Goal: Task Accomplishment & Management: Manage account settings

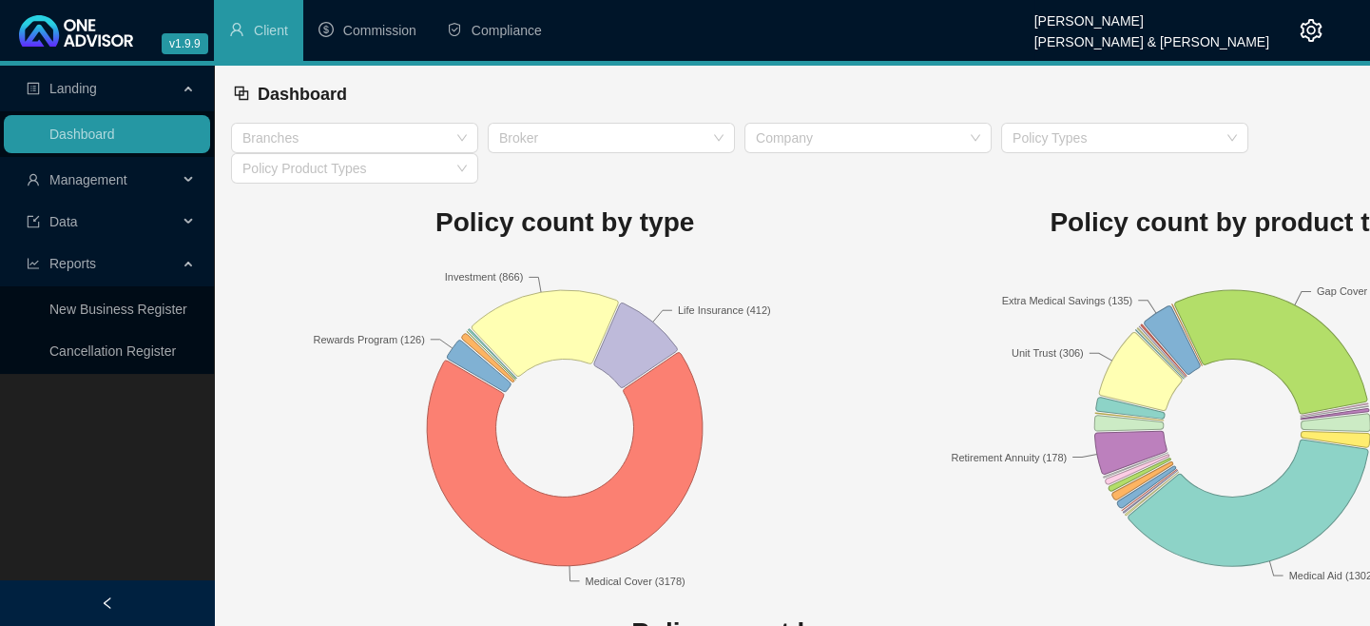
click at [78, 190] on span "Management" at bounding box center [102, 180] width 151 height 38
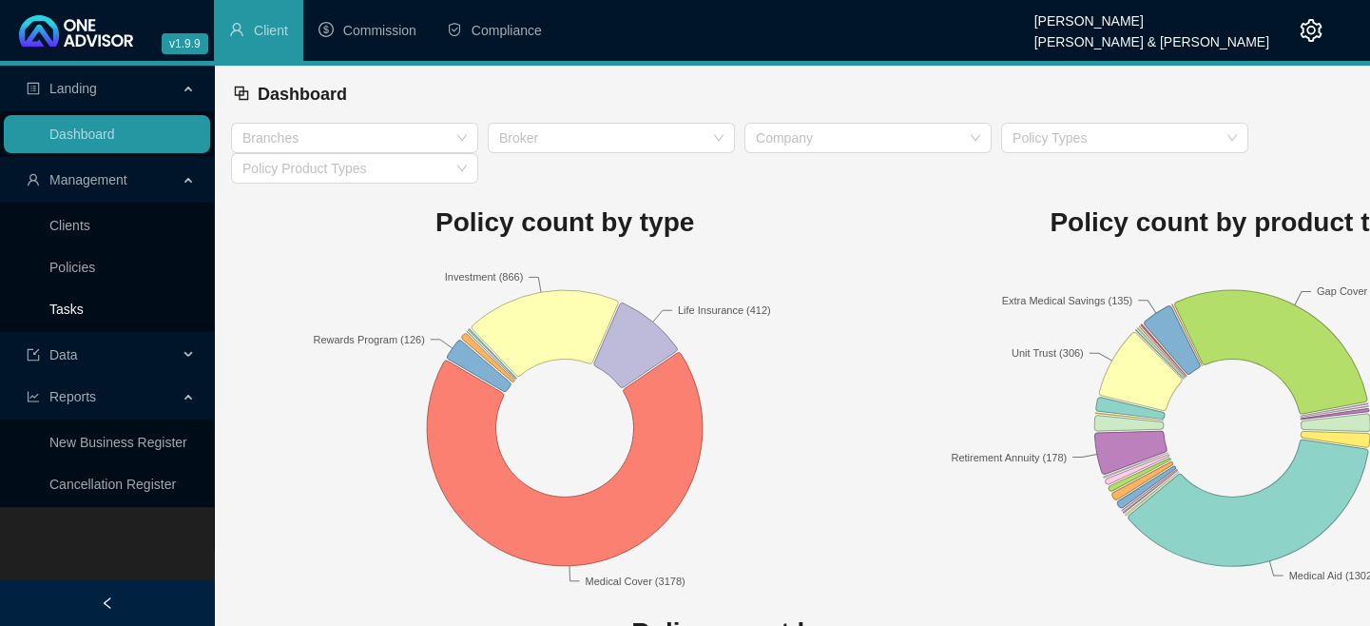
click at [68, 302] on link "Tasks" at bounding box center [66, 308] width 34 height 15
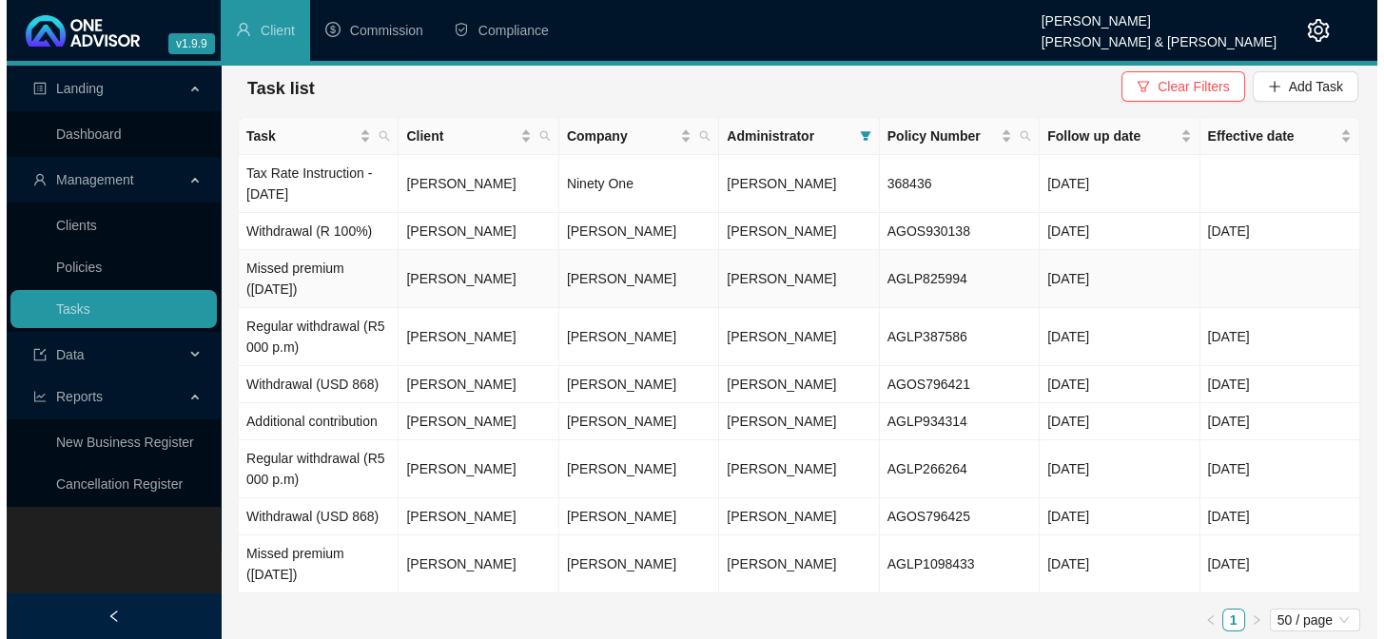
scroll to position [11, 0]
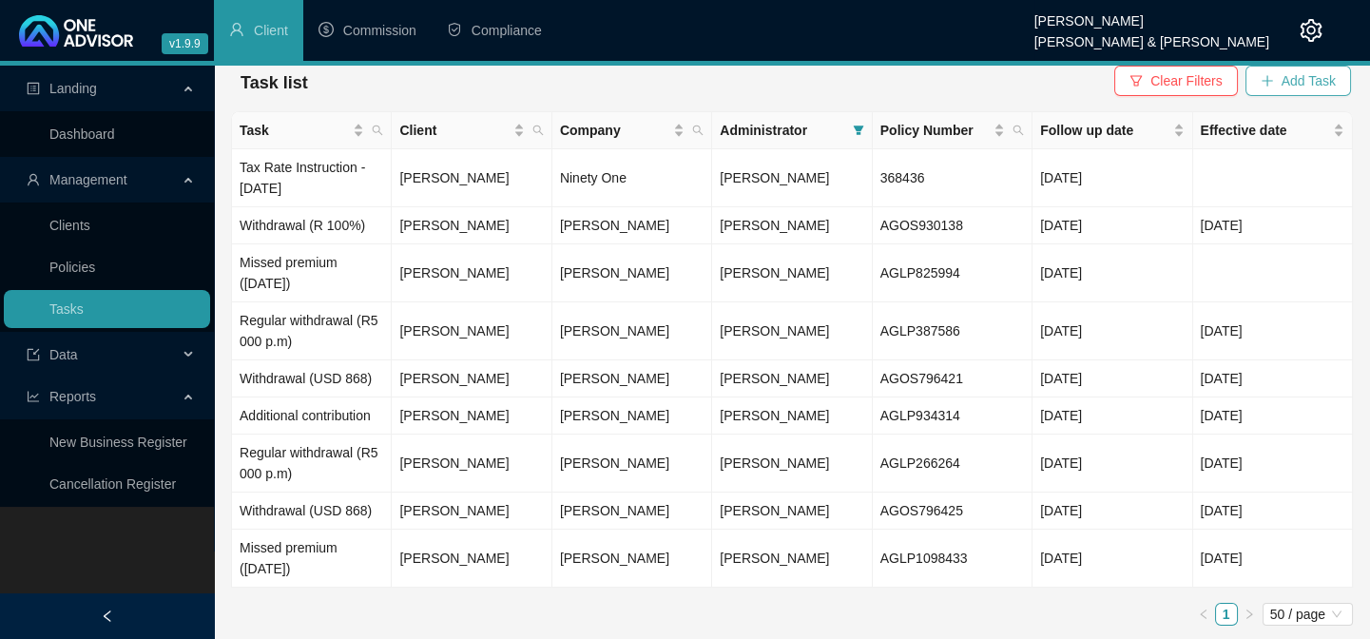
click at [1313, 84] on span "Add Task" at bounding box center [1309, 80] width 54 height 21
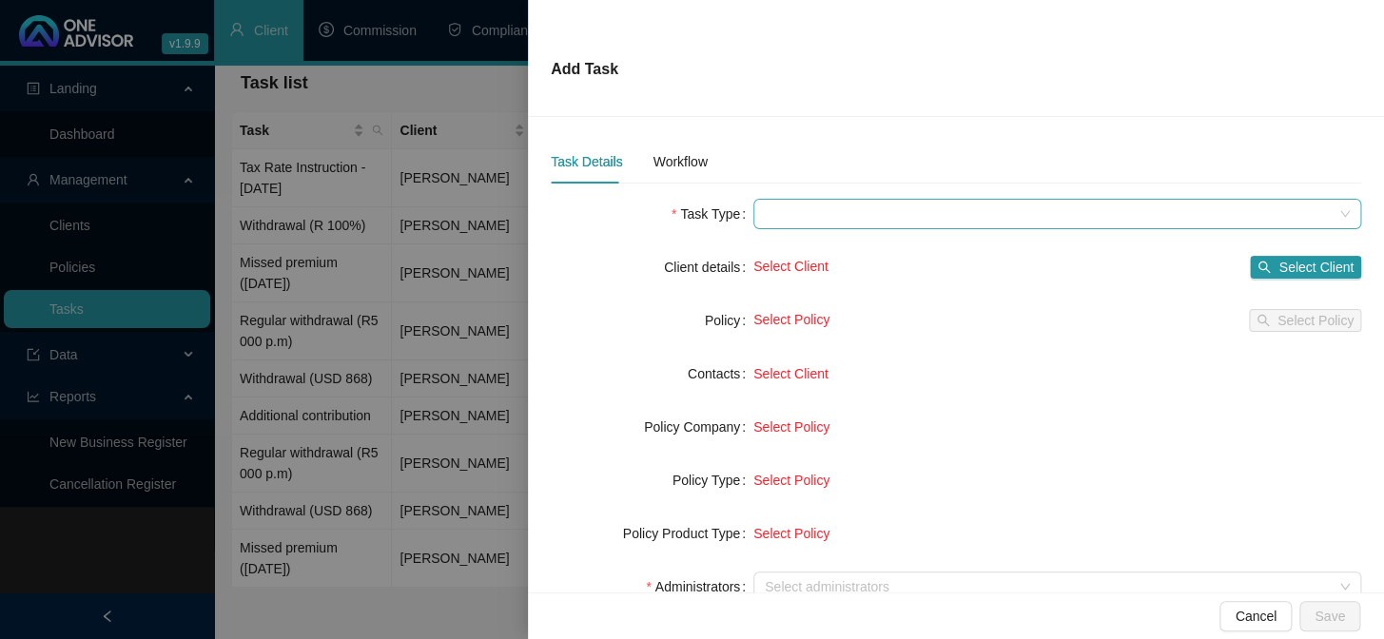
click at [815, 213] on span at bounding box center [1057, 214] width 585 height 29
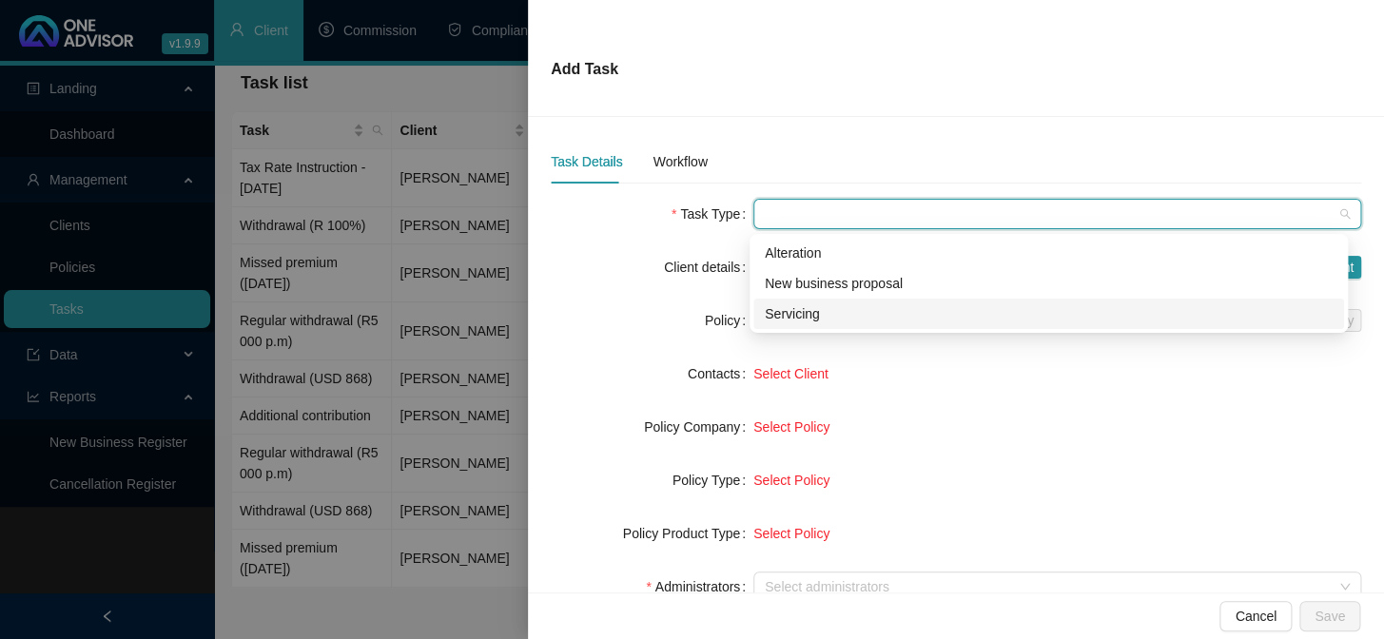
click at [791, 305] on div "Servicing" at bounding box center [1049, 313] width 568 height 21
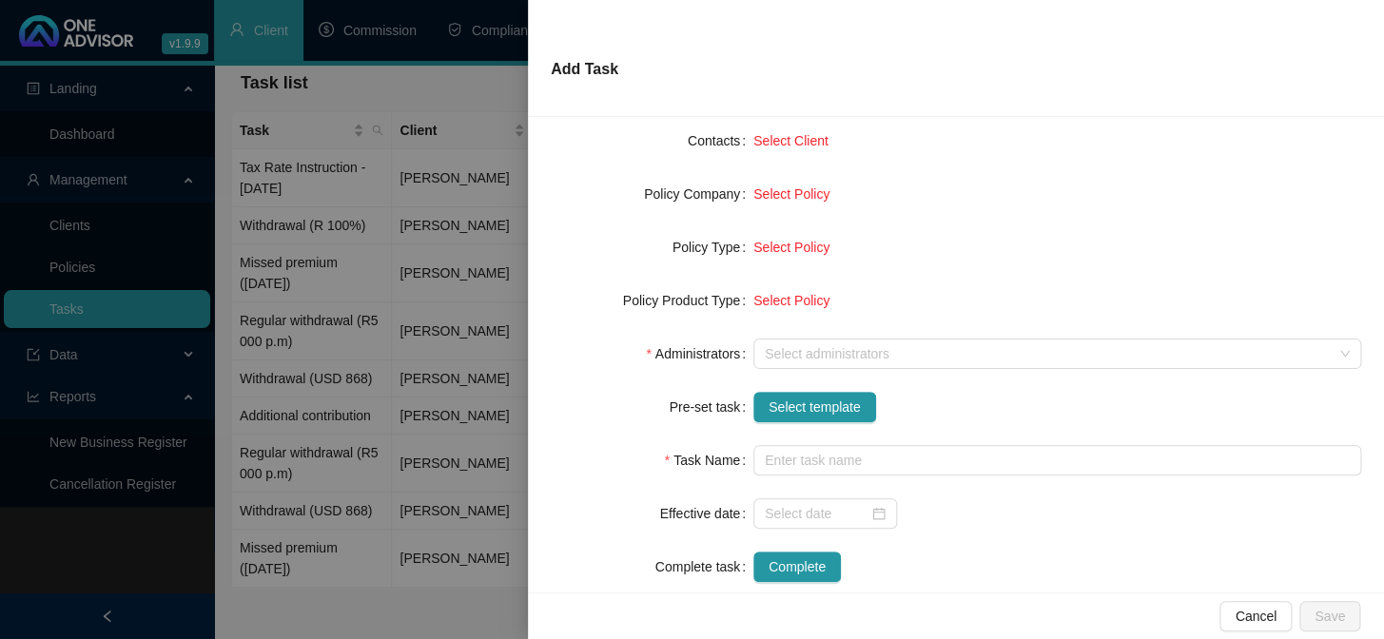
scroll to position [259, 0]
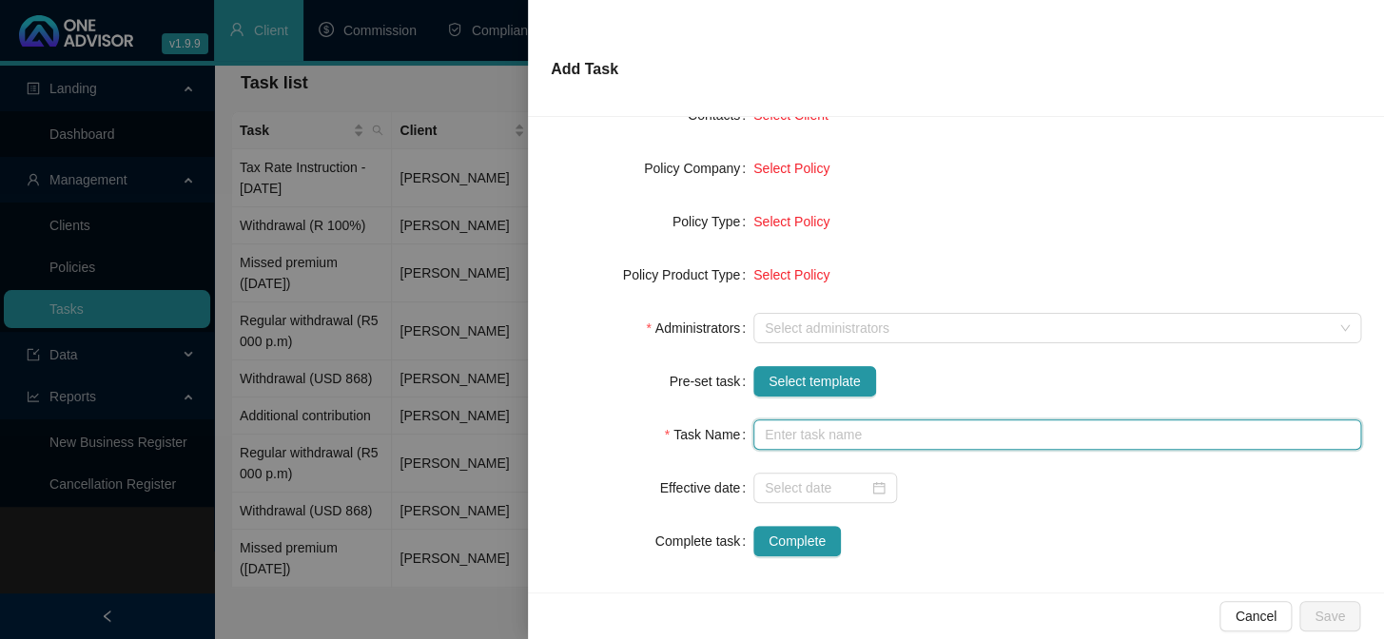
click at [786, 419] on input "text" at bounding box center [1057, 434] width 608 height 30
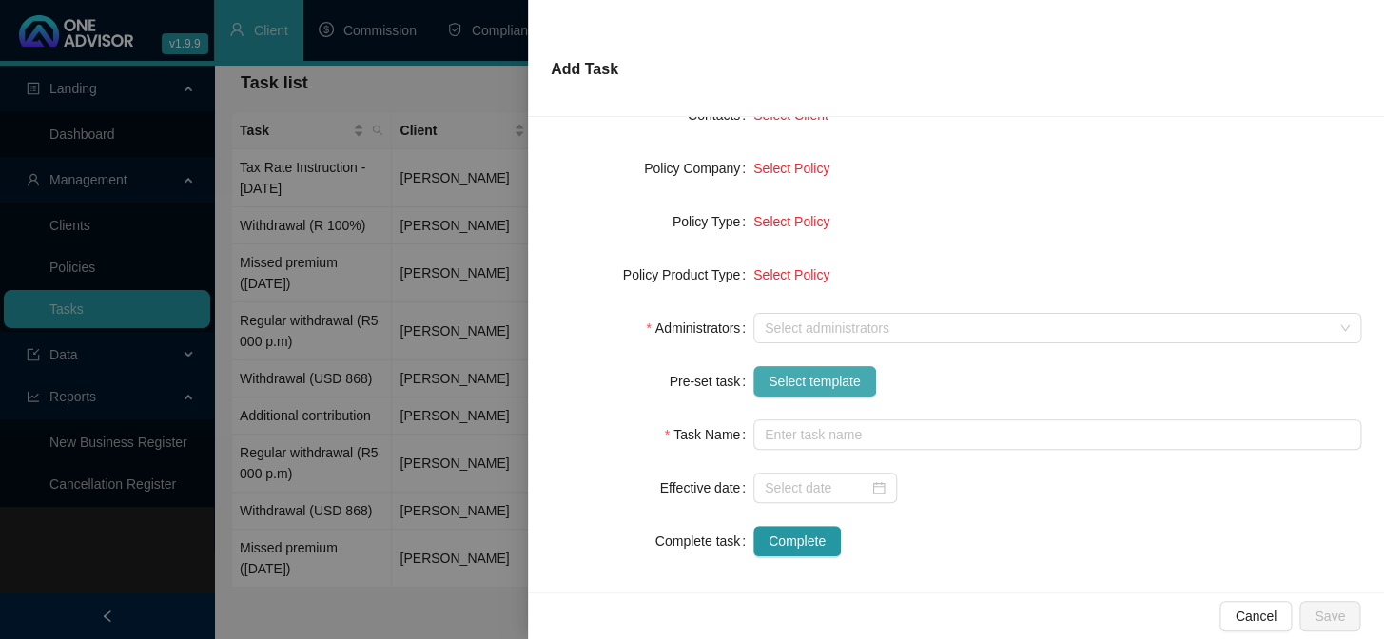
click at [785, 390] on span "Select template" at bounding box center [814, 381] width 92 height 21
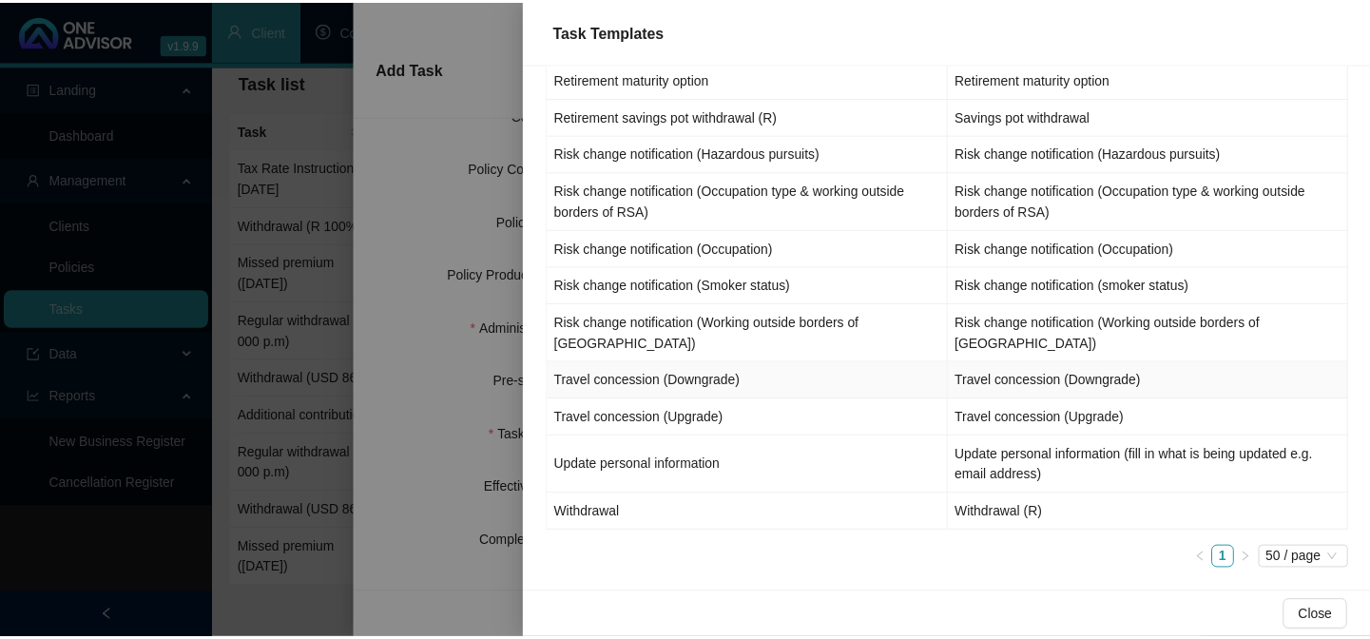
scroll to position [1393, 0]
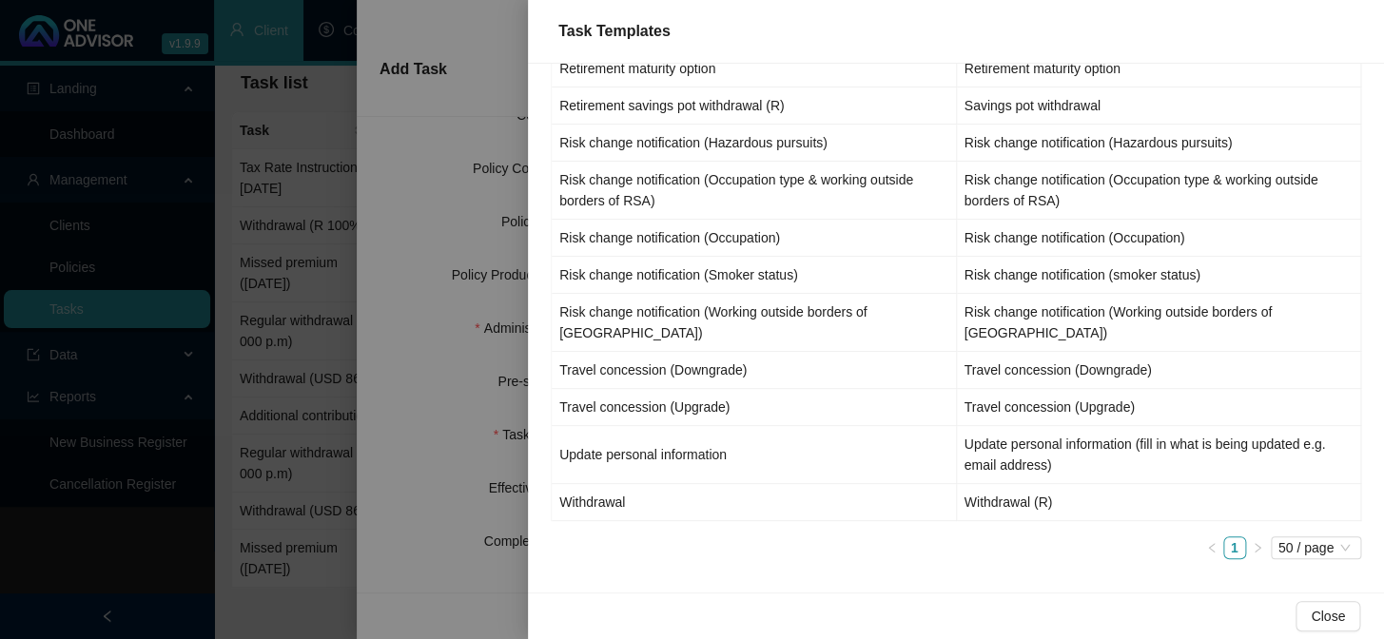
click at [475, 399] on div at bounding box center [692, 319] width 1384 height 639
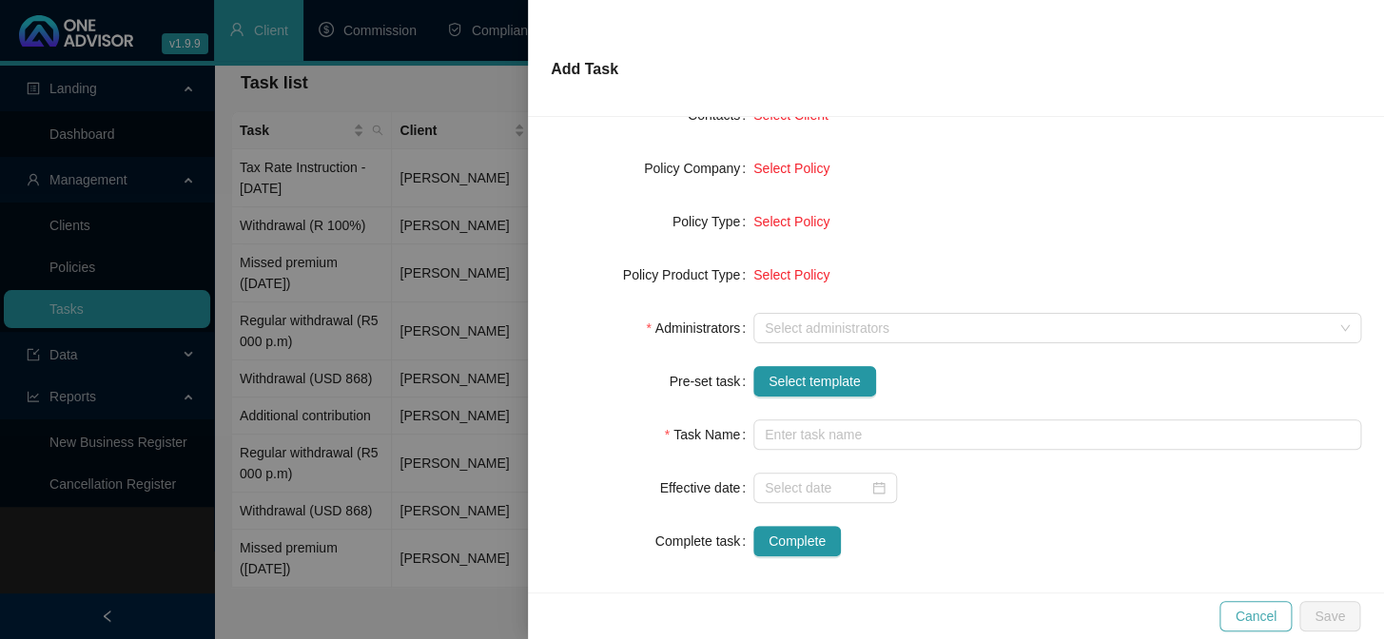
click at [1258, 631] on button "Cancel" at bounding box center [1255, 616] width 72 height 30
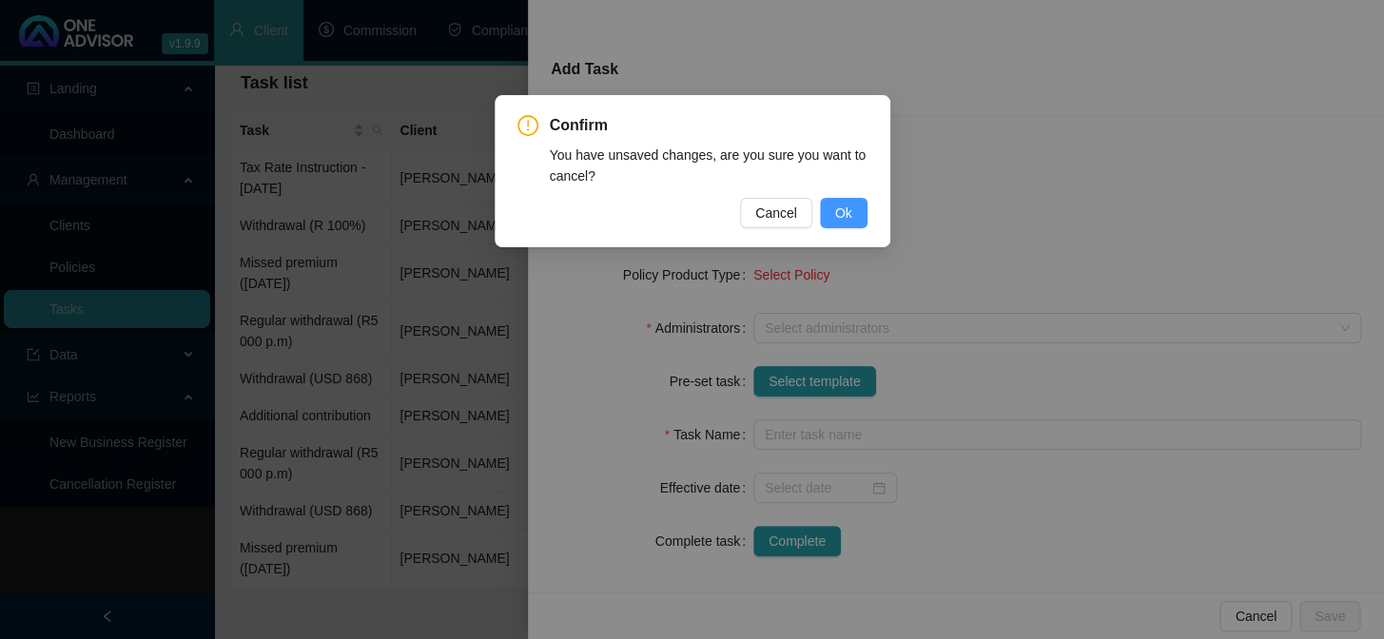
click at [846, 217] on span "Ok" at bounding box center [843, 213] width 17 height 21
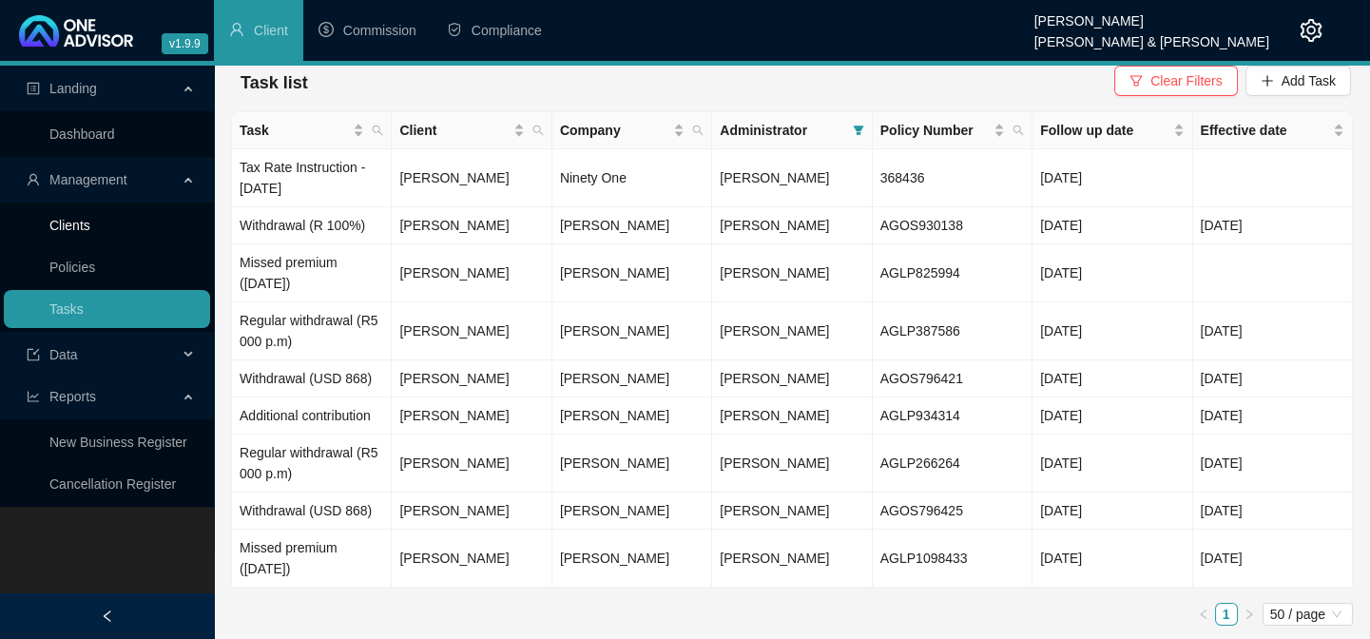
click at [86, 231] on link "Clients" at bounding box center [69, 225] width 41 height 15
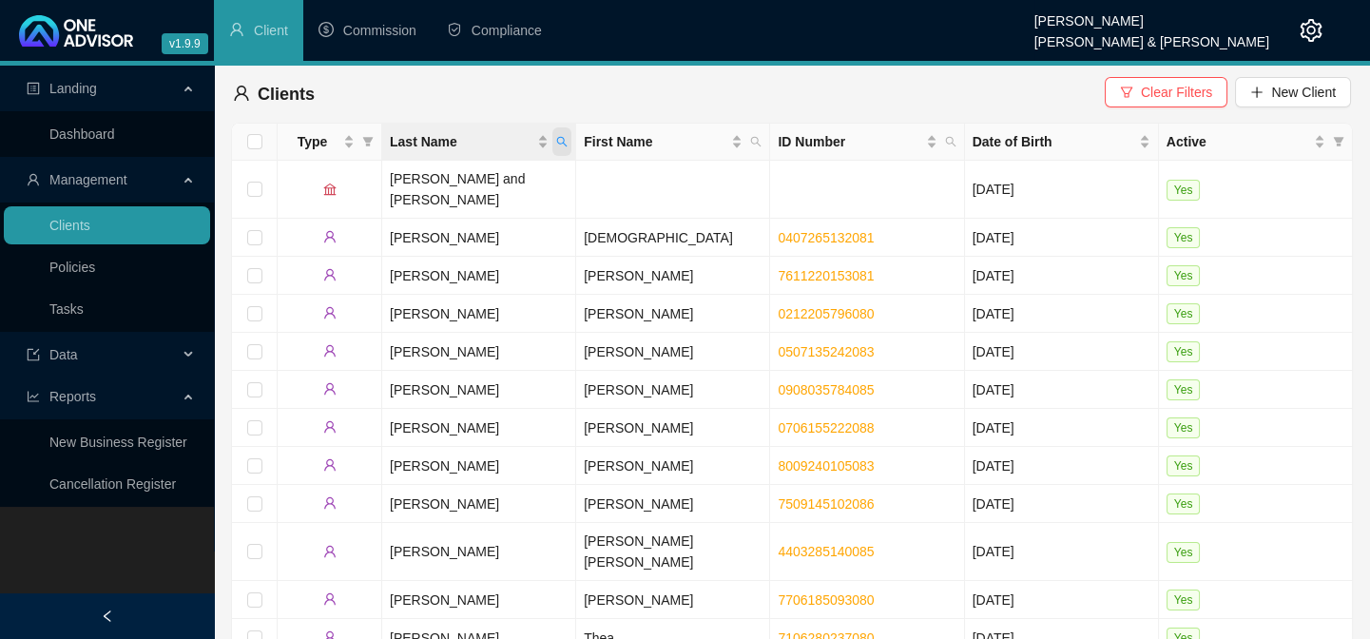
click at [561, 144] on icon "search" at bounding box center [561, 141] width 11 height 11
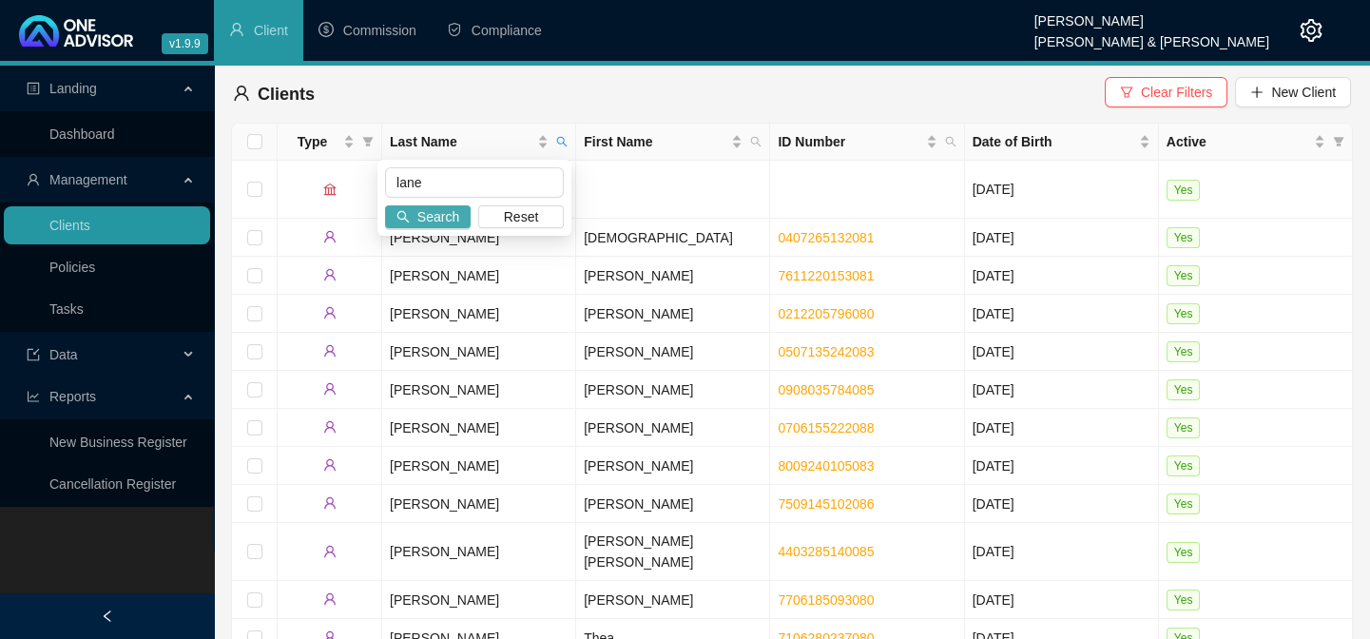
click at [456, 219] on span "Search" at bounding box center [438, 216] width 42 height 21
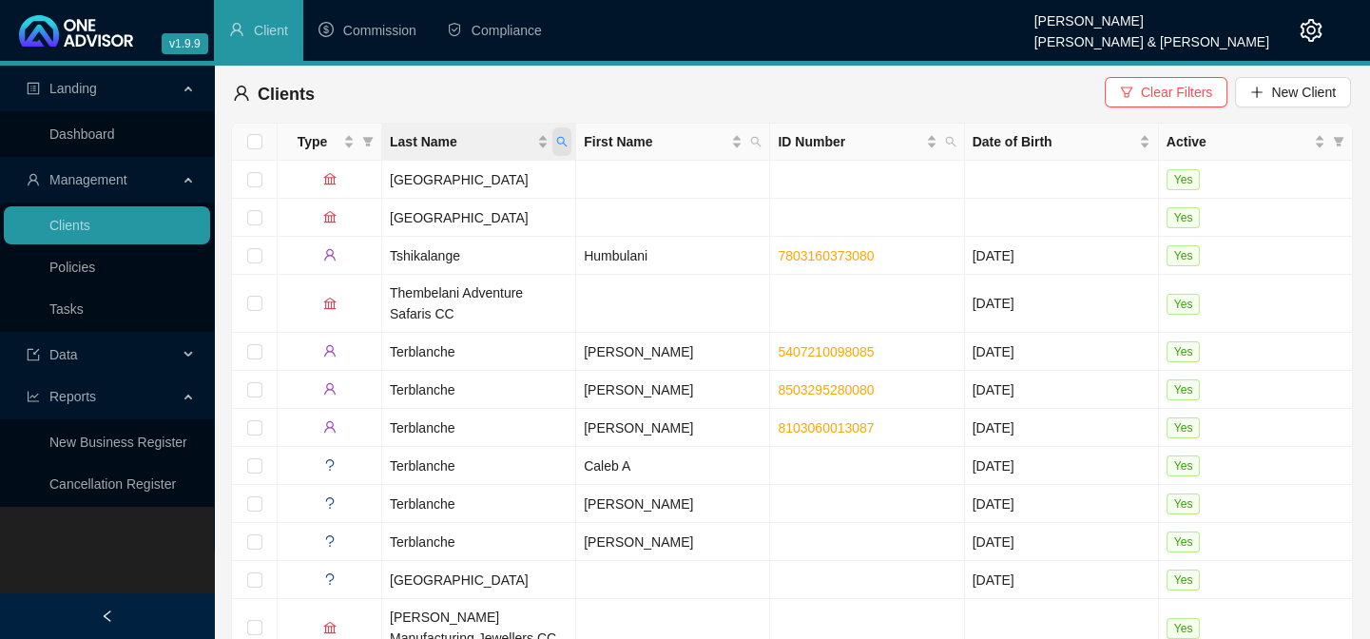
click at [560, 143] on icon "search" at bounding box center [562, 142] width 10 height 10
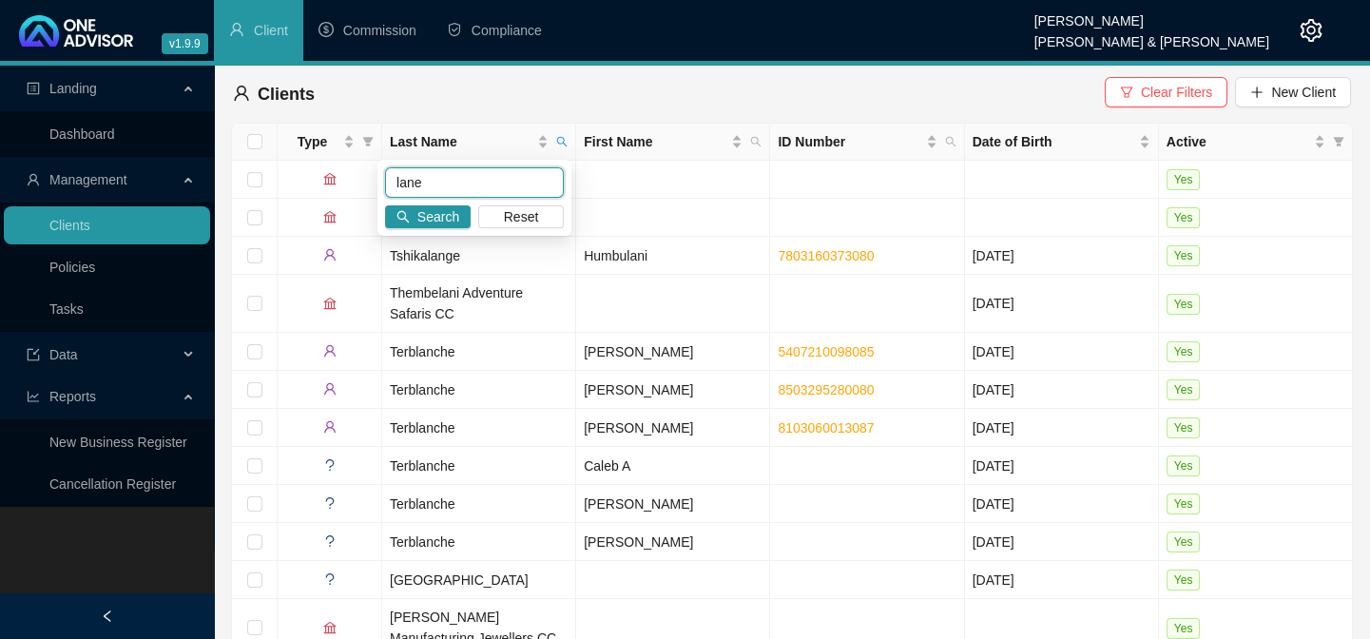
click at [457, 184] on input "lane" at bounding box center [474, 182] width 179 height 30
type input "lane"
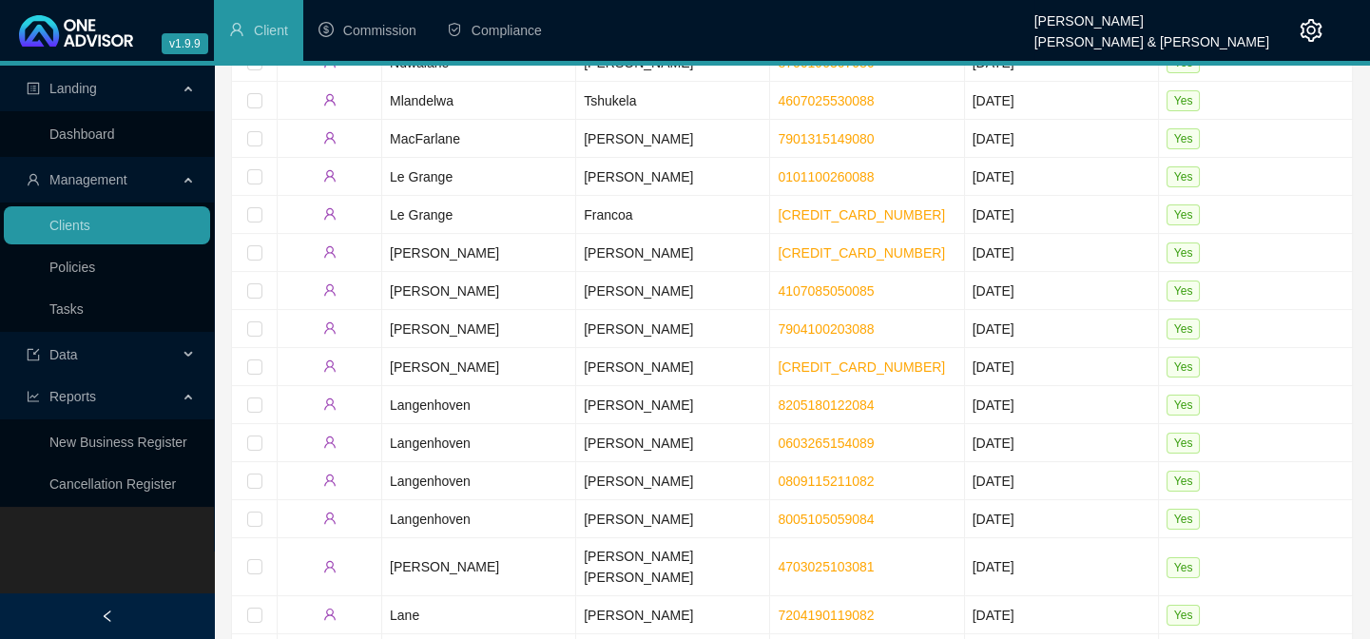
scroll to position [864, 0]
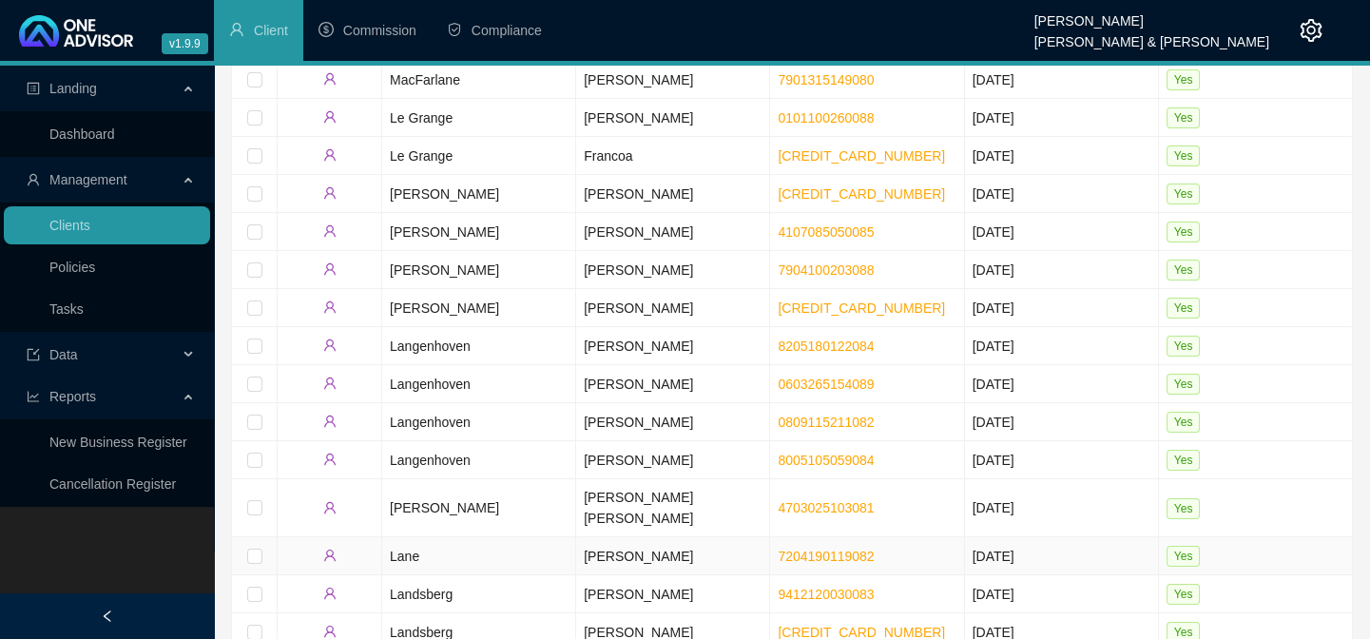
click at [408, 537] on td "Lane" at bounding box center [479, 556] width 194 height 38
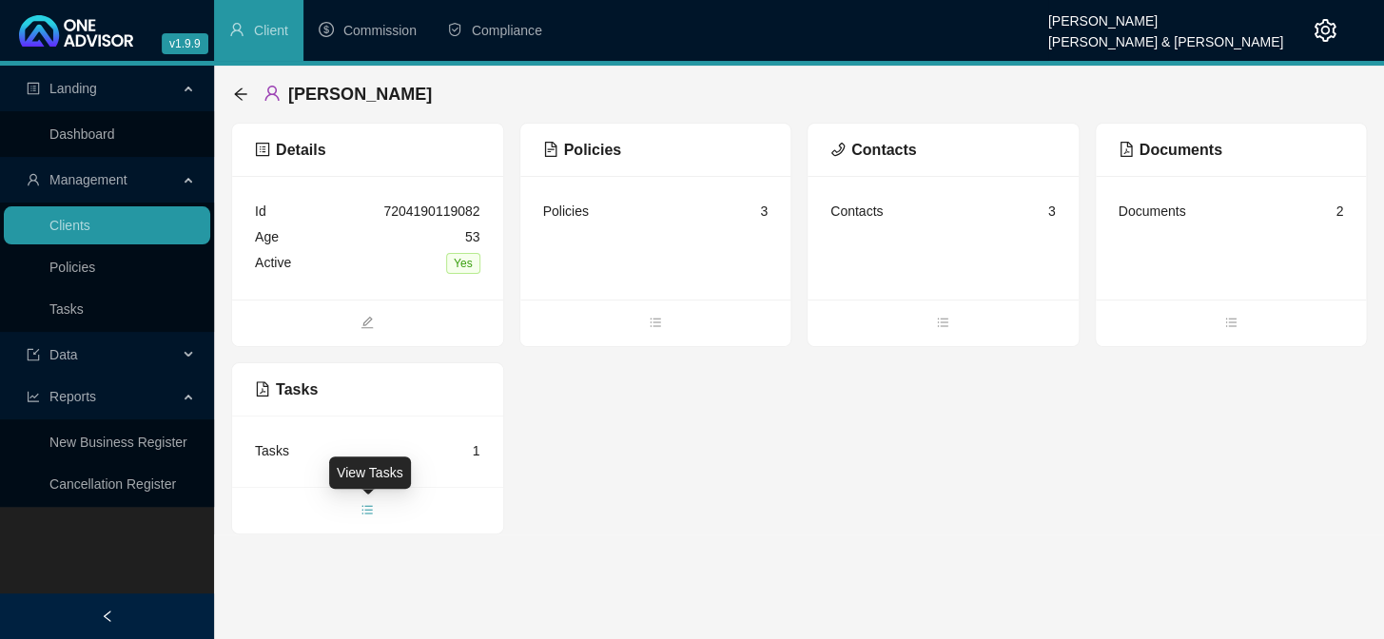
click at [366, 514] on icon "bars" at bounding box center [366, 509] width 13 height 13
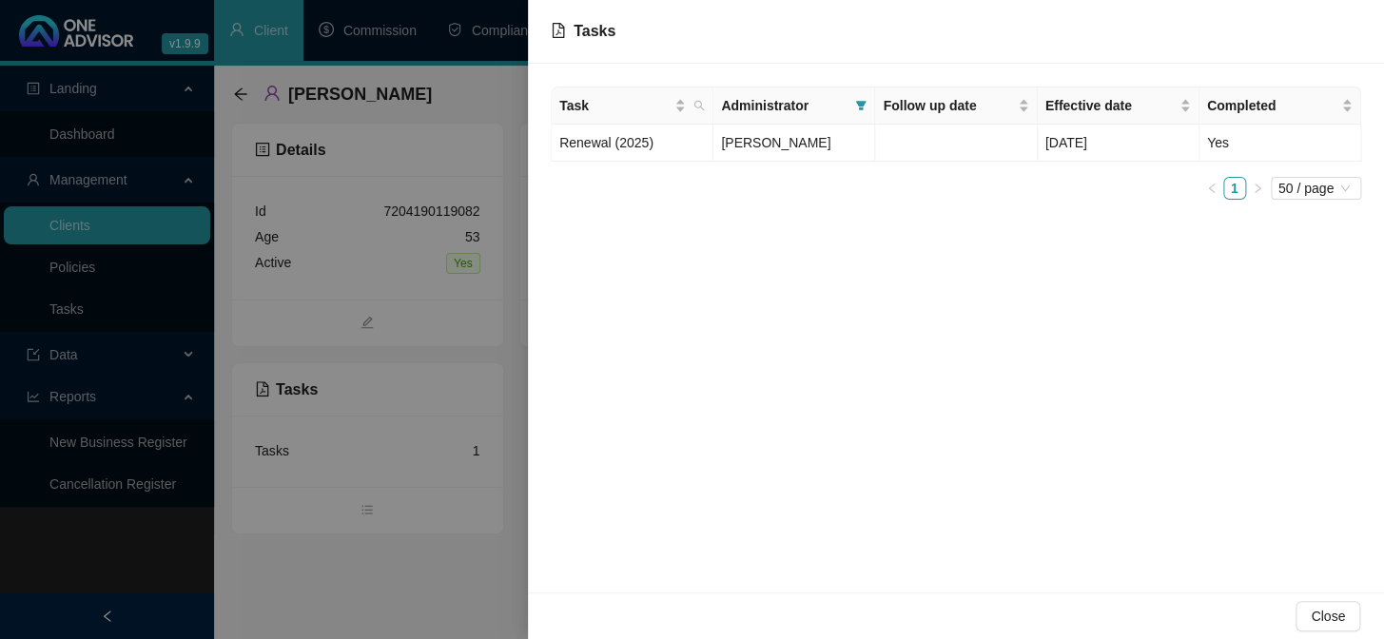
click at [51, 303] on div at bounding box center [692, 319] width 1384 height 639
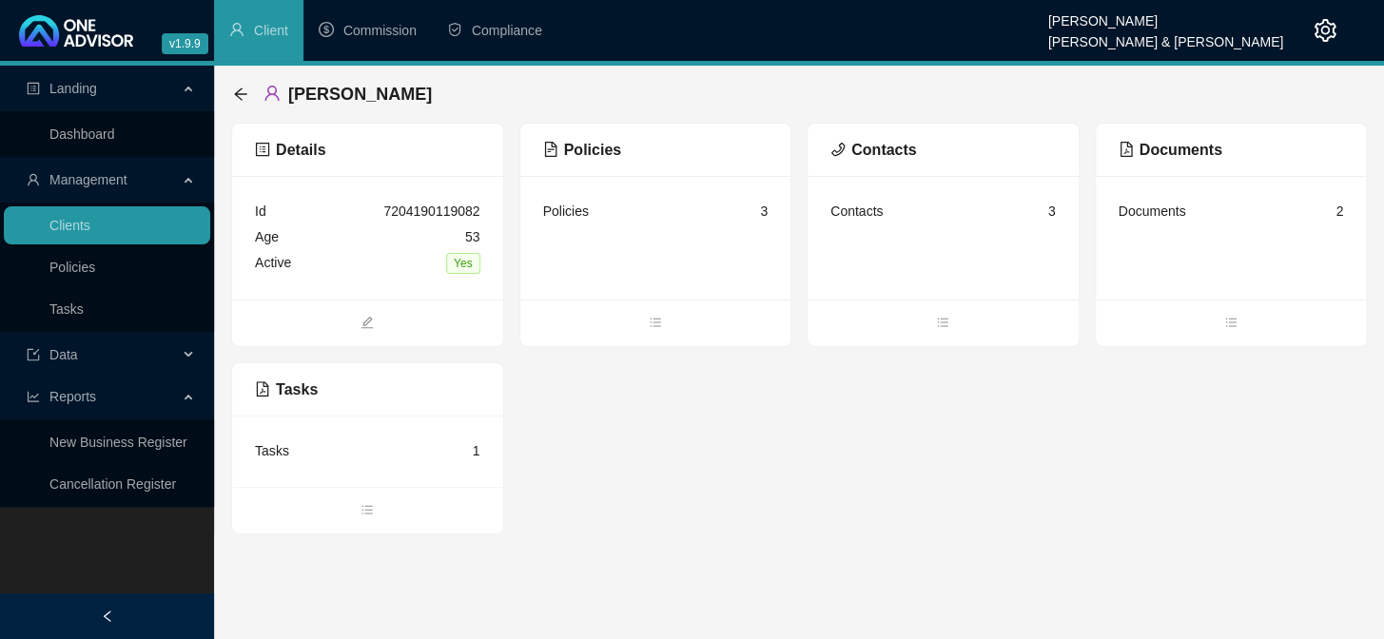
click at [60, 309] on link "Tasks" at bounding box center [66, 308] width 34 height 15
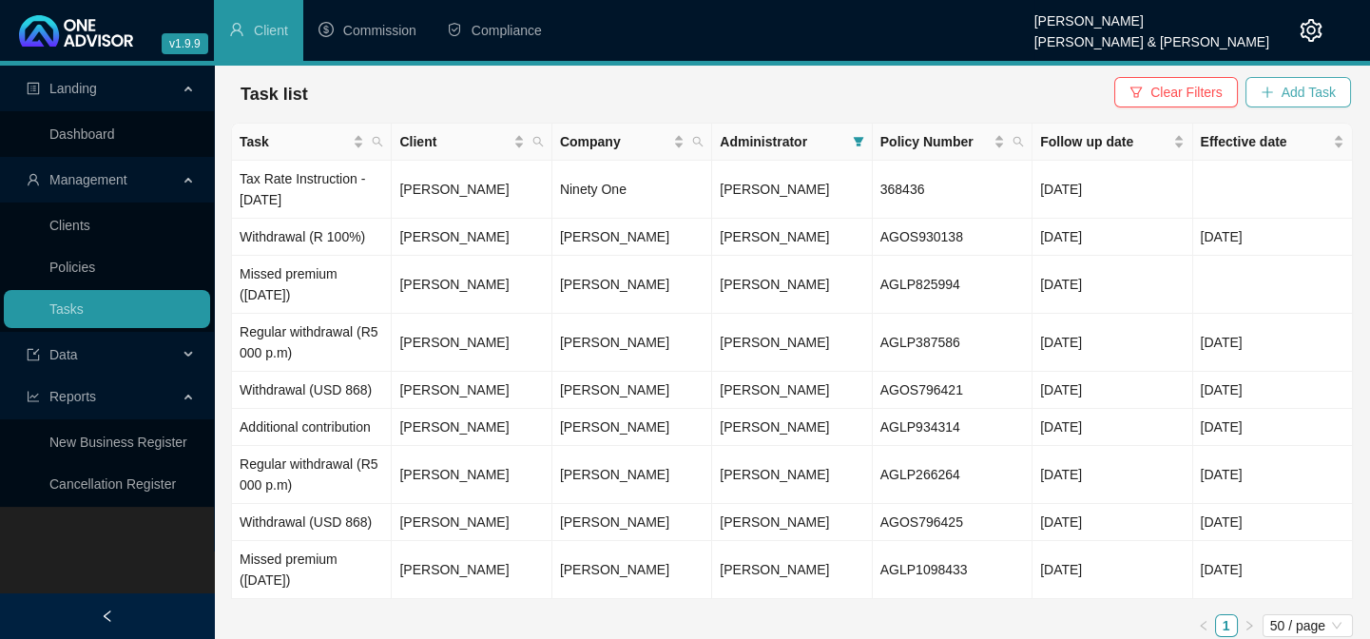
click at [1312, 96] on span "Add Task" at bounding box center [1309, 92] width 54 height 21
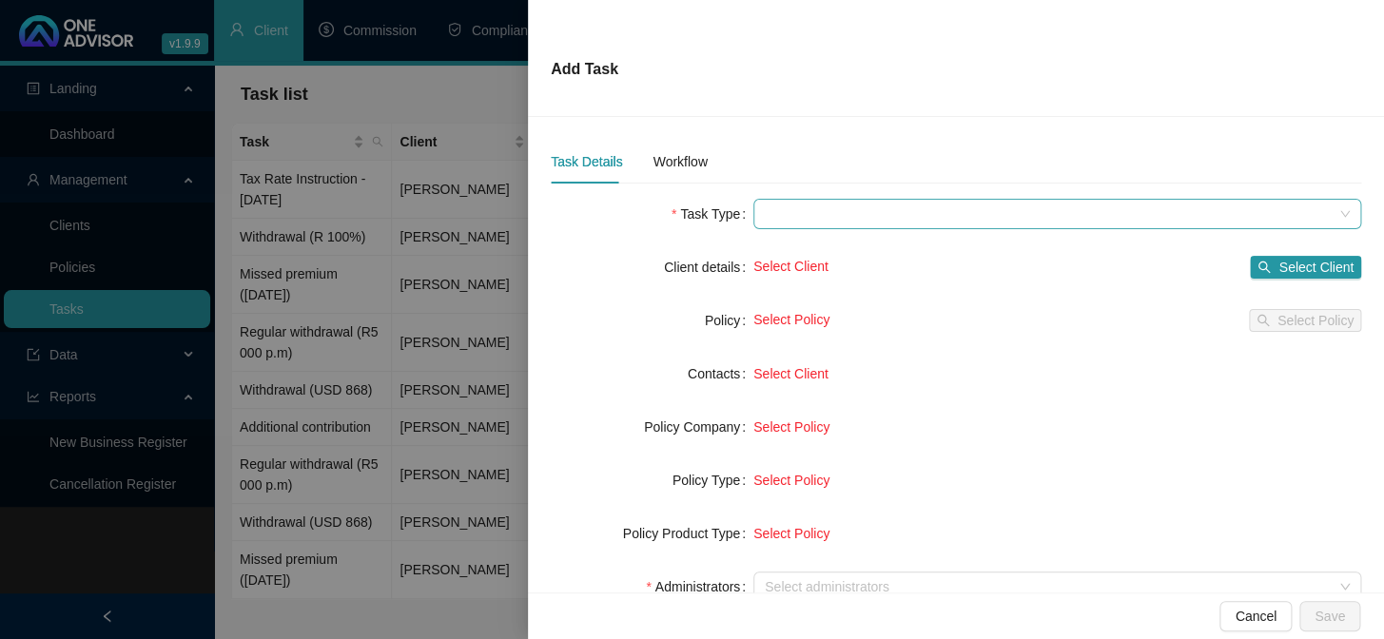
click at [789, 212] on span at bounding box center [1057, 214] width 585 height 29
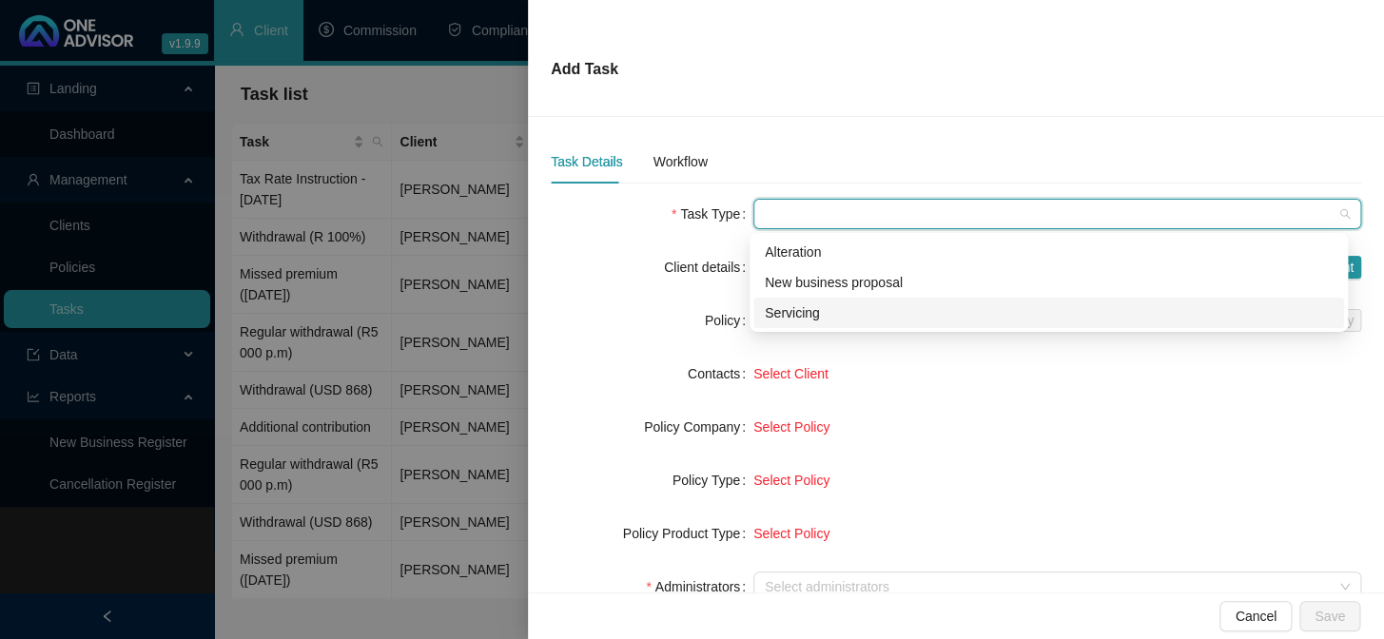
click at [793, 319] on div "Servicing" at bounding box center [1049, 312] width 568 height 21
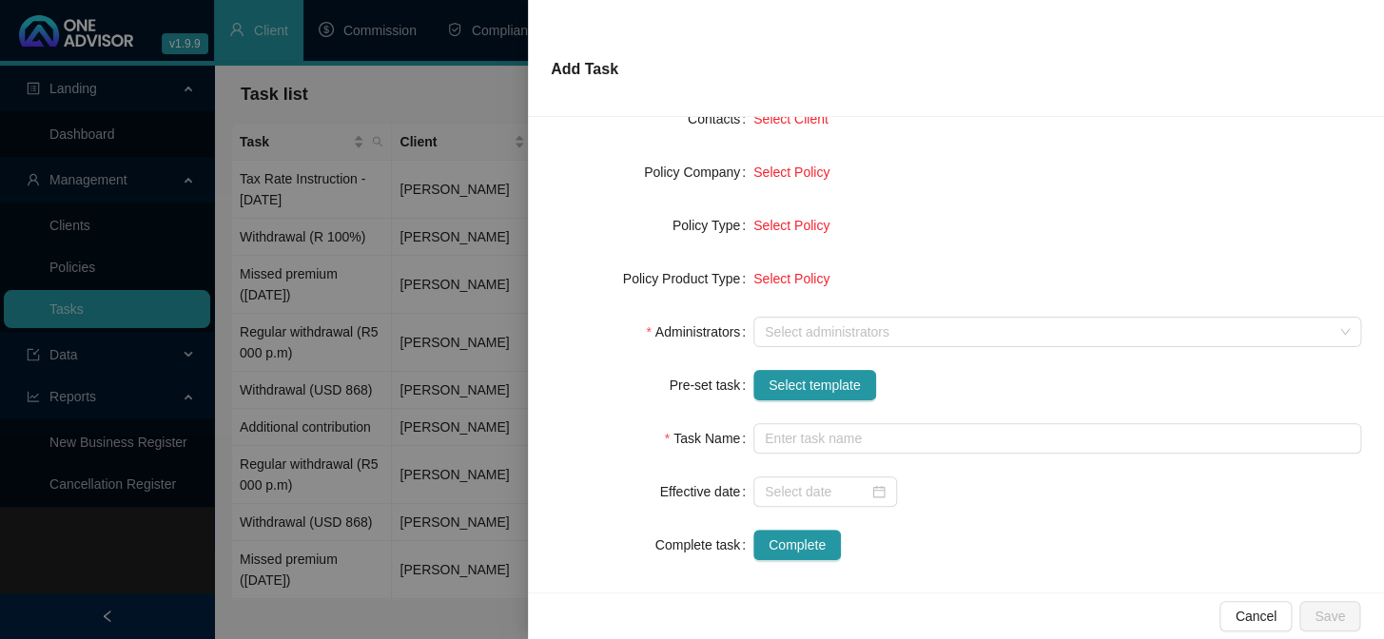
scroll to position [267, 0]
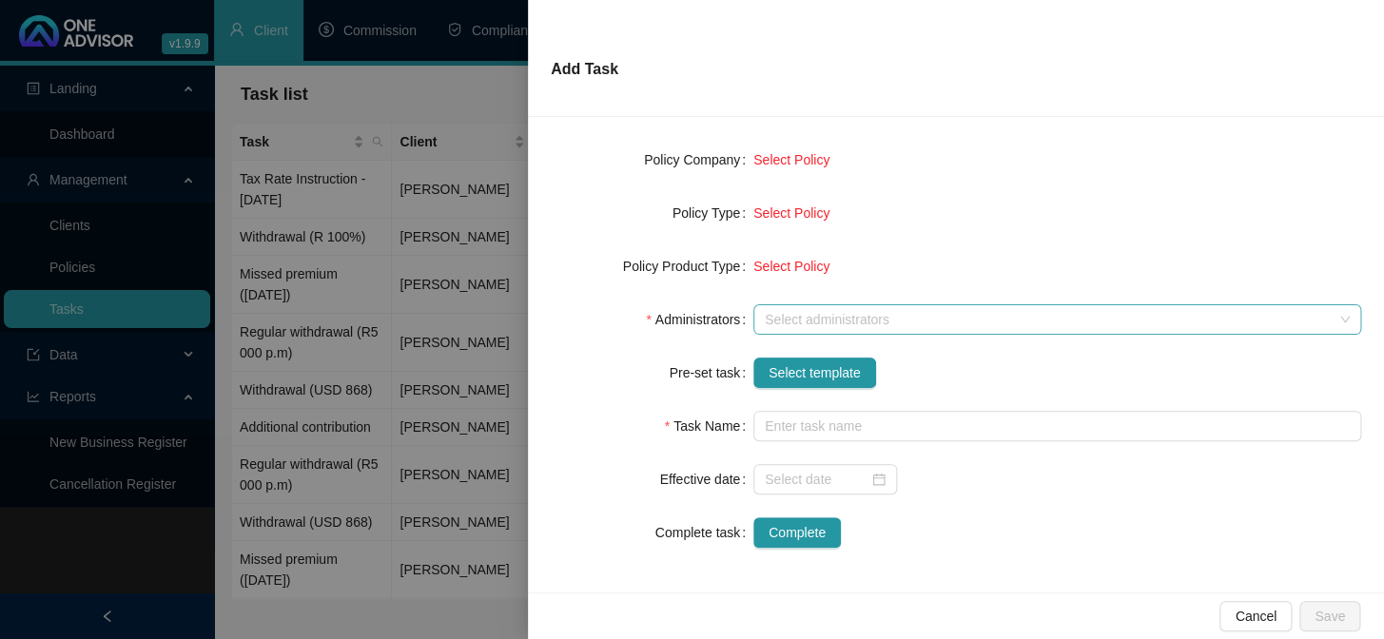
click at [804, 320] on div at bounding box center [1047, 320] width 580 height 14
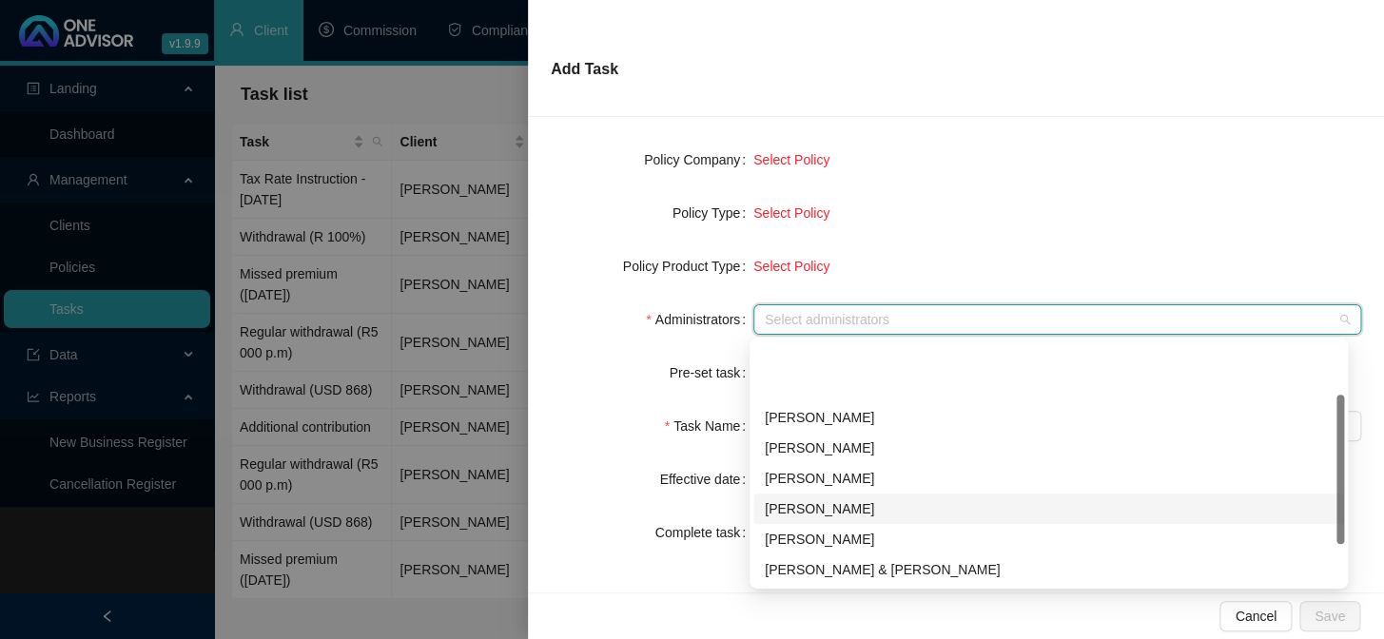
scroll to position [86, 0]
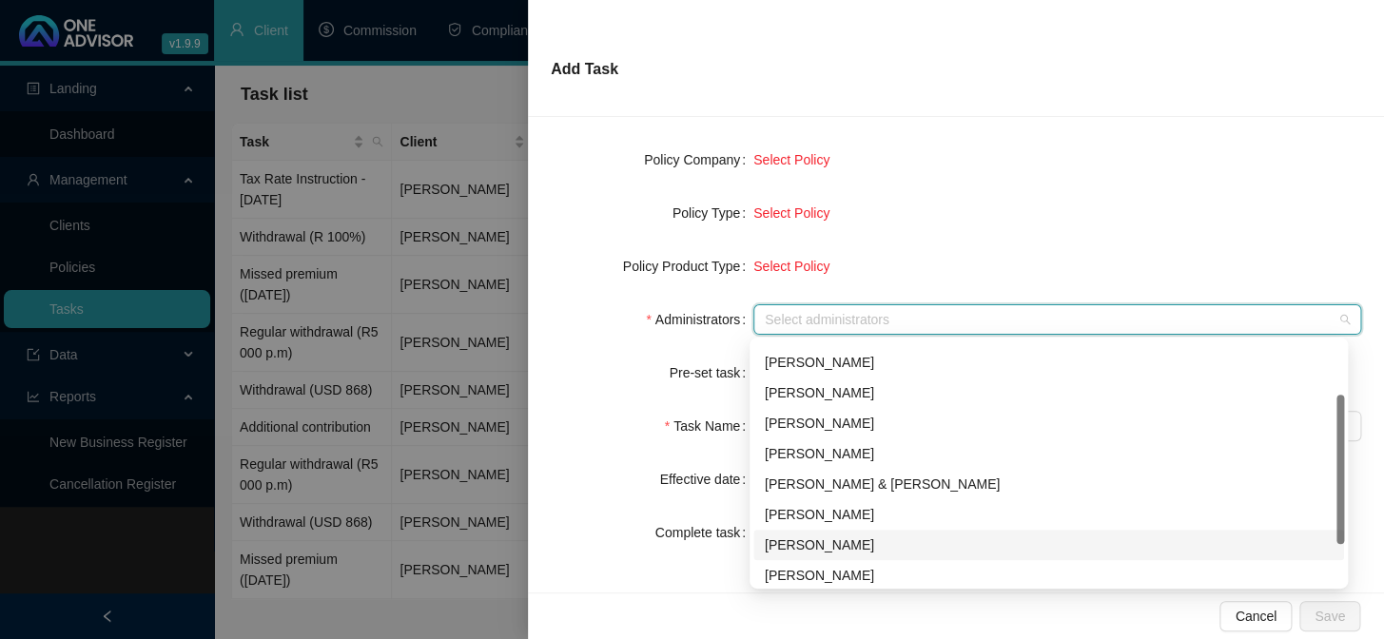
click at [789, 546] on div "[PERSON_NAME]" at bounding box center [1049, 544] width 568 height 21
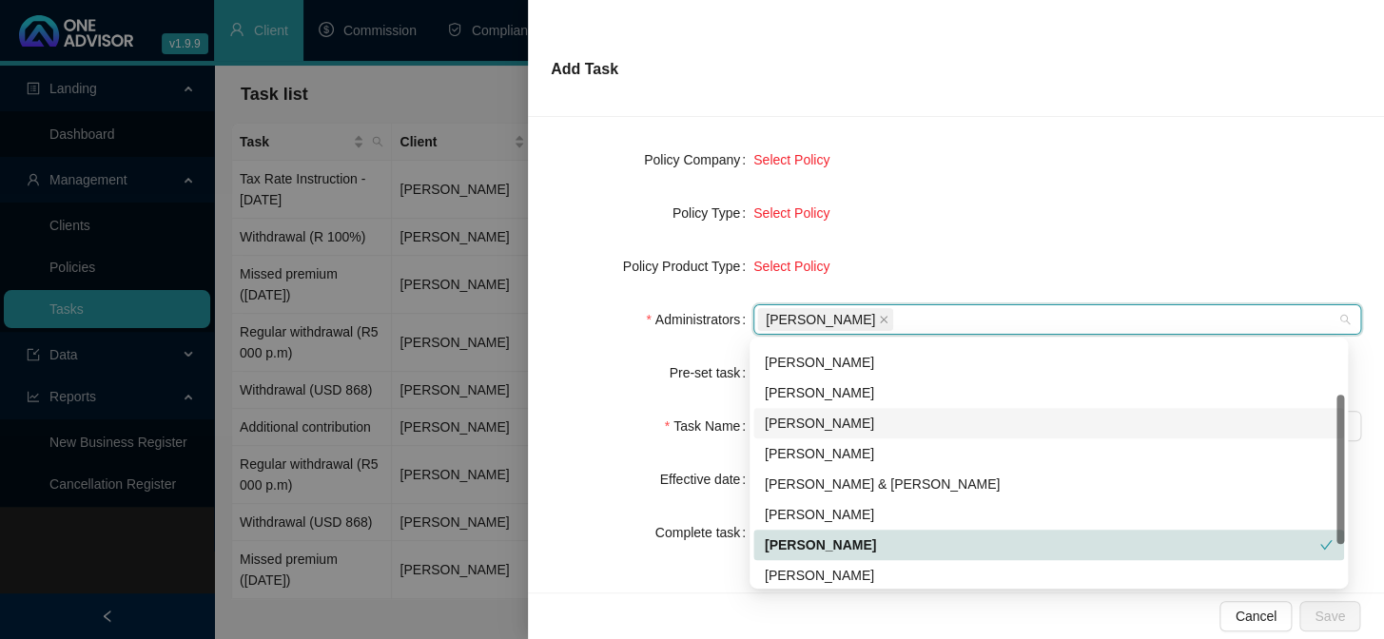
click at [589, 444] on form "Task Type Servicing Client details Select Client Select Client Policy Select Po…" at bounding box center [956, 240] width 810 height 616
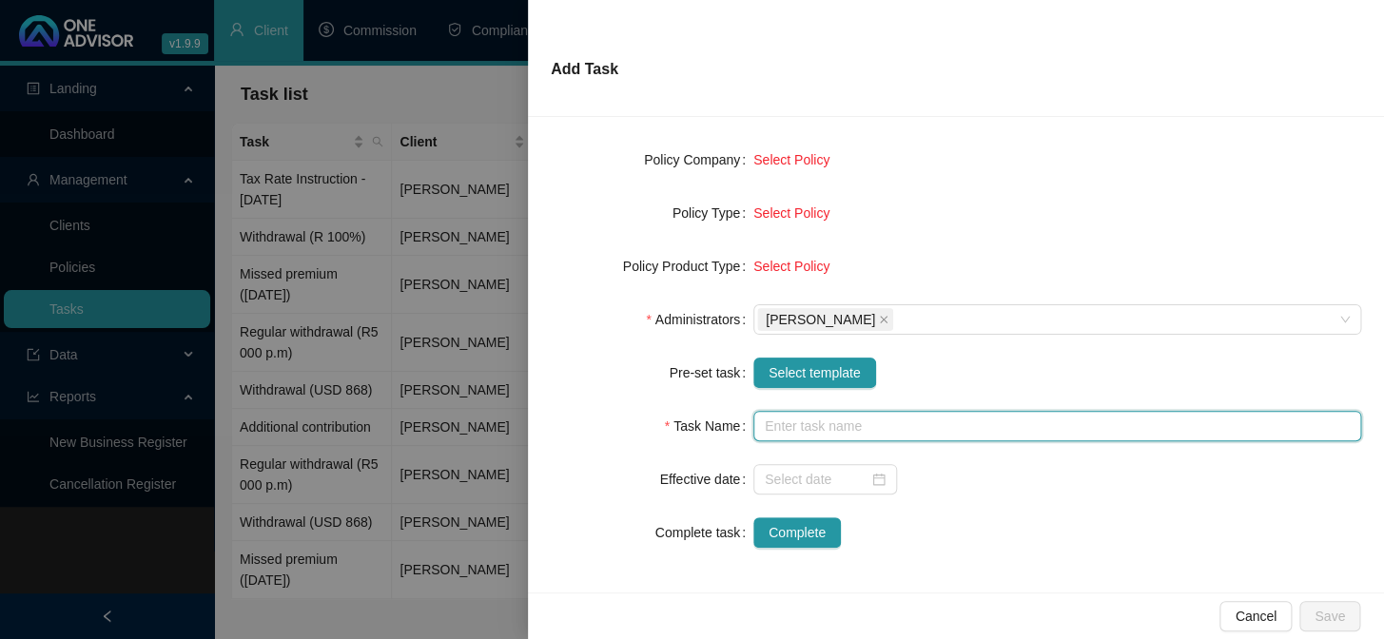
click at [780, 427] on input "text" at bounding box center [1057, 426] width 608 height 30
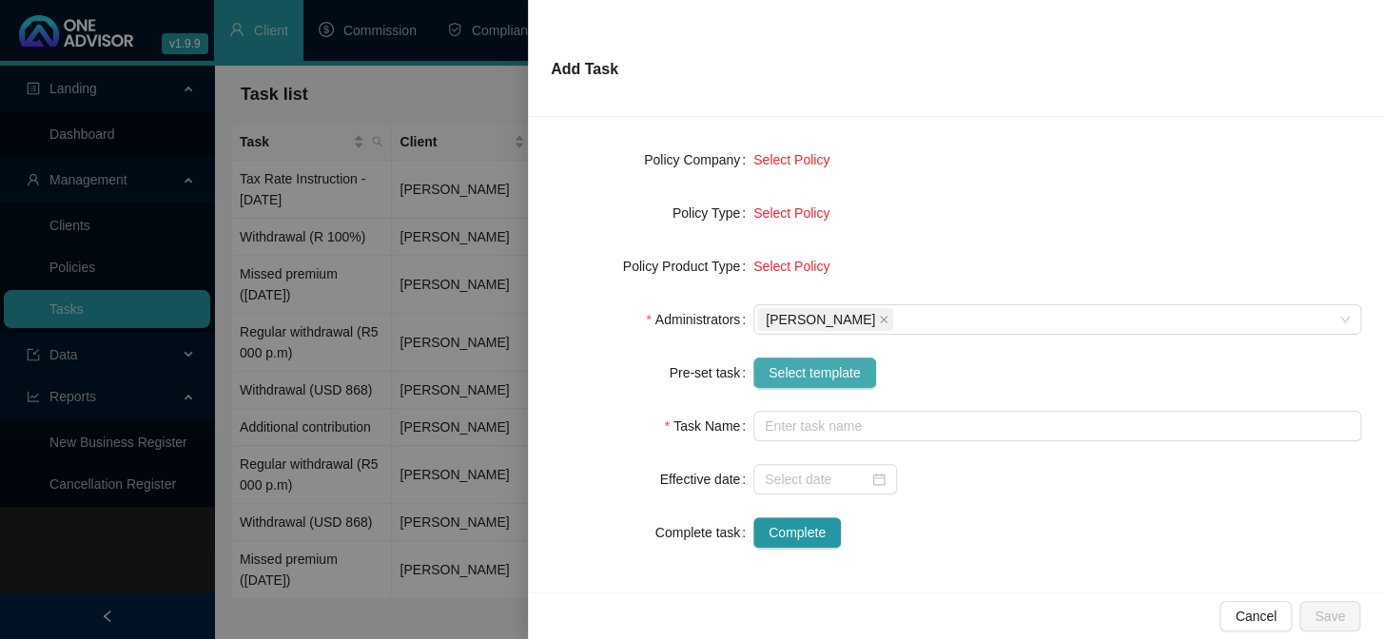
click at [801, 378] on span "Select template" at bounding box center [814, 372] width 92 height 21
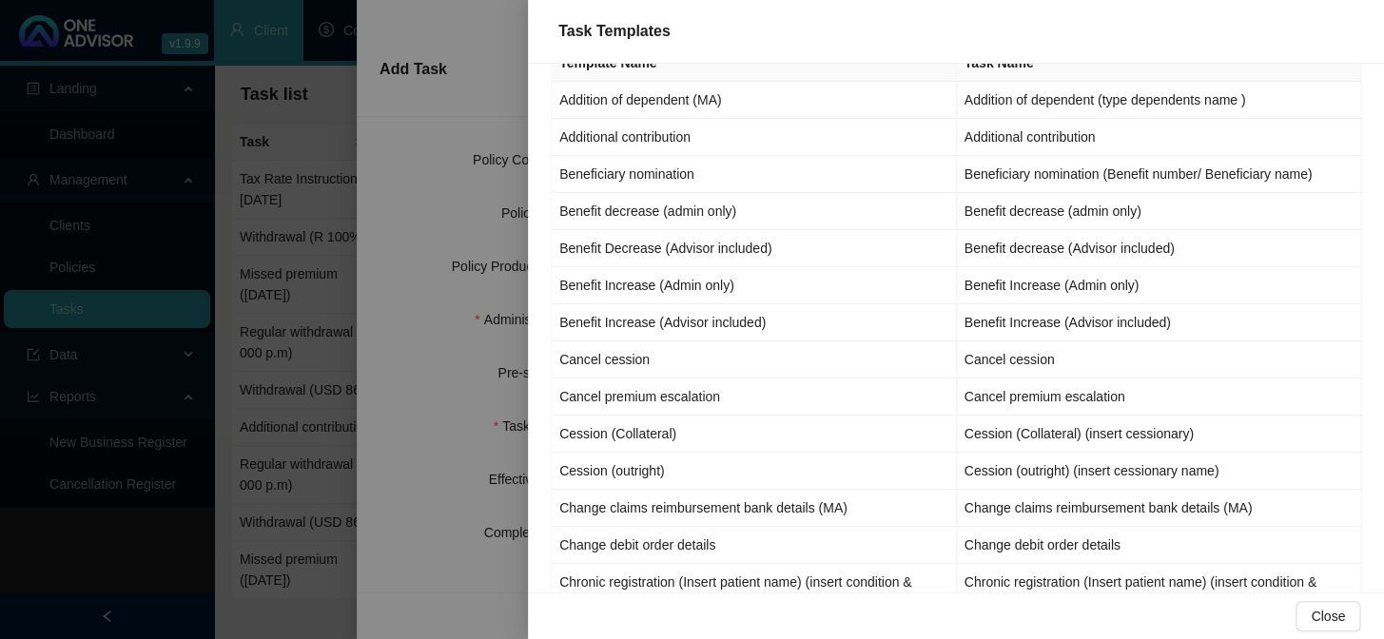
scroll to position [0, 0]
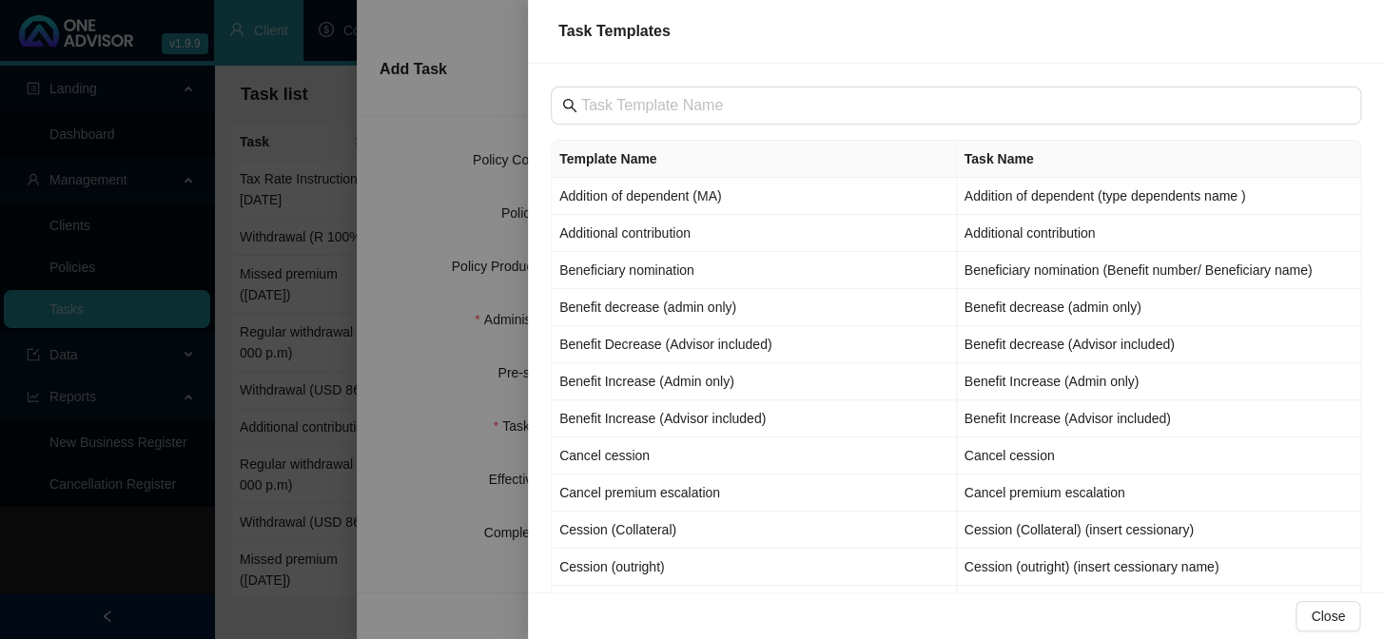
click at [411, 595] on div at bounding box center [692, 319] width 1384 height 639
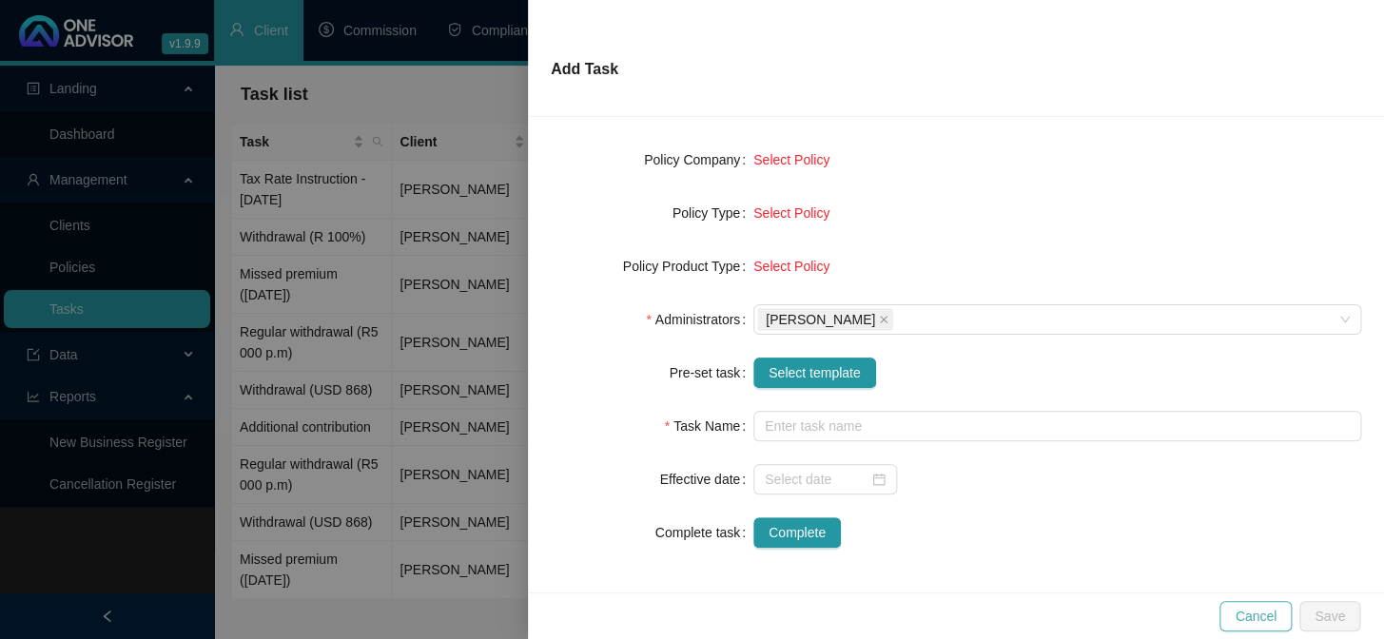
click at [1269, 620] on span "Cancel" at bounding box center [1255, 616] width 42 height 21
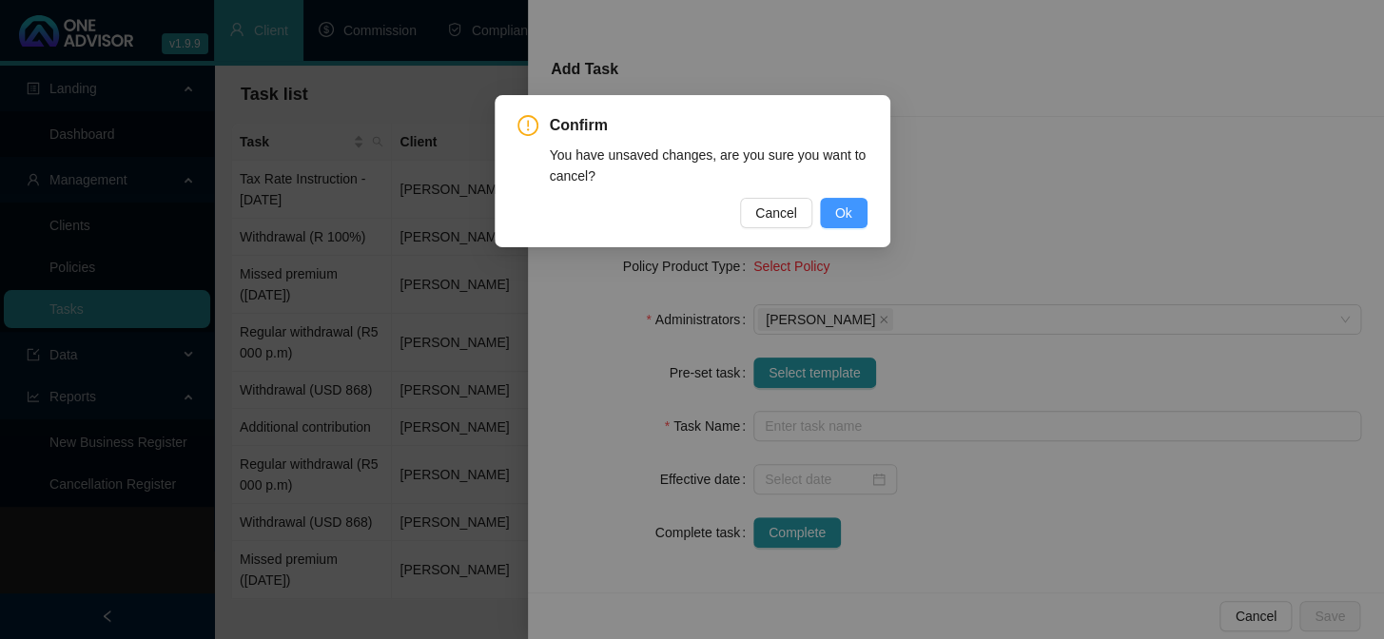
click at [854, 212] on button "Ok" at bounding box center [844, 213] width 48 height 30
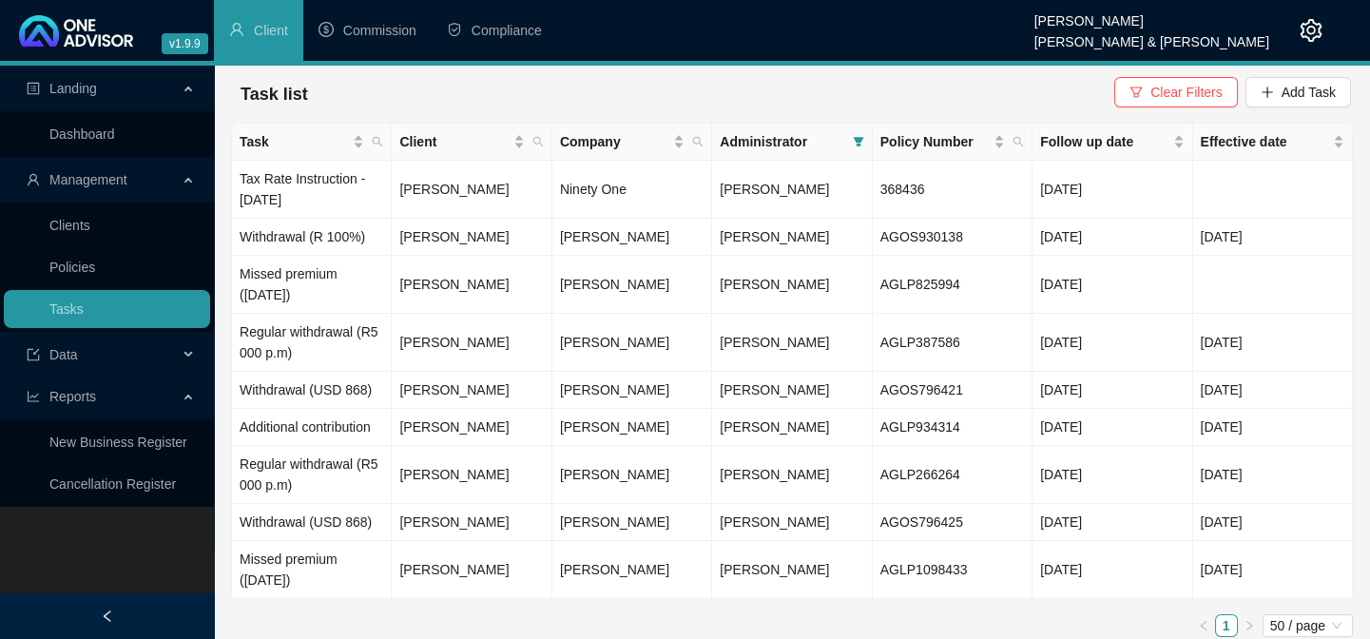
click at [35, 556] on div "Landing Dashboard Management Clients Policies Tasks Data Reports New Business R…" at bounding box center [107, 385] width 214 height 639
click at [1288, 87] on span "Add Task" at bounding box center [1309, 92] width 54 height 21
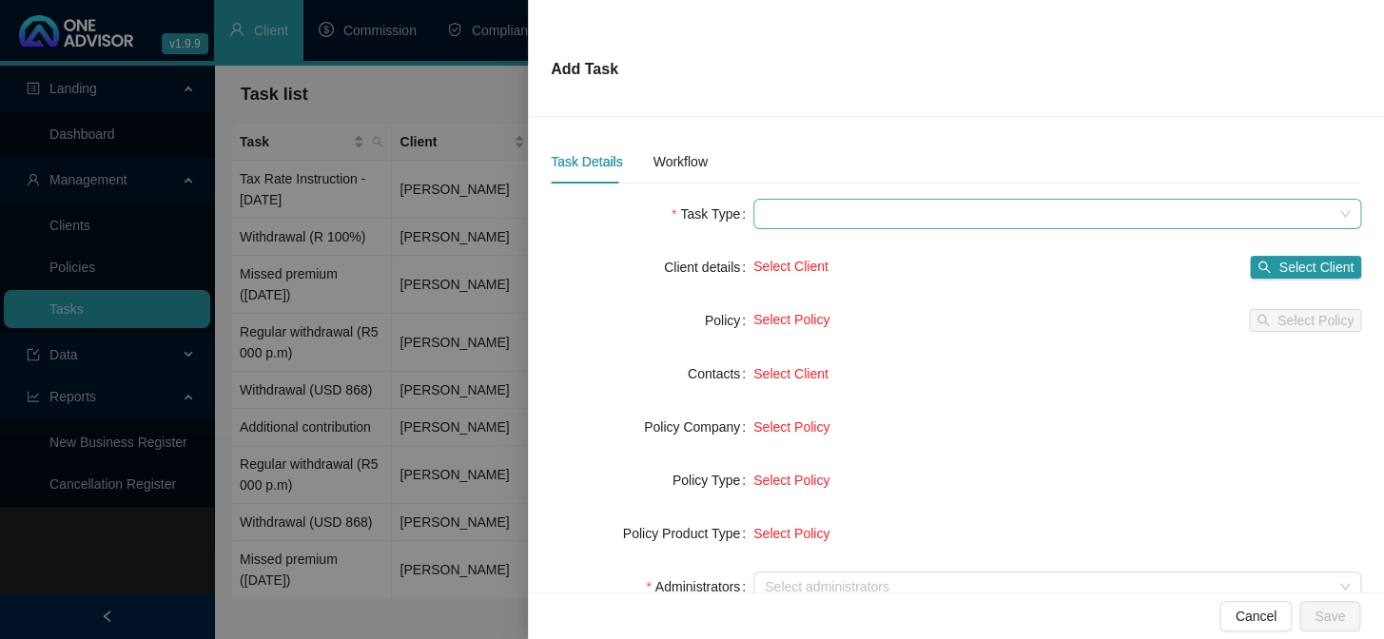
click at [780, 216] on span at bounding box center [1057, 214] width 585 height 29
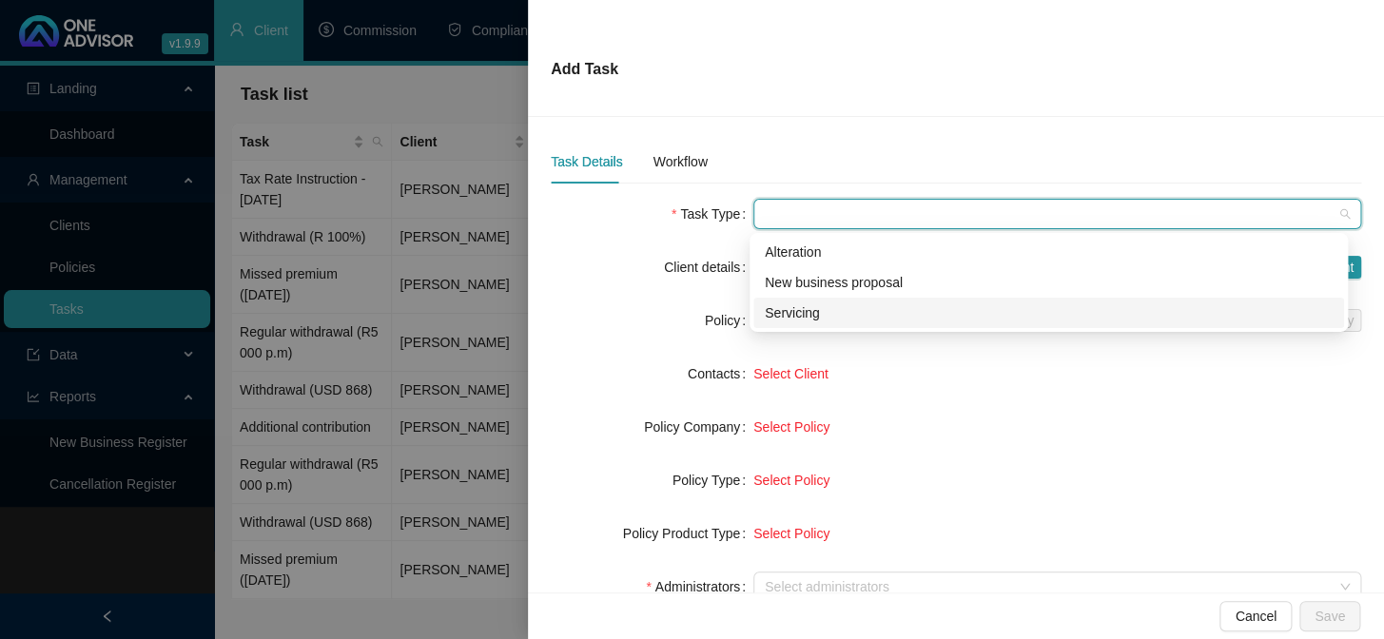
click at [780, 308] on div "Servicing" at bounding box center [1049, 312] width 568 height 21
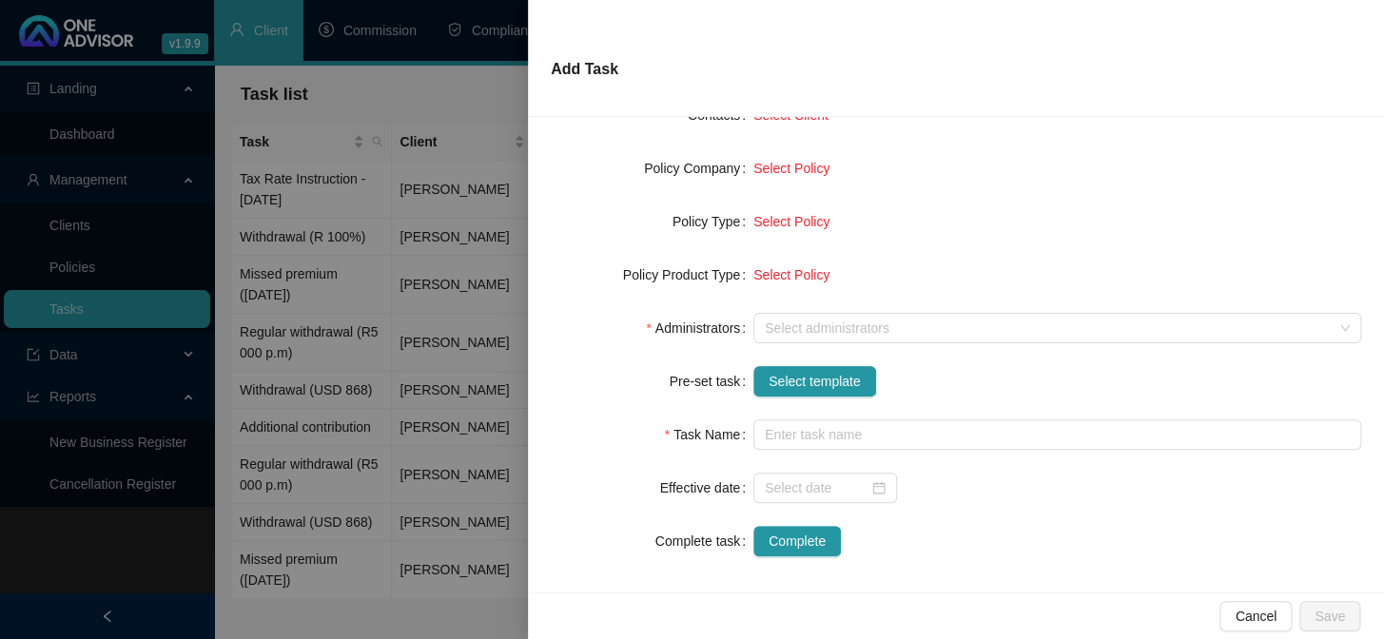
scroll to position [267, 0]
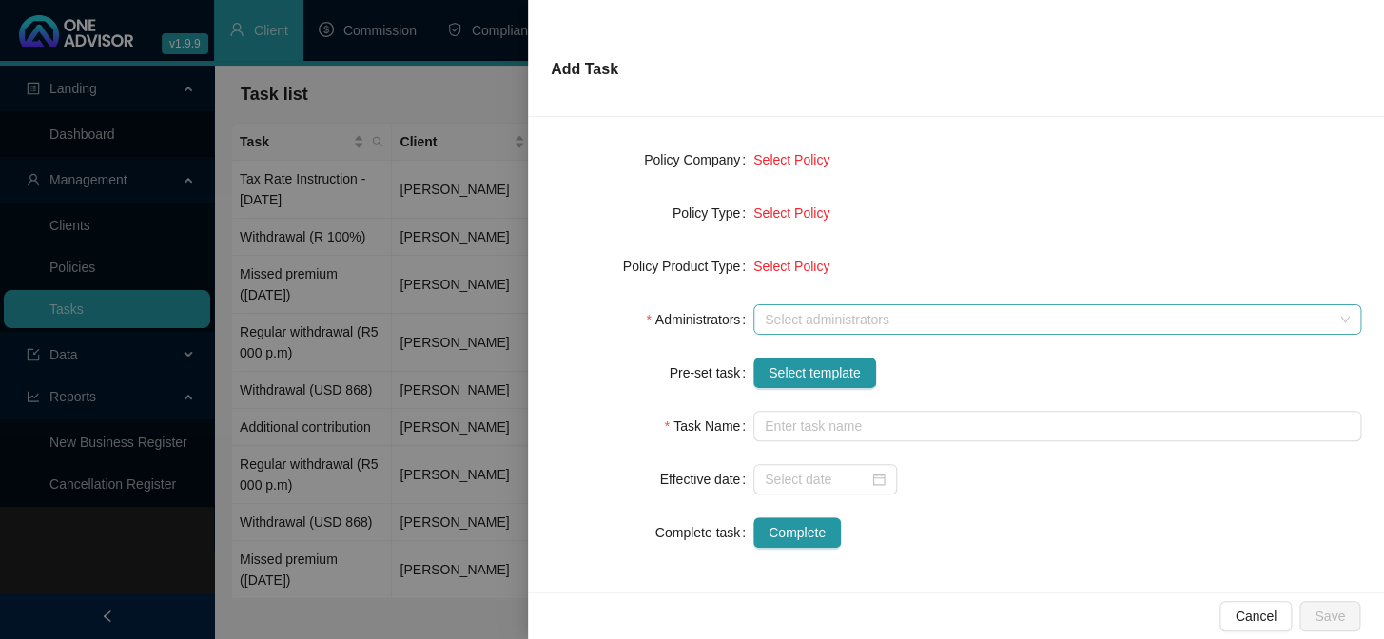
click at [964, 313] on div at bounding box center [1047, 320] width 580 height 14
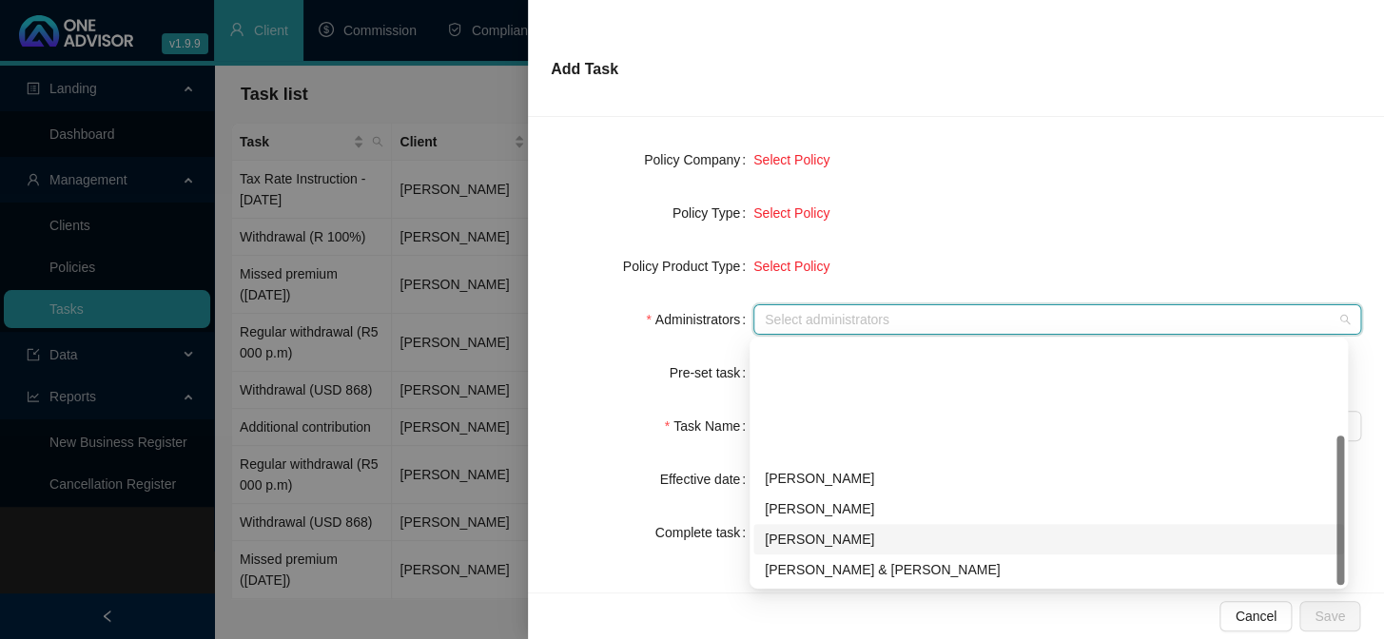
scroll to position [152, 0]
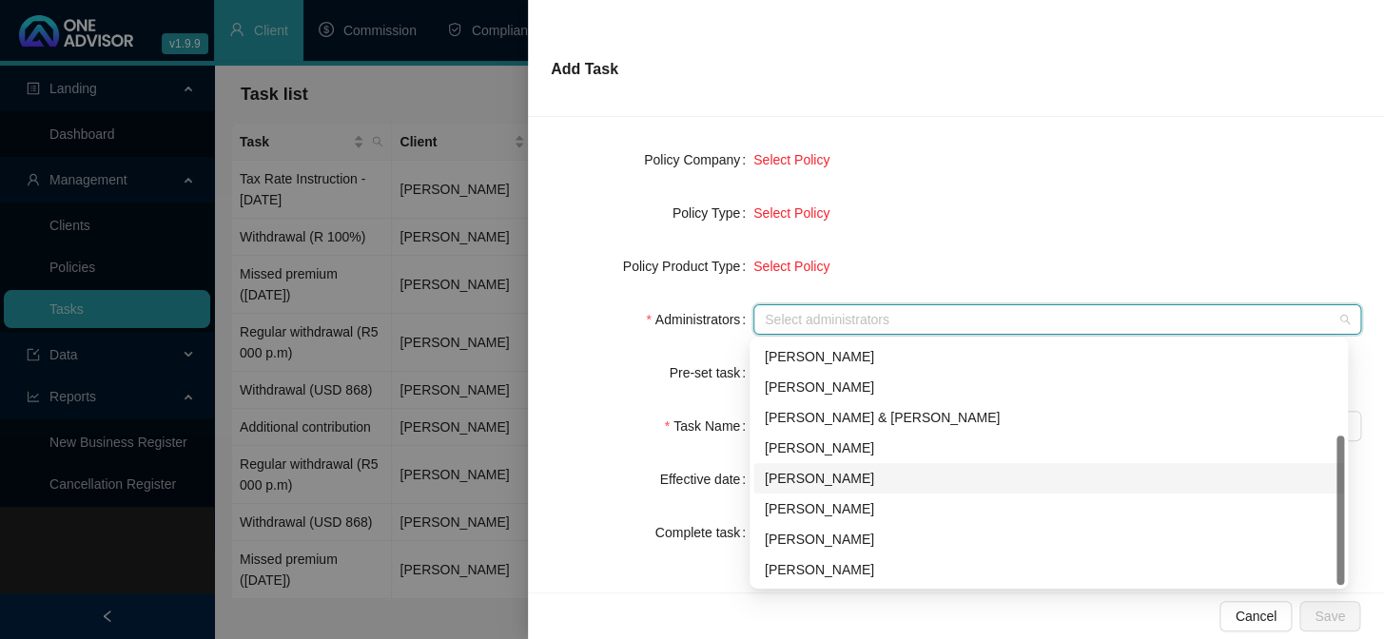
click at [807, 480] on div "[PERSON_NAME]" at bounding box center [1049, 478] width 568 height 21
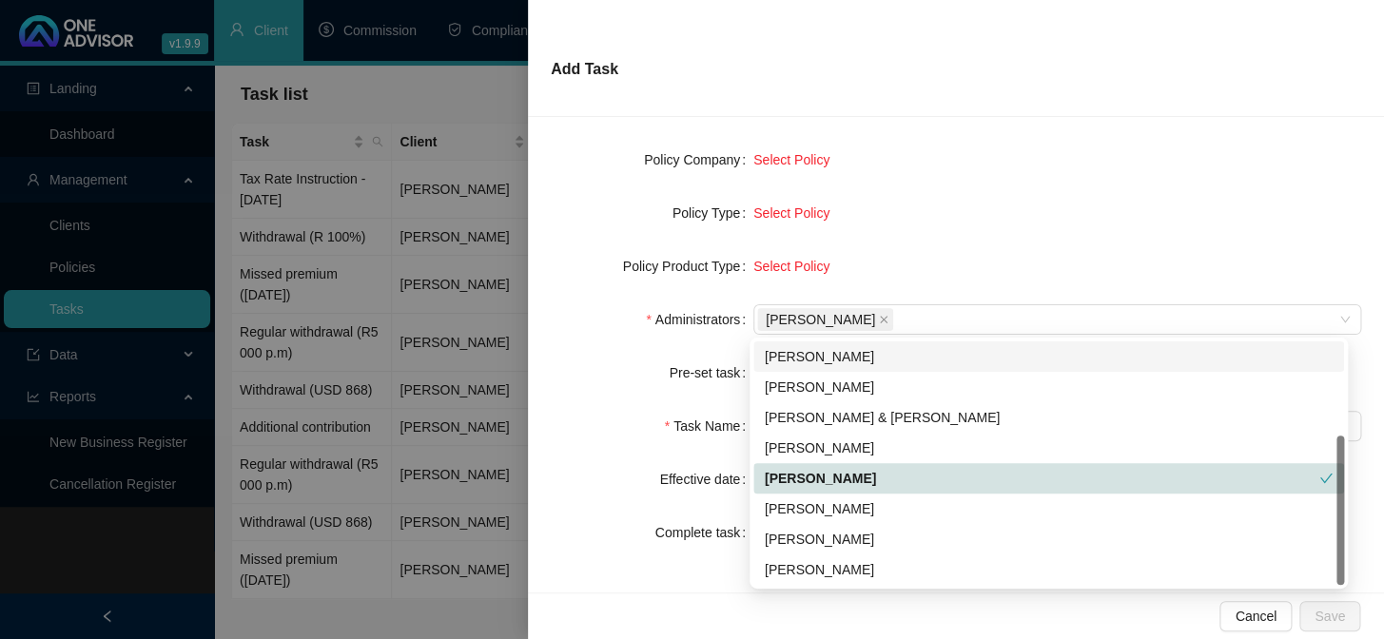
click at [944, 185] on form "Task Type Servicing Client details Select Client Select Client Policy Select Po…" at bounding box center [956, 240] width 810 height 616
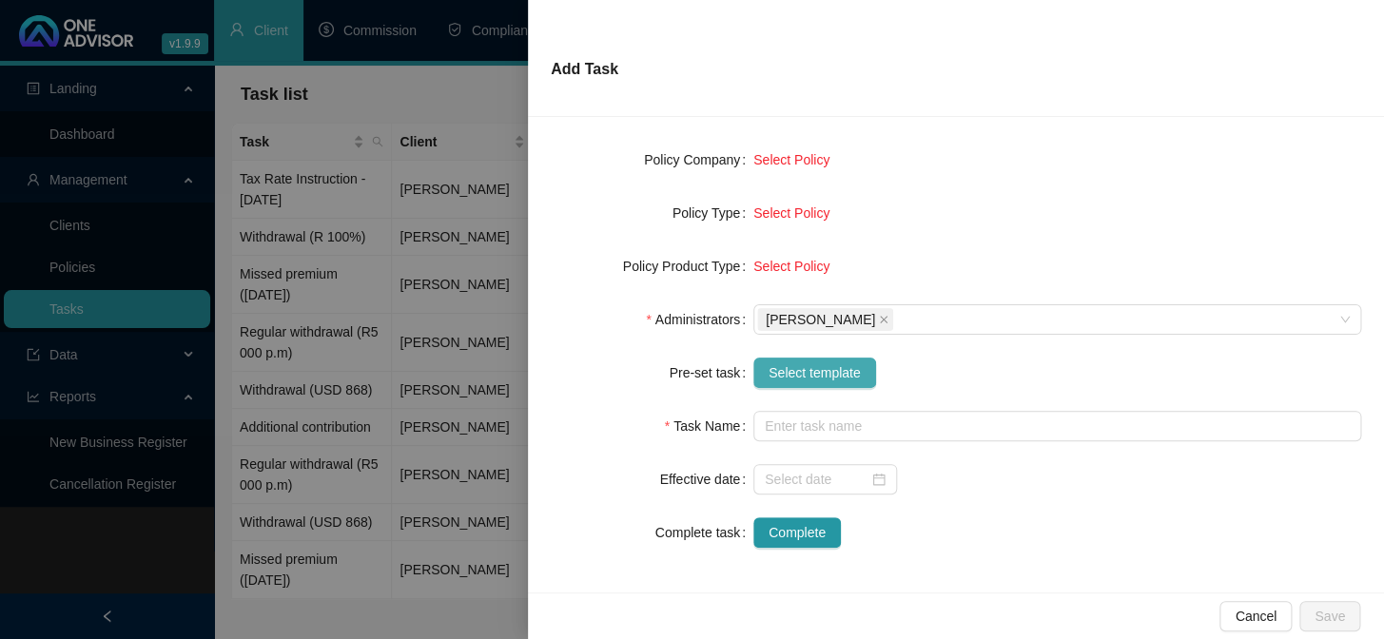
click at [807, 374] on span "Select template" at bounding box center [814, 372] width 92 height 21
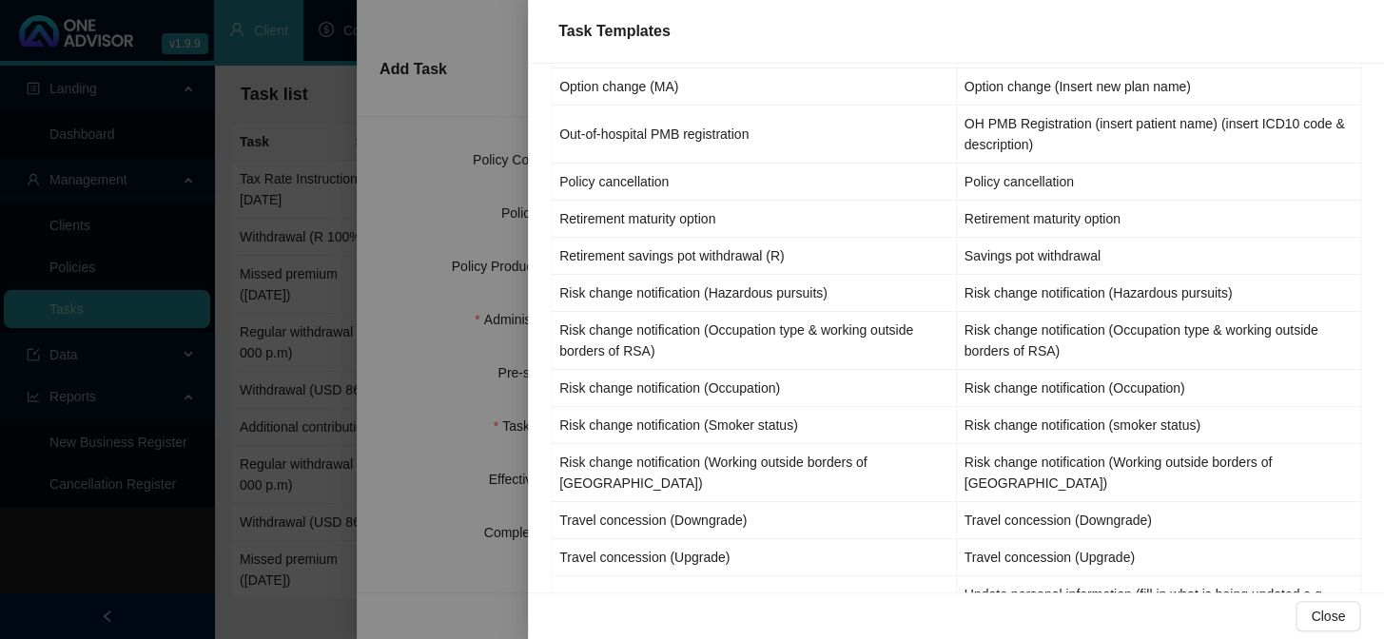
scroll to position [1393, 0]
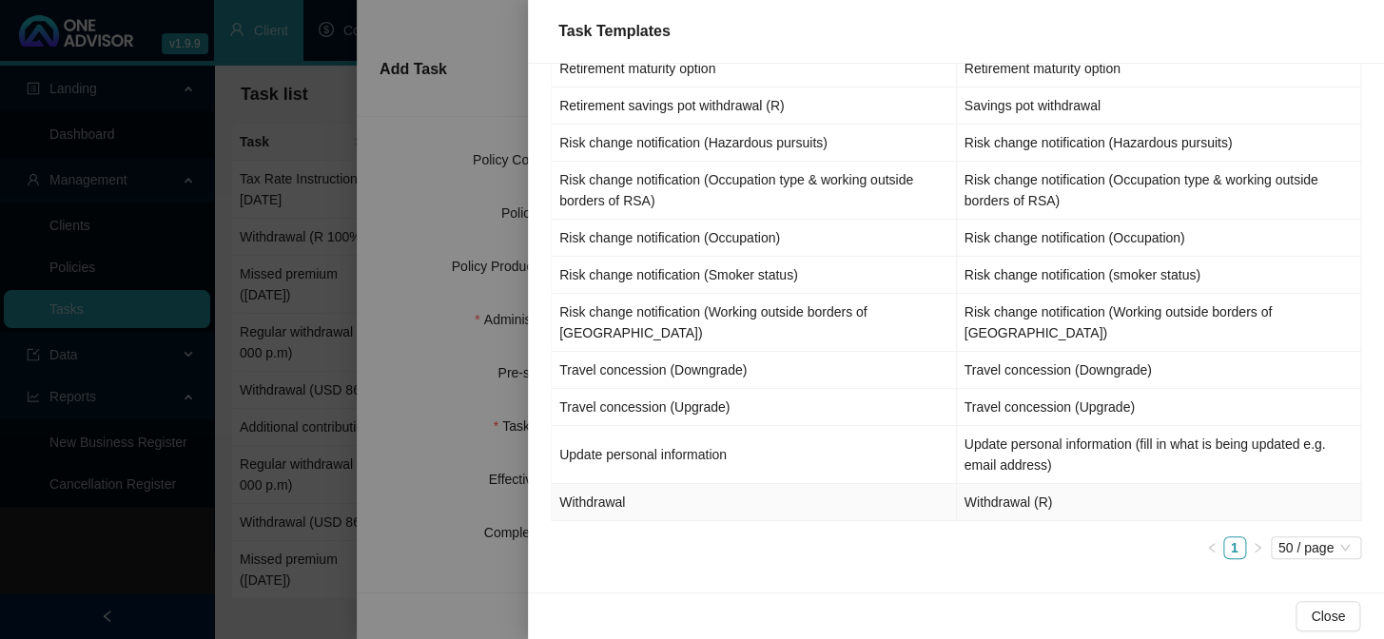
click at [618, 503] on td "Withdrawal" at bounding box center [754, 502] width 405 height 37
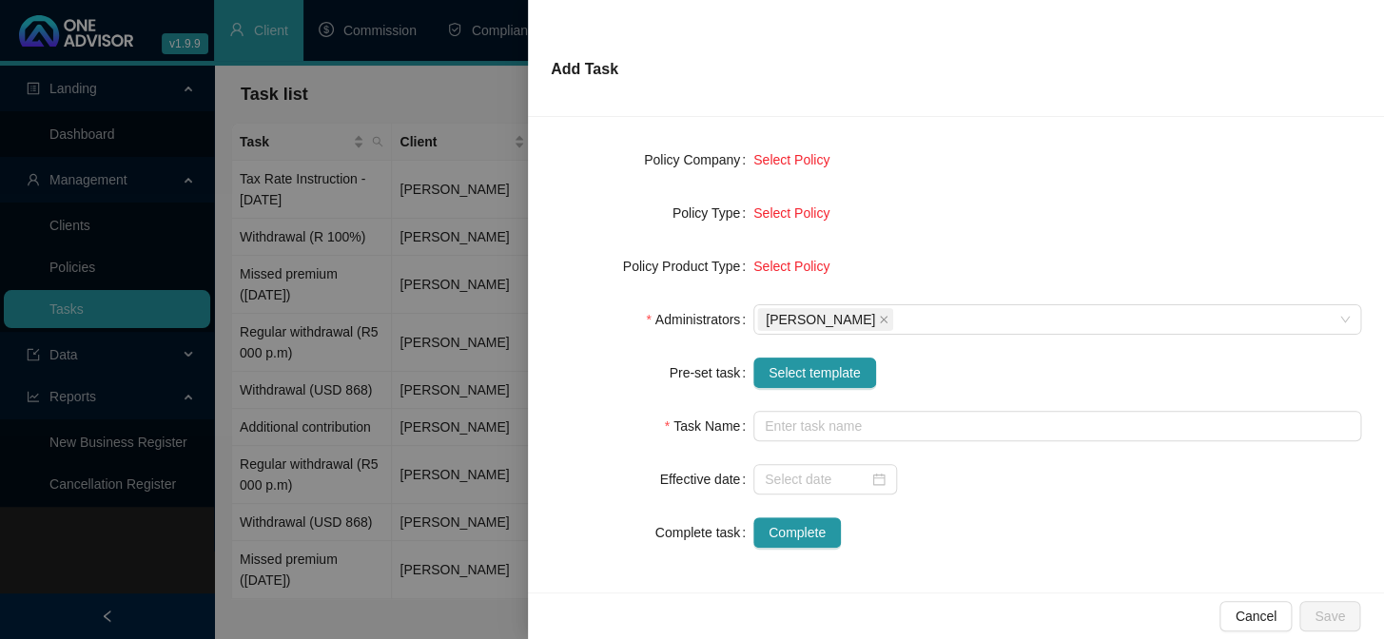
type input "Withdrawal (R)"
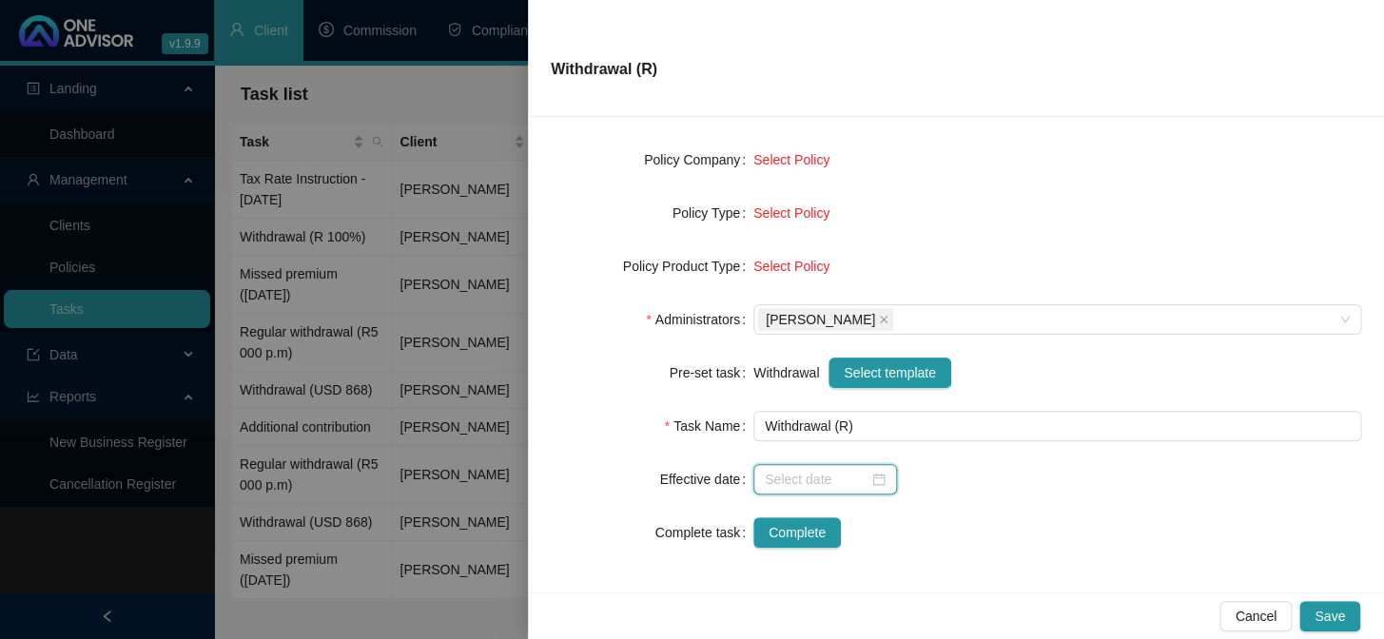
click at [786, 471] on input at bounding box center [817, 479] width 104 height 21
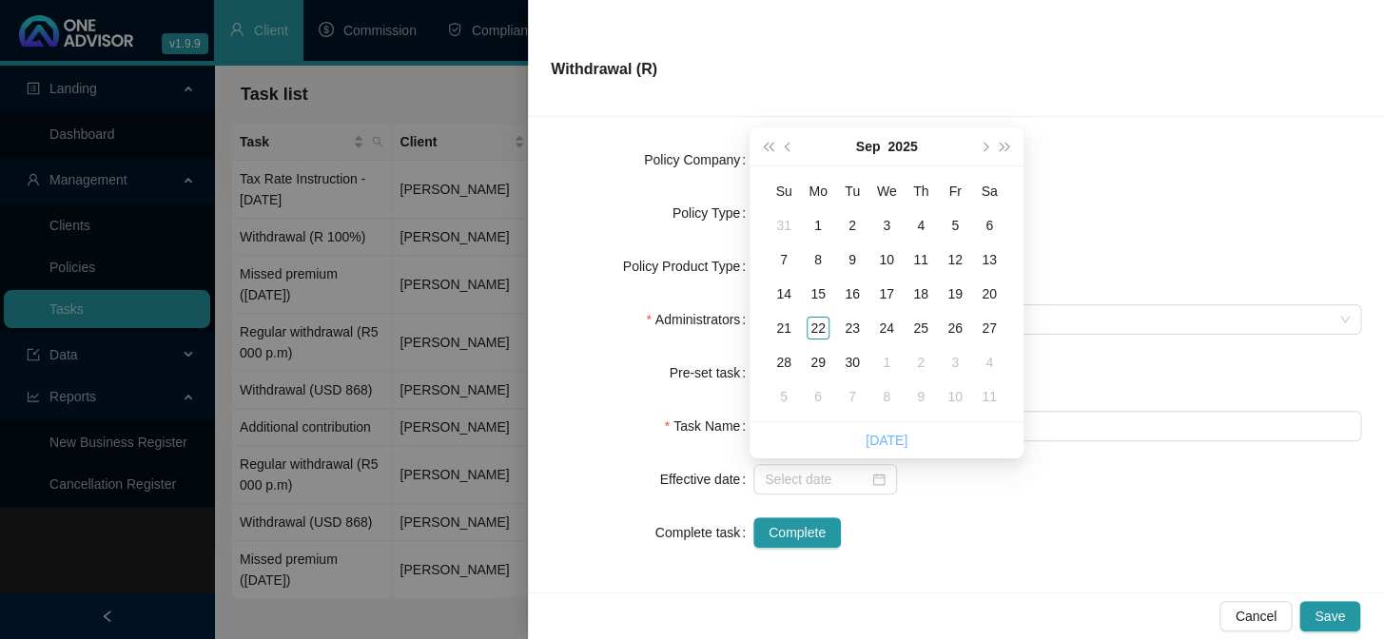
click at [875, 440] on link "[DATE]" at bounding box center [886, 440] width 42 height 15
type input "[DATE]"
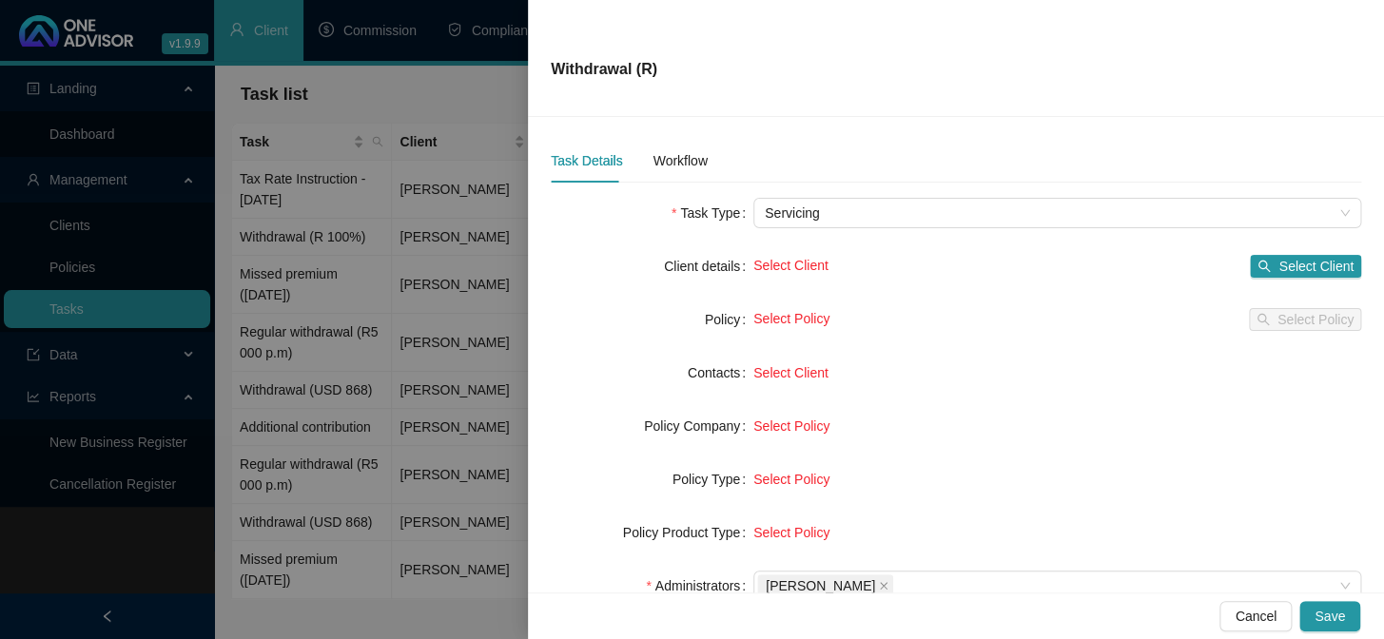
scroll to position [0, 0]
click at [1260, 270] on button "Select Client" at bounding box center [1305, 267] width 111 height 23
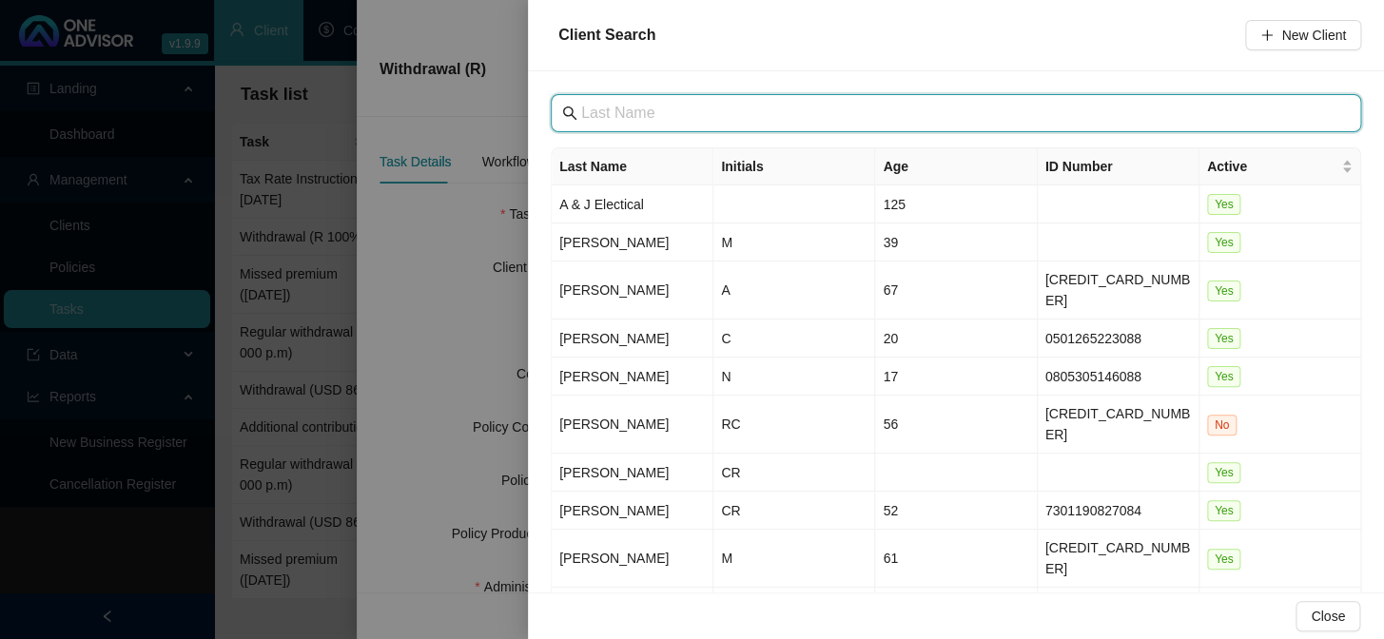
click at [684, 109] on input "text" at bounding box center [957, 113] width 753 height 23
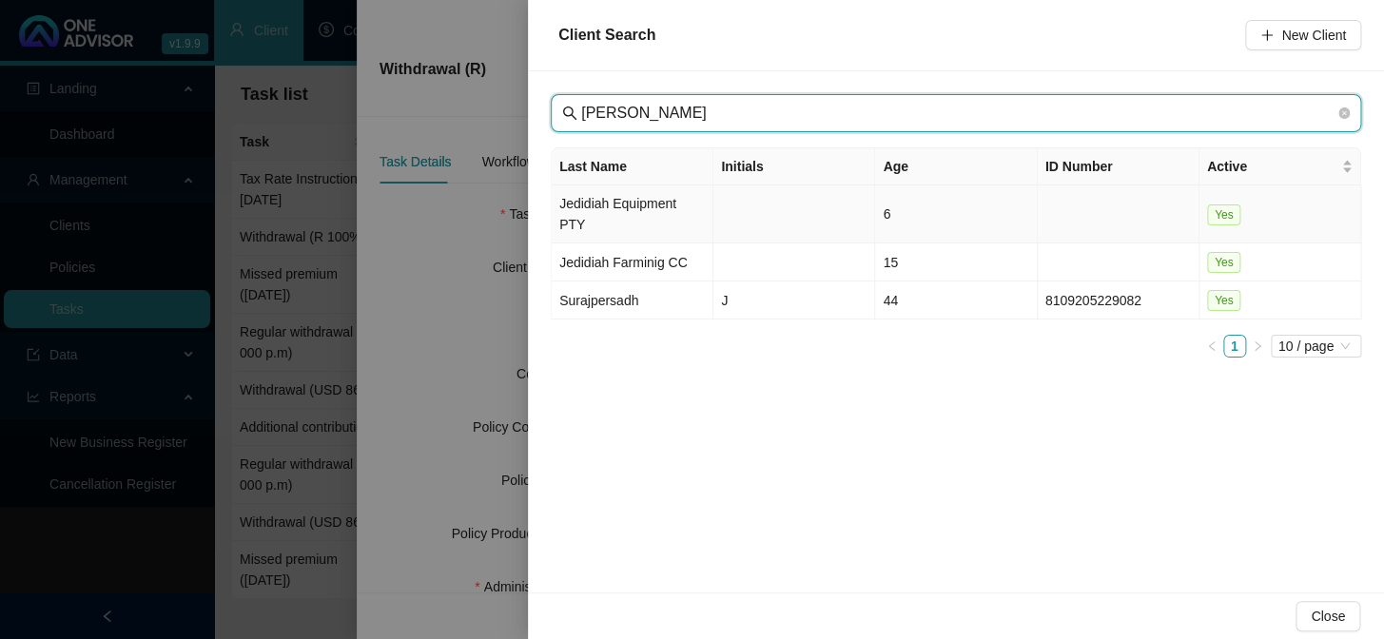
type input "[PERSON_NAME]"
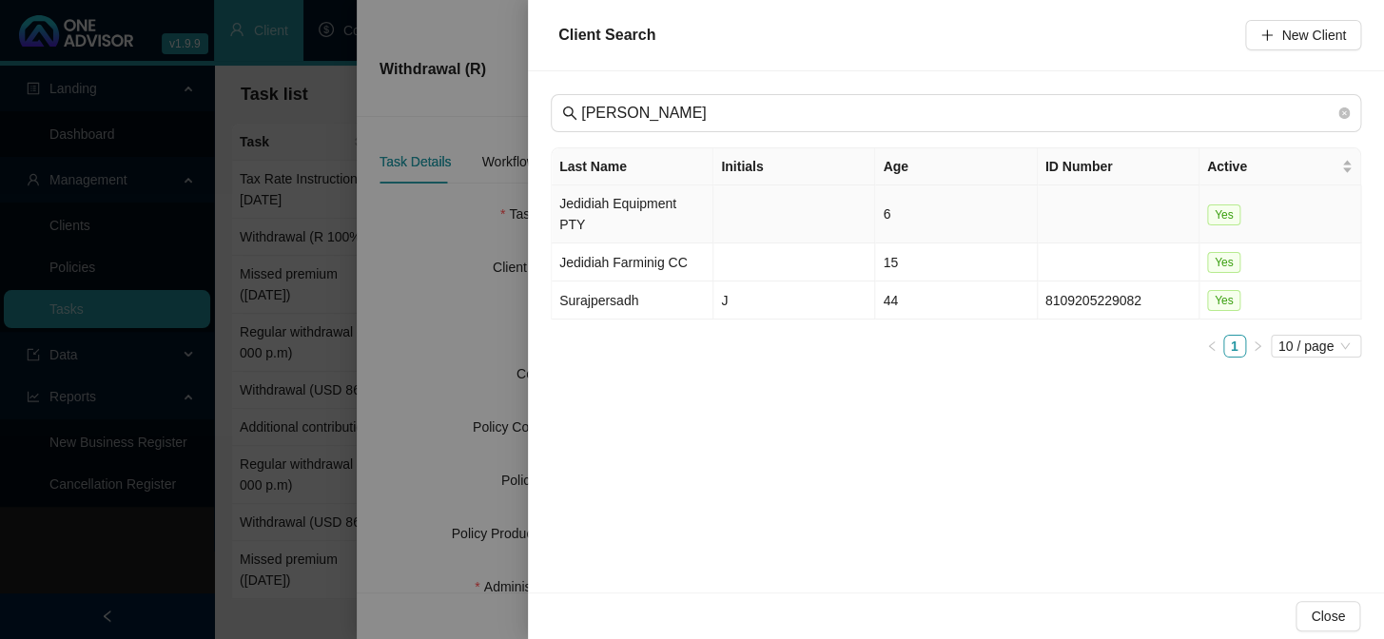
click at [647, 205] on td "Jedidiah Equipment PTY" at bounding box center [633, 214] width 162 height 58
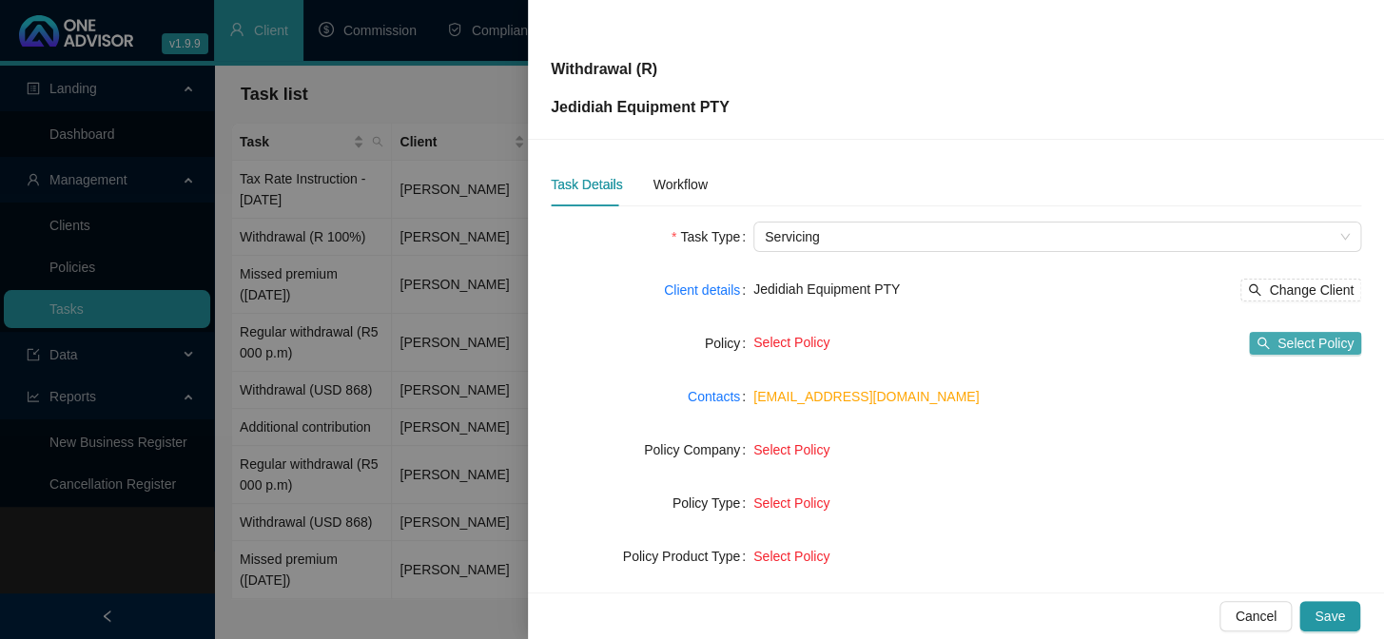
click at [1333, 344] on span "Select Policy" at bounding box center [1315, 343] width 76 height 21
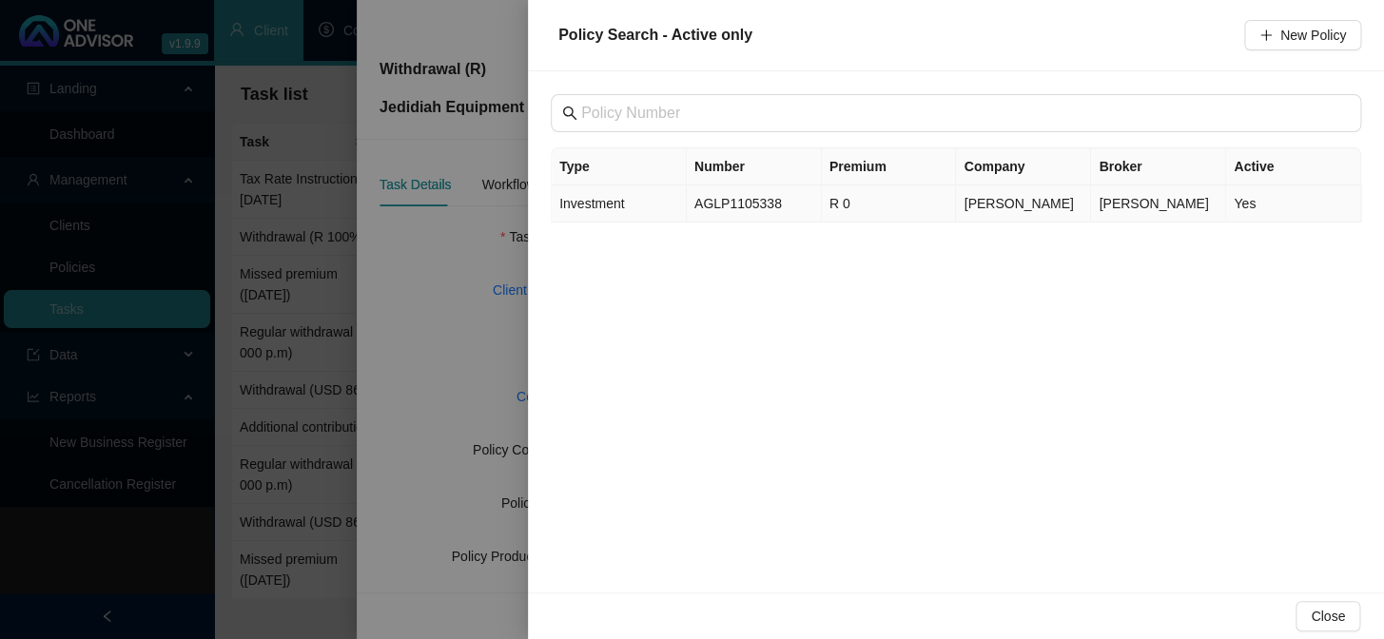
click at [580, 202] on span "Investment" at bounding box center [591, 203] width 65 height 15
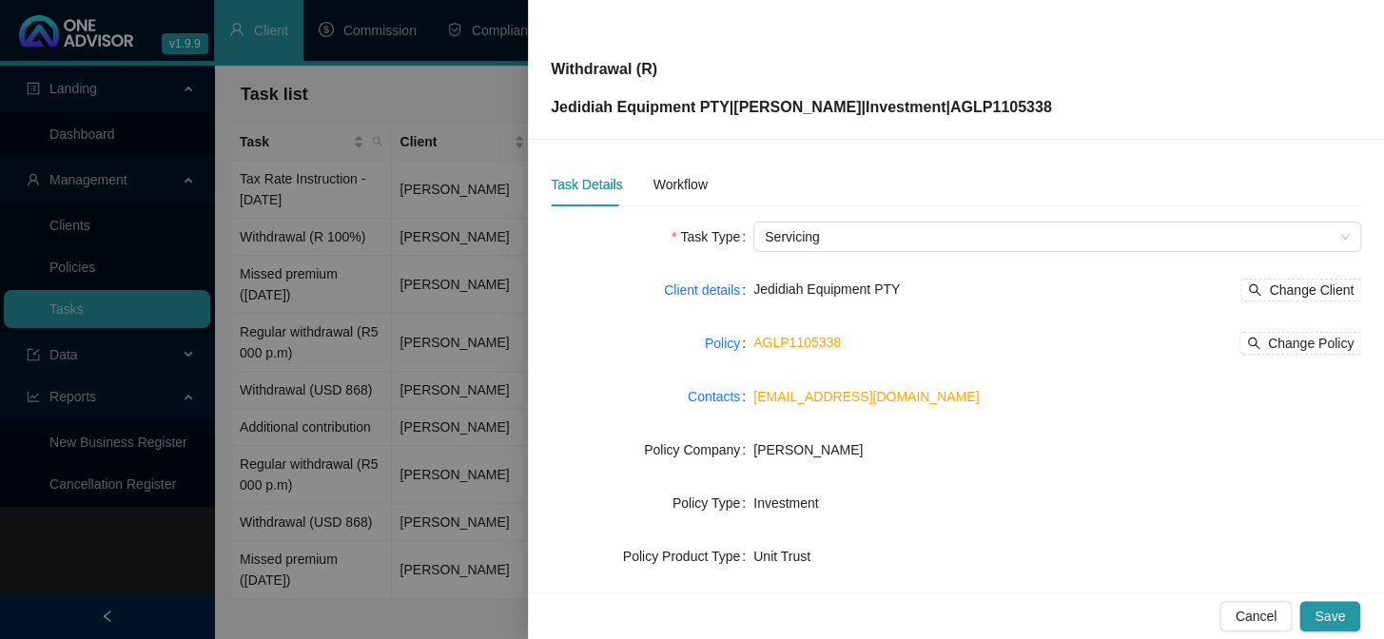
scroll to position [290, 0]
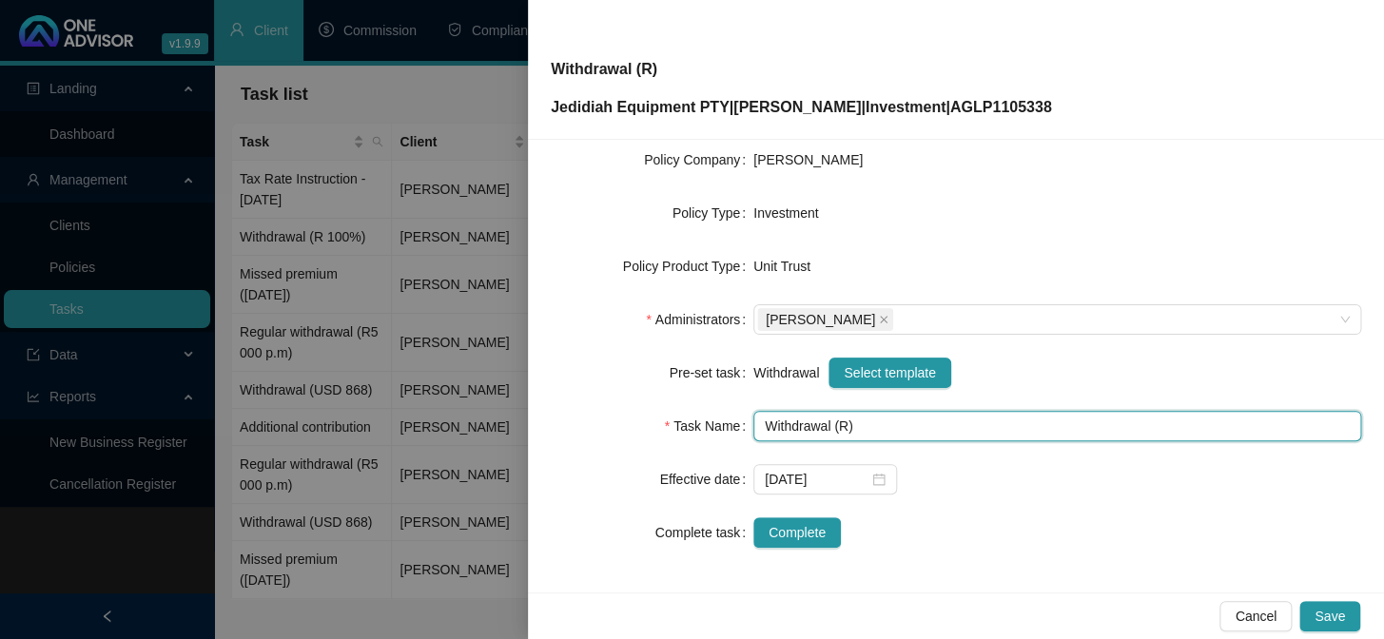
click at [841, 427] on input "Withdrawal (R)" at bounding box center [1057, 426] width 608 height 30
click at [838, 427] on input "Withdrawal (R)" at bounding box center [1057, 426] width 608 height 30
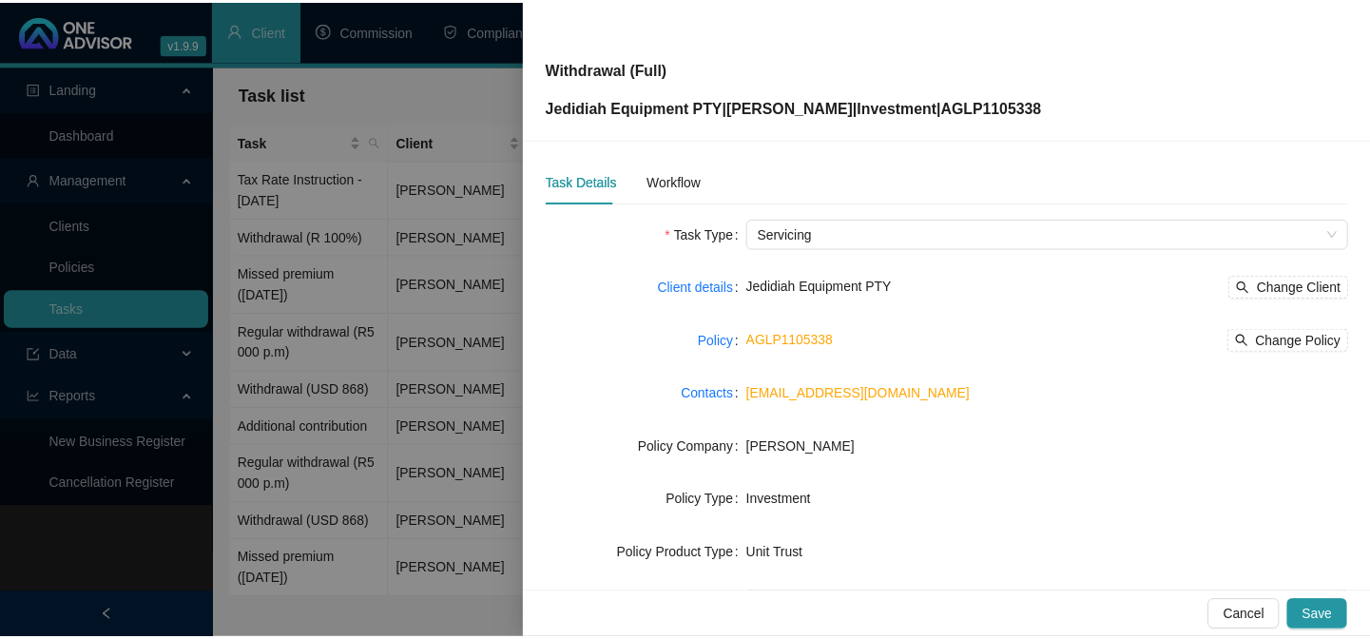
scroll to position [0, 0]
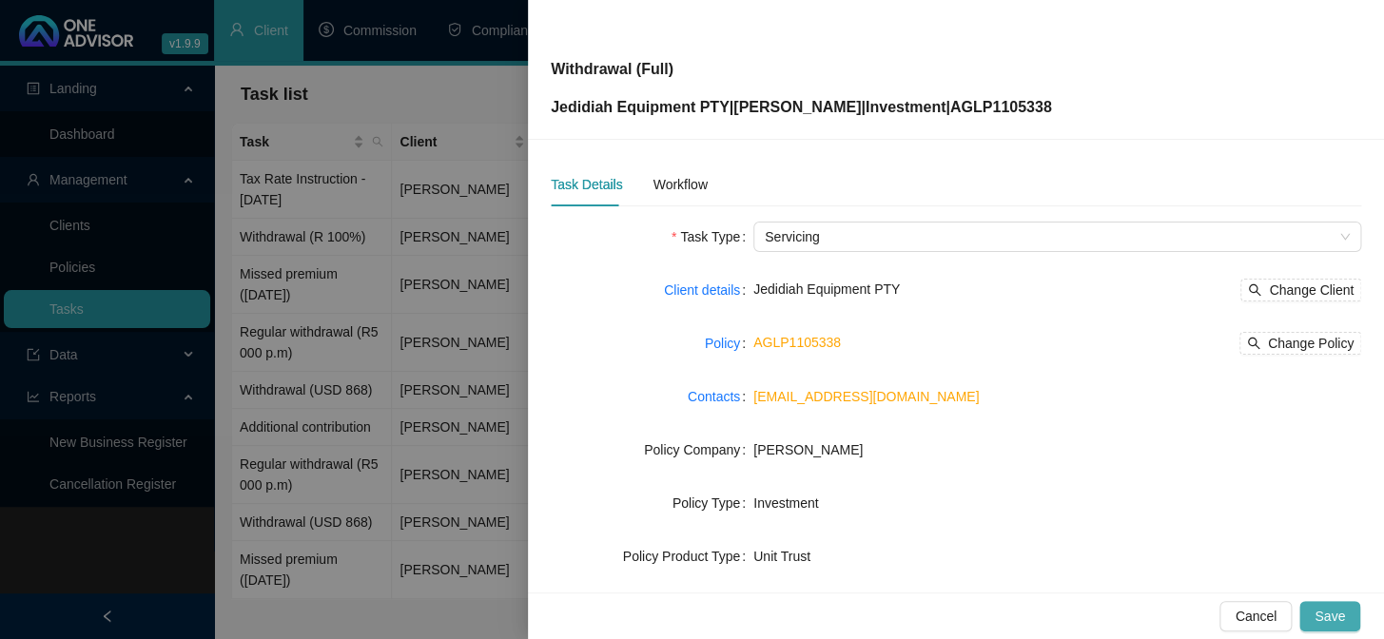
type input "Withdrawal (Full)"
click at [1320, 614] on span "Save" at bounding box center [1329, 616] width 30 height 21
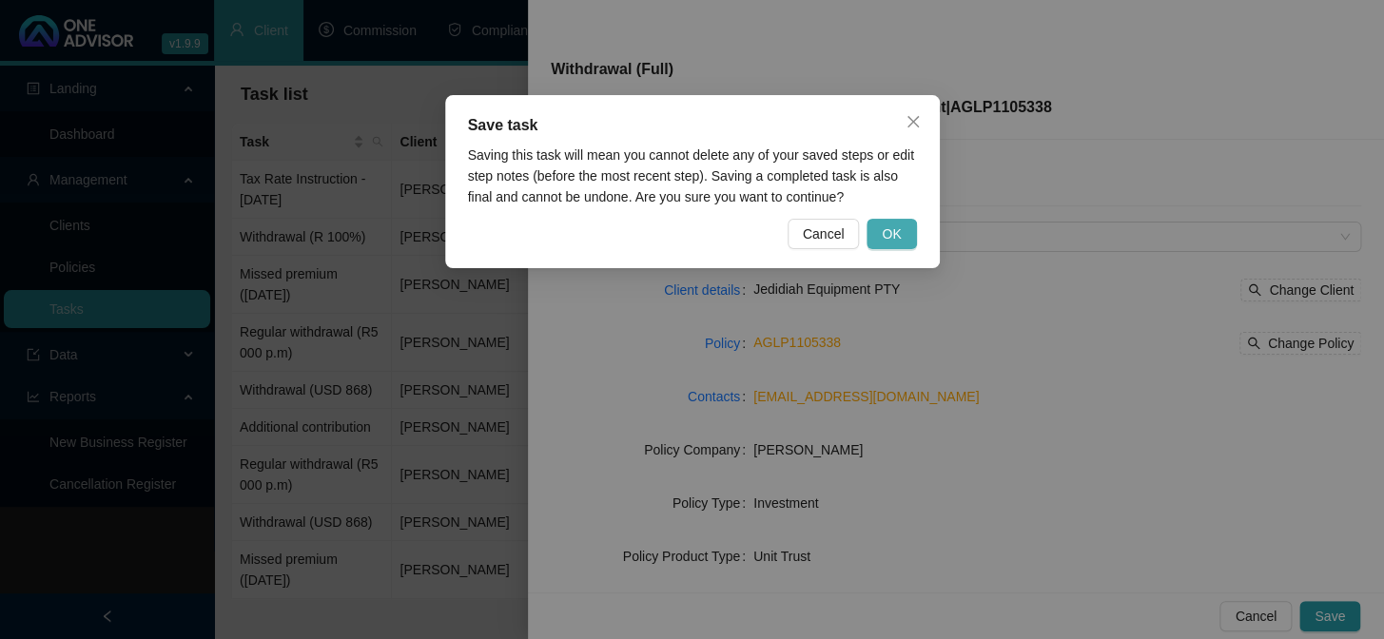
click at [899, 229] on span "OK" at bounding box center [891, 233] width 19 height 21
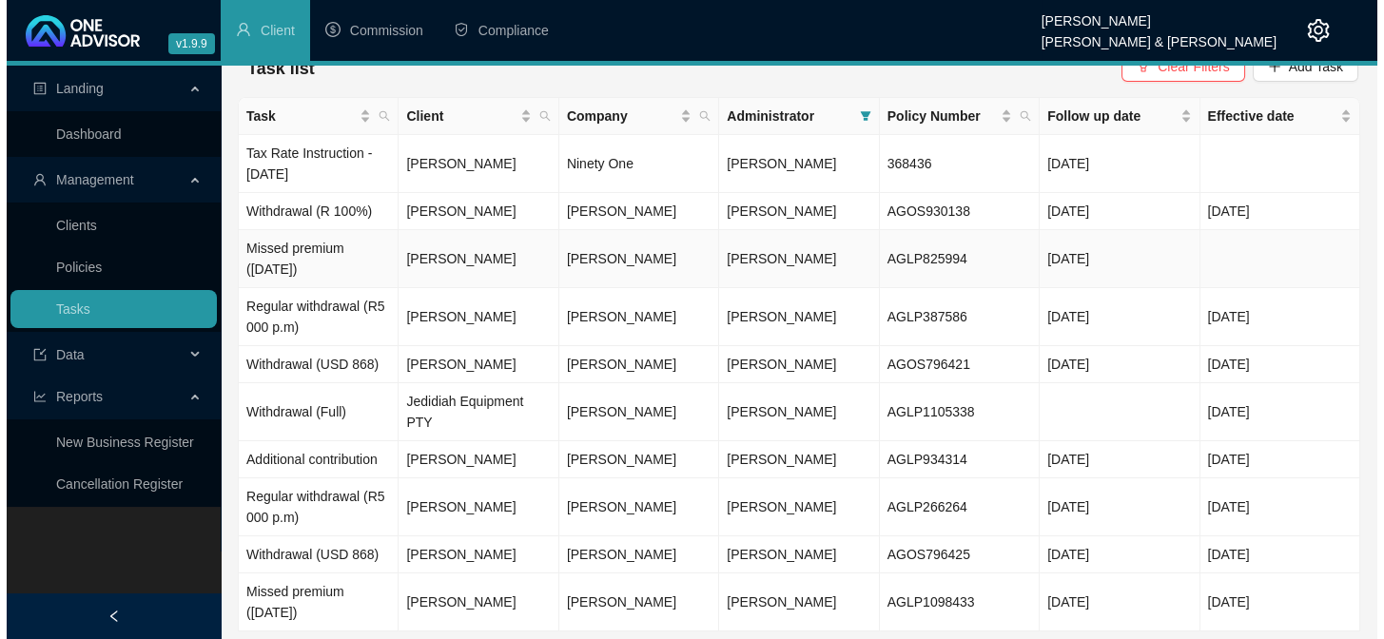
scroll to position [49, 0]
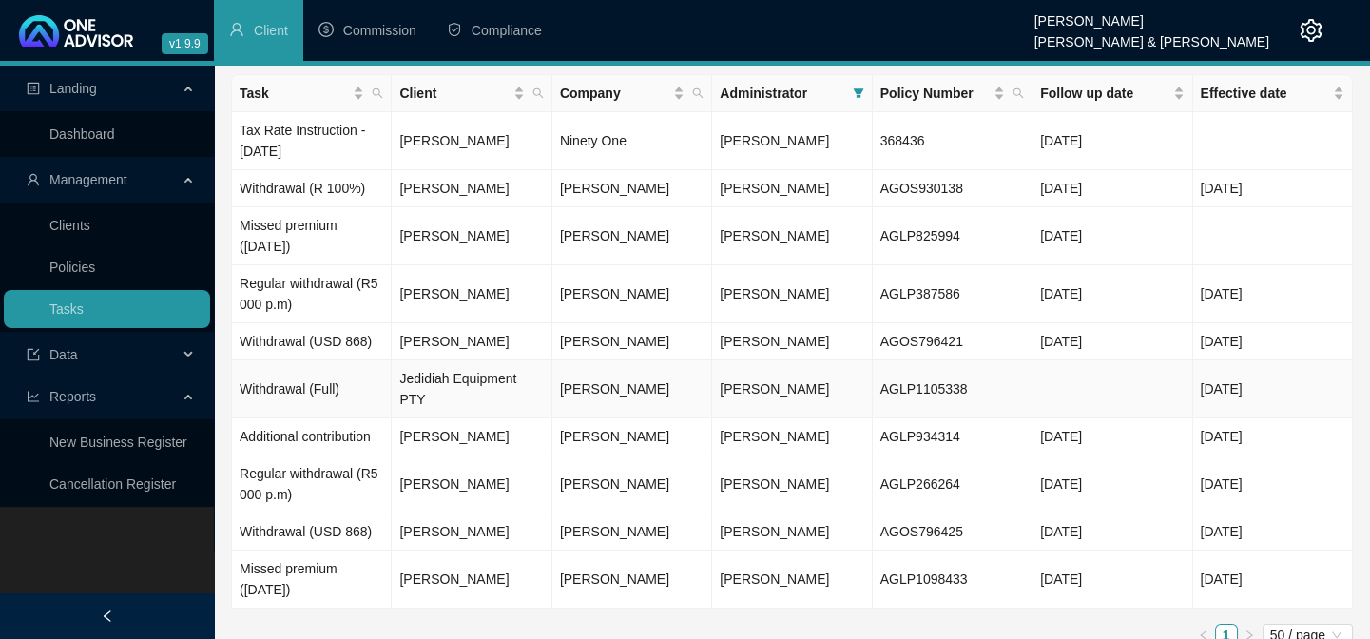
click at [485, 377] on td "Jedidiah Equipment PTY" at bounding box center [472, 389] width 160 height 58
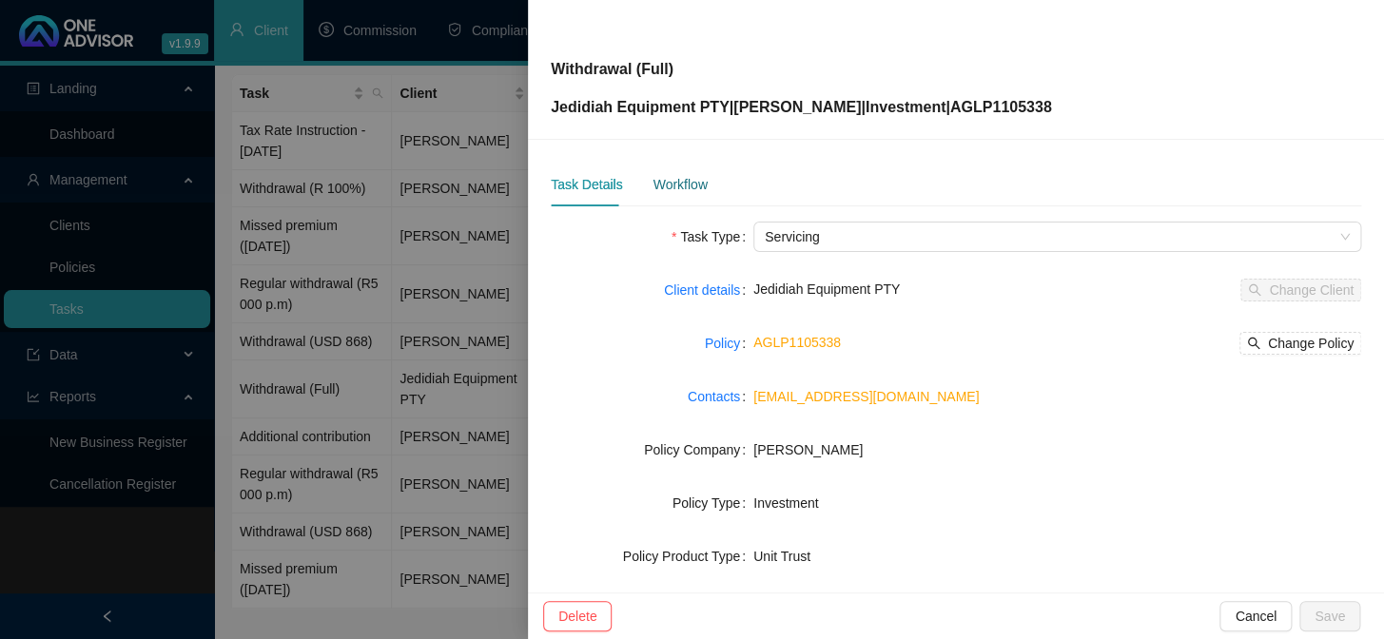
click at [657, 181] on div "Workflow" at bounding box center [679, 184] width 54 height 21
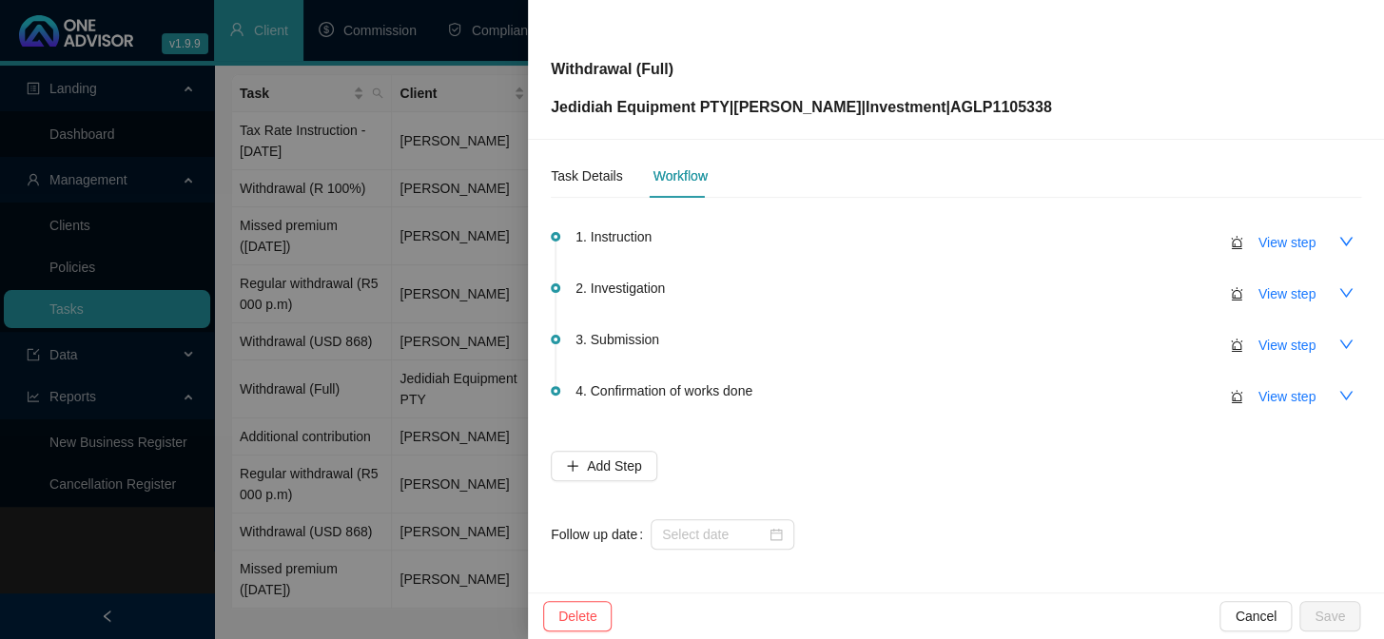
scroll to position [10, 0]
click at [1259, 247] on span "View step" at bounding box center [1286, 241] width 57 height 21
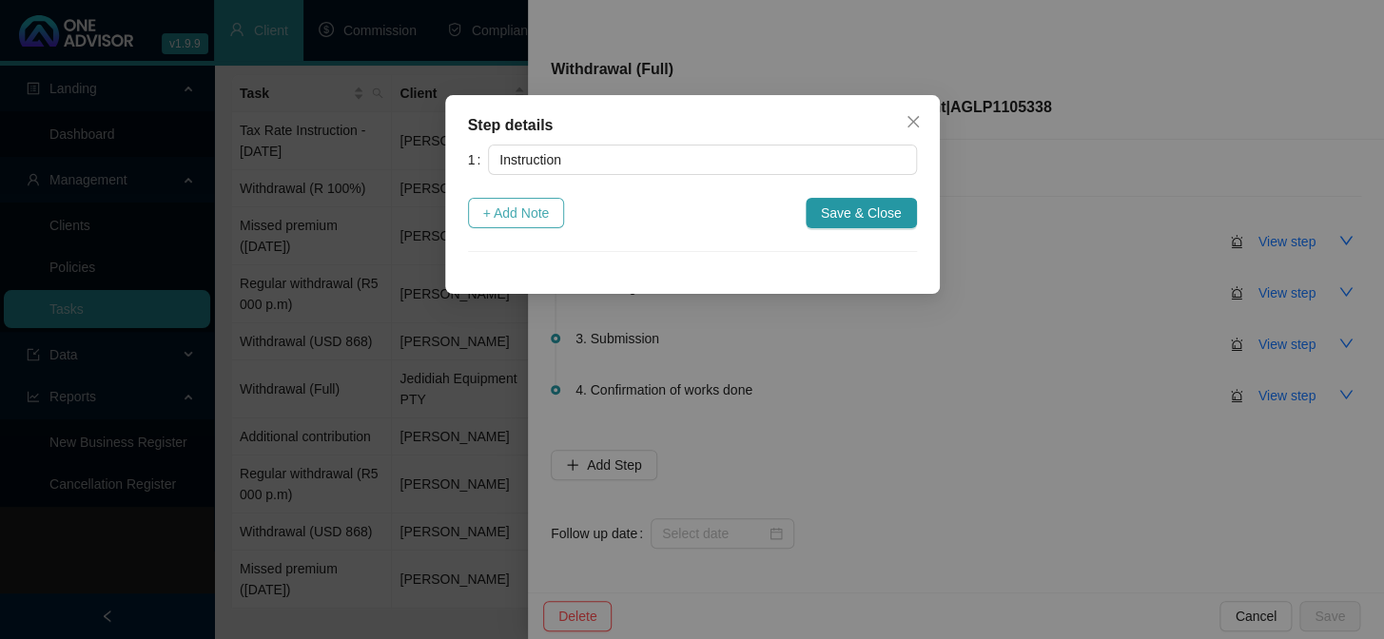
click at [518, 218] on span "+ Add Note" at bounding box center [516, 213] width 67 height 21
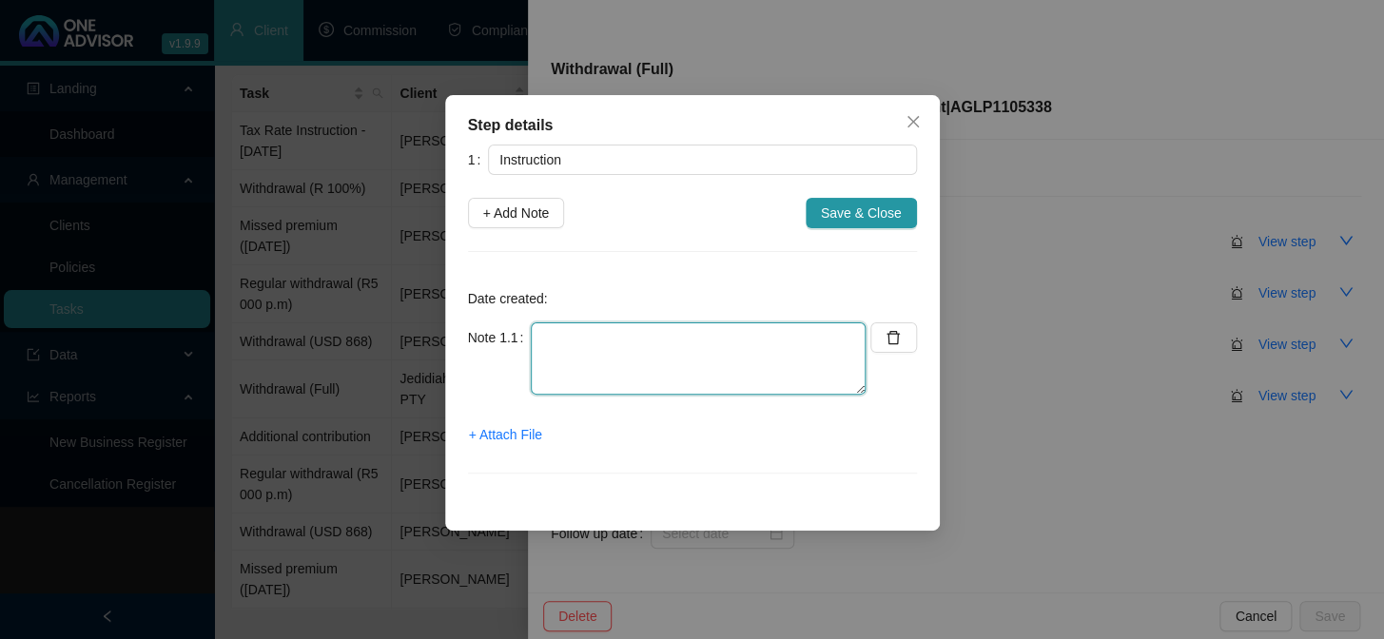
click at [567, 357] on textarea at bounding box center [698, 358] width 335 height 72
click at [627, 357] on textarea "[DATE] Notification of withdrawal received via email from" at bounding box center [698, 358] width 335 height 72
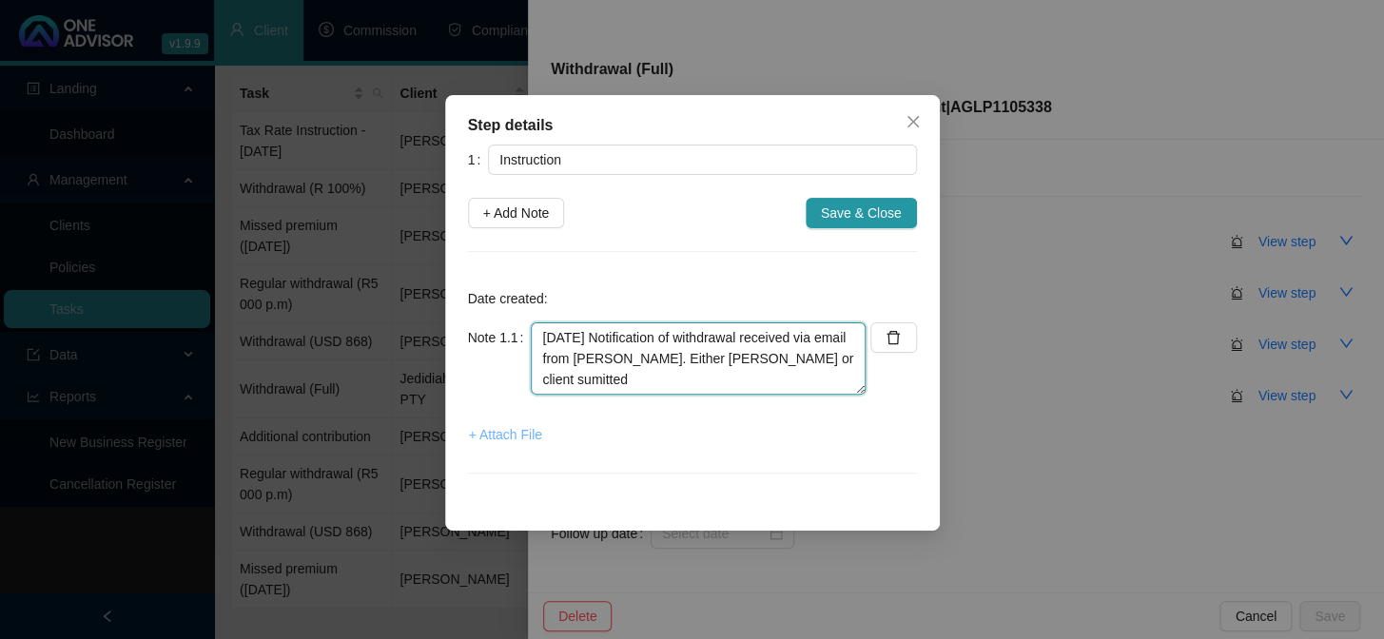
type textarea "[DATE] Notification of withdrawal received via email from [PERSON_NAME]. Either…"
click at [514, 437] on span "+ Attach File" at bounding box center [505, 434] width 73 height 21
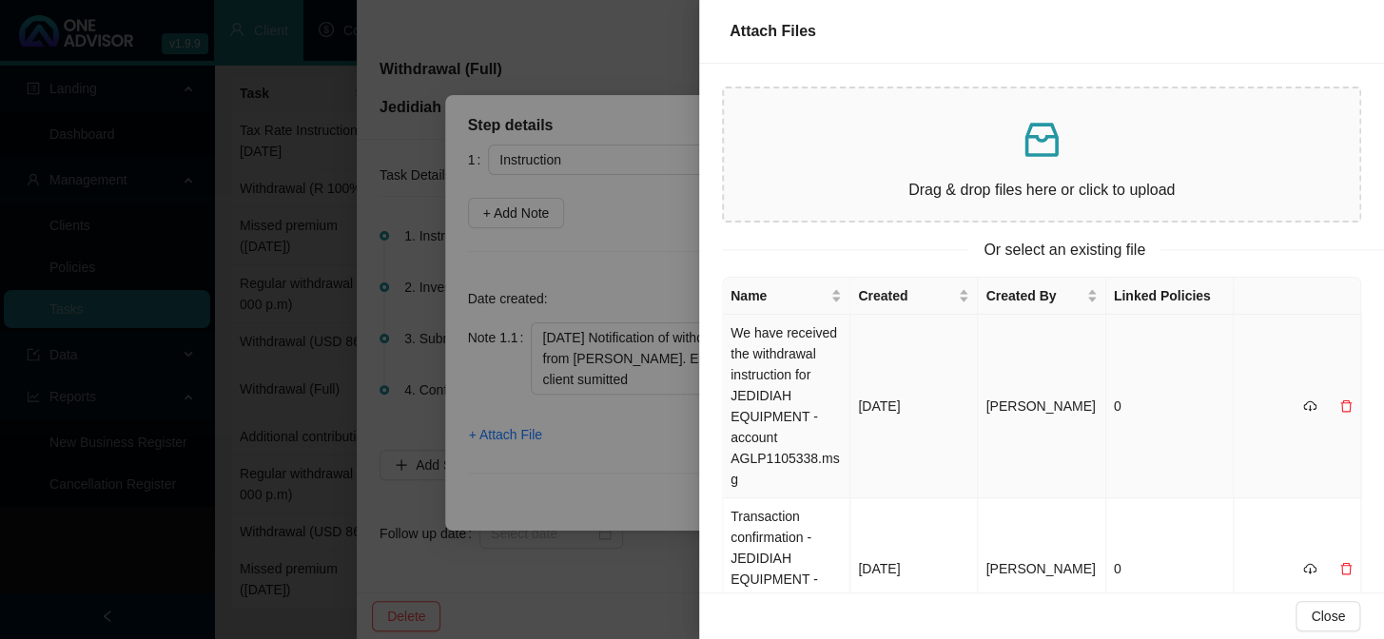
click at [768, 352] on td "We have received the withdrawal instruction for JEDIDIAH EQUIPMENT - account AG…" at bounding box center [786, 407] width 127 height 184
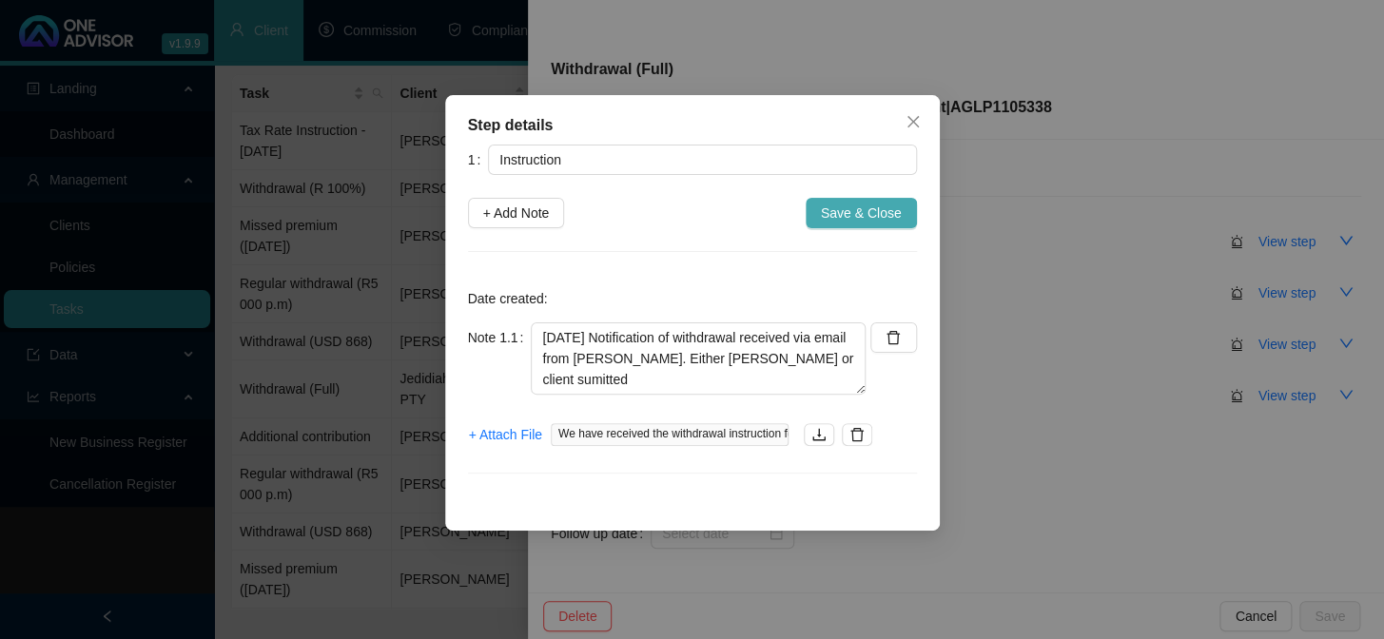
click at [876, 212] on span "Save & Close" at bounding box center [861, 213] width 81 height 21
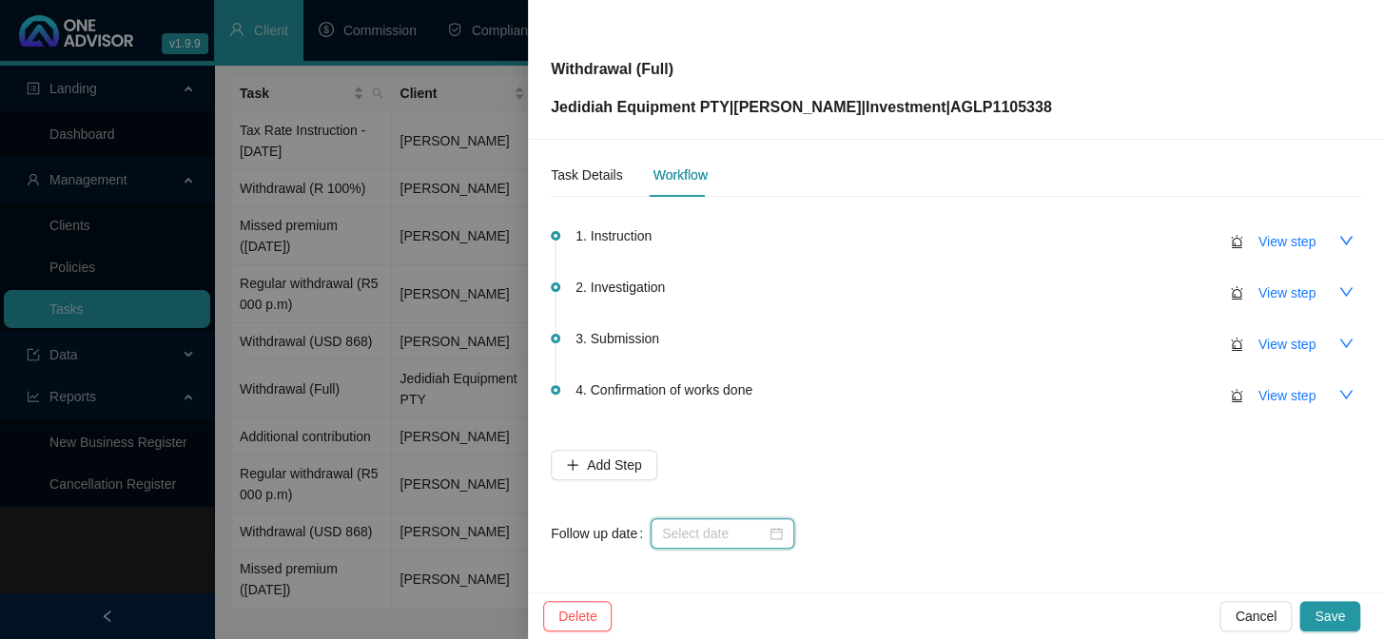
click at [694, 529] on input at bounding box center [714, 533] width 104 height 21
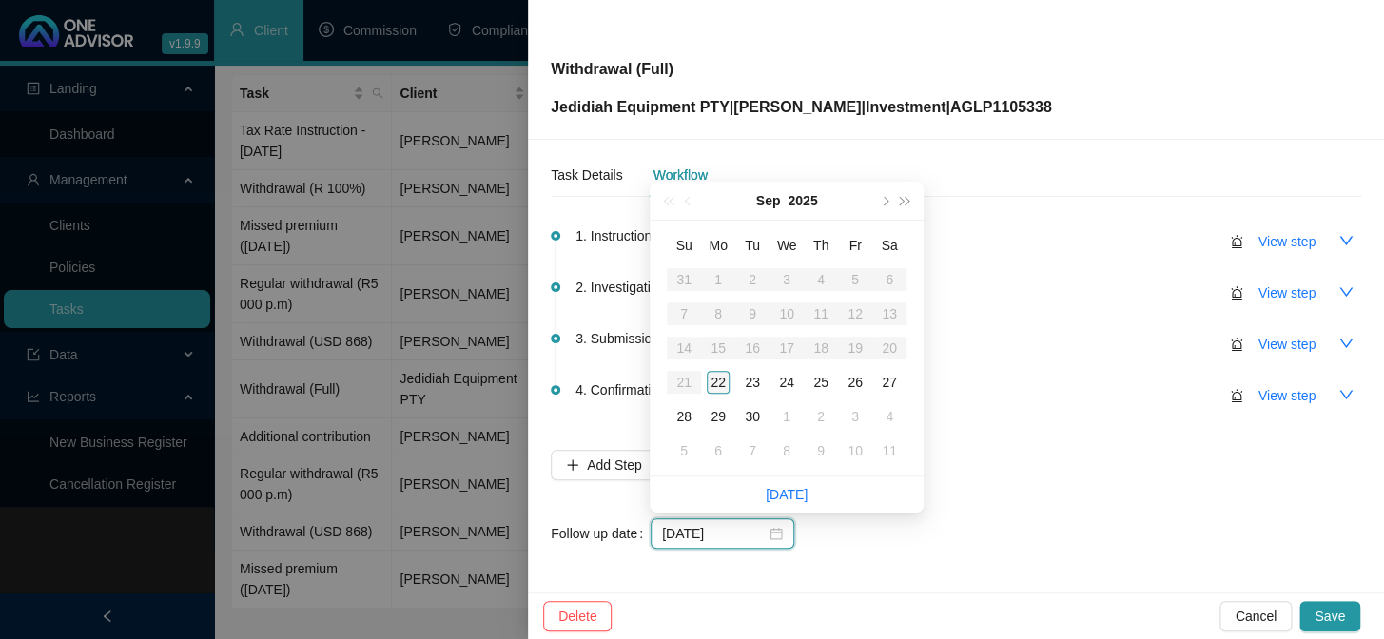
type input "[DATE]"
click at [722, 384] on div "22" at bounding box center [718, 382] width 23 height 23
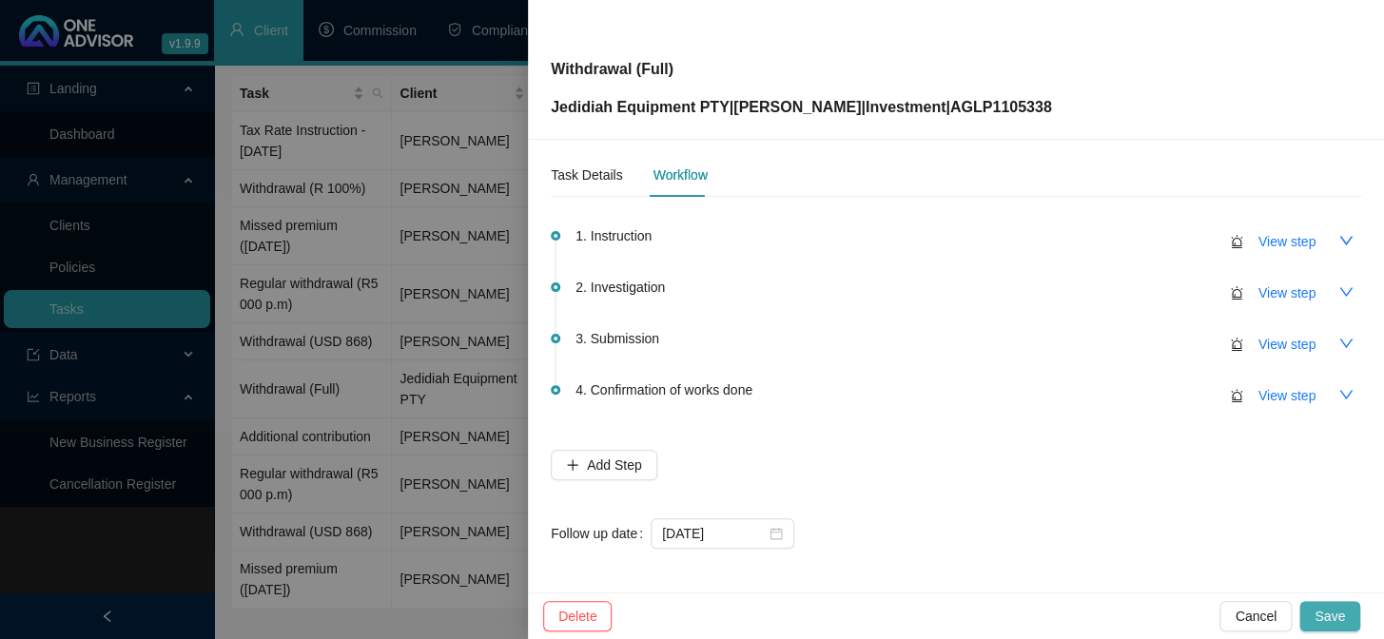
click at [1326, 609] on span "Save" at bounding box center [1329, 616] width 30 height 21
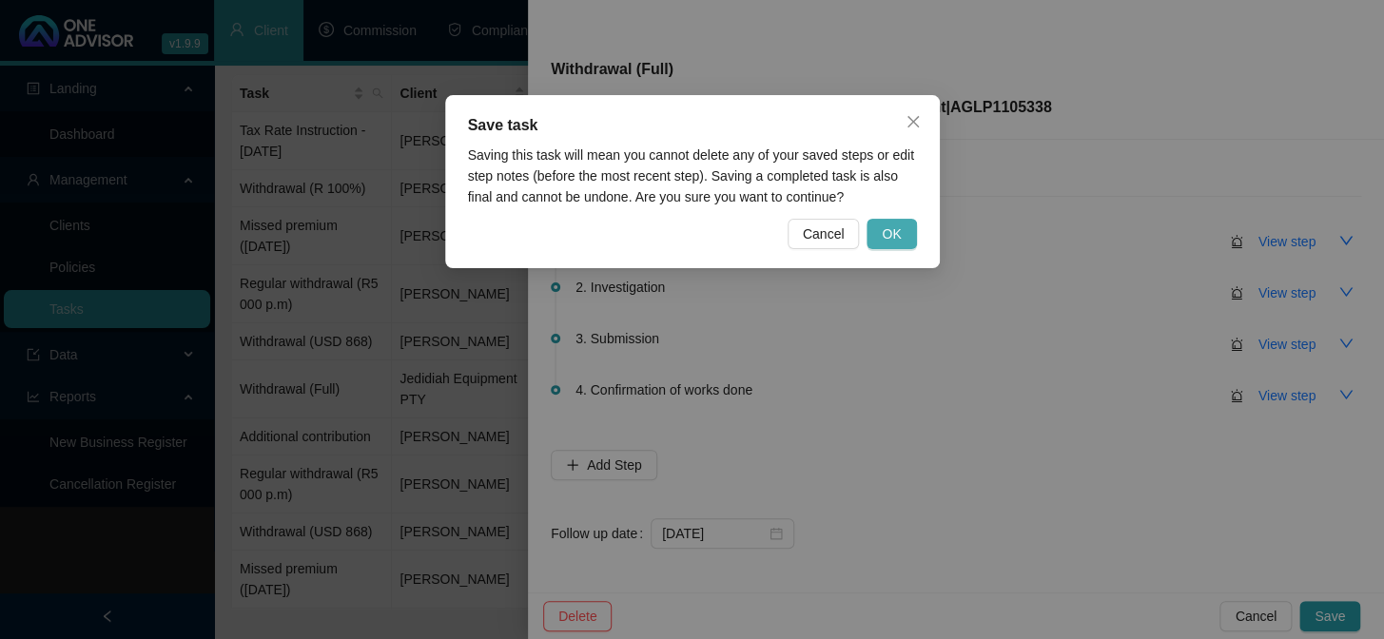
click at [890, 237] on span "OK" at bounding box center [891, 233] width 19 height 21
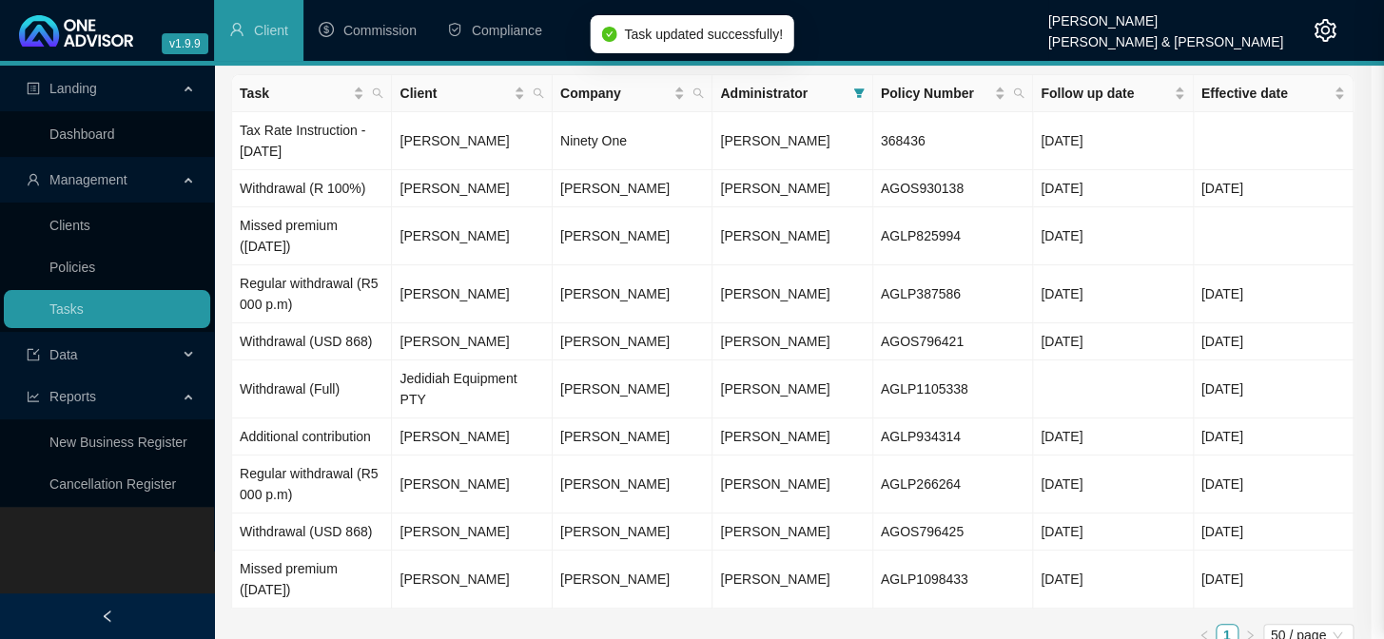
scroll to position [0, 0]
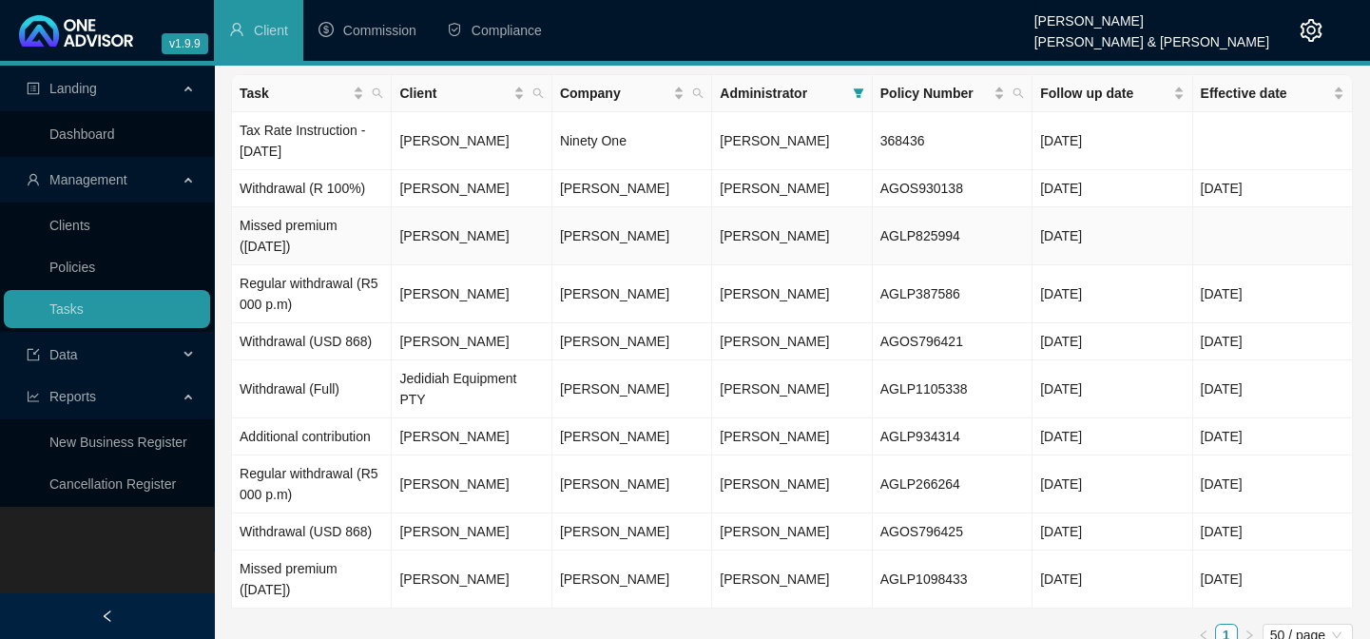
click at [288, 223] on td "Missed premium ([DATE])" at bounding box center [312, 236] width 160 height 58
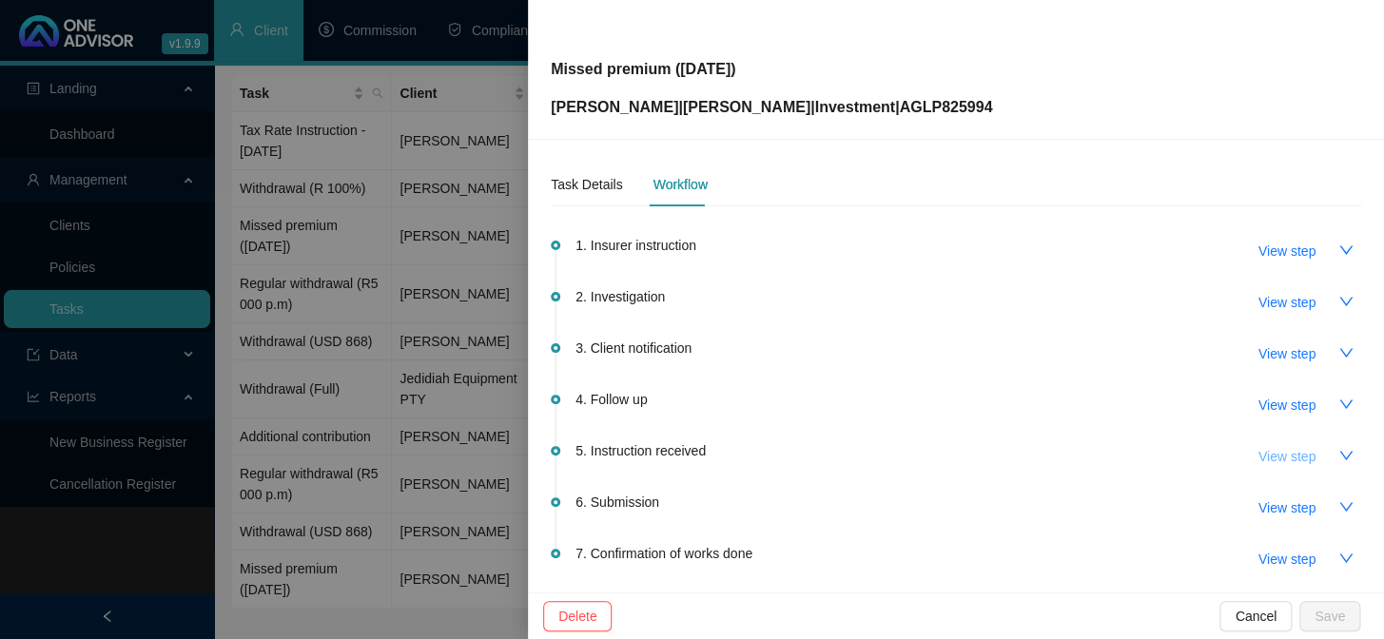
click at [1260, 457] on span "View step" at bounding box center [1286, 456] width 57 height 21
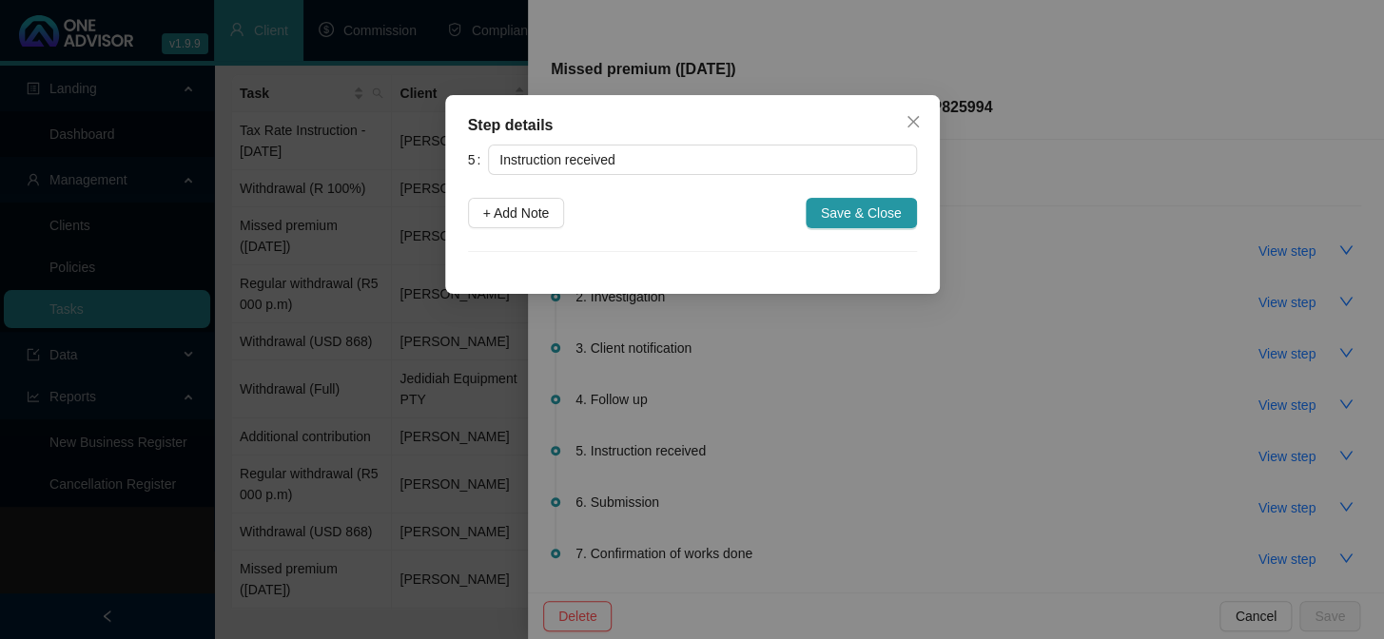
click at [1267, 400] on div "Step details 5 Instruction received + Add Note Save & Close Cancel OK" at bounding box center [692, 319] width 1384 height 639
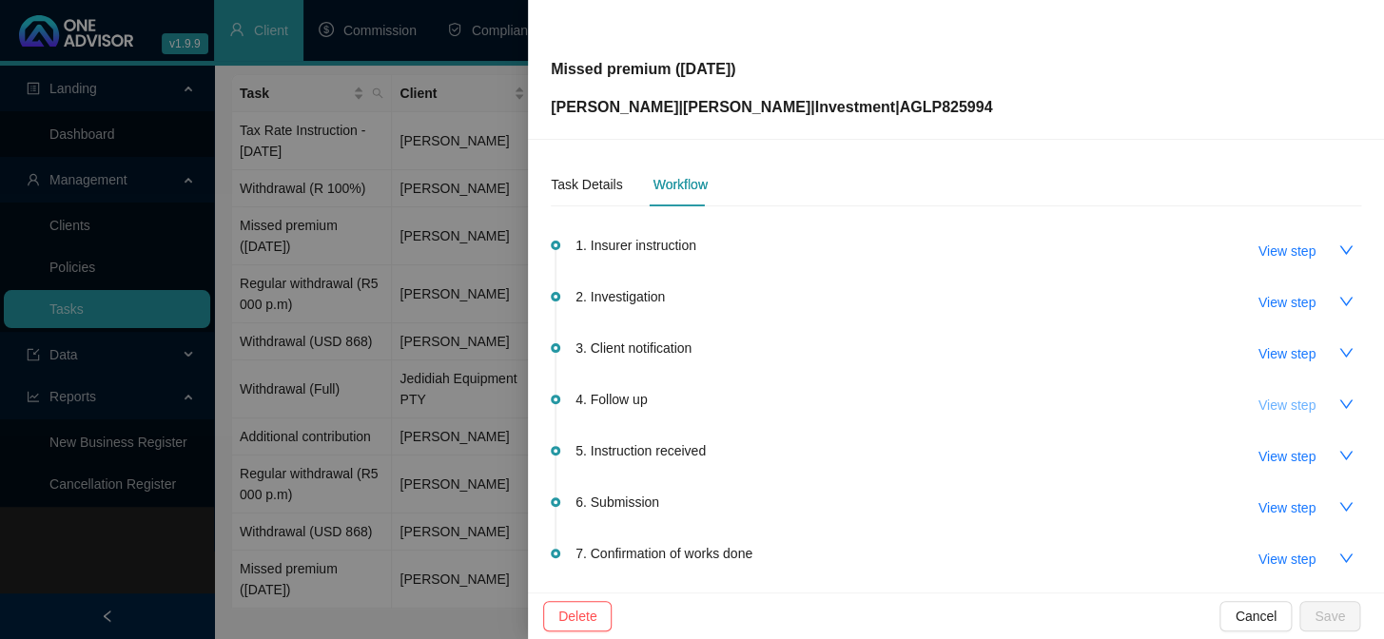
click at [1265, 400] on span "View step" at bounding box center [1286, 405] width 57 height 21
type input "Follow up"
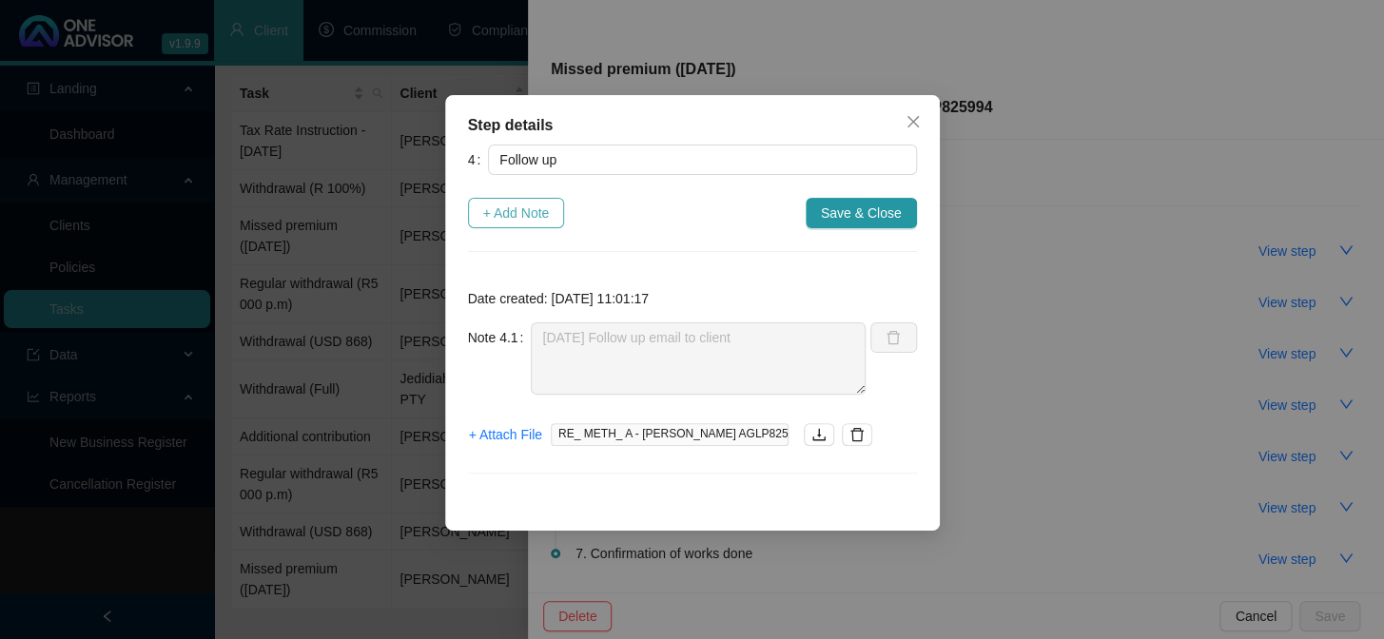
click at [507, 216] on span "+ Add Note" at bounding box center [516, 213] width 67 height 21
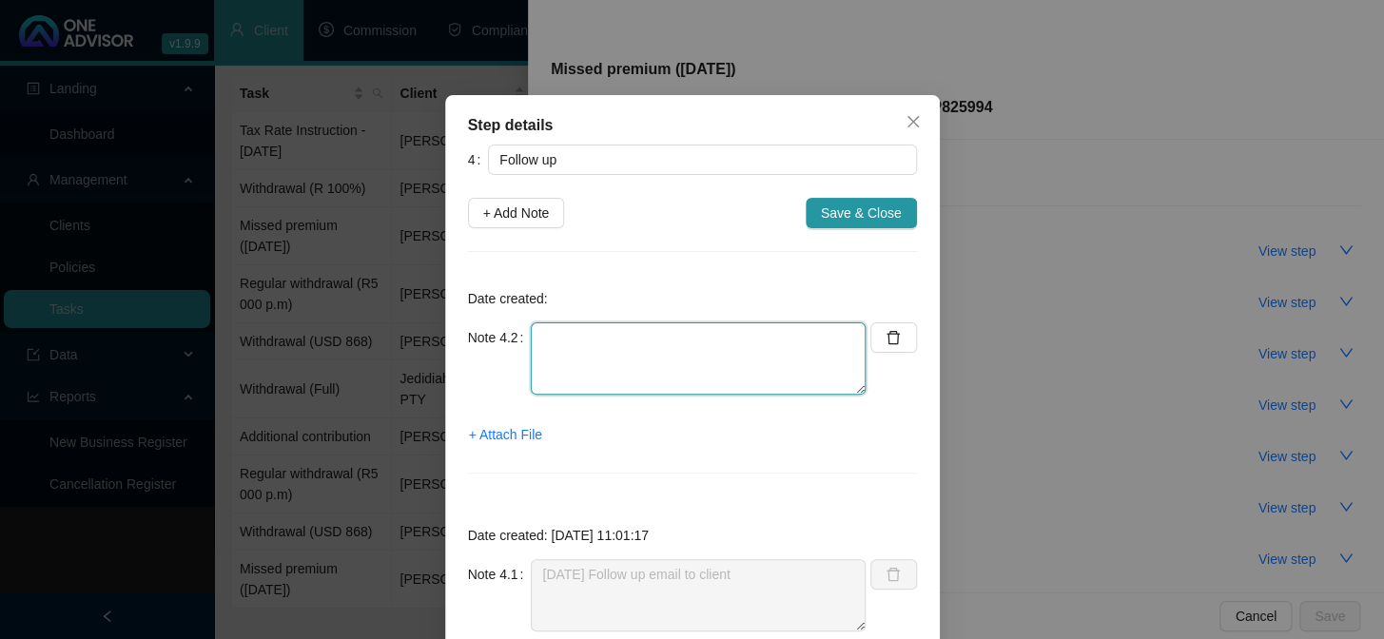
click at [637, 350] on textarea at bounding box center [698, 358] width 335 height 72
click at [545, 359] on textarea "[DATE] notification of additional contribution - cllient submitted self" at bounding box center [698, 358] width 335 height 72
click at [547, 359] on textarea "[DATE] notification of additional contribution - cllient submitted self" at bounding box center [698, 358] width 335 height 72
click at [666, 354] on textarea "[DATE] notification of additional contribution - client submitted self" at bounding box center [698, 358] width 335 height 72
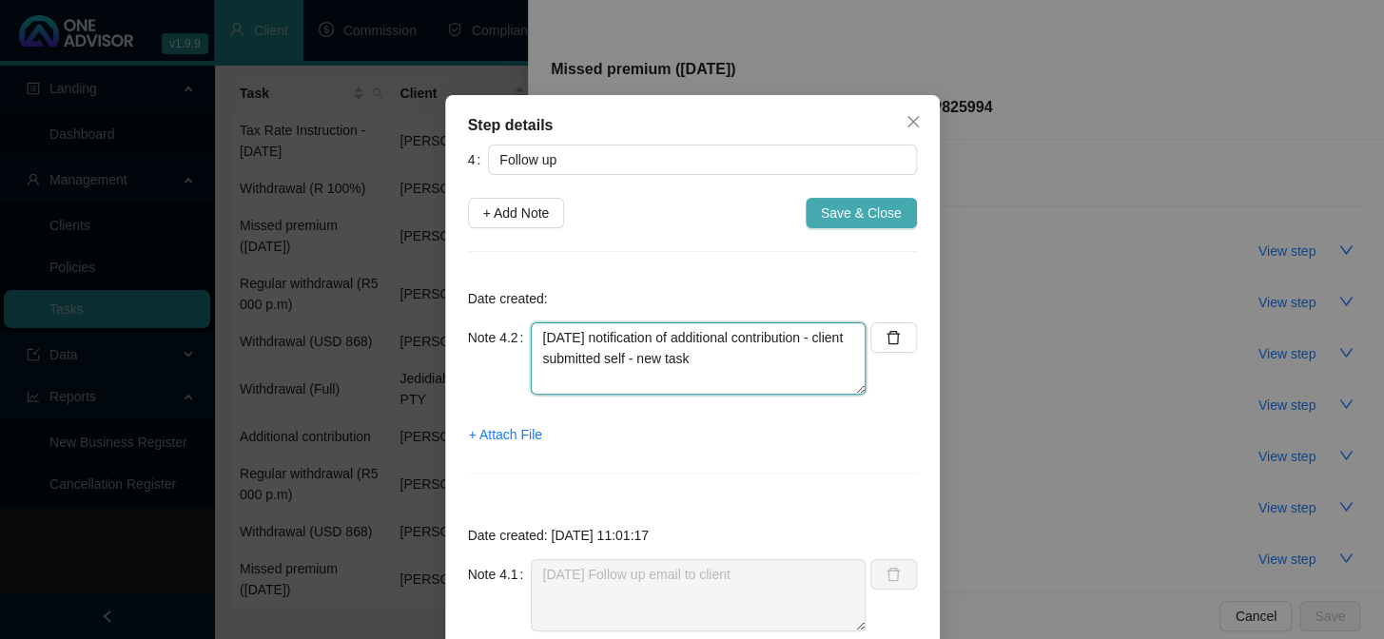
type textarea "[DATE] notification of additional contribution - client submitted self - new ta…"
click at [823, 213] on span "Save & Close" at bounding box center [861, 213] width 81 height 21
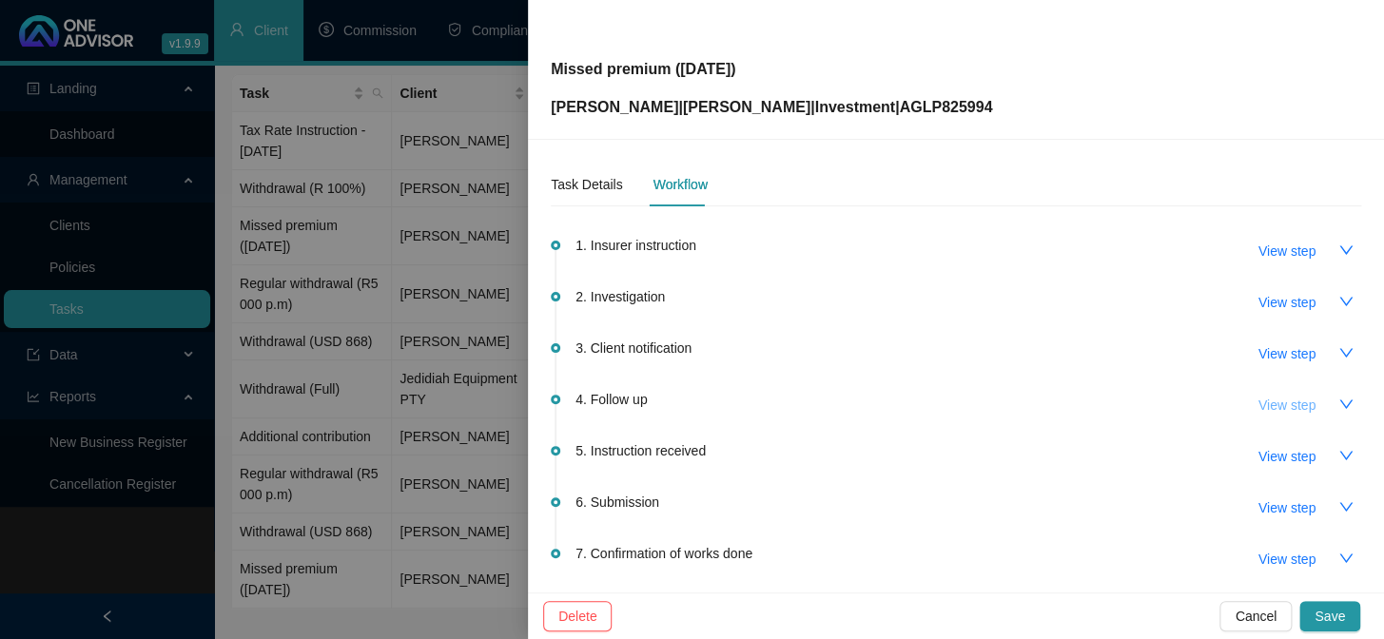
click at [1283, 400] on span "View step" at bounding box center [1286, 405] width 57 height 21
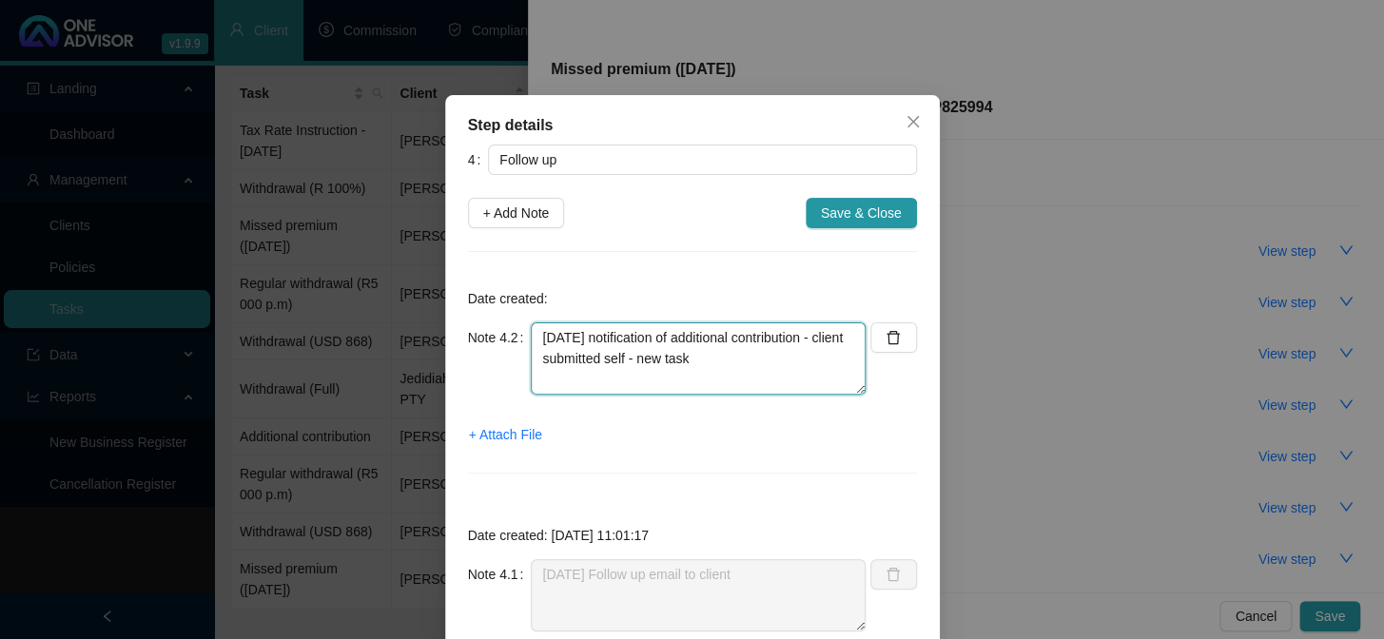
drag, startPoint x: 532, startPoint y: 340, endPoint x: 808, endPoint y: 371, distance: 278.4
click at [808, 371] on textarea "[DATE] notification of additional contribution - client submitted self - new ta…" at bounding box center [698, 358] width 335 height 72
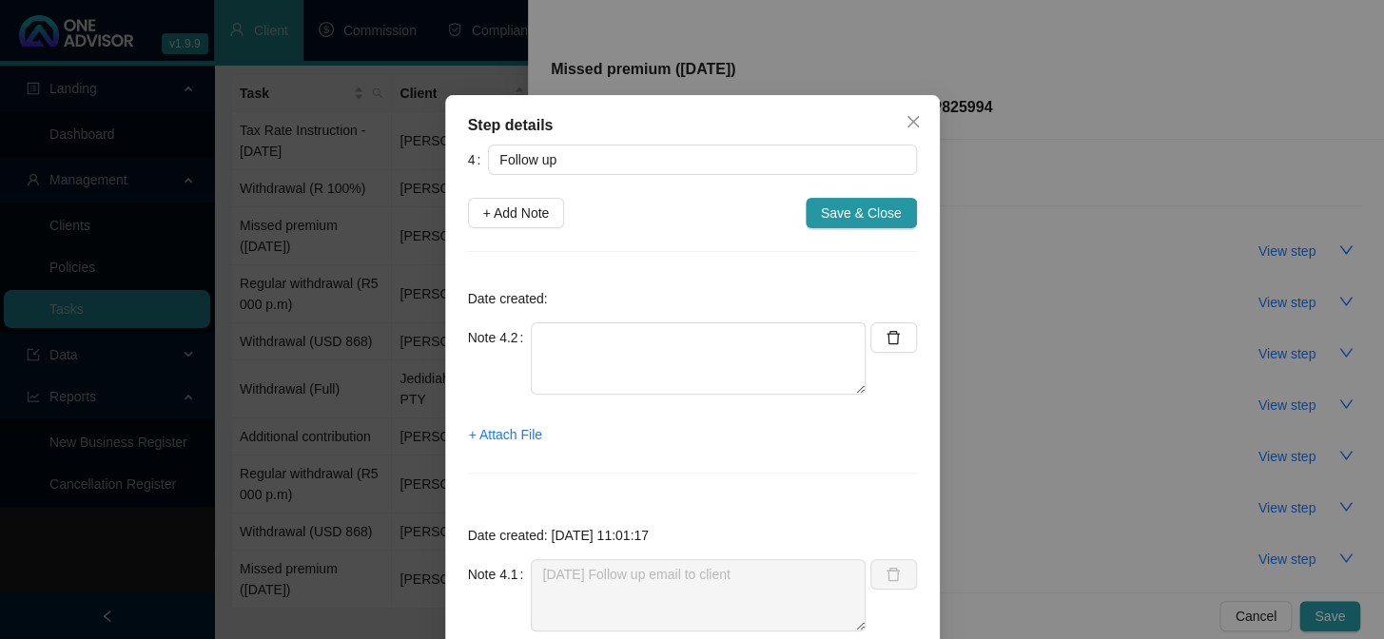
click at [889, 299] on p "Date created:" at bounding box center [692, 298] width 449 height 21
click at [905, 121] on icon "close" at bounding box center [912, 121] width 15 height 15
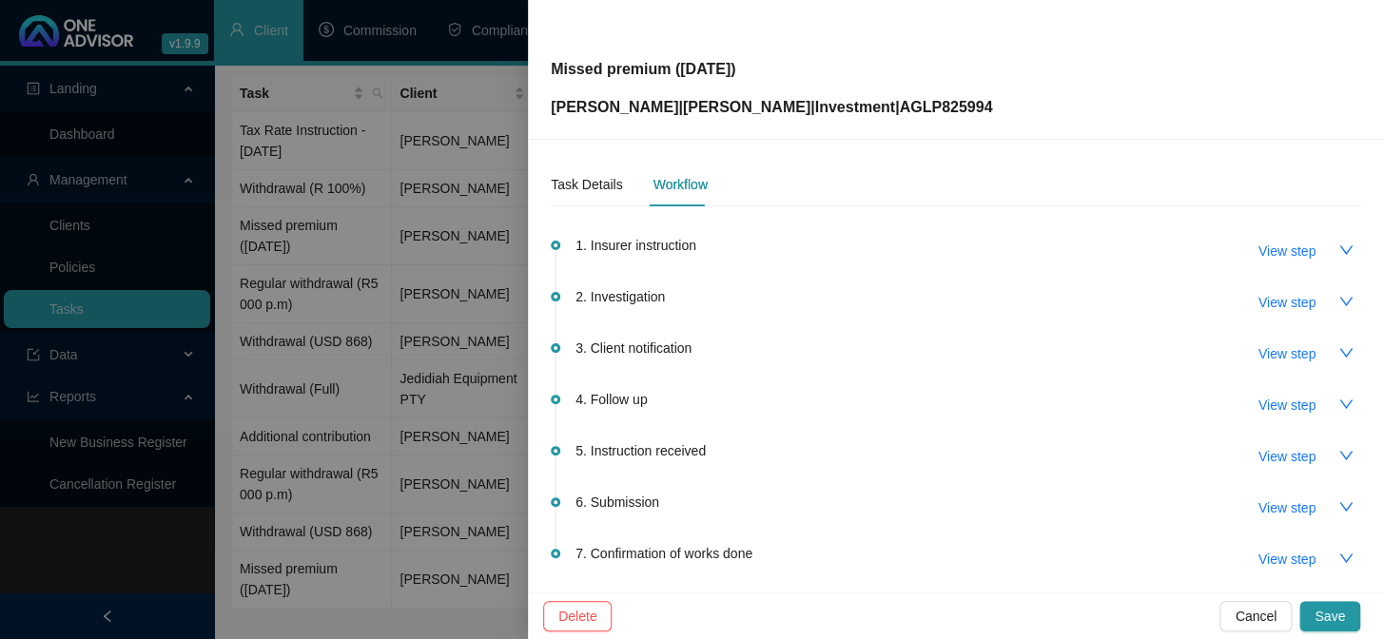
click at [656, 550] on span "7. Confirmation of works done" at bounding box center [663, 553] width 177 height 21
click at [1269, 553] on span "View step" at bounding box center [1286, 559] width 57 height 21
type input "Confirmation of works done"
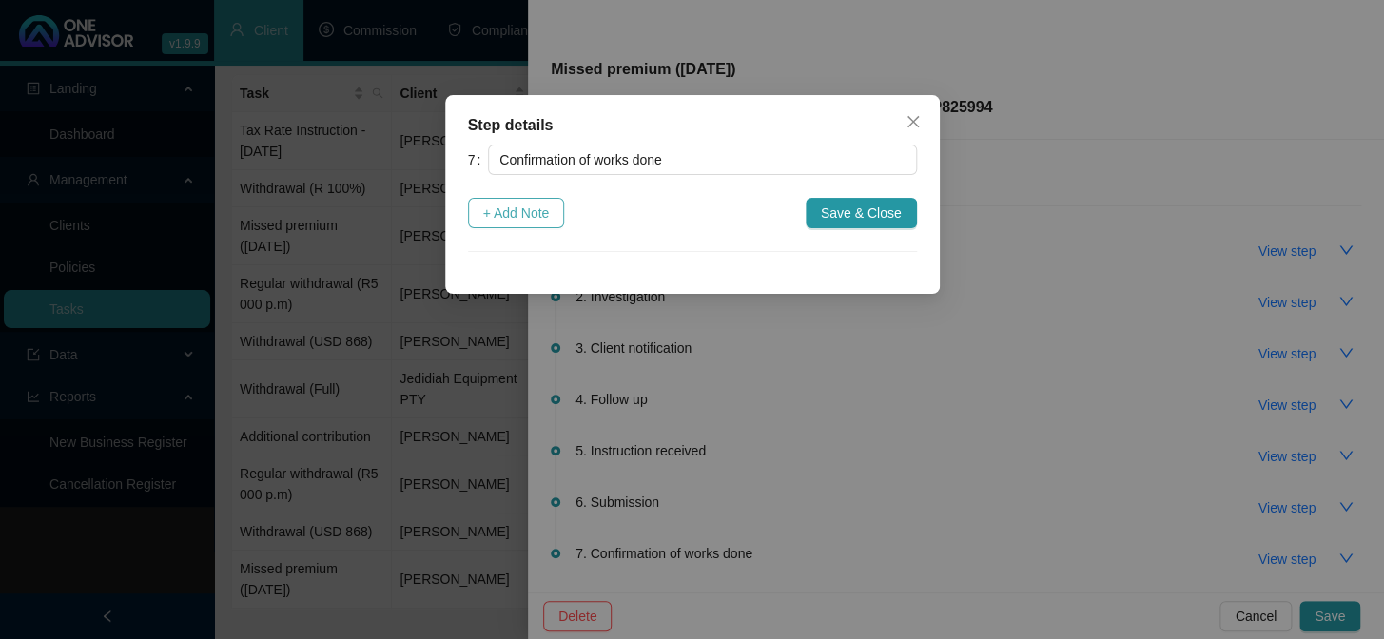
click at [521, 209] on span "+ Add Note" at bounding box center [516, 213] width 67 height 21
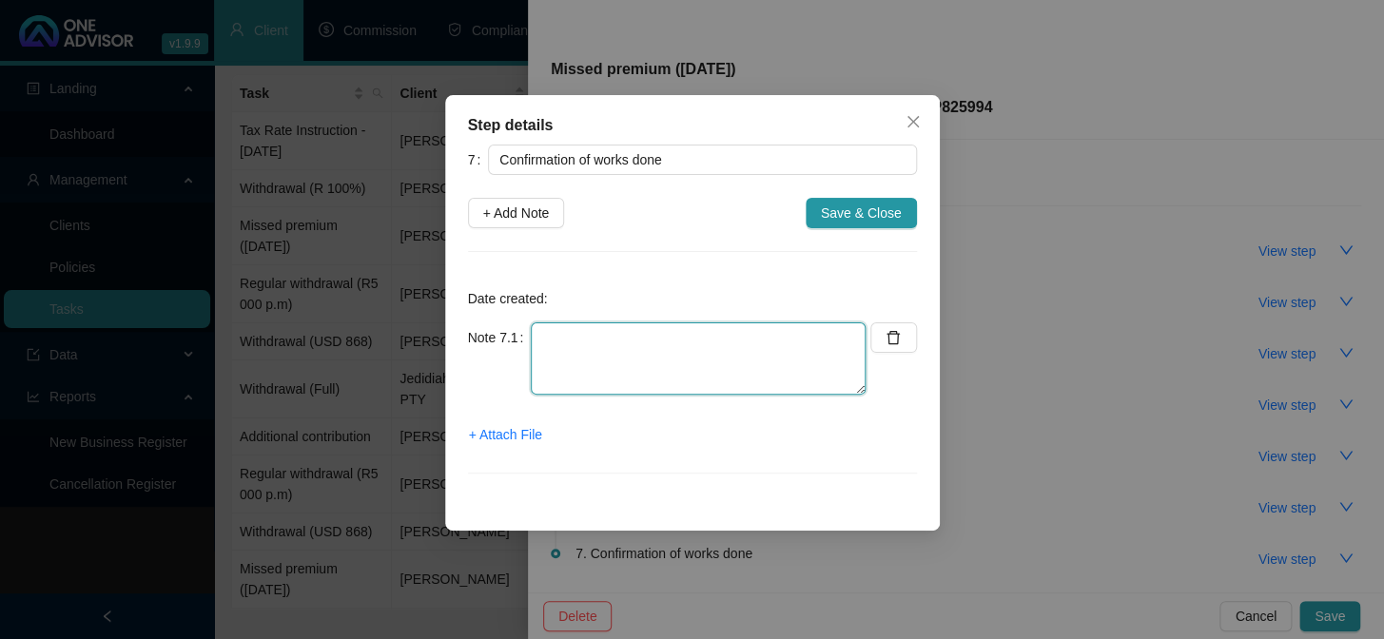
click at [571, 350] on textarea at bounding box center [698, 358] width 335 height 72
paste textarea "[DATE] notification of additional contribution - client submitted self - new ta…"
type textarea "[DATE] notification of additional contribution - client submitted self - new ta…"
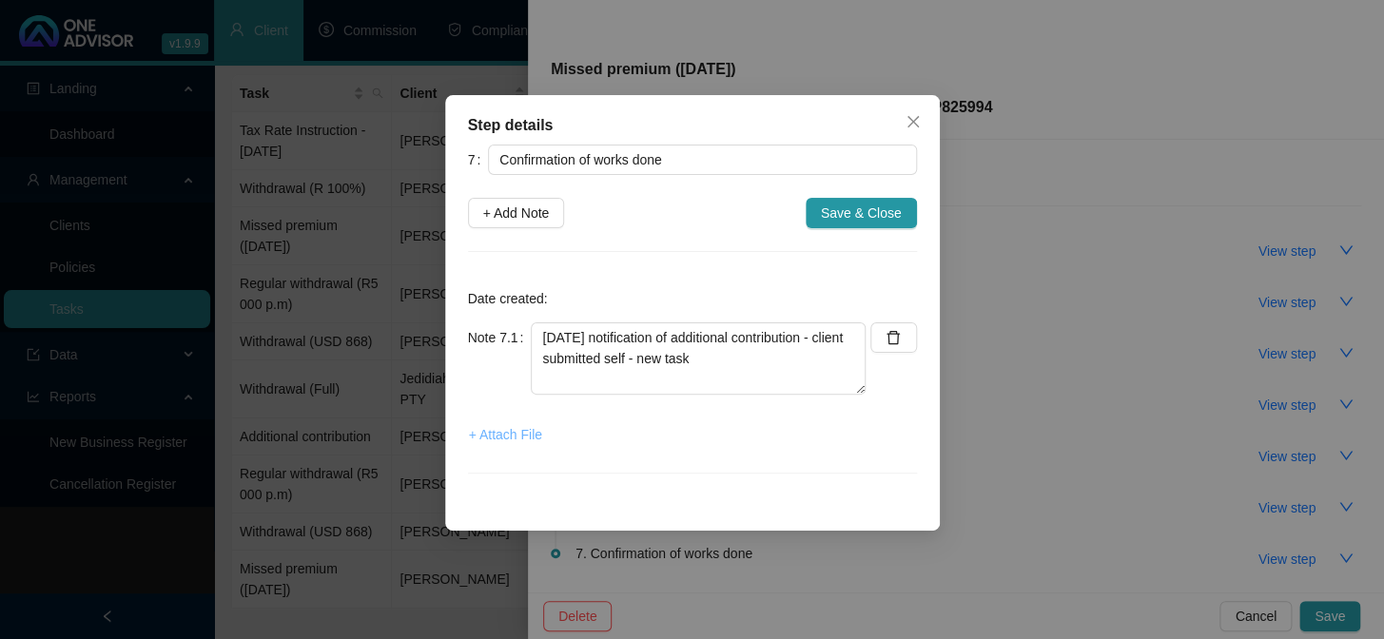
click at [527, 433] on span "+ Attach File" at bounding box center [505, 434] width 73 height 21
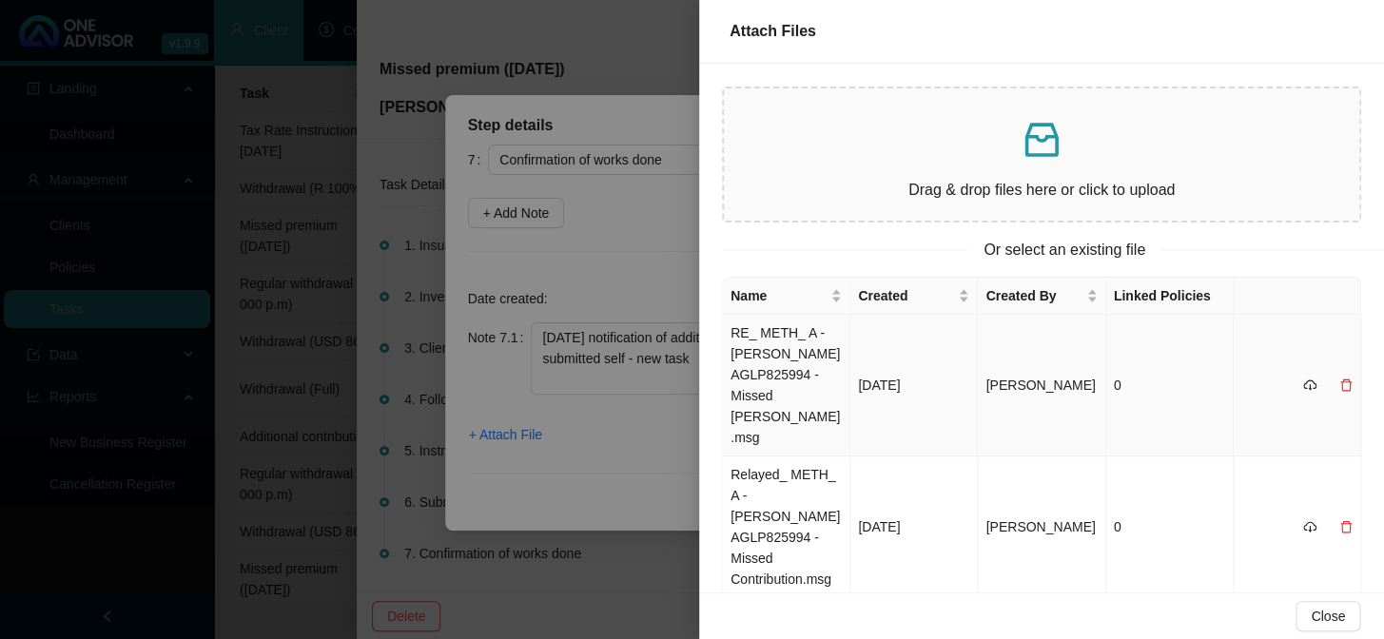
click at [752, 340] on td "RE_ METH_ A - [PERSON_NAME] AGLP825994 -Missed [PERSON_NAME].msg" at bounding box center [786, 386] width 127 height 142
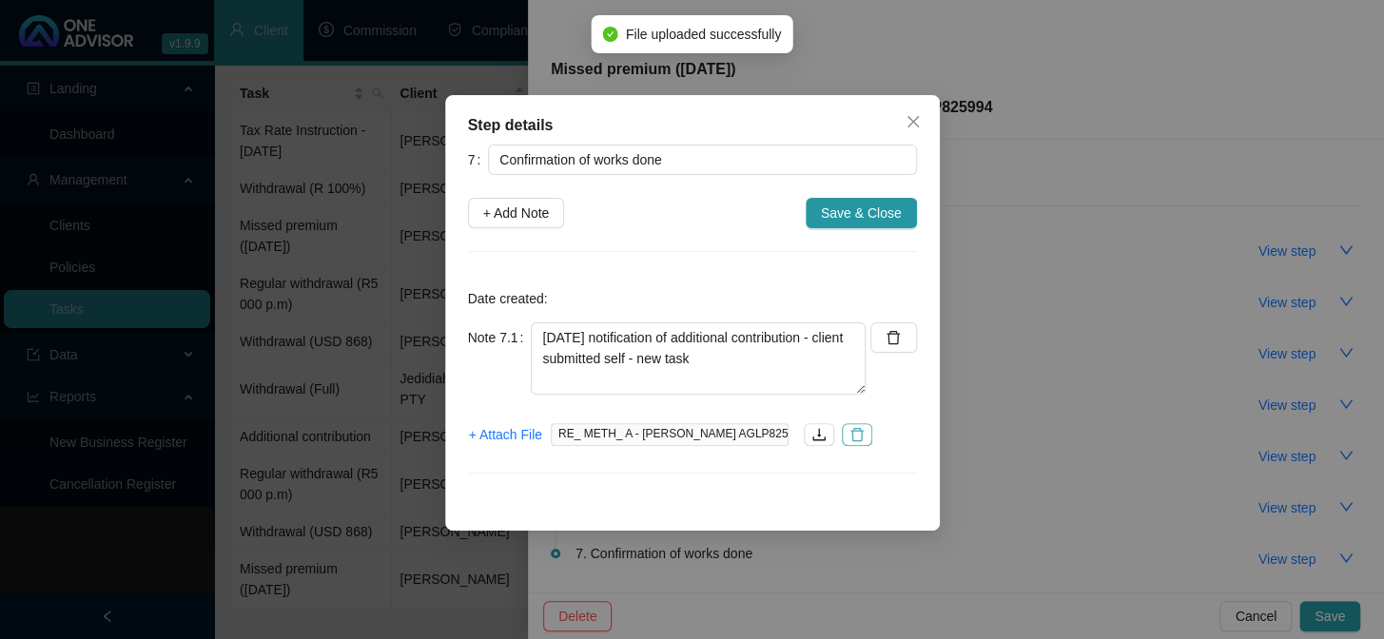
click at [857, 432] on icon "delete" at bounding box center [856, 434] width 15 height 15
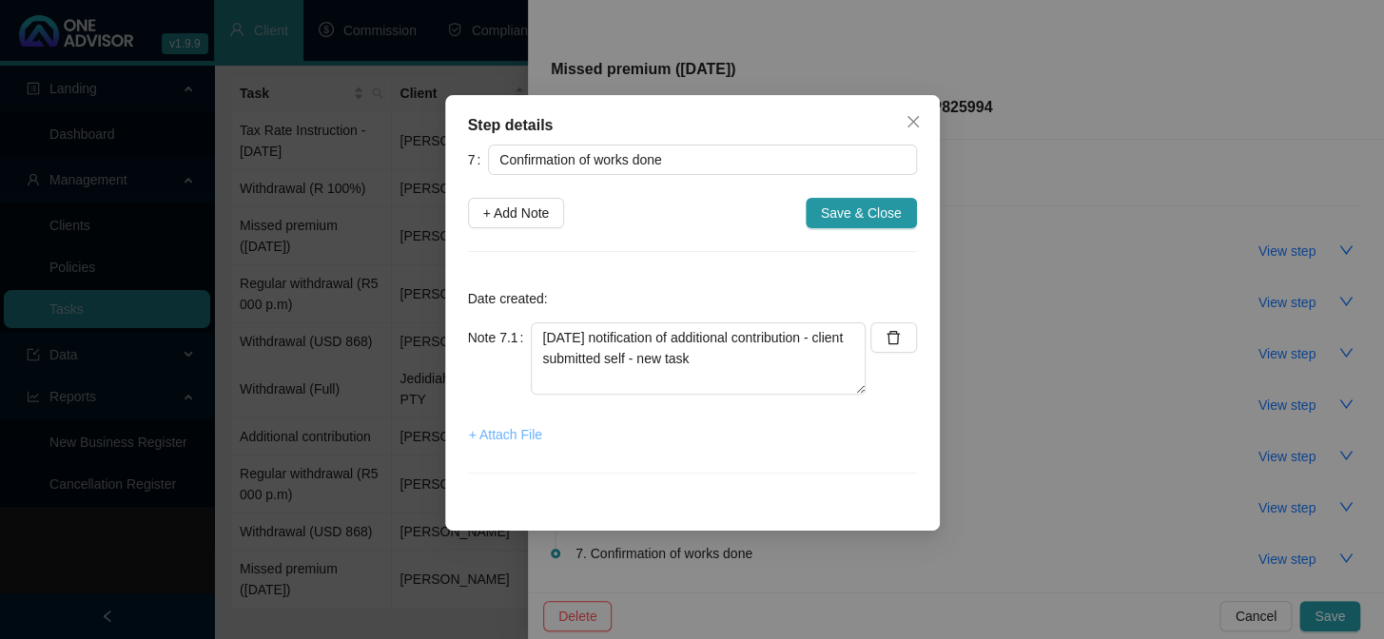
click at [511, 439] on span "+ Attach File" at bounding box center [505, 434] width 73 height 21
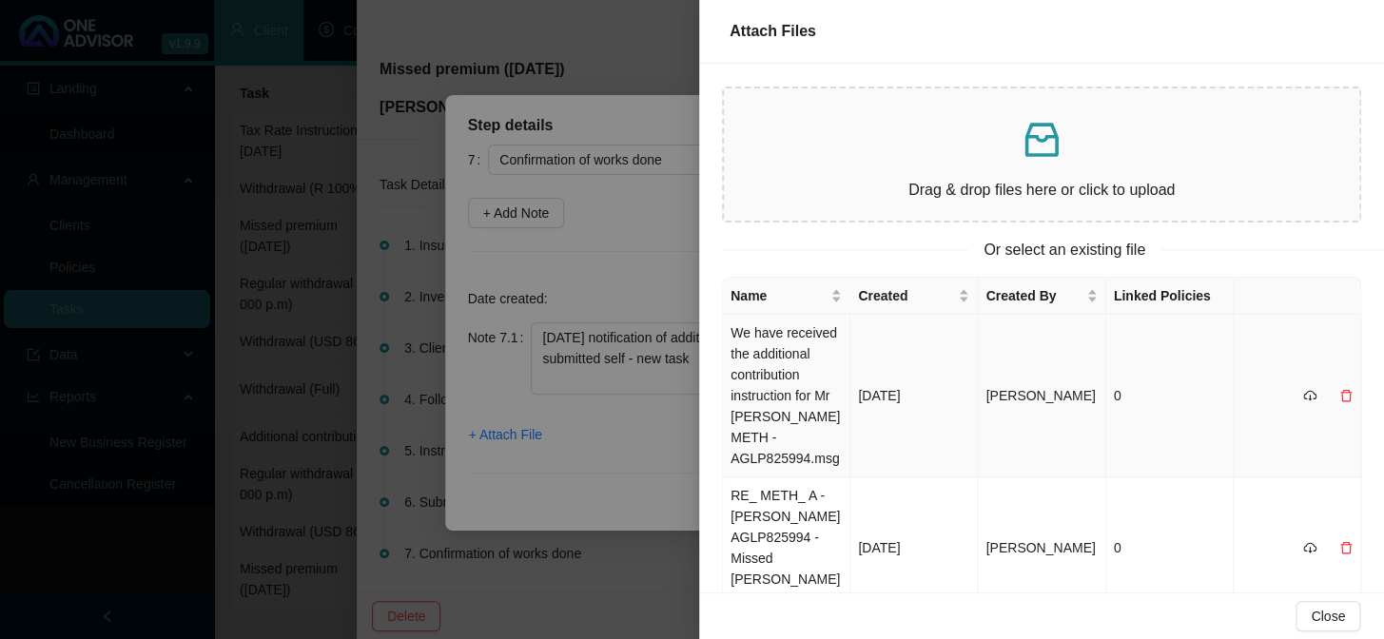
click at [761, 356] on td "We have received the additional contribution instruction for Mr [PERSON_NAME] M…" at bounding box center [786, 396] width 127 height 163
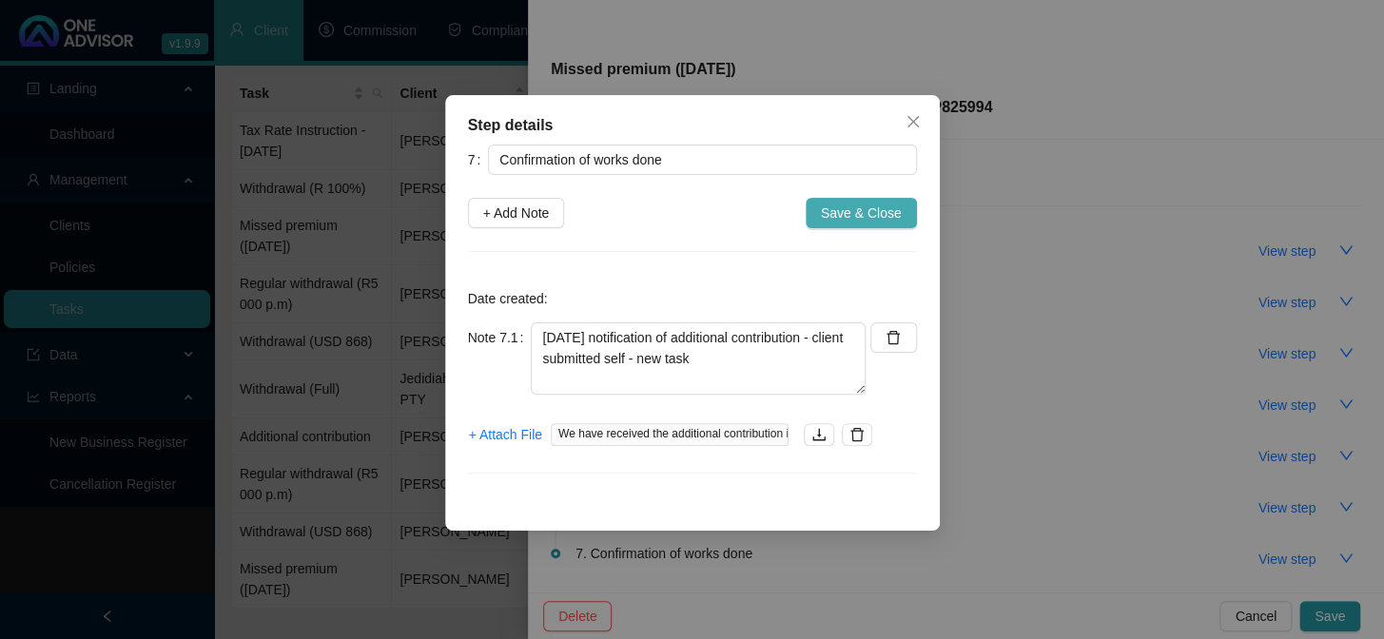
click at [889, 208] on span "Save & Close" at bounding box center [861, 213] width 81 height 21
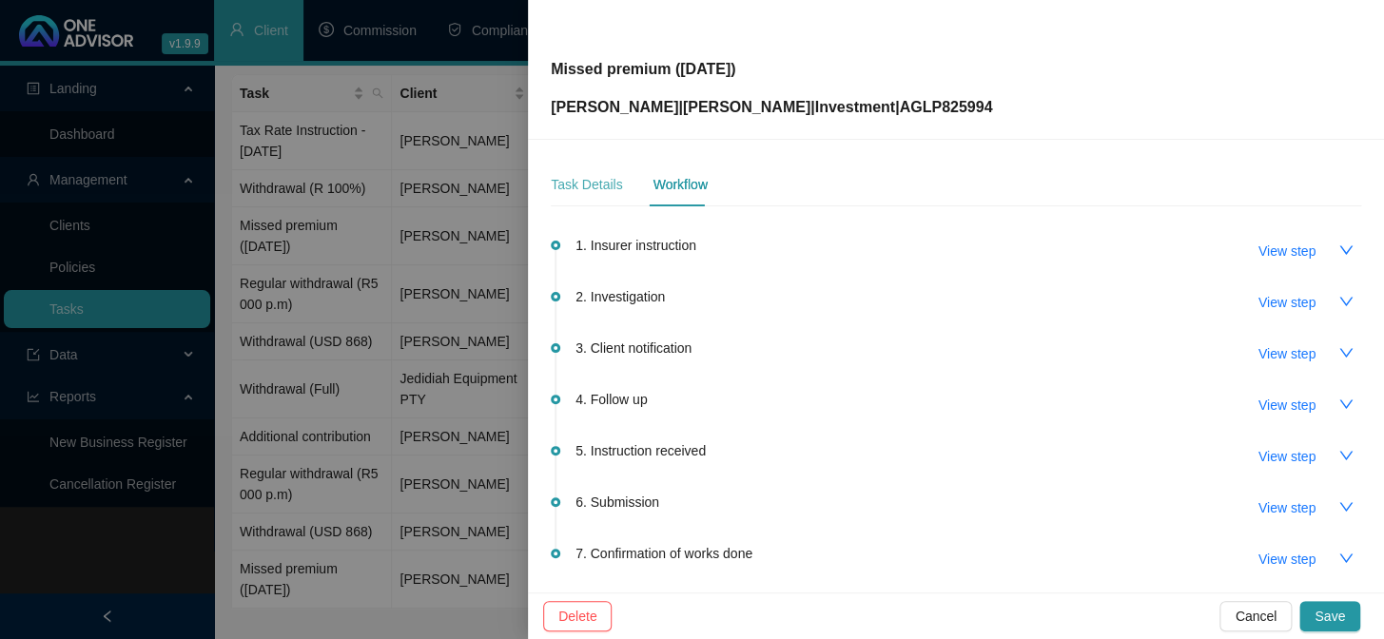
click at [584, 199] on div "Task Details" at bounding box center [586, 185] width 71 height 44
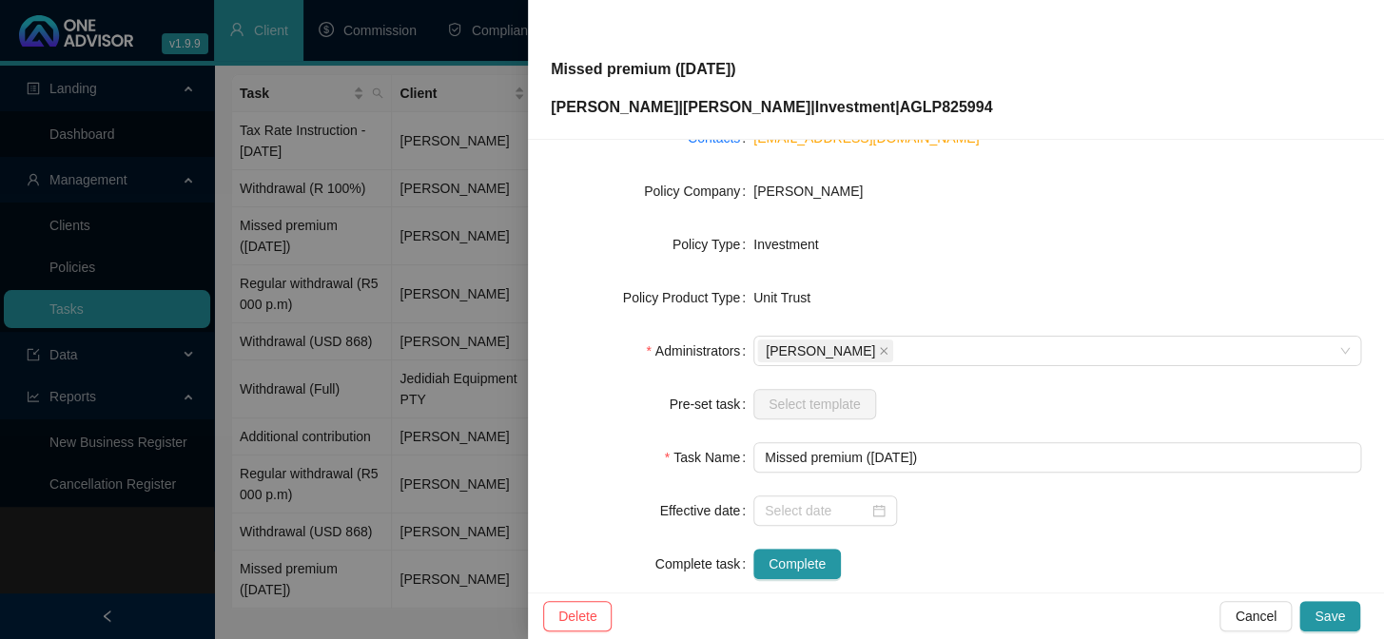
scroll to position [290, 0]
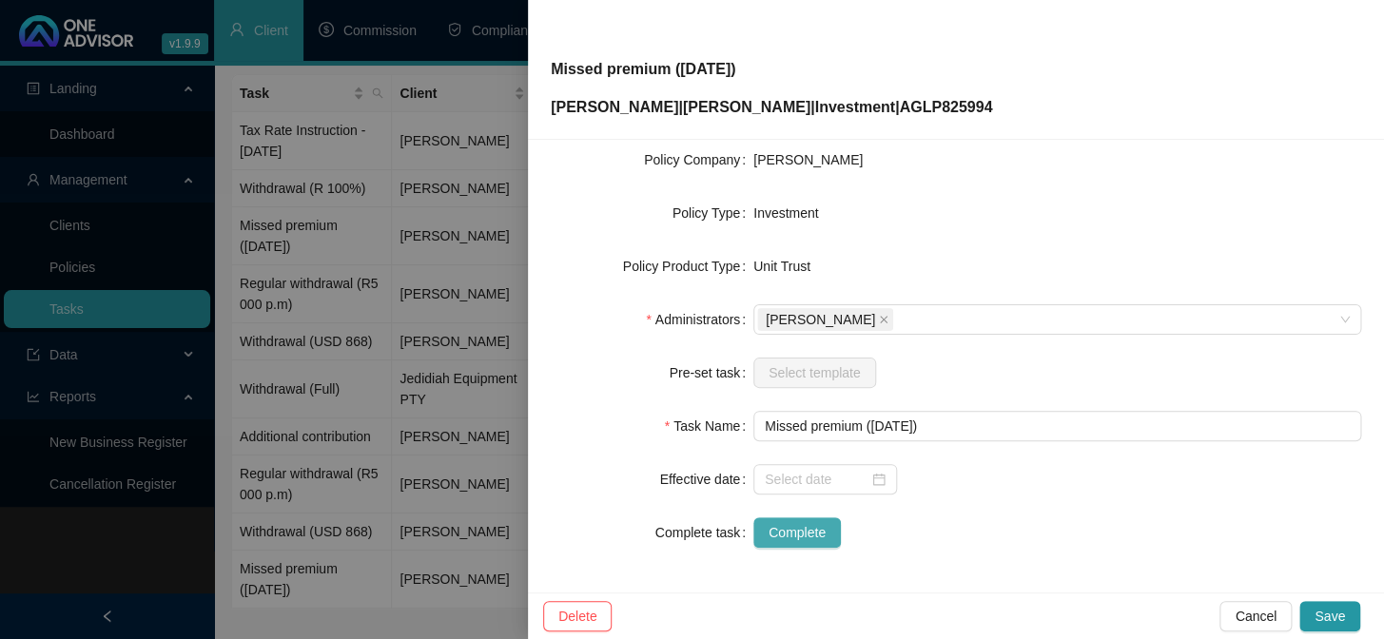
click at [806, 531] on span "Complete" at bounding box center [796, 532] width 57 height 21
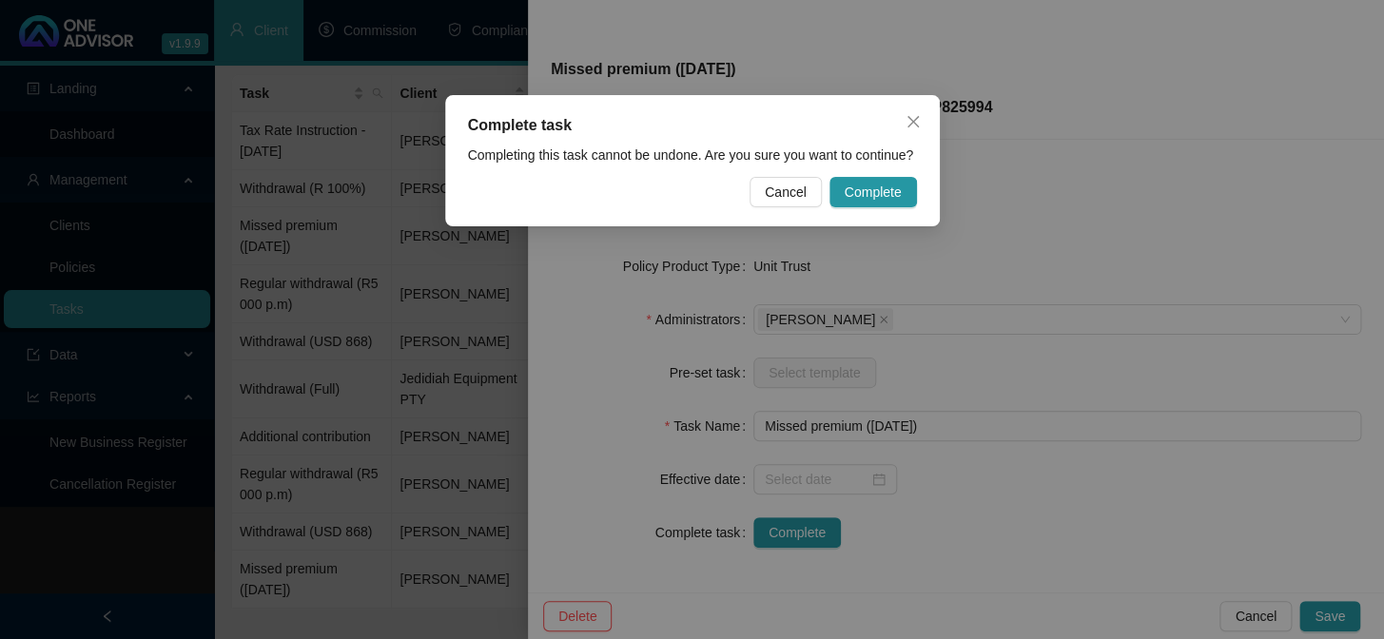
click at [899, 537] on div "Complete task Completing this task cannot be undone. Are you sure you want to c…" at bounding box center [692, 319] width 1384 height 639
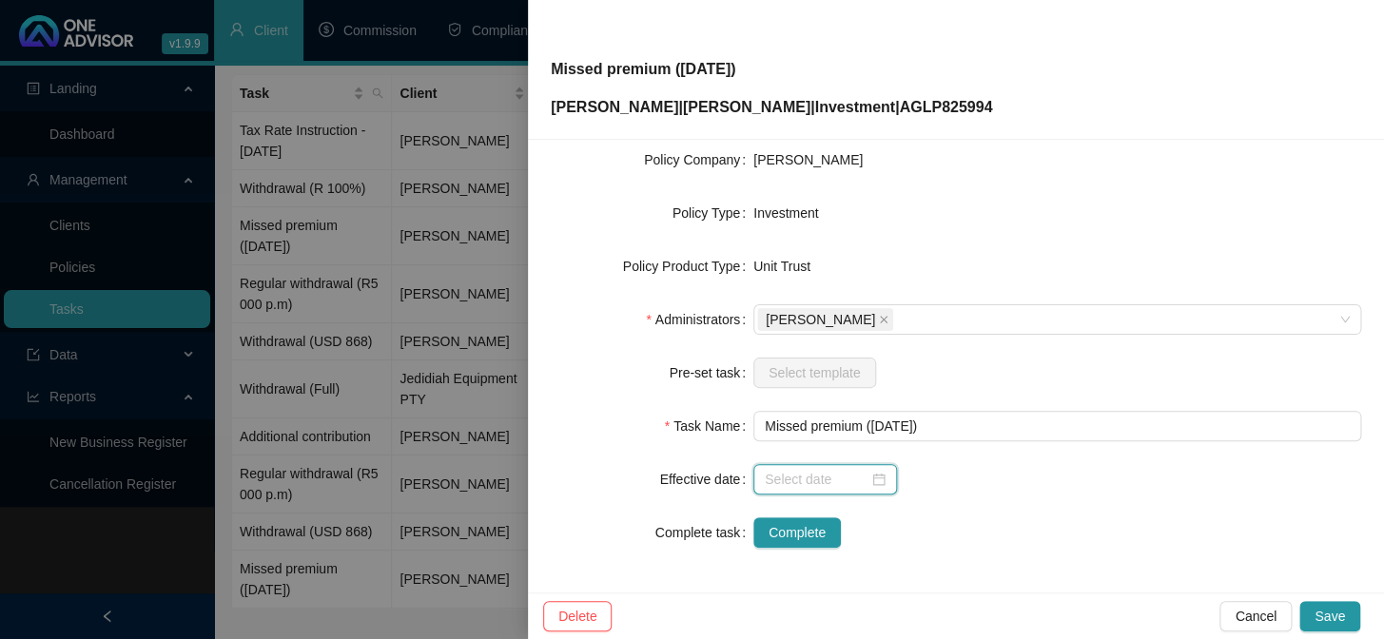
click at [826, 481] on input at bounding box center [817, 479] width 104 height 21
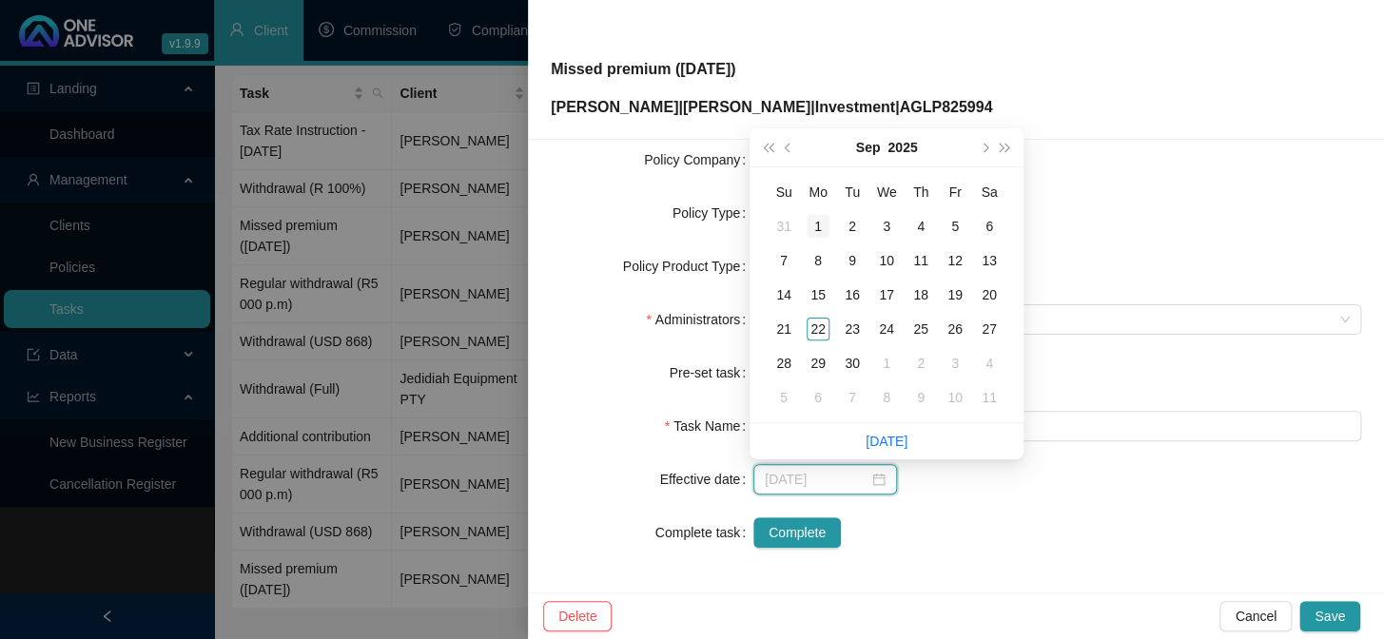
type input "[DATE]"
click at [825, 228] on div "1" at bounding box center [817, 226] width 23 height 23
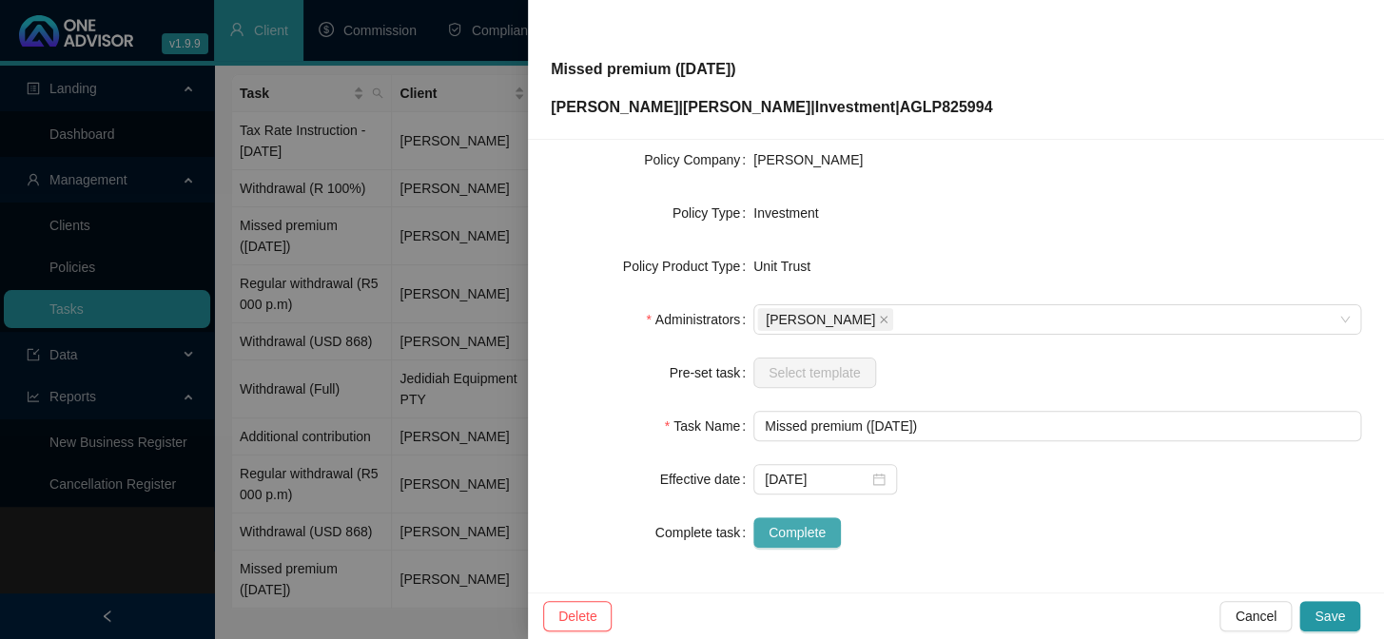
click at [817, 528] on span "Complete" at bounding box center [796, 532] width 57 height 21
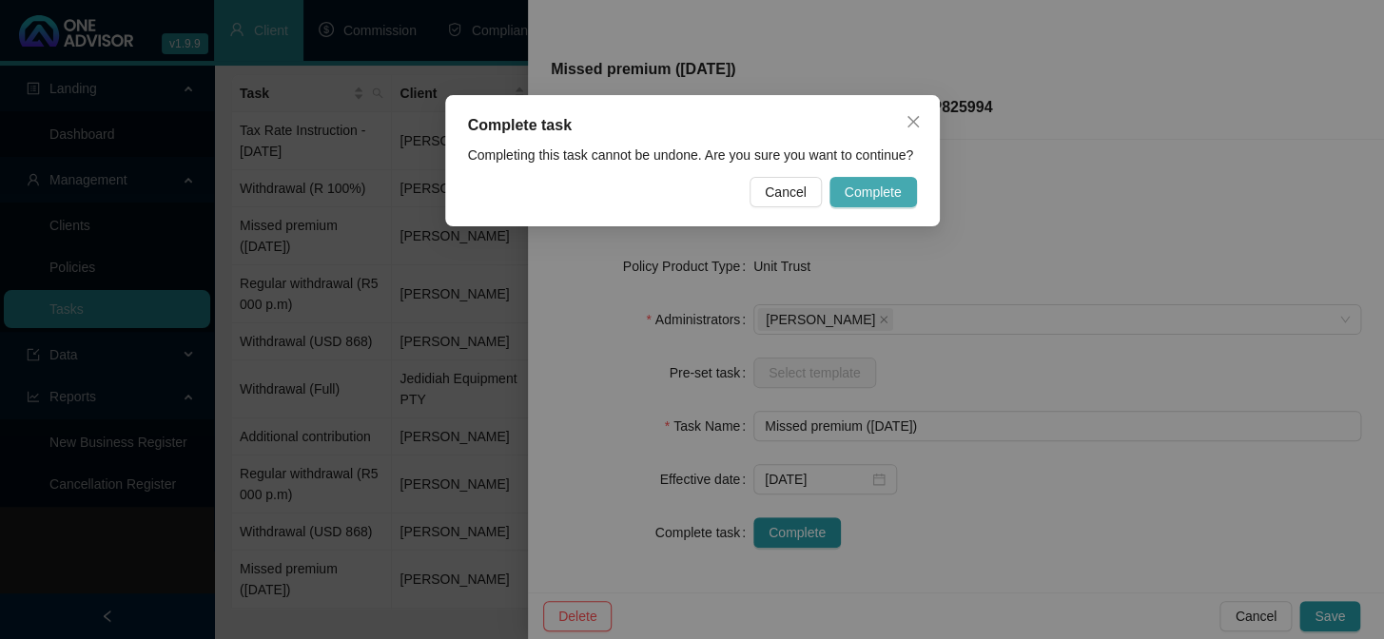
click at [875, 183] on span "Complete" at bounding box center [872, 192] width 57 height 21
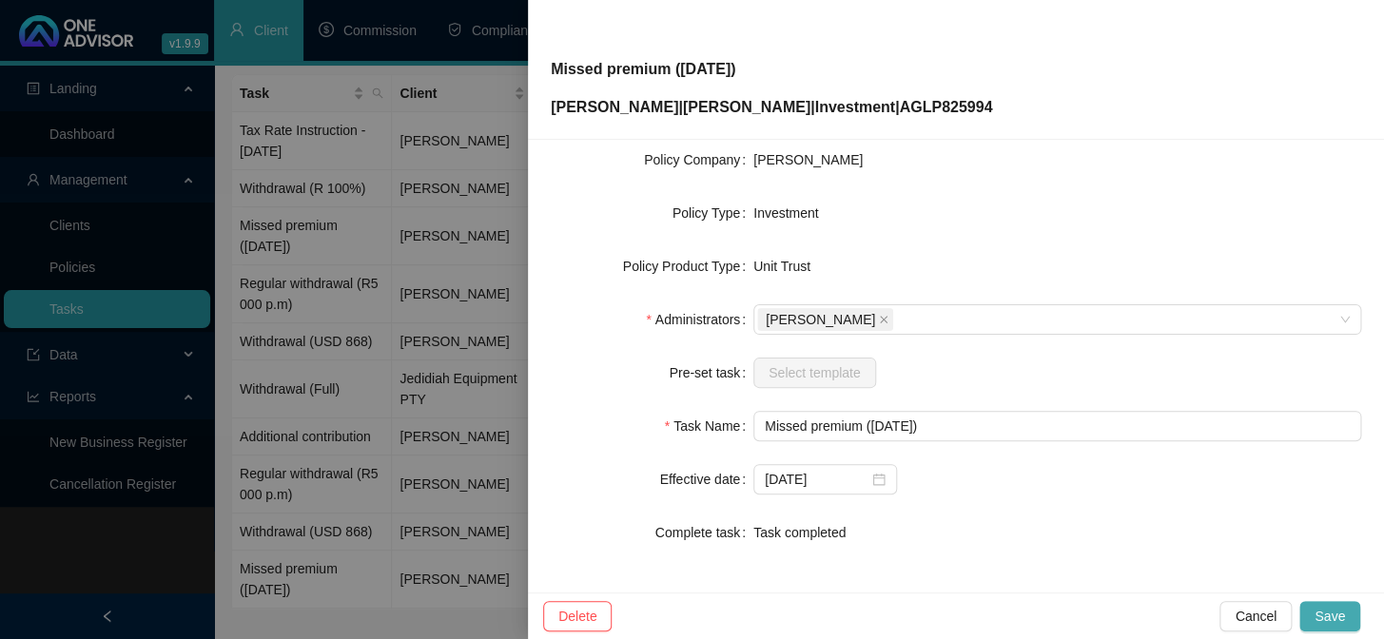
click at [1329, 611] on span "Save" at bounding box center [1329, 616] width 30 height 21
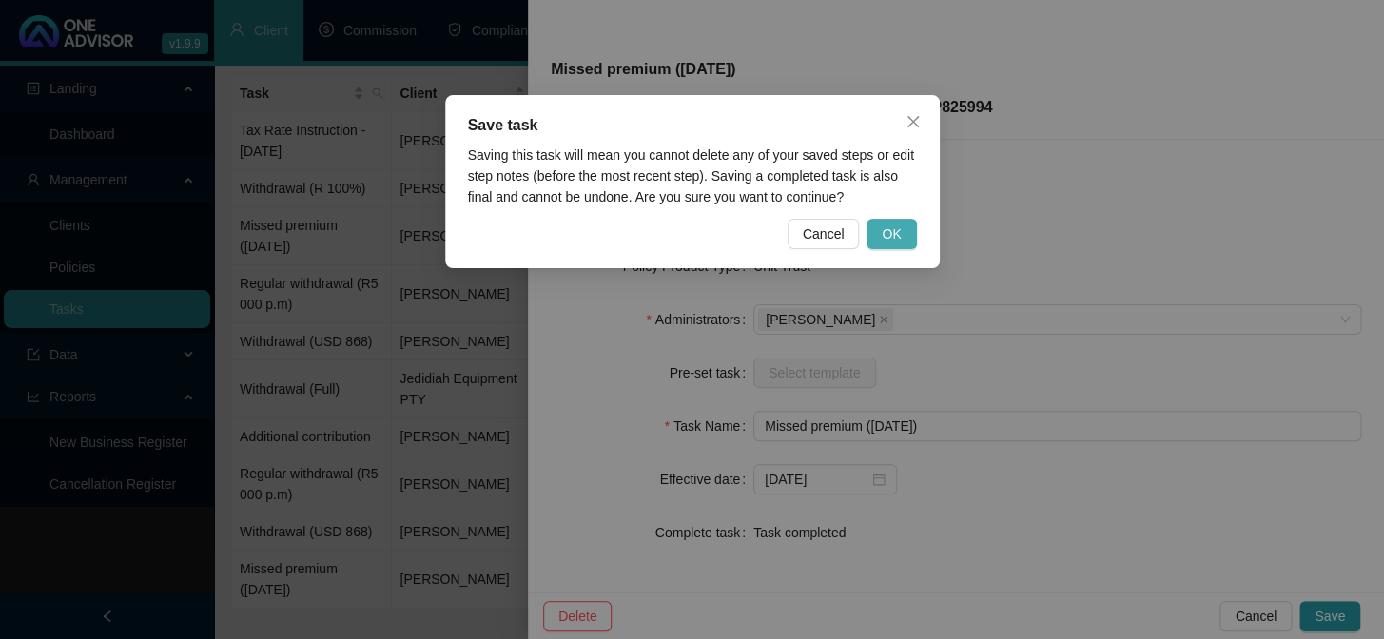
click at [898, 237] on span "OK" at bounding box center [891, 233] width 19 height 21
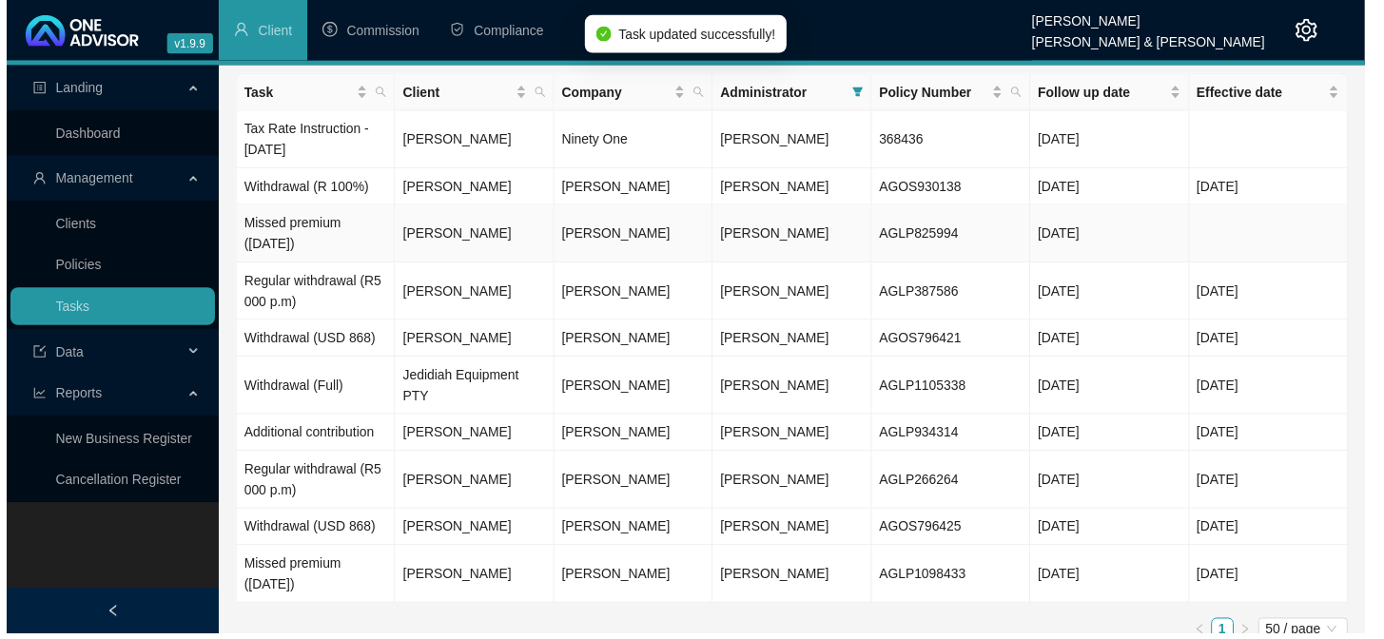
scroll to position [0, 0]
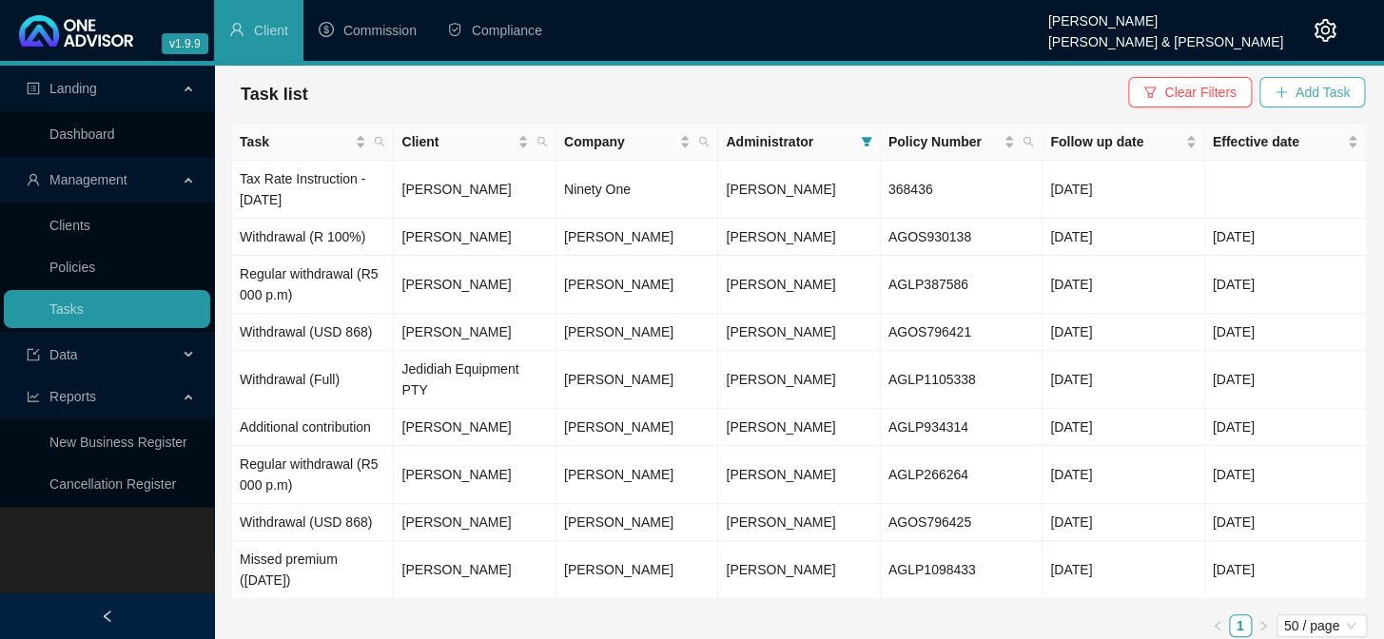
click at [1310, 93] on span "Add Task" at bounding box center [1322, 92] width 54 height 21
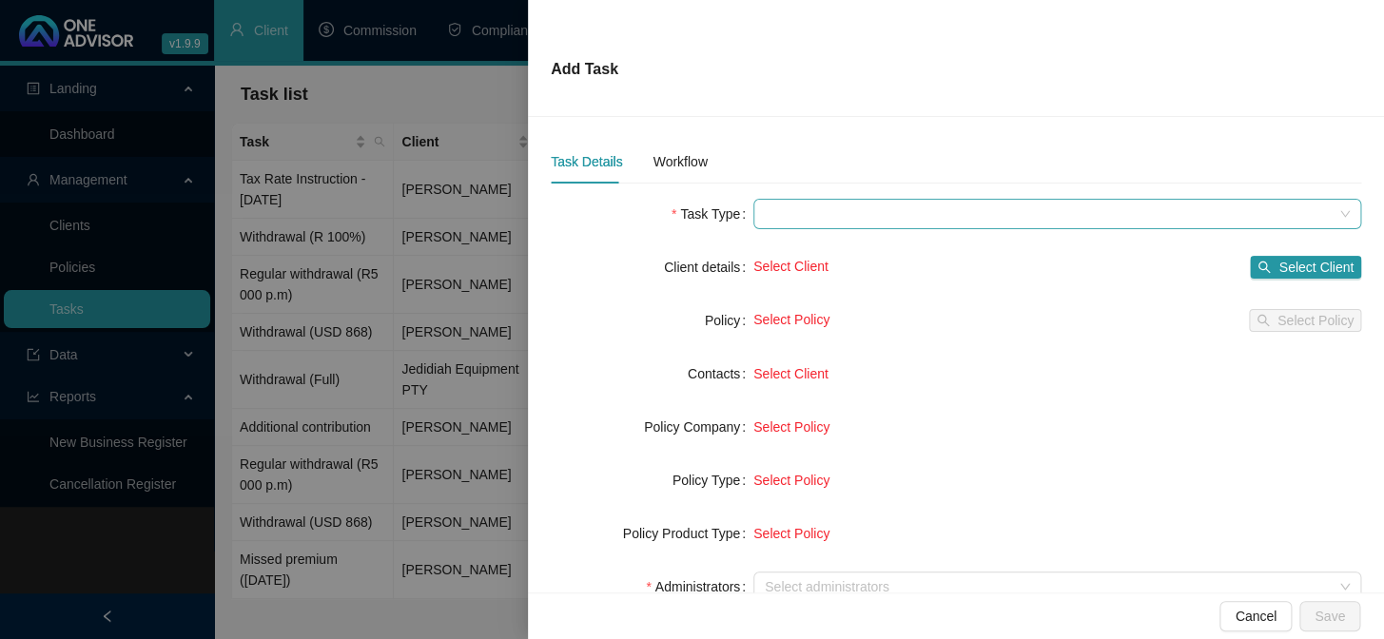
click at [778, 205] on span at bounding box center [1057, 214] width 585 height 29
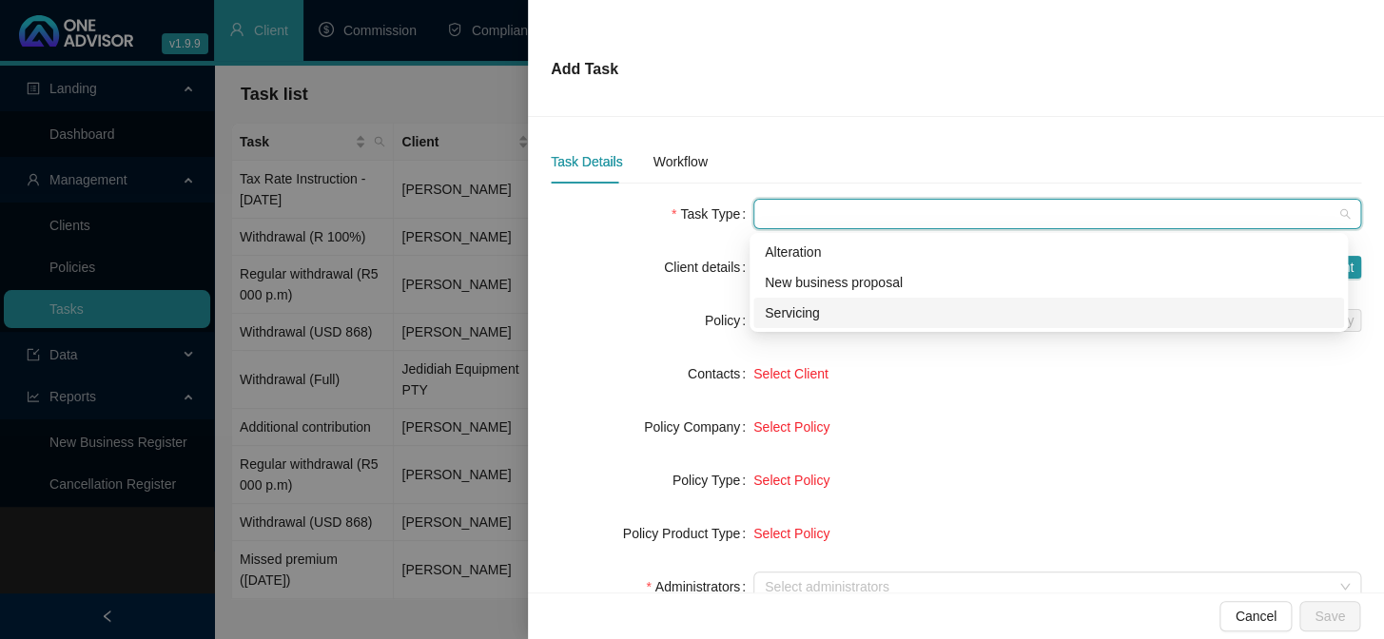
click at [770, 308] on div "Servicing" at bounding box center [1049, 312] width 568 height 21
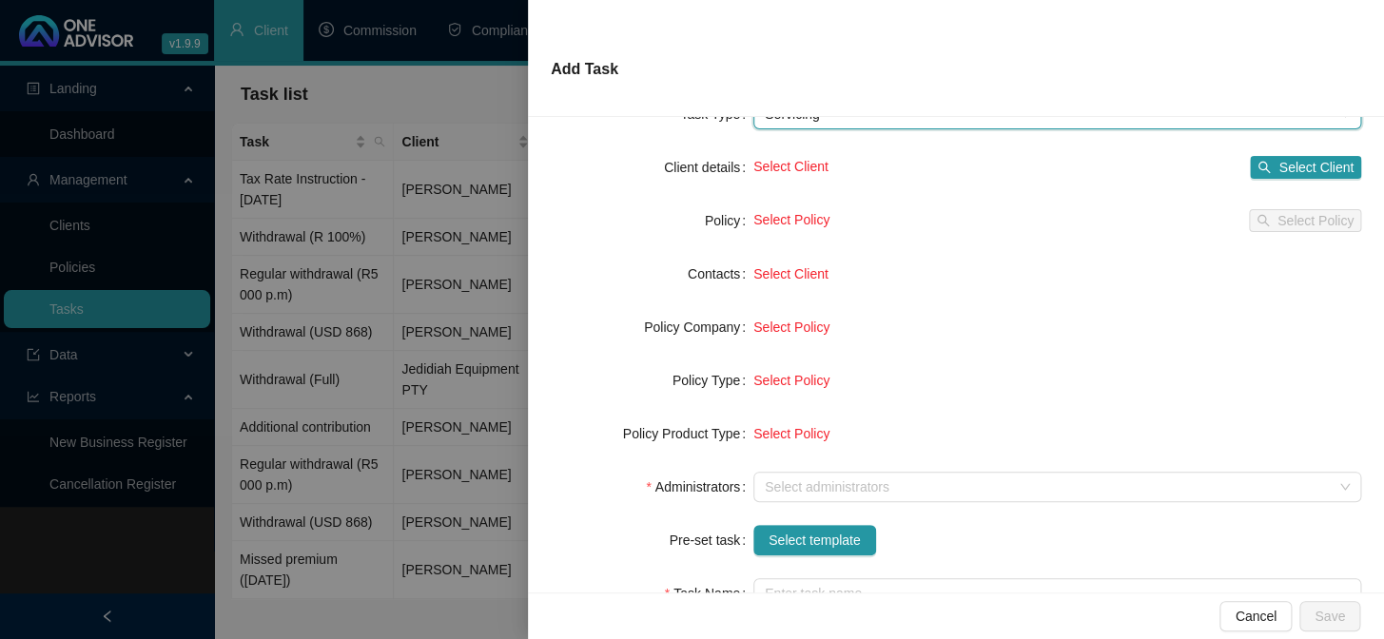
scroll to position [259, 0]
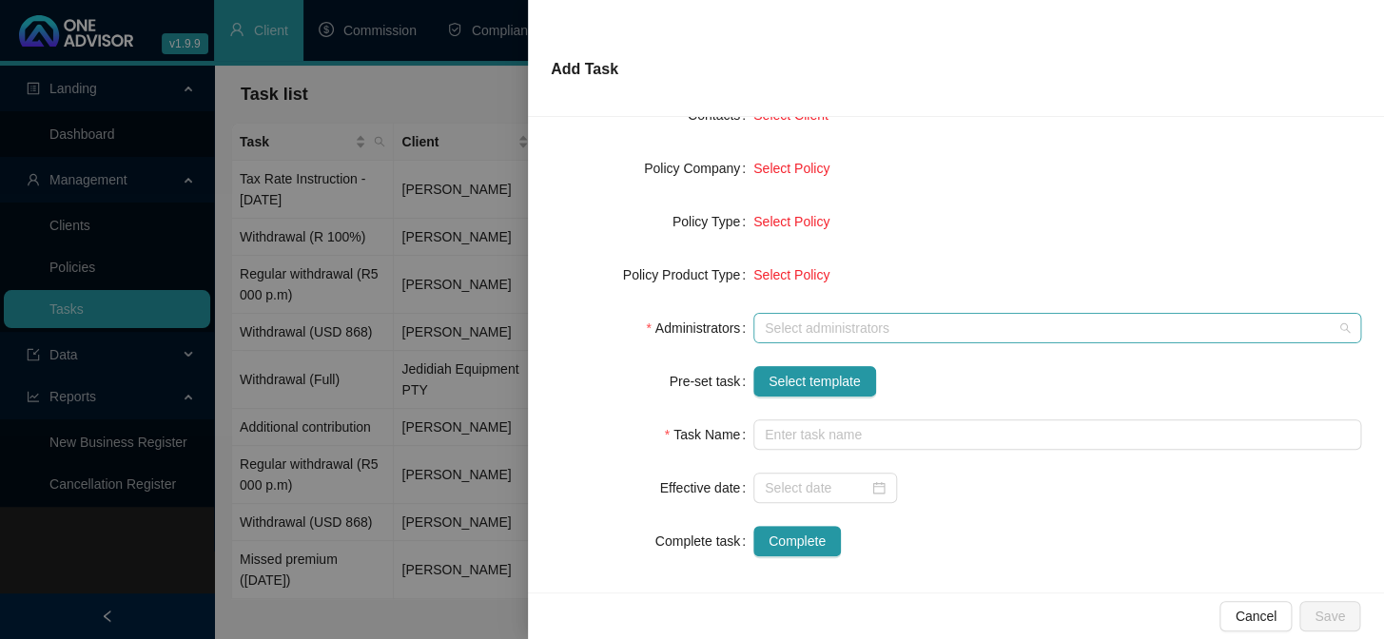
click at [782, 327] on div at bounding box center [1047, 328] width 580 height 14
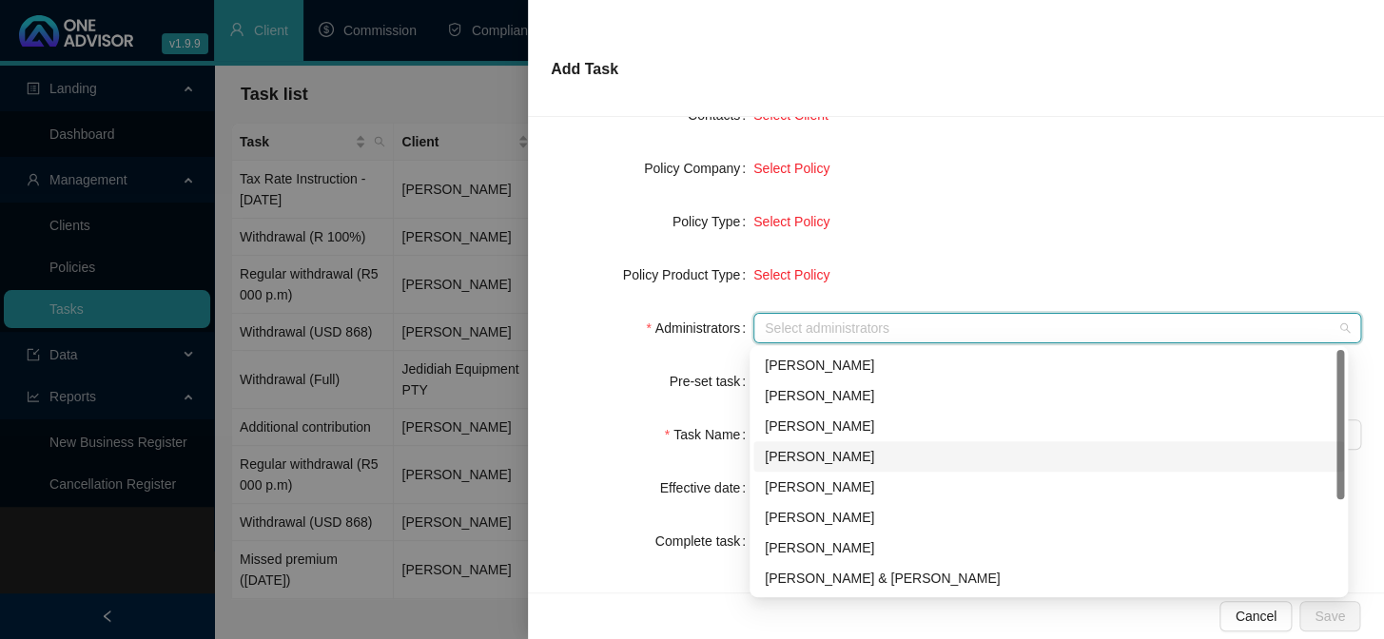
scroll to position [152, 0]
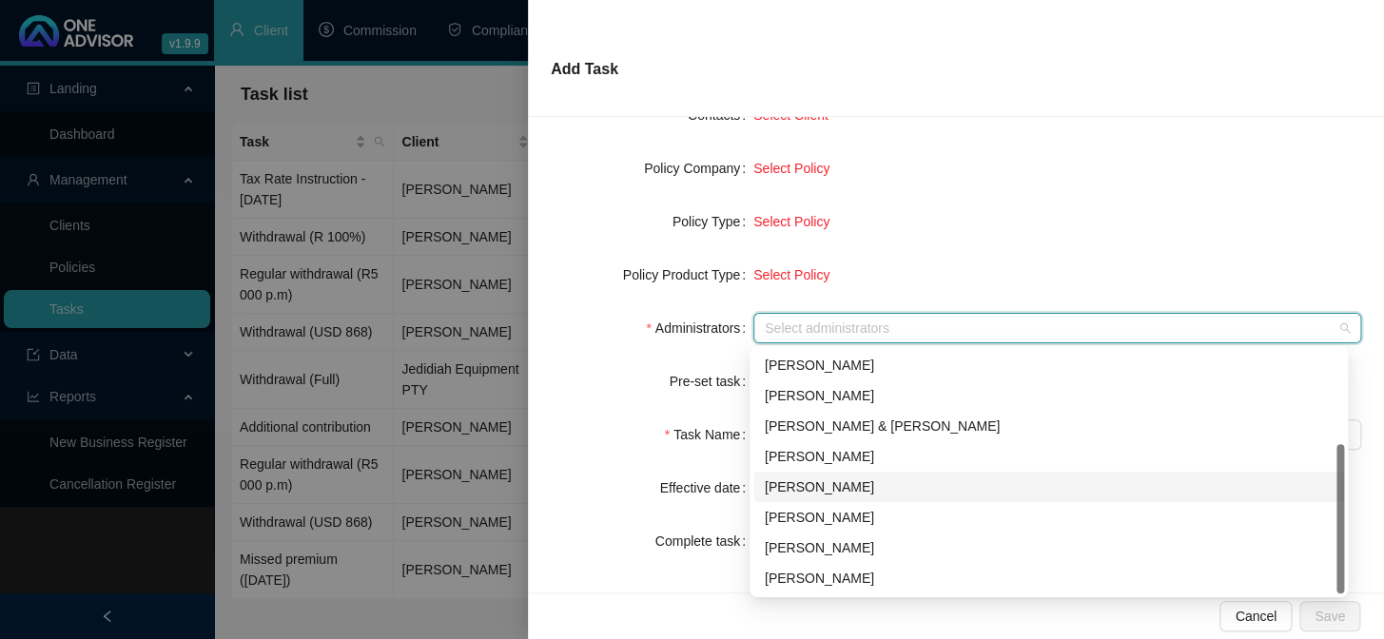
click at [798, 486] on div "[PERSON_NAME]" at bounding box center [1049, 486] width 568 height 21
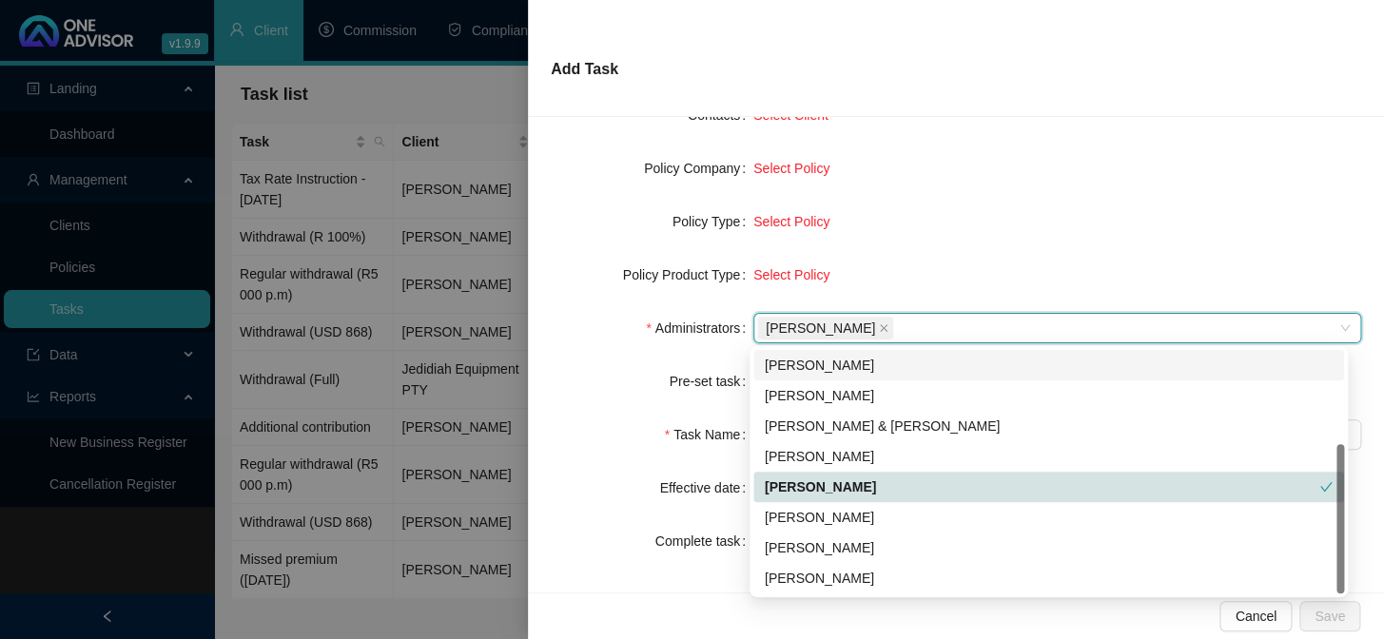
click at [1011, 139] on form "Task Type Servicing Client details Select Client Select Client Policy Select Po…" at bounding box center [956, 248] width 810 height 616
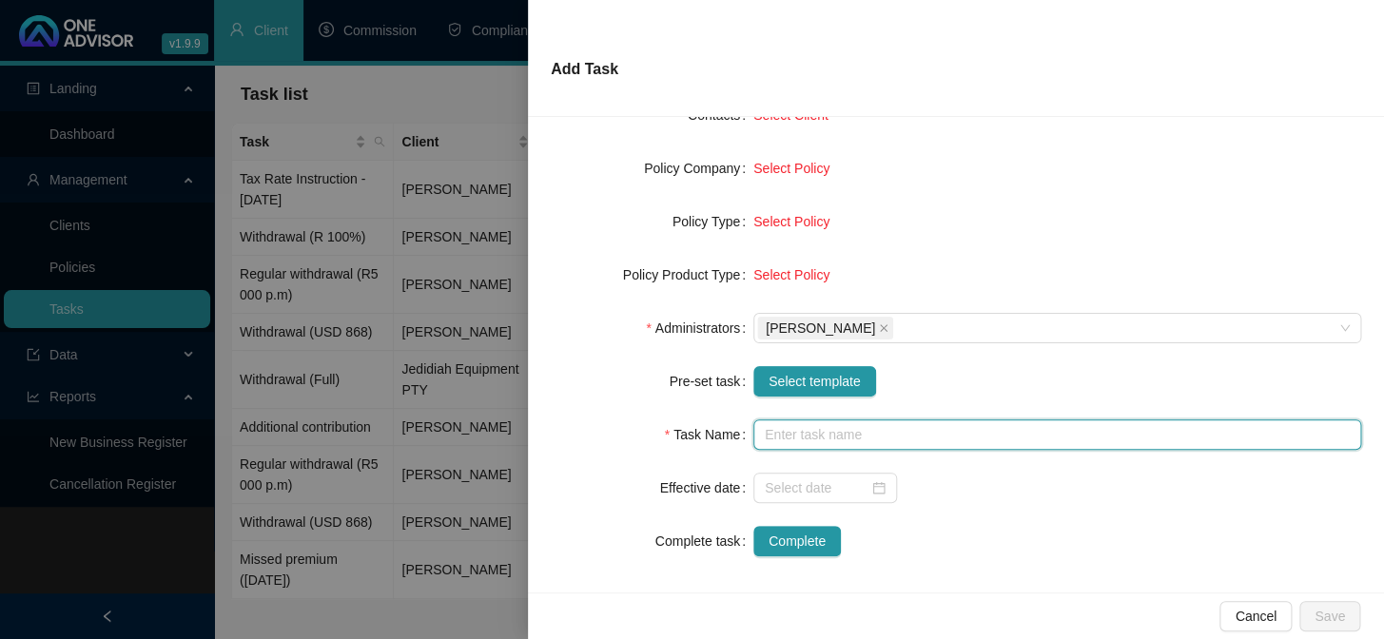
click at [781, 437] on input "text" at bounding box center [1057, 434] width 608 height 30
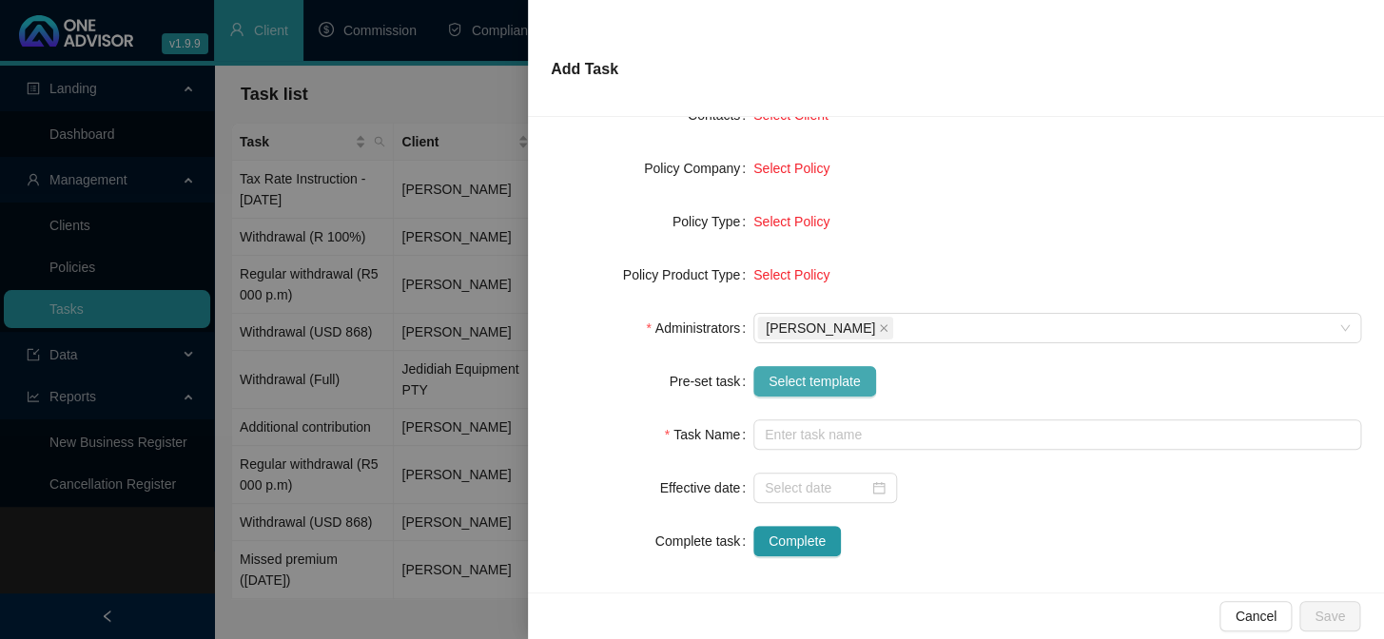
click at [790, 367] on button "Select template" at bounding box center [814, 381] width 123 height 30
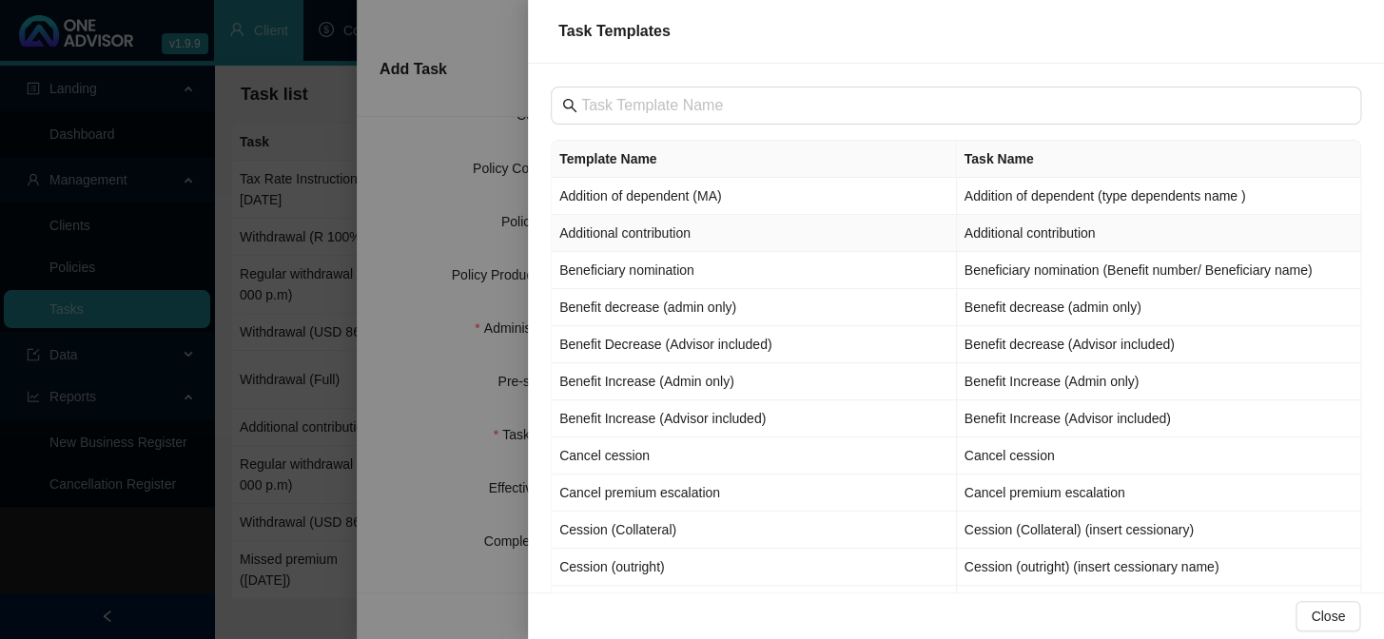
click at [614, 237] on td "Additional contribution" at bounding box center [754, 233] width 405 height 37
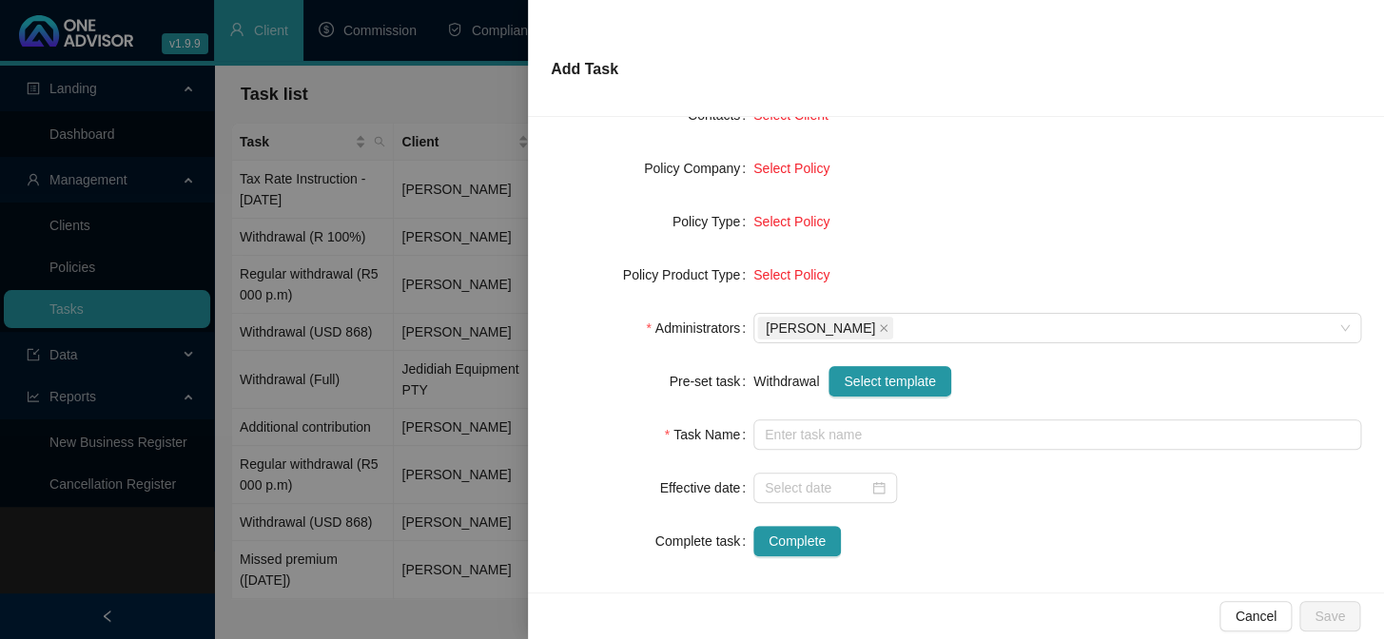
type input "Additional contribution"
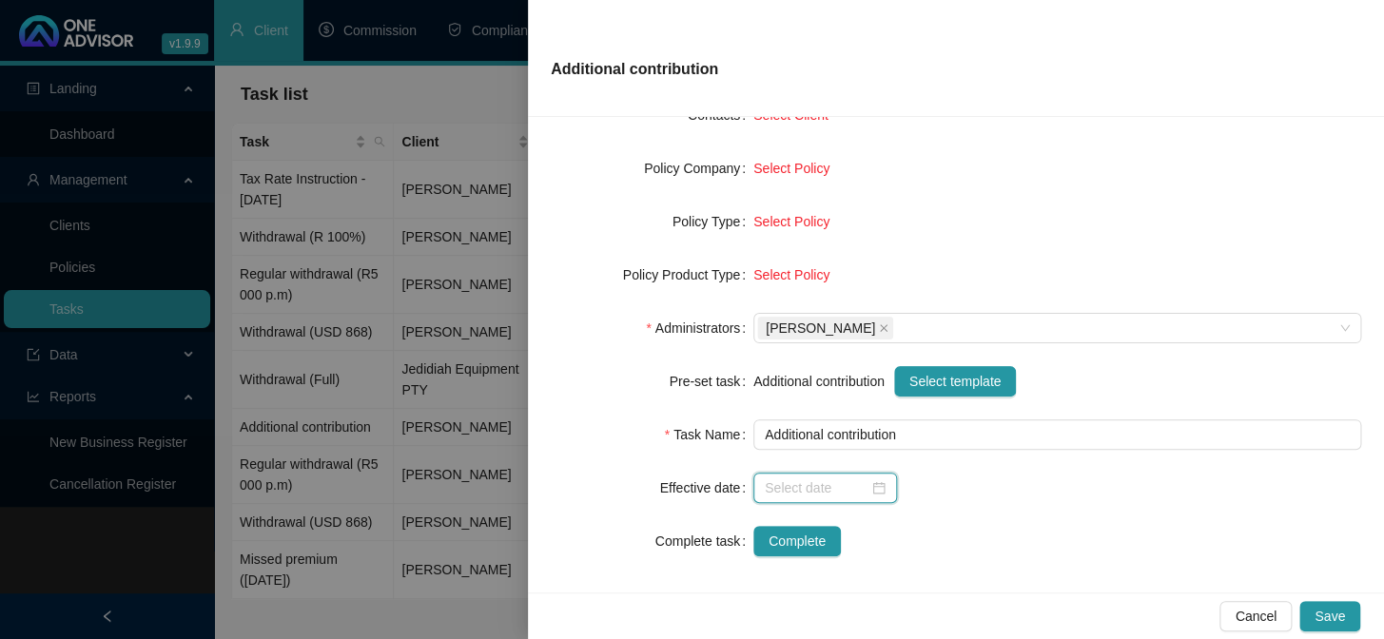
click at [786, 488] on input at bounding box center [817, 487] width 104 height 21
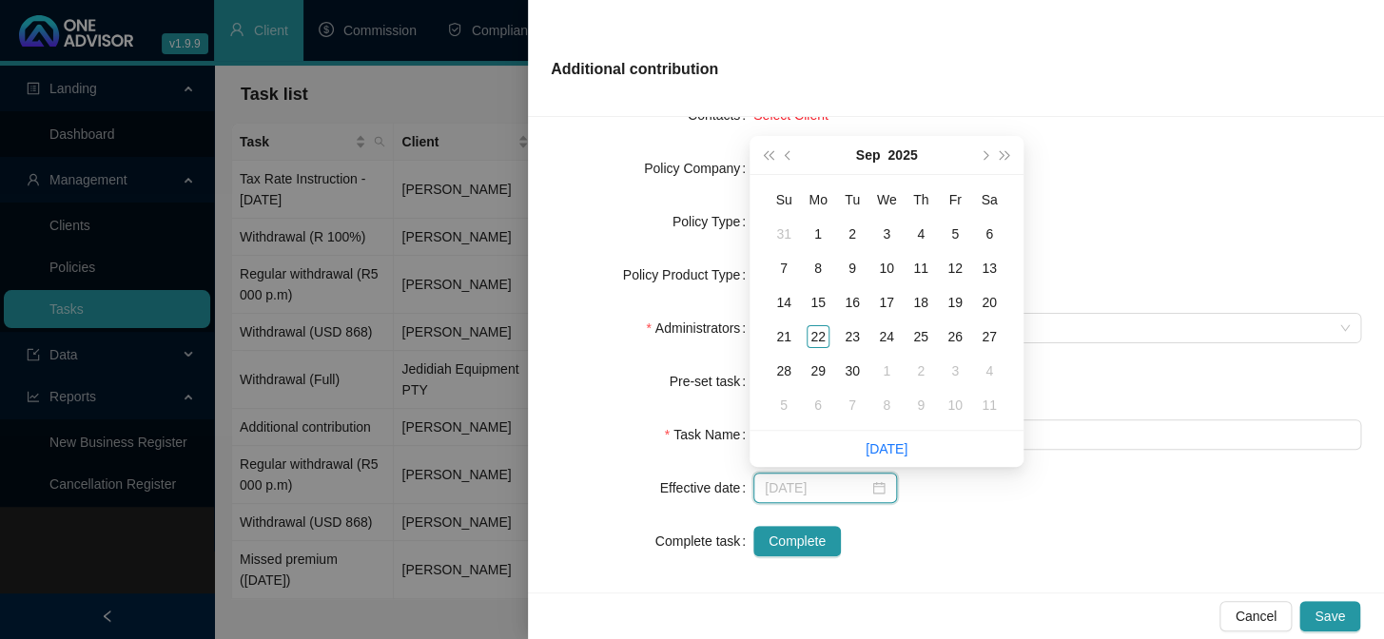
type input "[DATE]"
click at [887, 448] on link "[DATE]" at bounding box center [886, 448] width 42 height 15
type input "[DATE]"
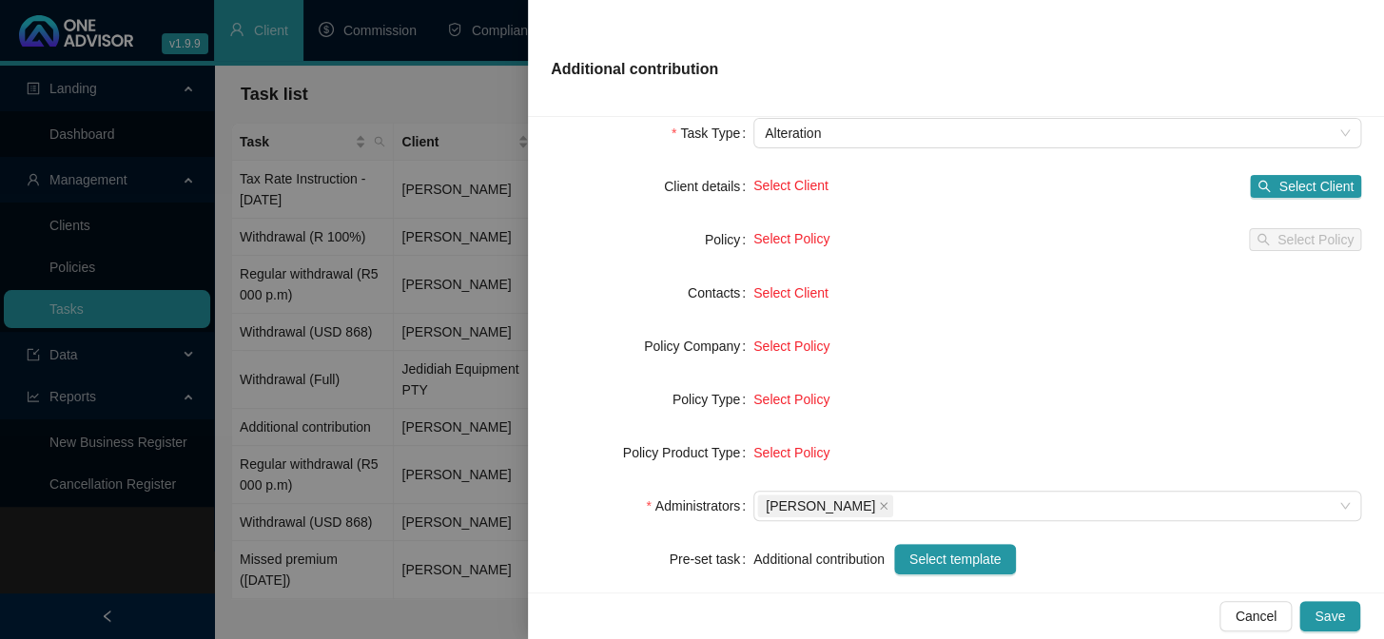
scroll to position [0, 0]
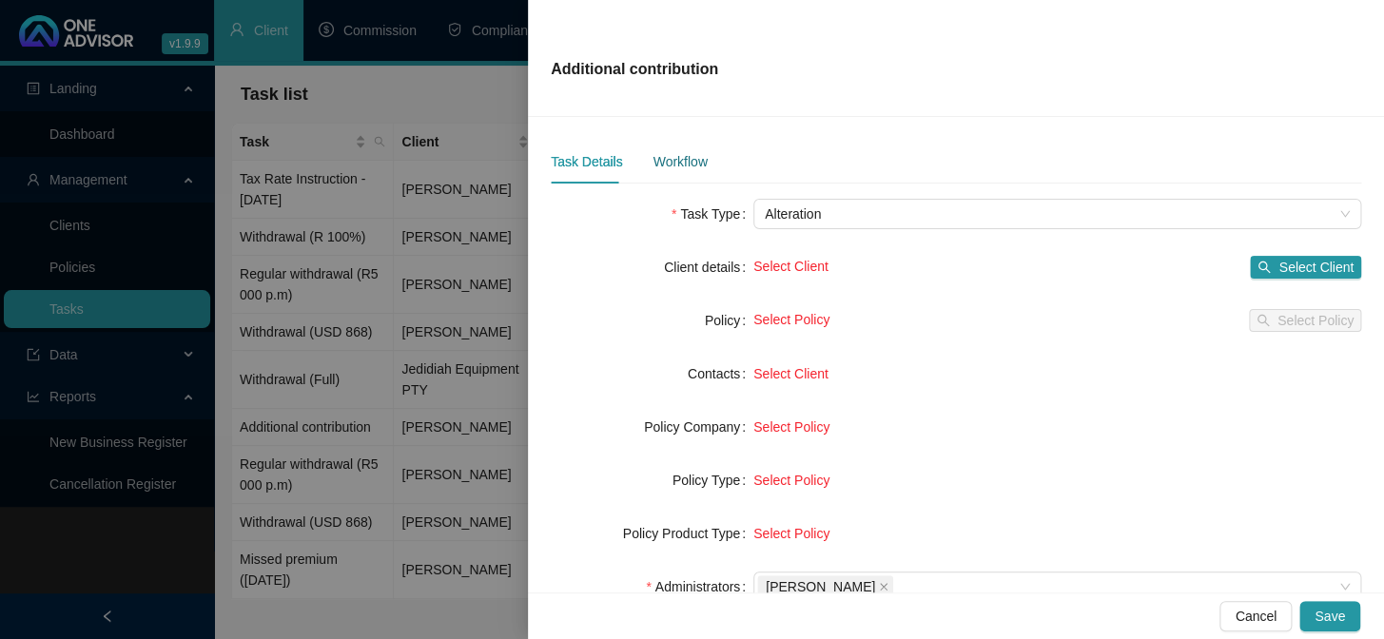
click at [681, 161] on div "Workflow" at bounding box center [679, 161] width 54 height 21
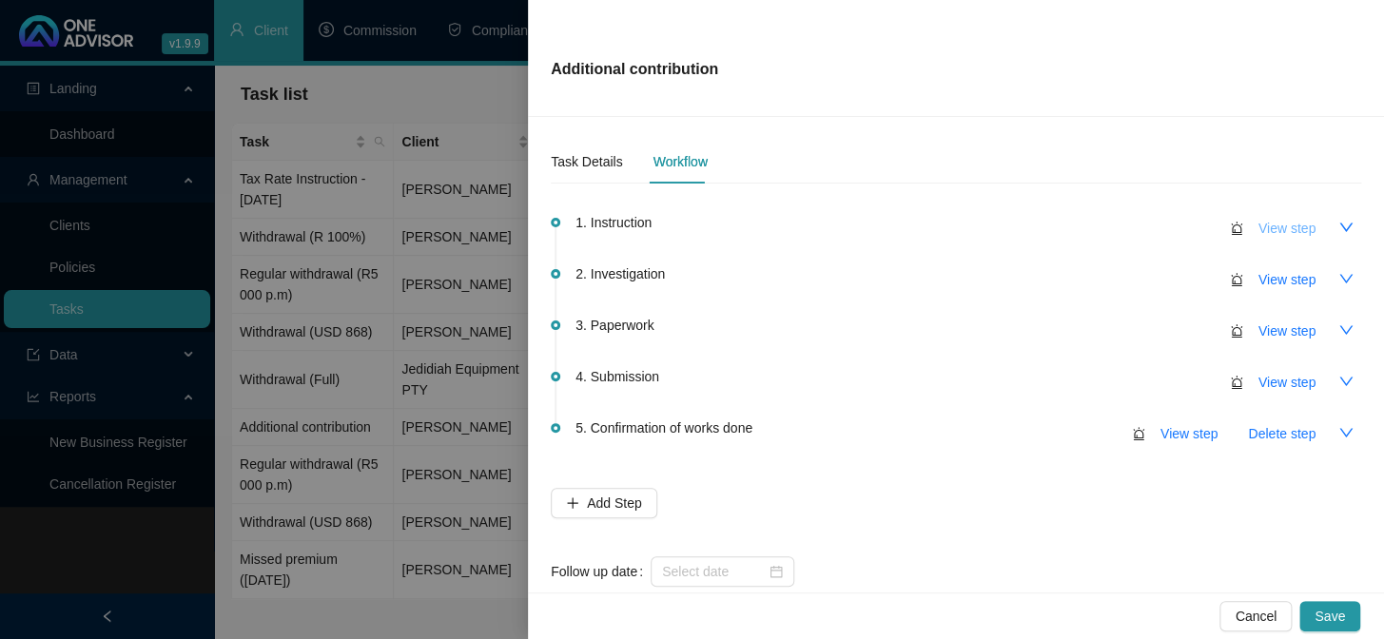
click at [1289, 233] on span "View step" at bounding box center [1286, 228] width 57 height 21
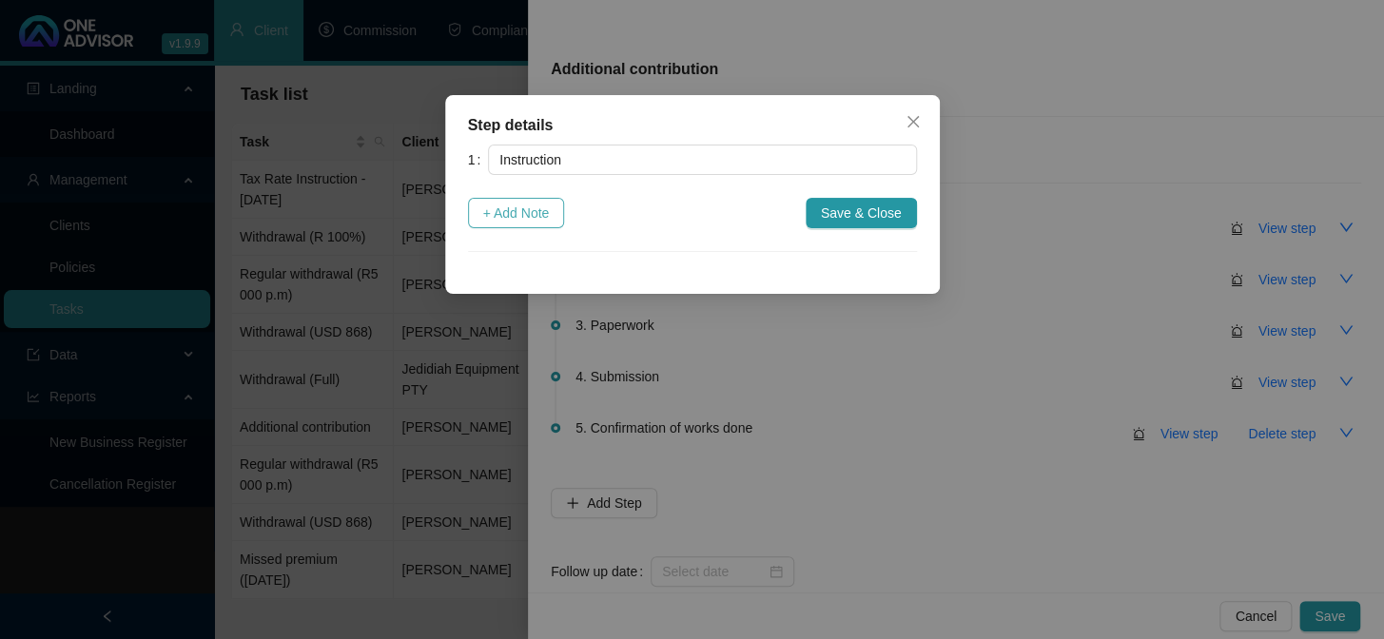
click at [524, 215] on span "+ Add Note" at bounding box center [516, 213] width 67 height 21
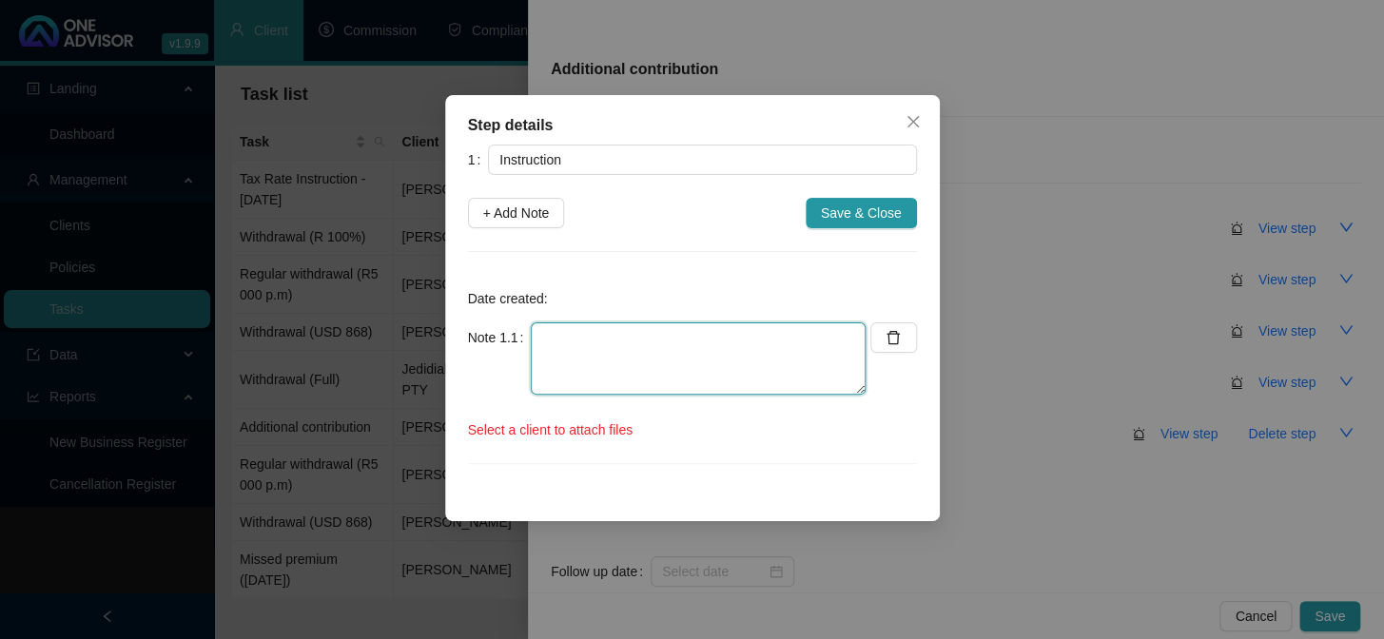
click at [575, 363] on textarea at bounding box center [698, 358] width 335 height 72
paste textarea "[DATE] notification of additional contribution - client submitted self - new ta…"
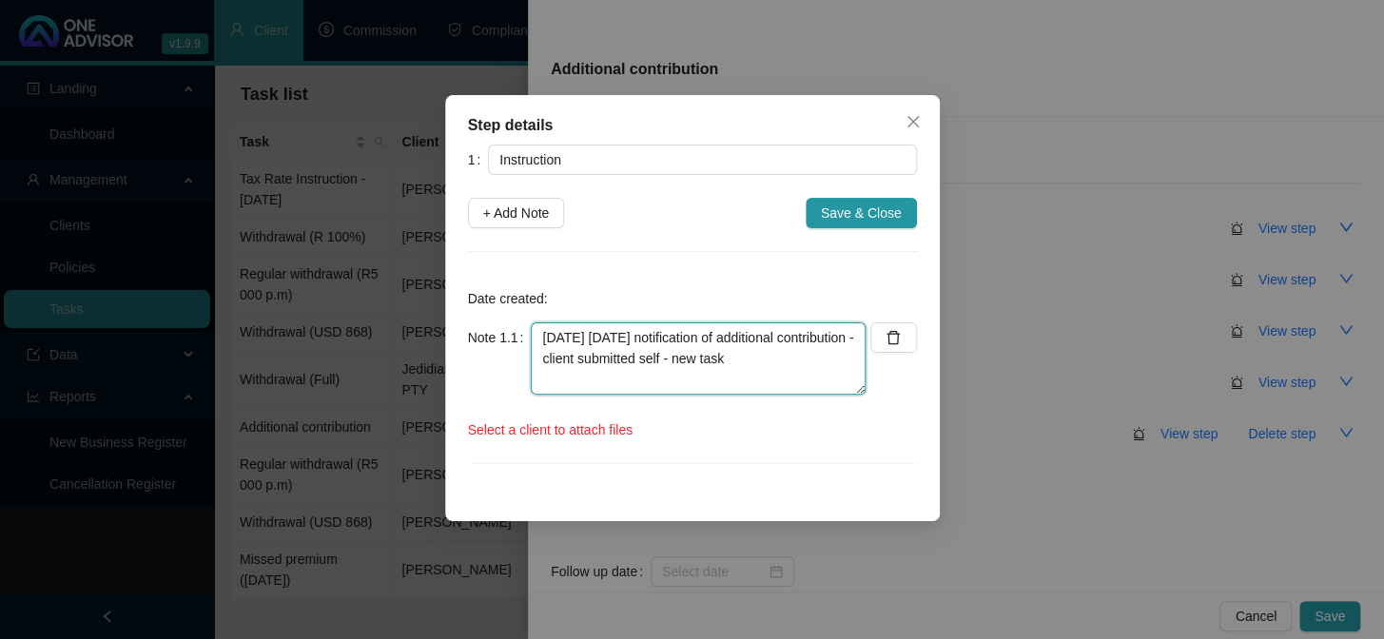
click at [615, 338] on textarea "[DATE] [DATE] notification of additional contribution - client submitted self -…" at bounding box center [698, 358] width 335 height 72
drag, startPoint x: 675, startPoint y: 359, endPoint x: 750, endPoint y: 359, distance: 75.1
click at [750, 359] on textarea "[DATE] notification of additional contribution - client submitted self - new ta…" at bounding box center [698, 358] width 335 height 72
click at [694, 355] on textarea "[DATE] notification of additional contribution - client submitted self - R" at bounding box center [698, 358] width 335 height 72
type textarea "[DATE] notification of additional contribution - client submitted self - R2,000"
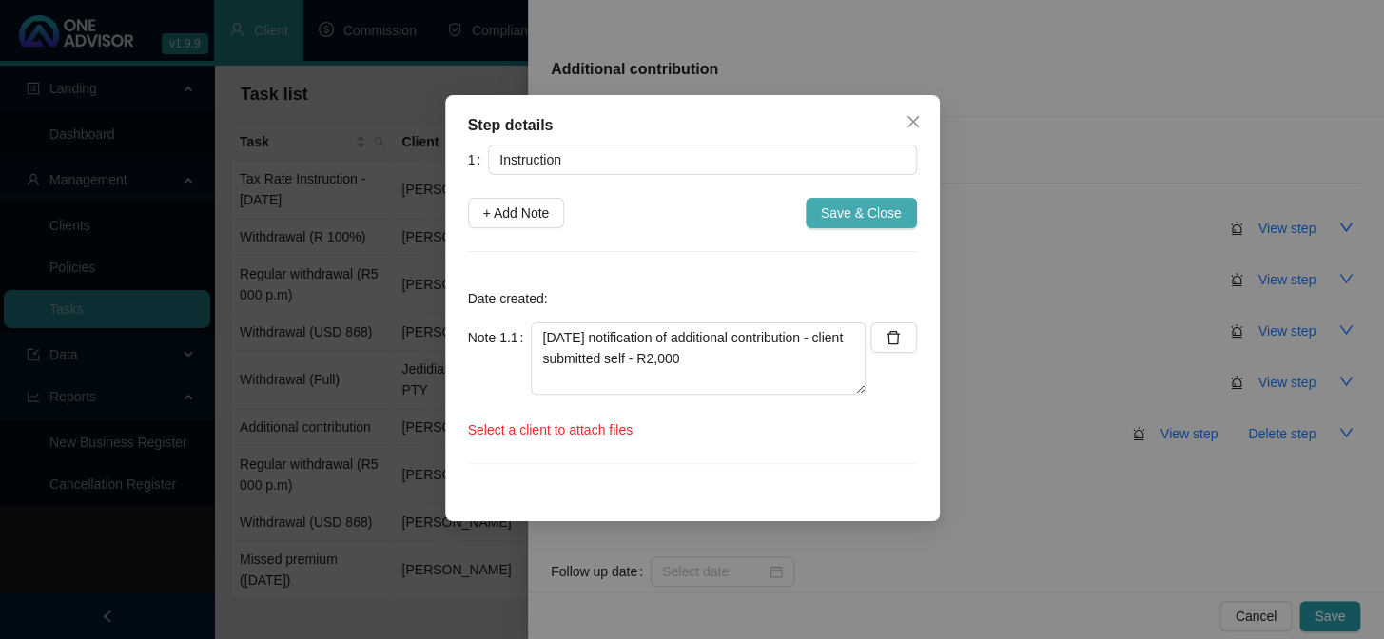
click at [879, 207] on span "Save & Close" at bounding box center [861, 213] width 81 height 21
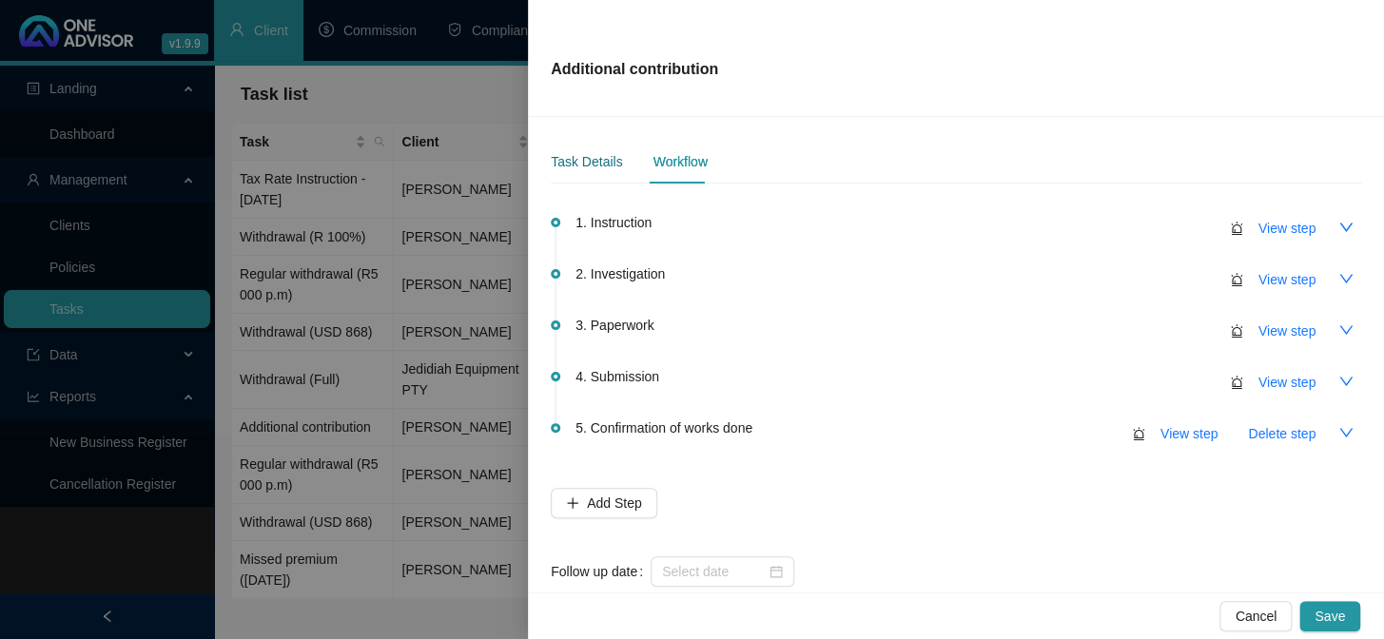
click at [584, 171] on div "Task Details" at bounding box center [586, 161] width 71 height 21
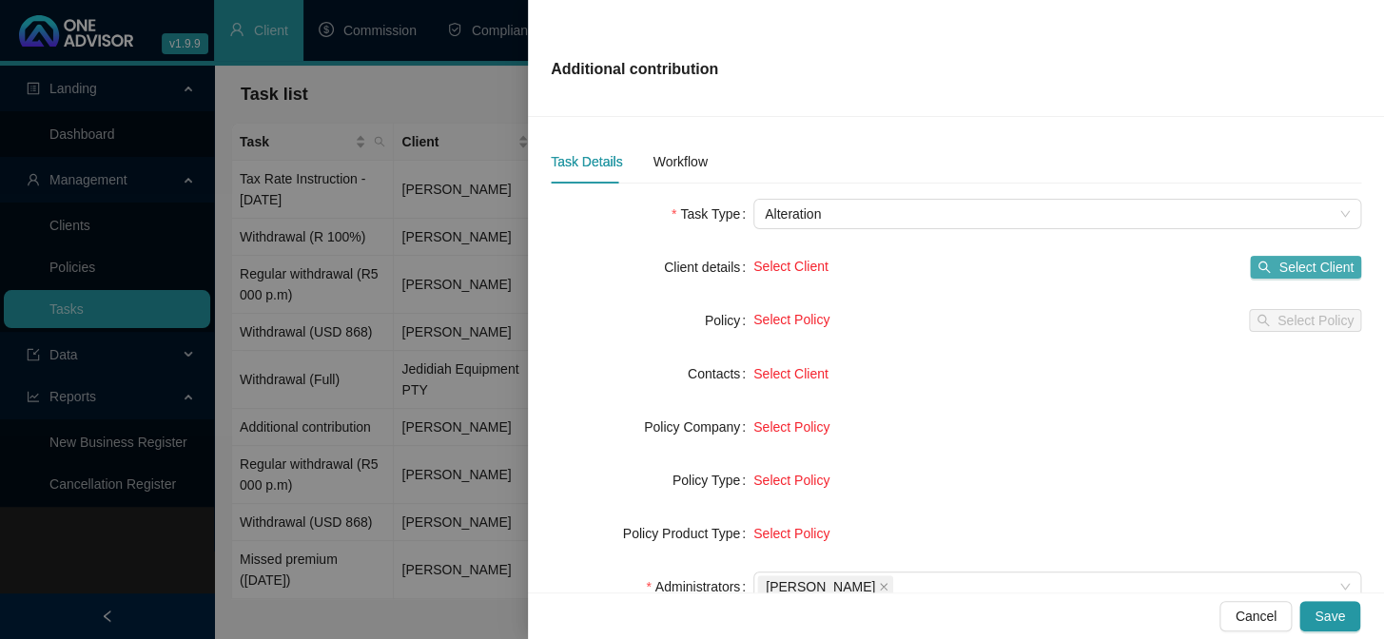
click at [1278, 267] on span "Select Client" at bounding box center [1315, 267] width 75 height 21
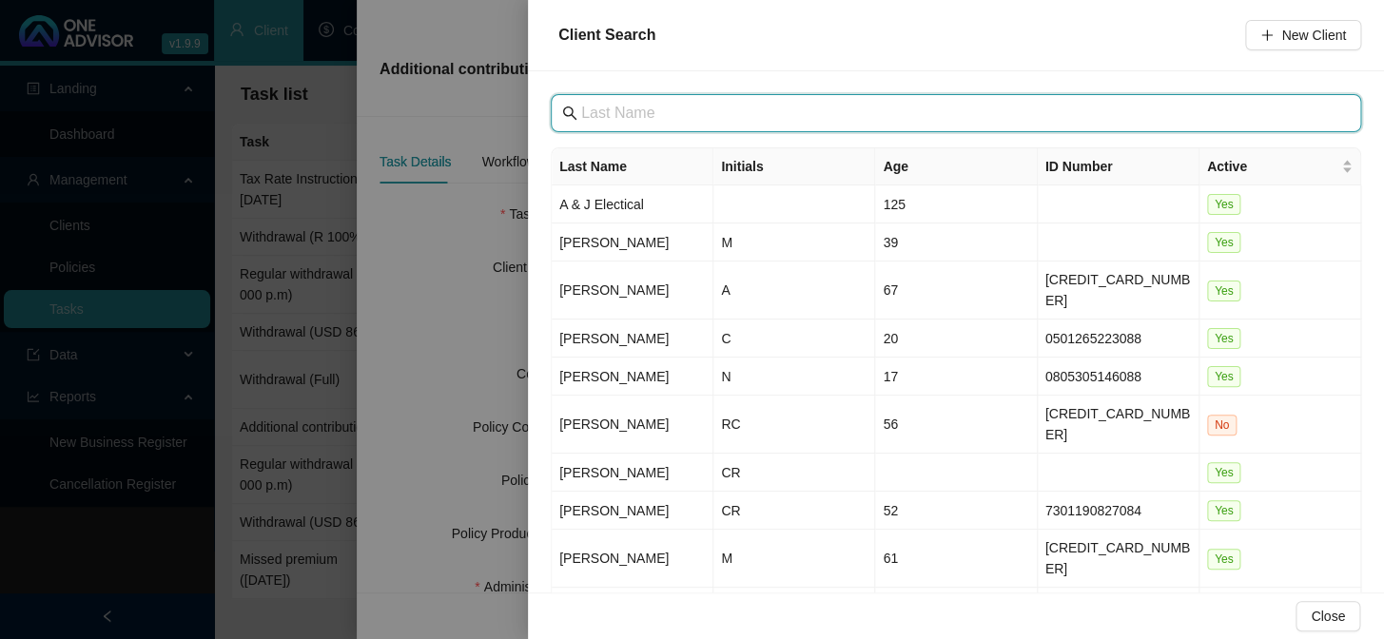
click at [671, 119] on input "text" at bounding box center [957, 113] width 753 height 23
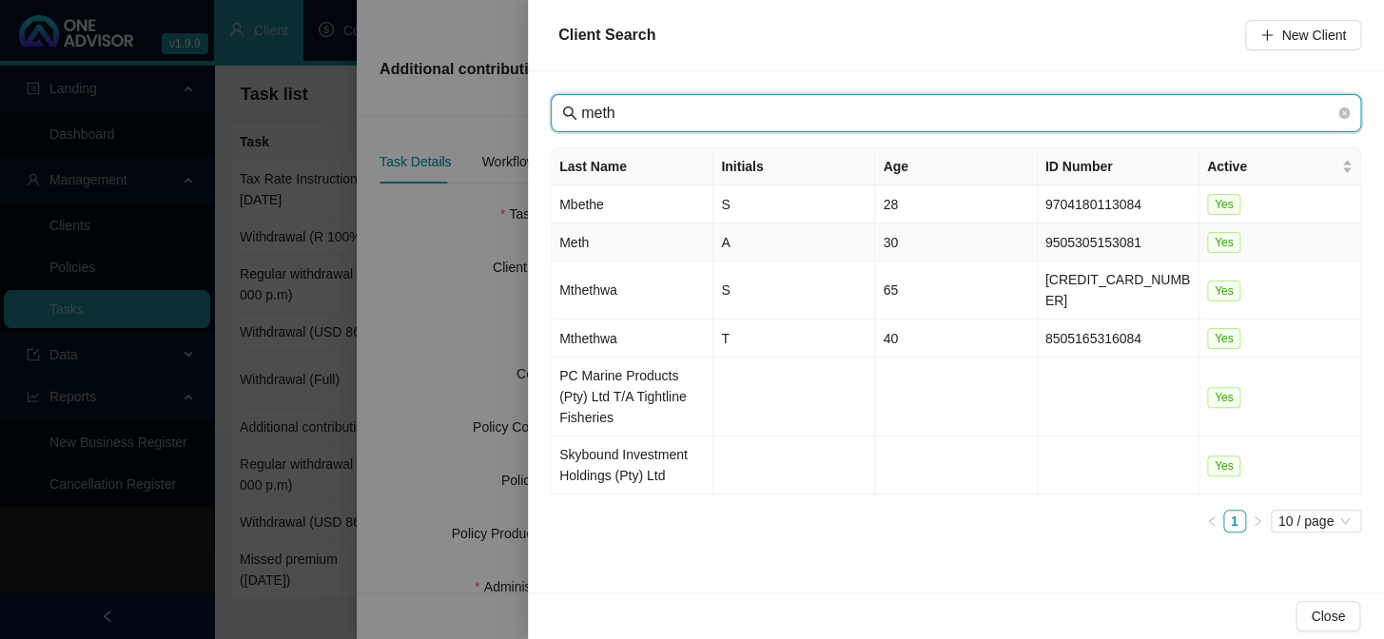
type input "meth"
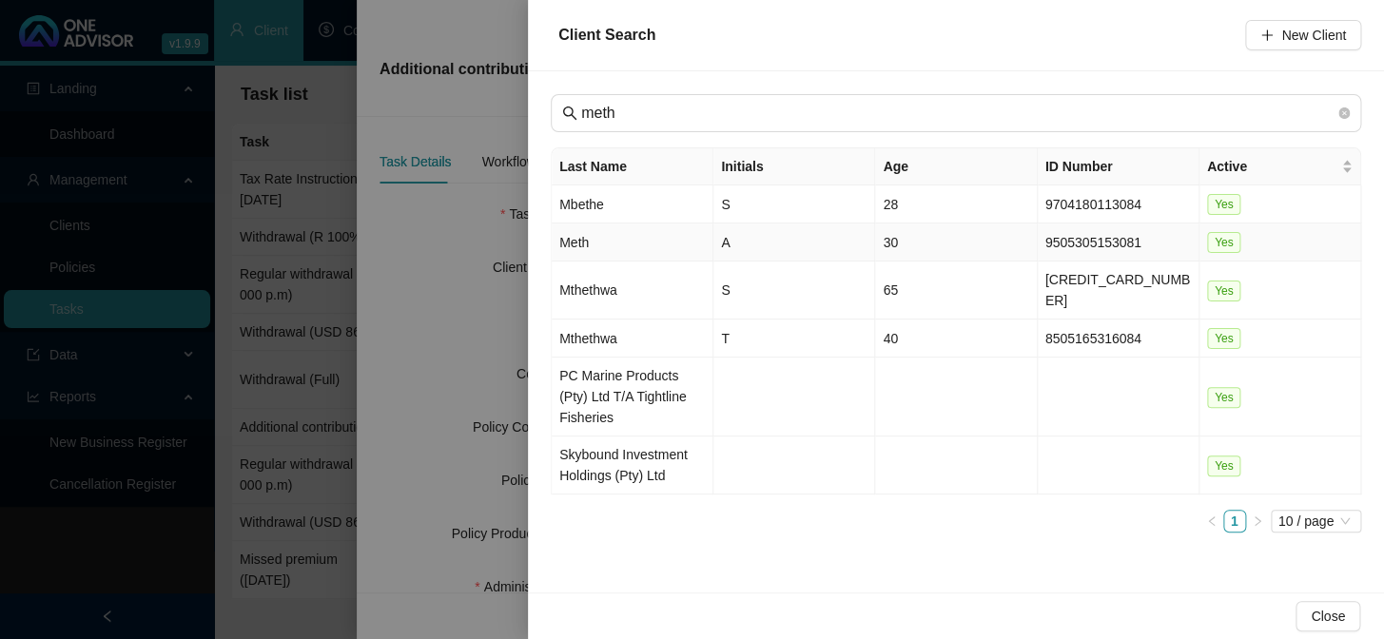
click at [590, 235] on td "Meth" at bounding box center [633, 242] width 162 height 38
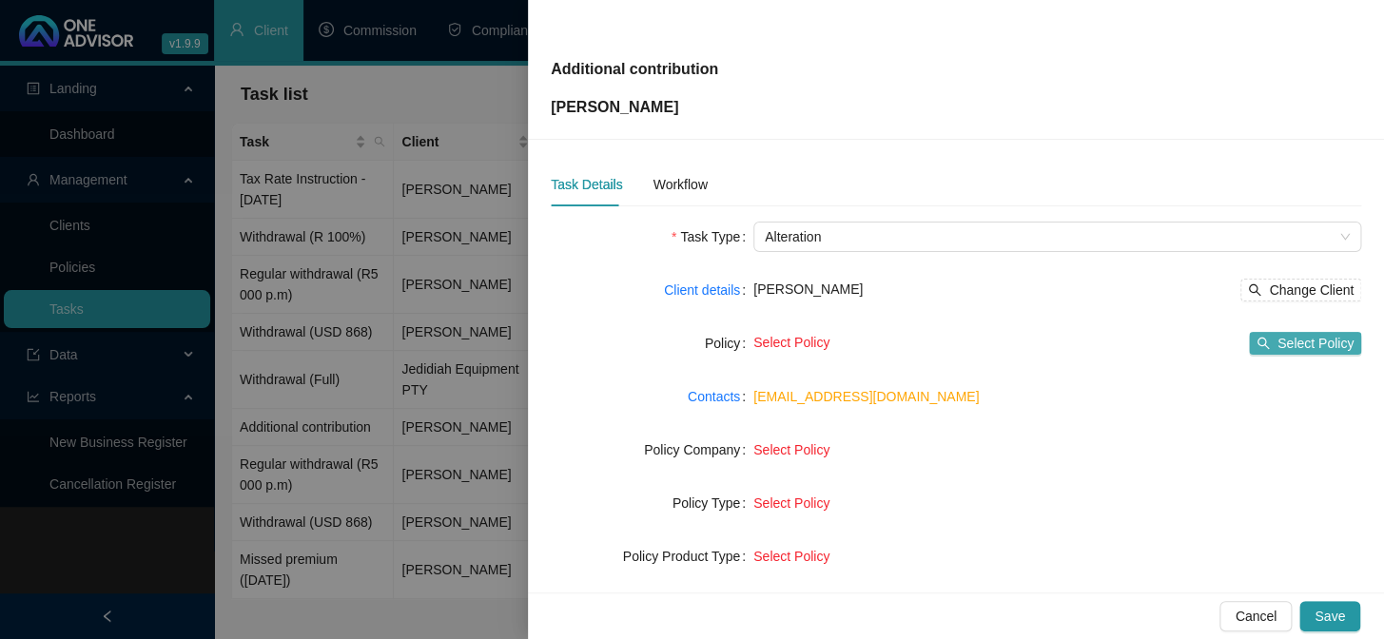
click at [1300, 333] on span "Select Policy" at bounding box center [1315, 343] width 76 height 21
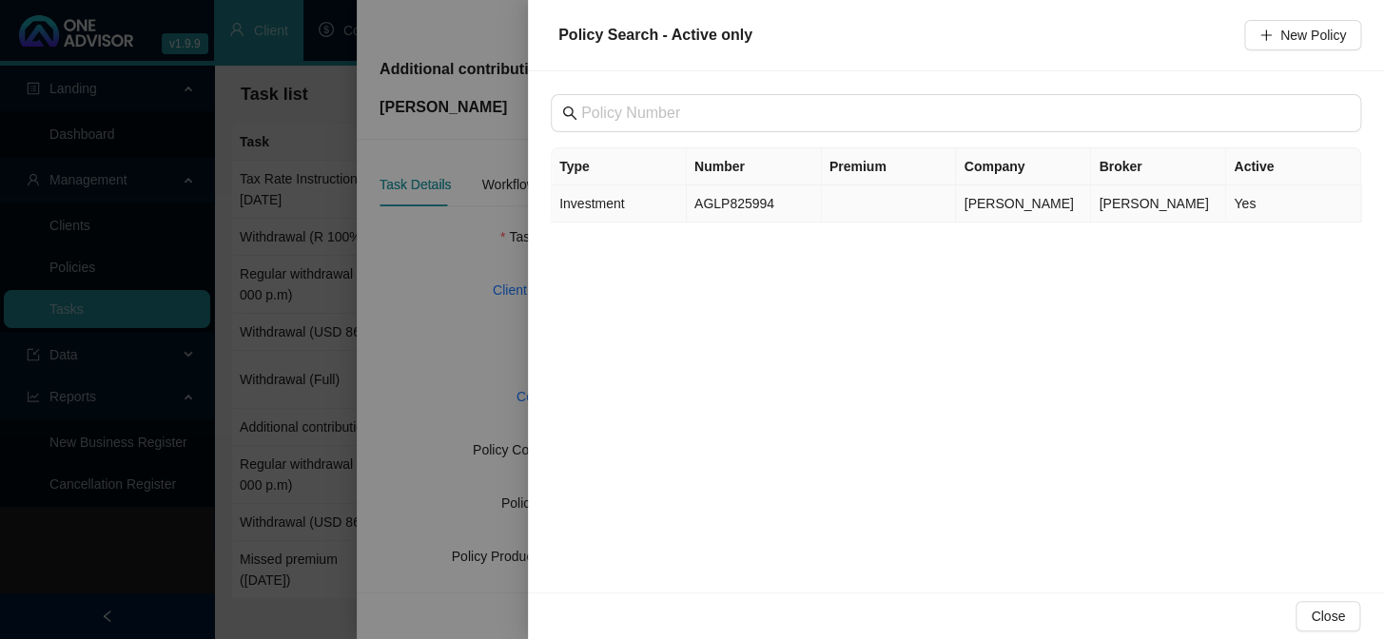
click at [704, 199] on td "AGLP825994" at bounding box center [754, 203] width 135 height 37
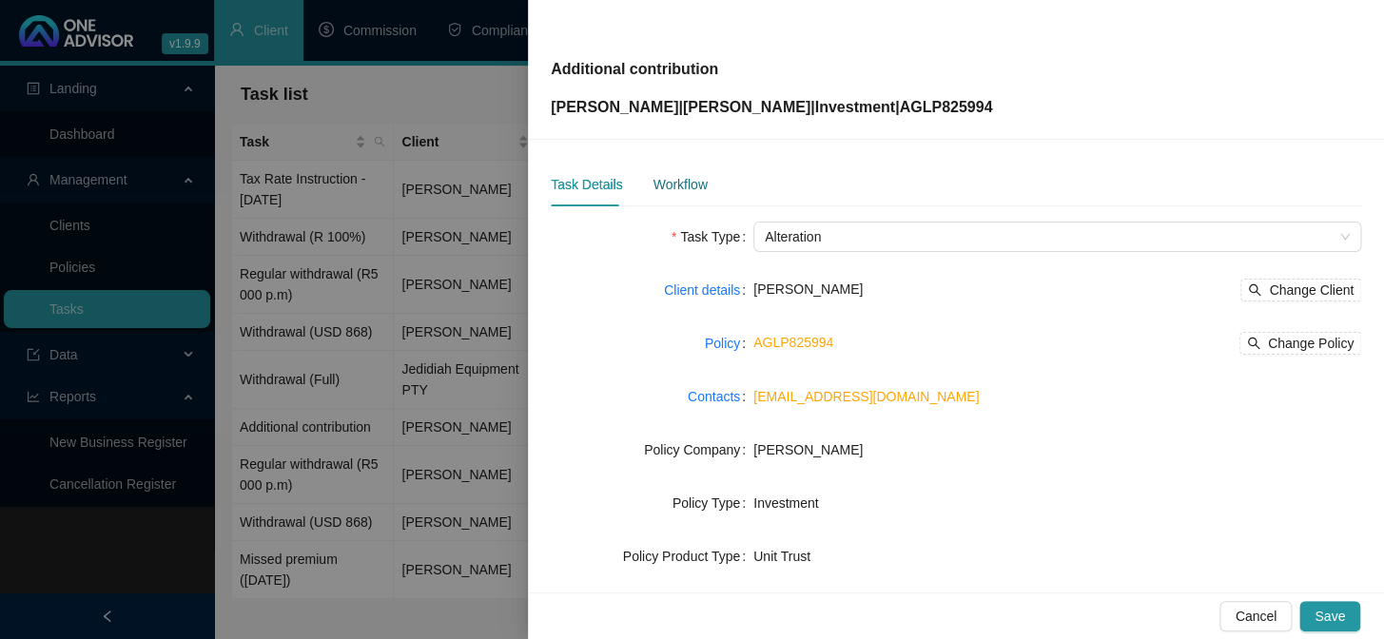
click at [668, 174] on div "Workflow" at bounding box center [679, 184] width 54 height 21
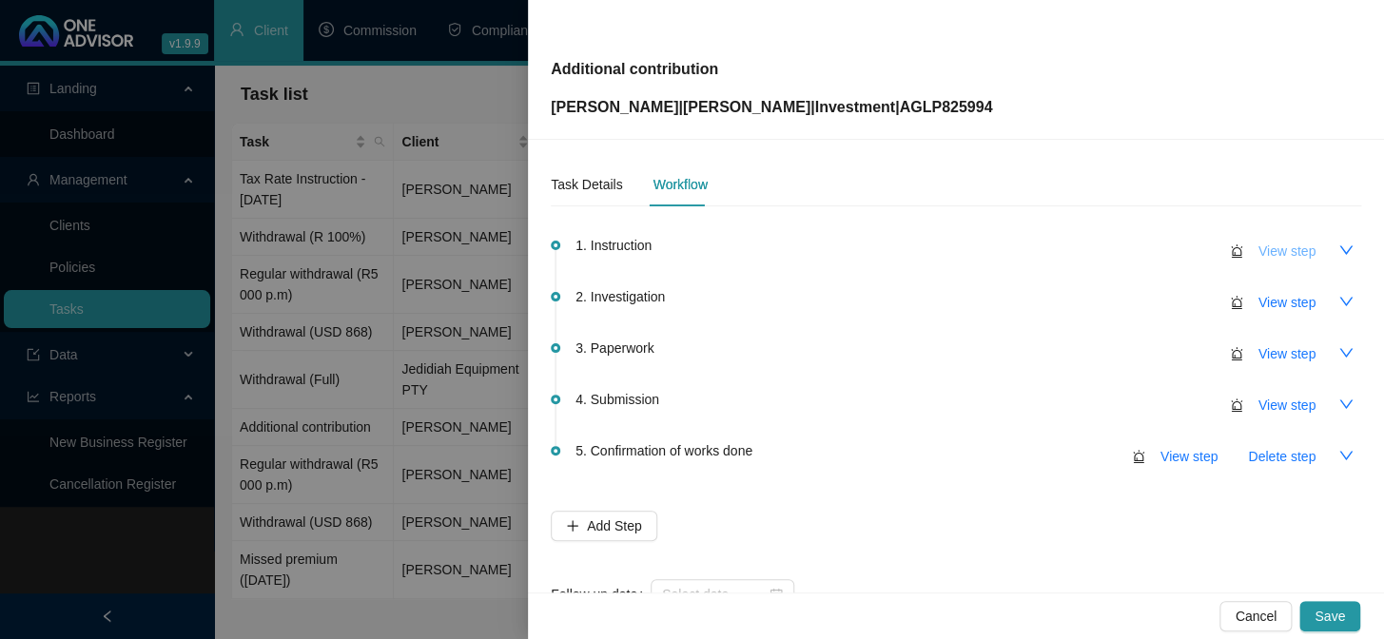
click at [1274, 261] on button "View step" at bounding box center [1286, 251] width 87 height 30
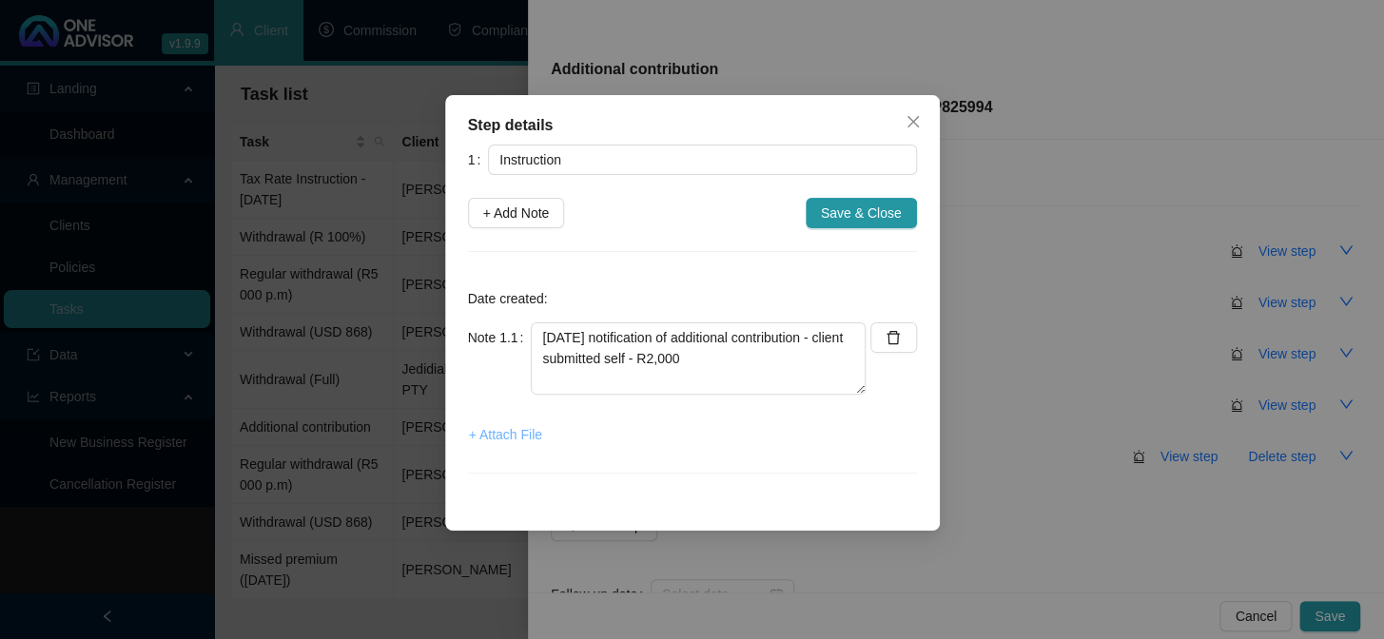
click at [491, 431] on span "+ Attach File" at bounding box center [505, 434] width 73 height 21
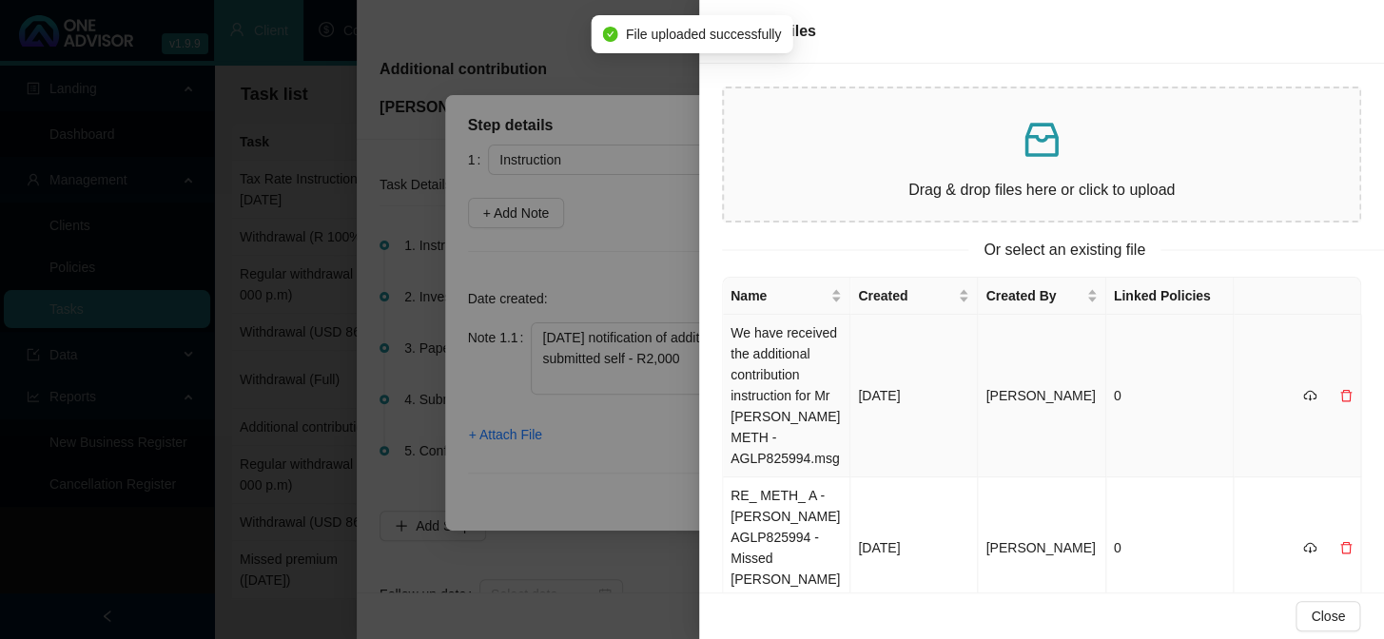
click at [793, 344] on td "We have received the additional contribution instruction for Mr [PERSON_NAME] M…" at bounding box center [786, 396] width 127 height 163
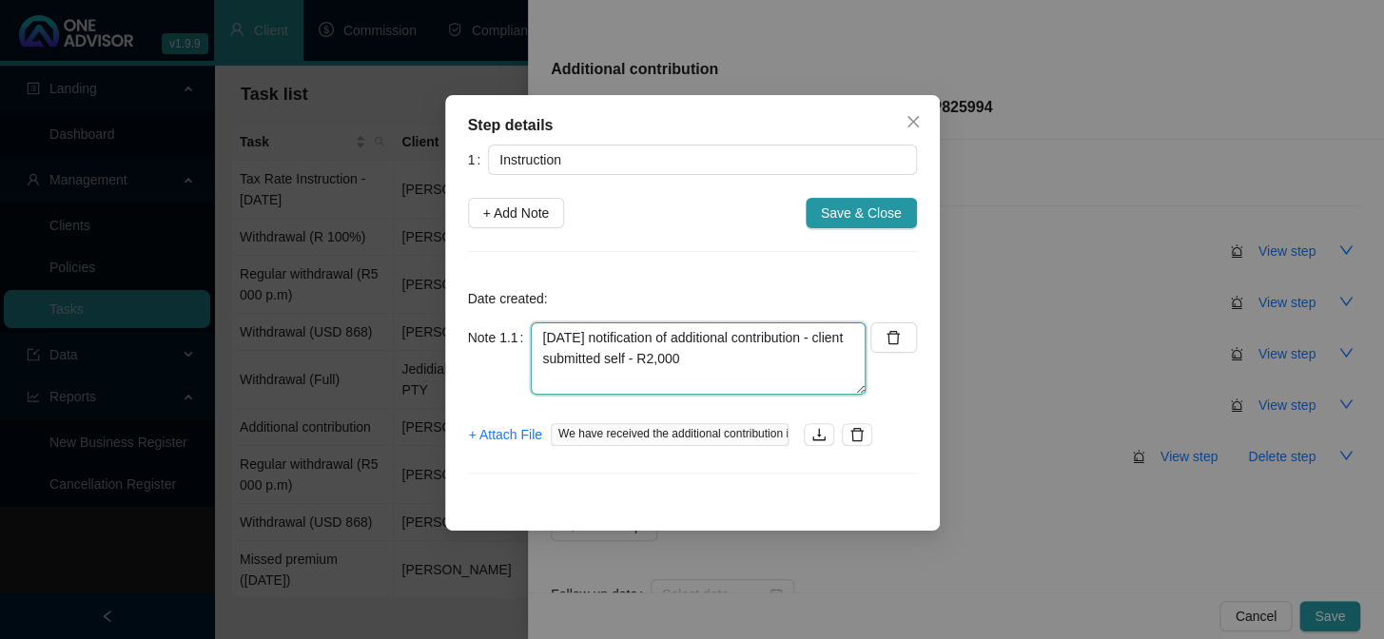
click at [715, 378] on textarea "[DATE] notification of additional contribution - client submitted self - R2,000" at bounding box center [698, 358] width 335 height 72
type textarea "[DATE] notification of additional contribution - client submitted self - R2,000…"
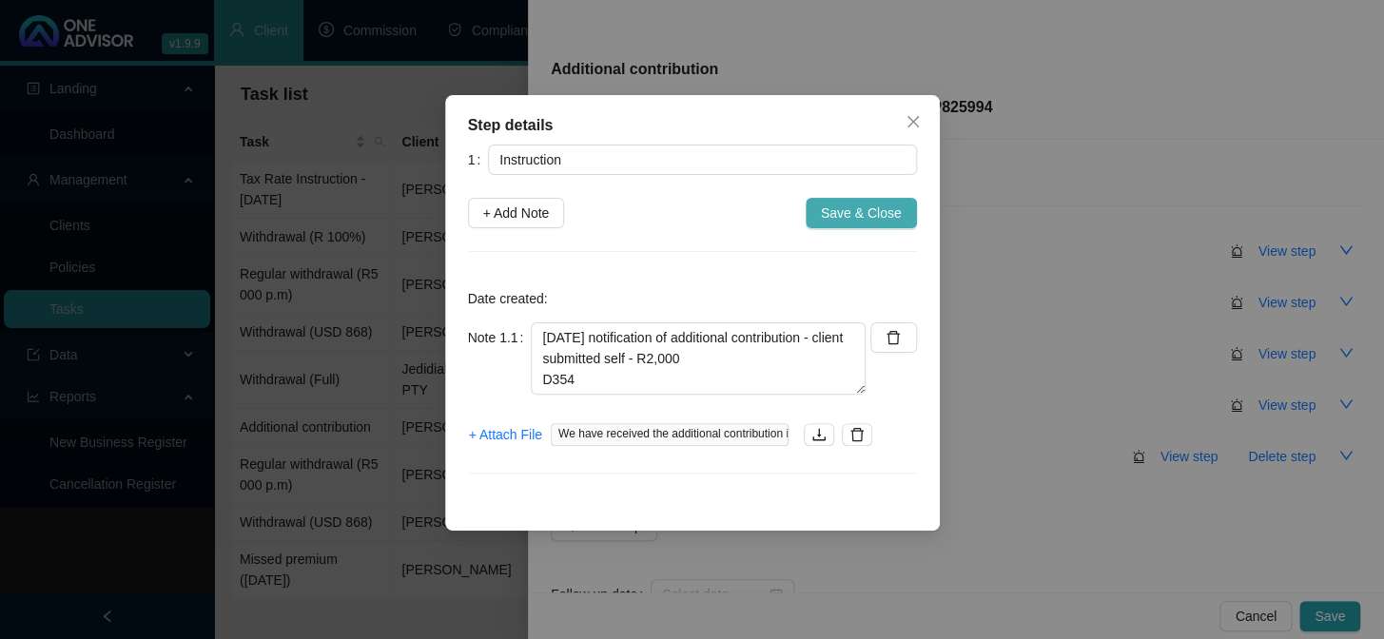
click at [880, 206] on span "Save & Close" at bounding box center [861, 213] width 81 height 21
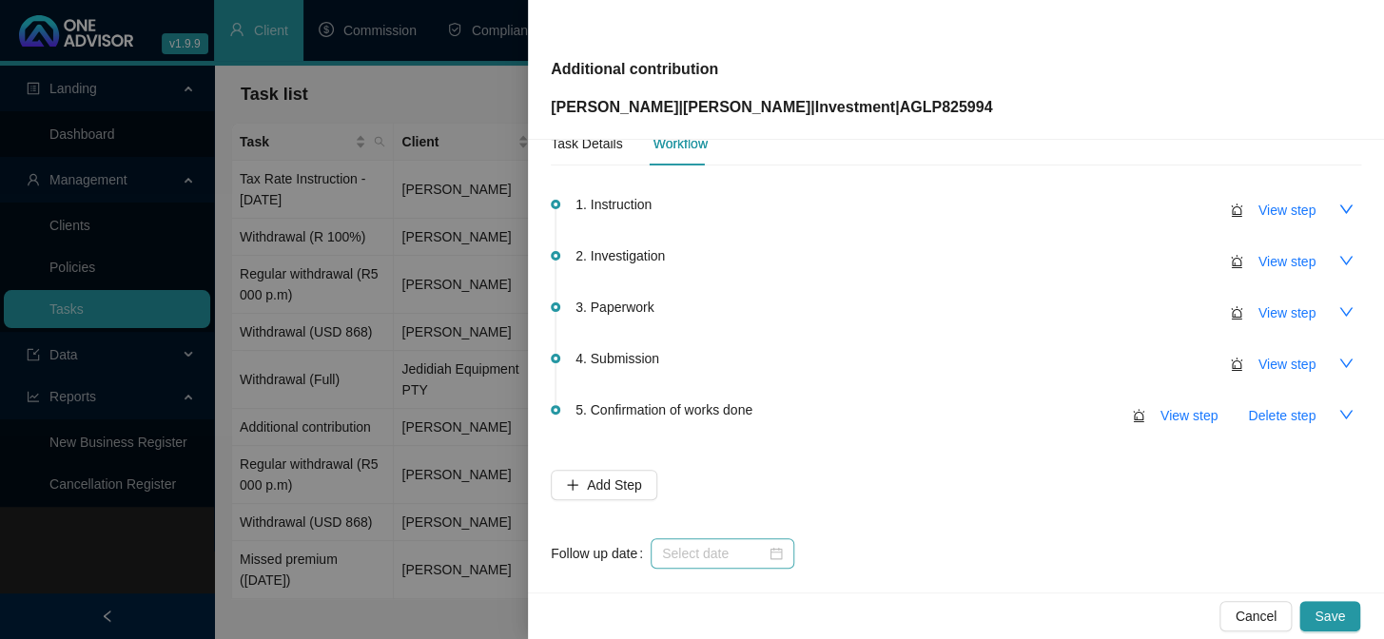
scroll to position [61, 0]
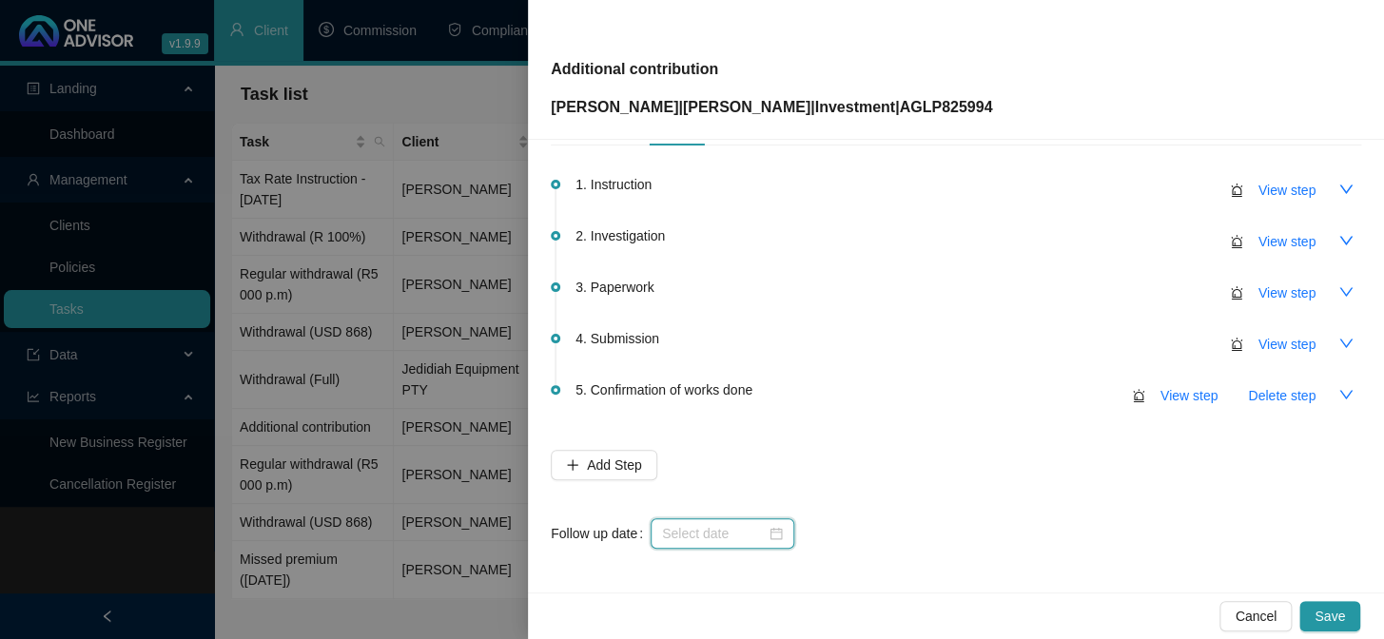
click at [673, 536] on input at bounding box center [714, 533] width 104 height 21
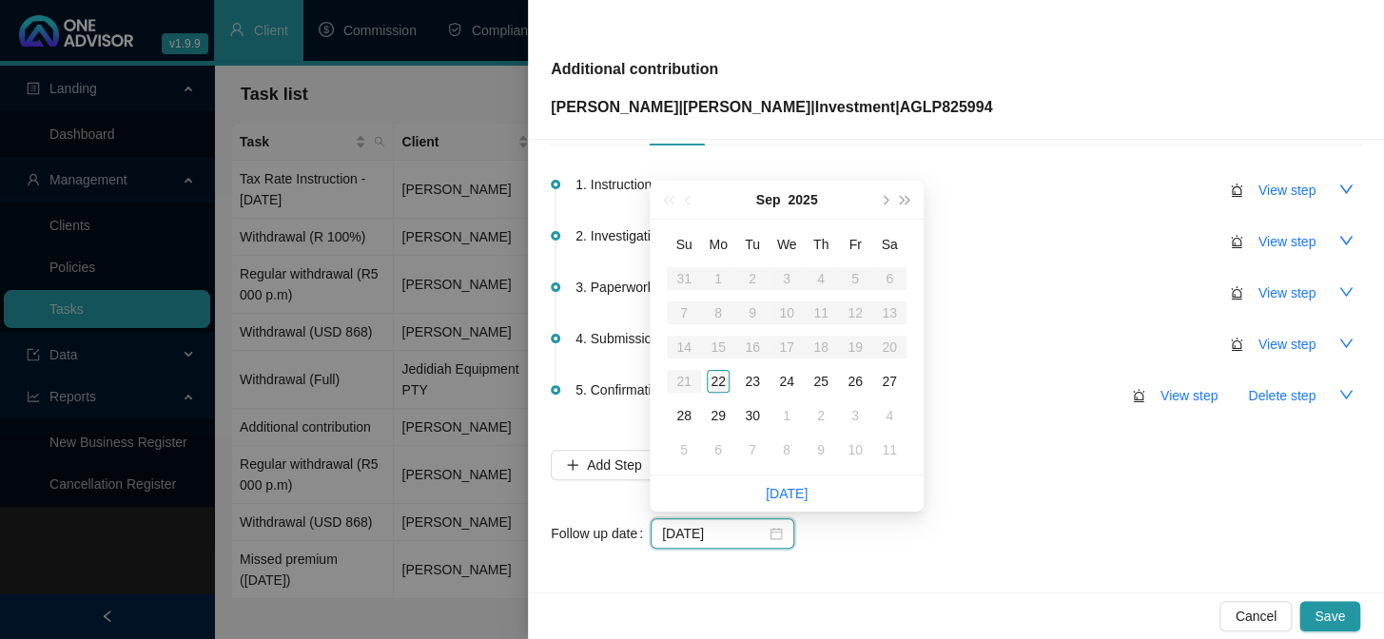
type input "[DATE]"
click at [820, 382] on div "25" at bounding box center [820, 381] width 23 height 23
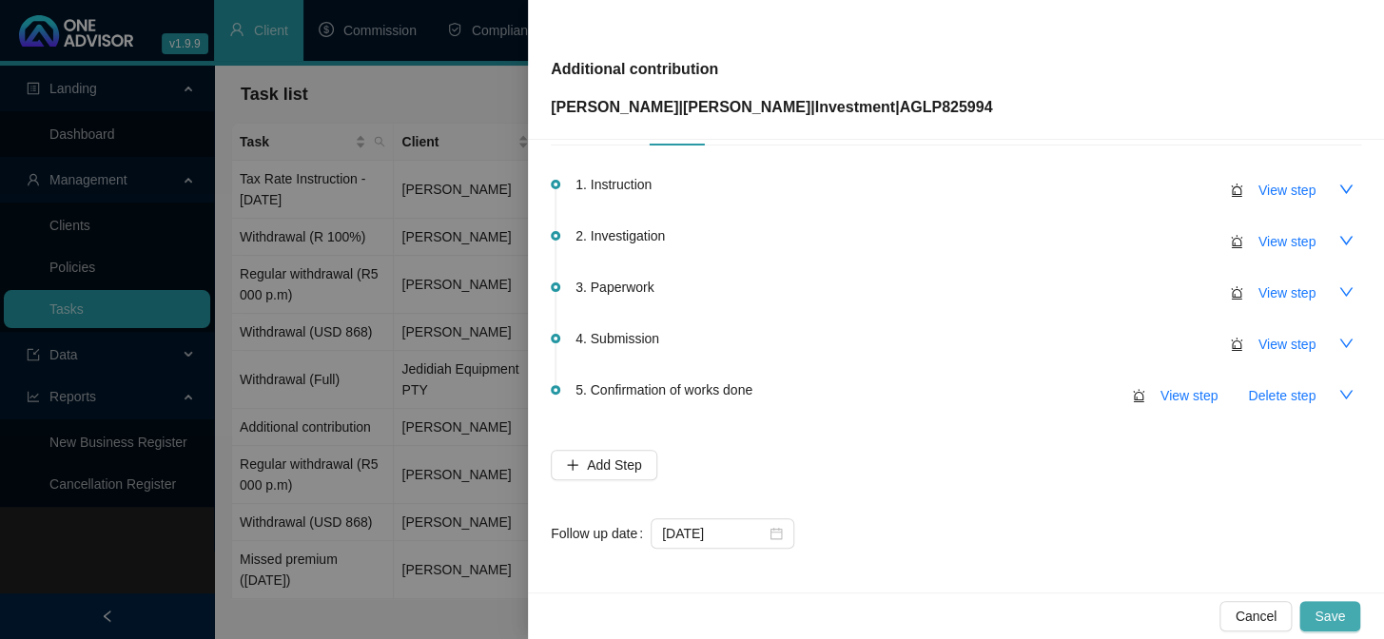
click at [1336, 616] on span "Save" at bounding box center [1329, 616] width 30 height 21
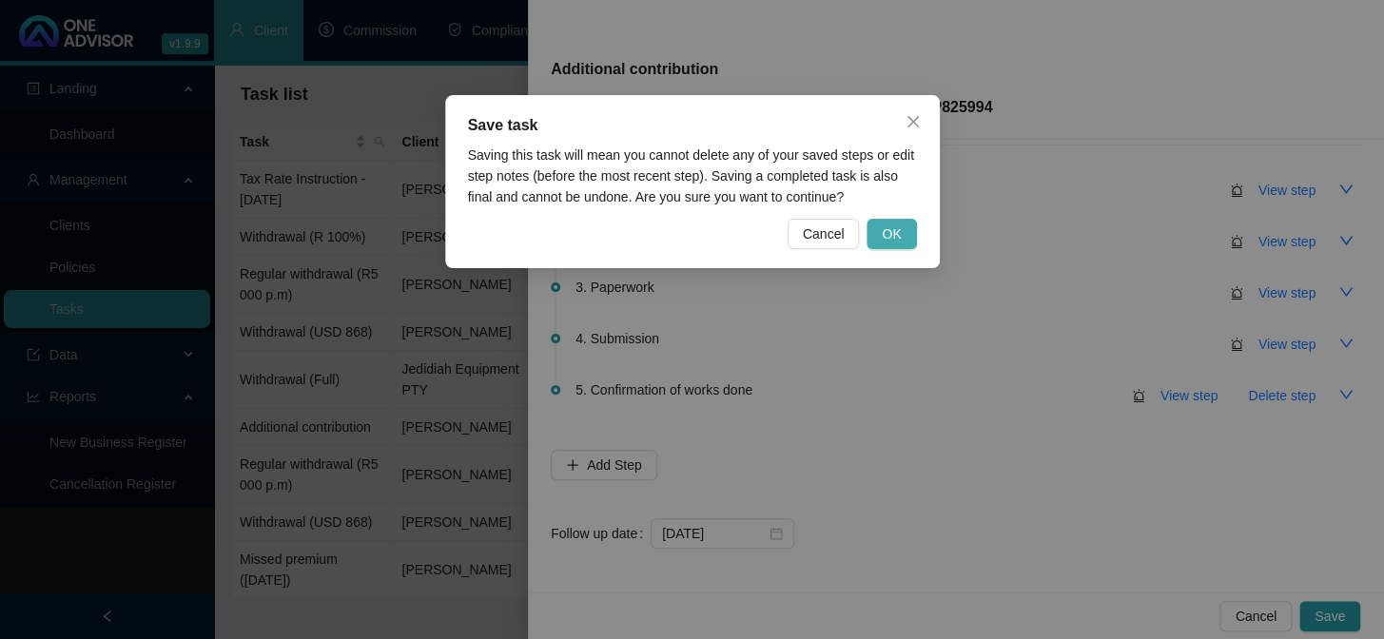
click at [898, 237] on span "OK" at bounding box center [891, 233] width 19 height 21
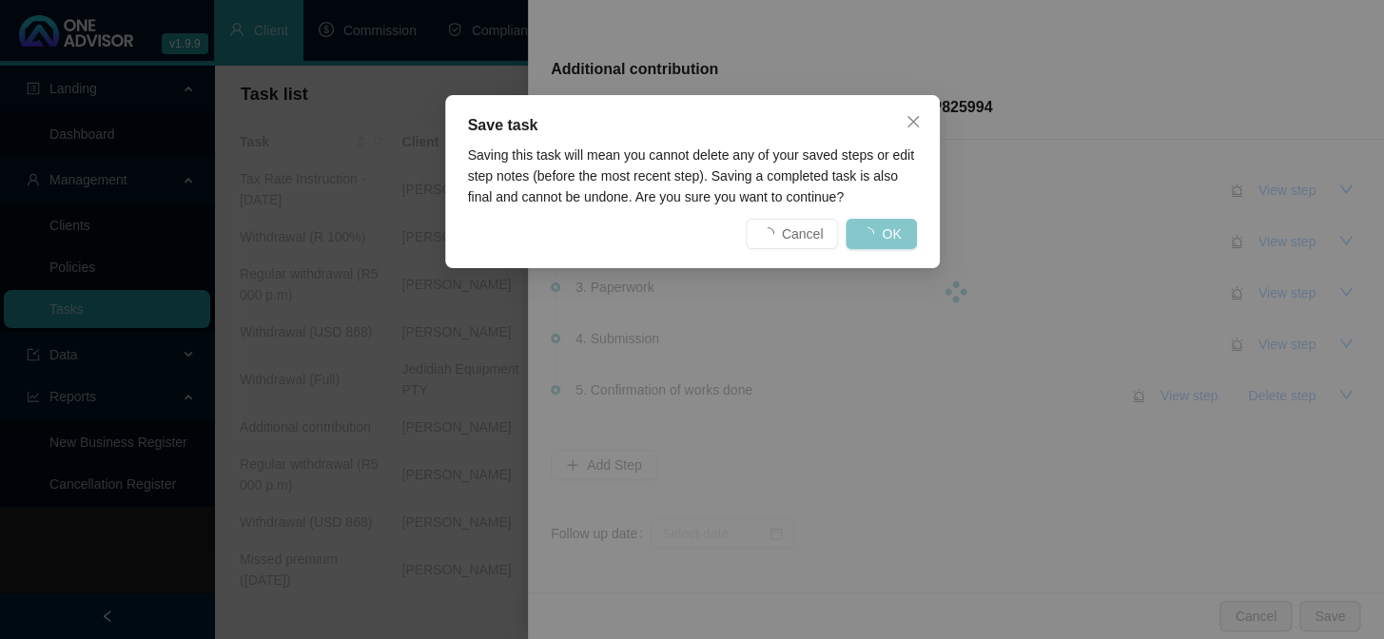
scroll to position [0, 0]
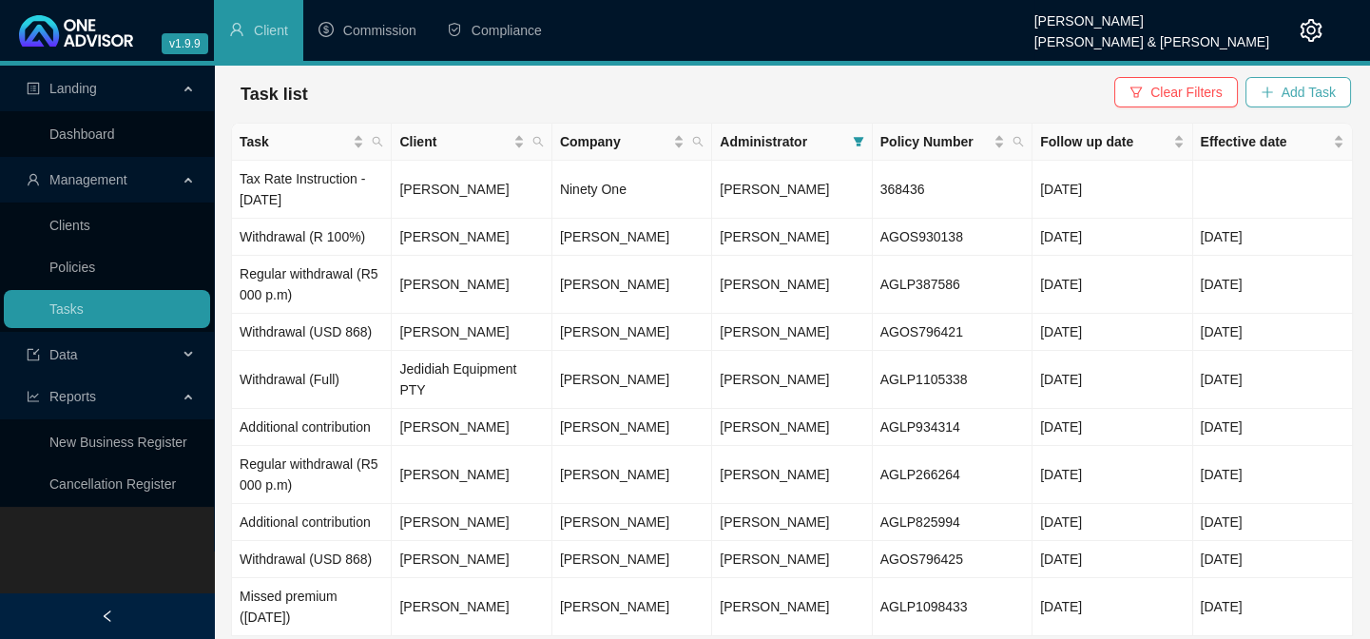
click at [1300, 97] on span "Add Task" at bounding box center [1309, 92] width 54 height 21
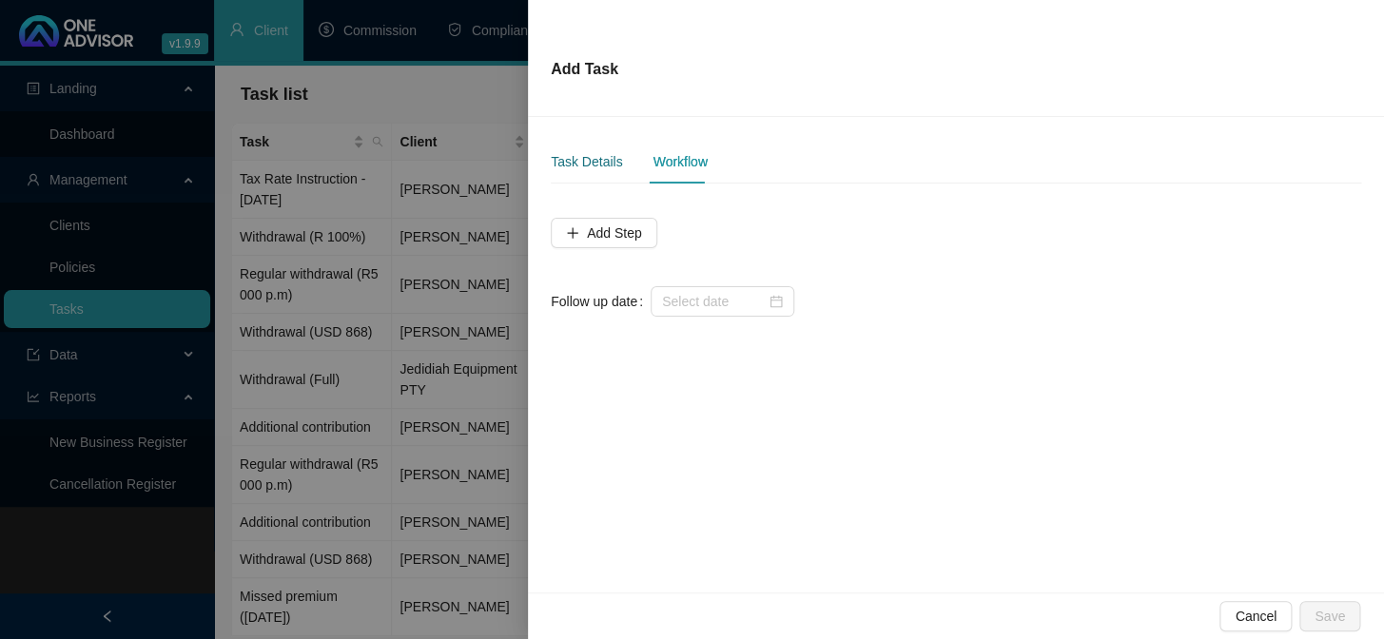
click at [585, 162] on div "Task Details" at bounding box center [586, 161] width 71 height 21
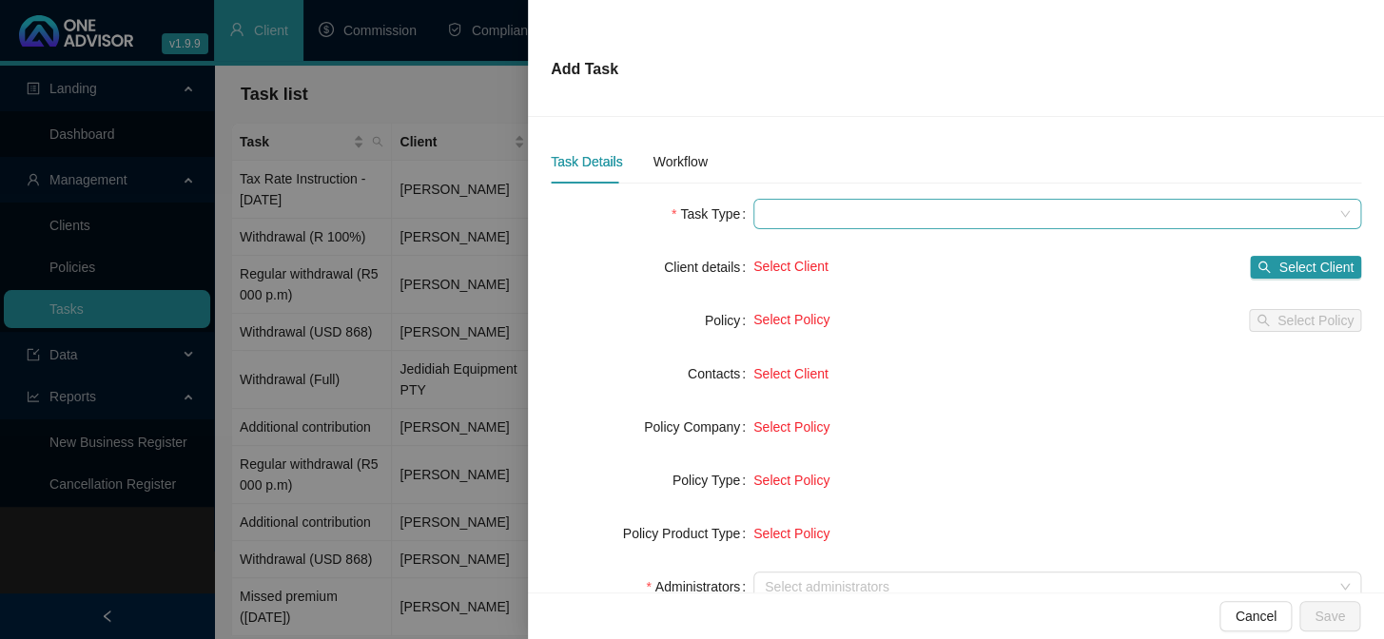
click at [837, 208] on span at bounding box center [1057, 214] width 585 height 29
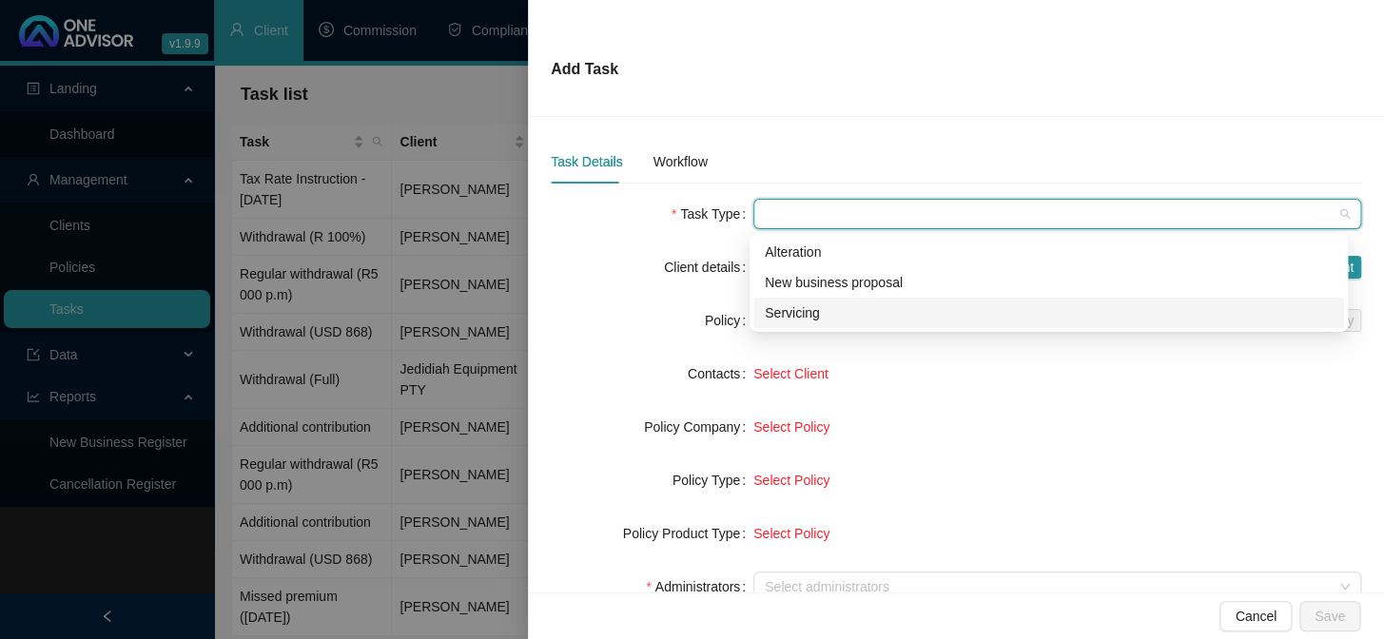
click at [803, 315] on div "Servicing" at bounding box center [1049, 312] width 568 height 21
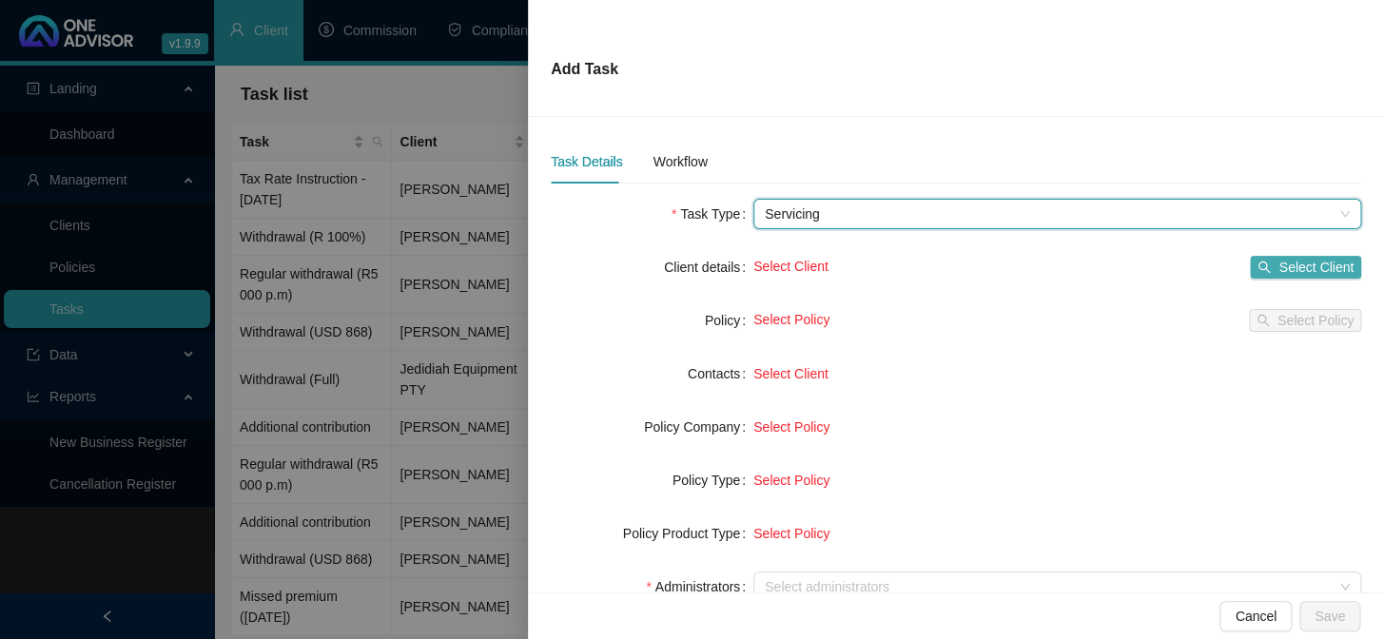
click at [1286, 272] on span "Select Client" at bounding box center [1315, 267] width 75 height 21
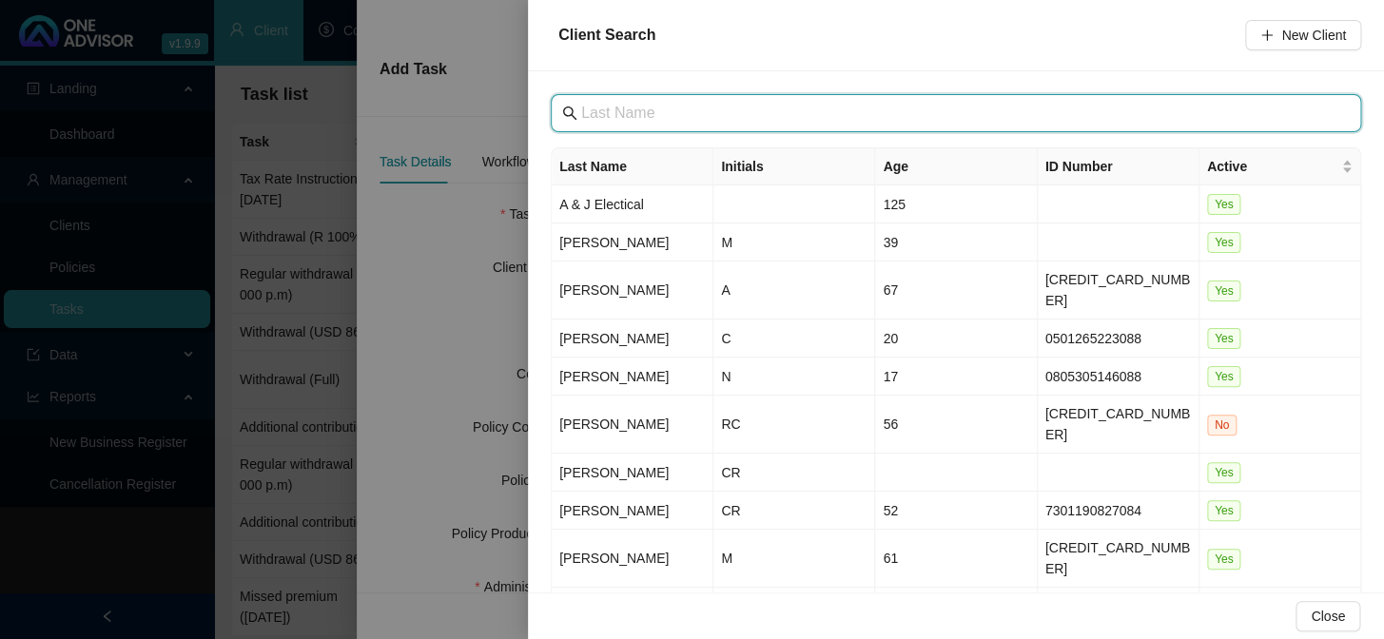
click at [596, 110] on input "text" at bounding box center [957, 113] width 753 height 23
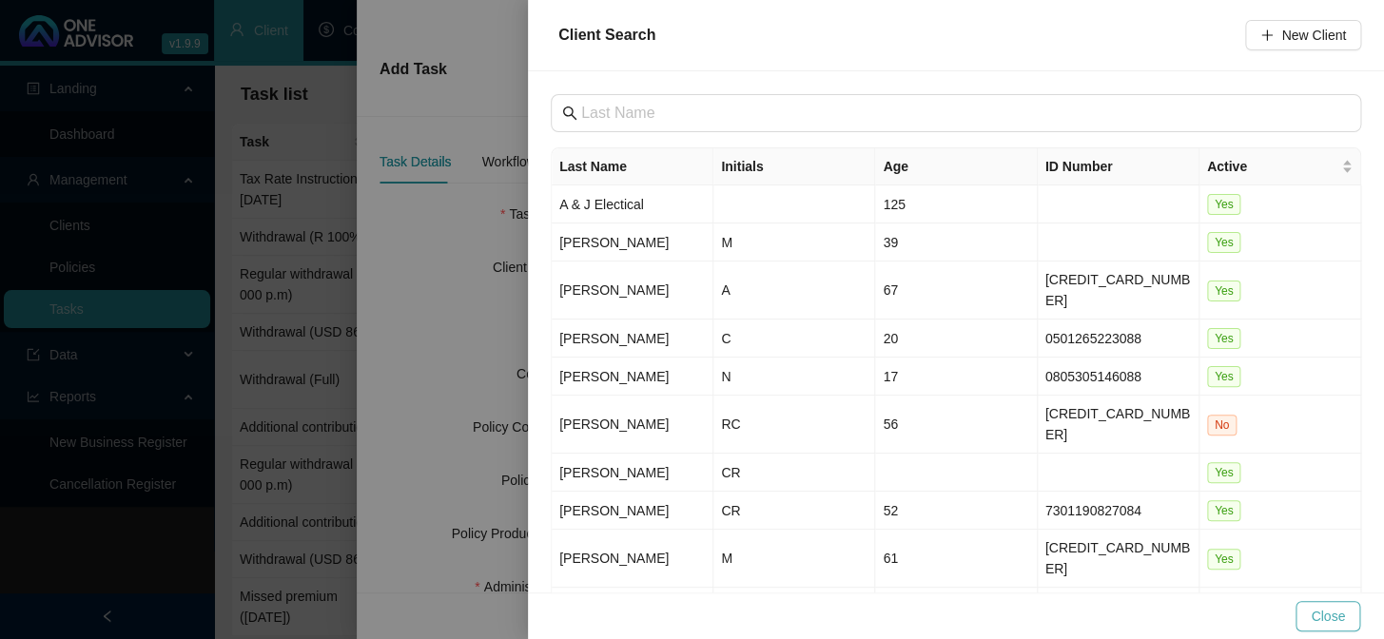
click at [1327, 618] on span "Close" at bounding box center [1327, 616] width 34 height 21
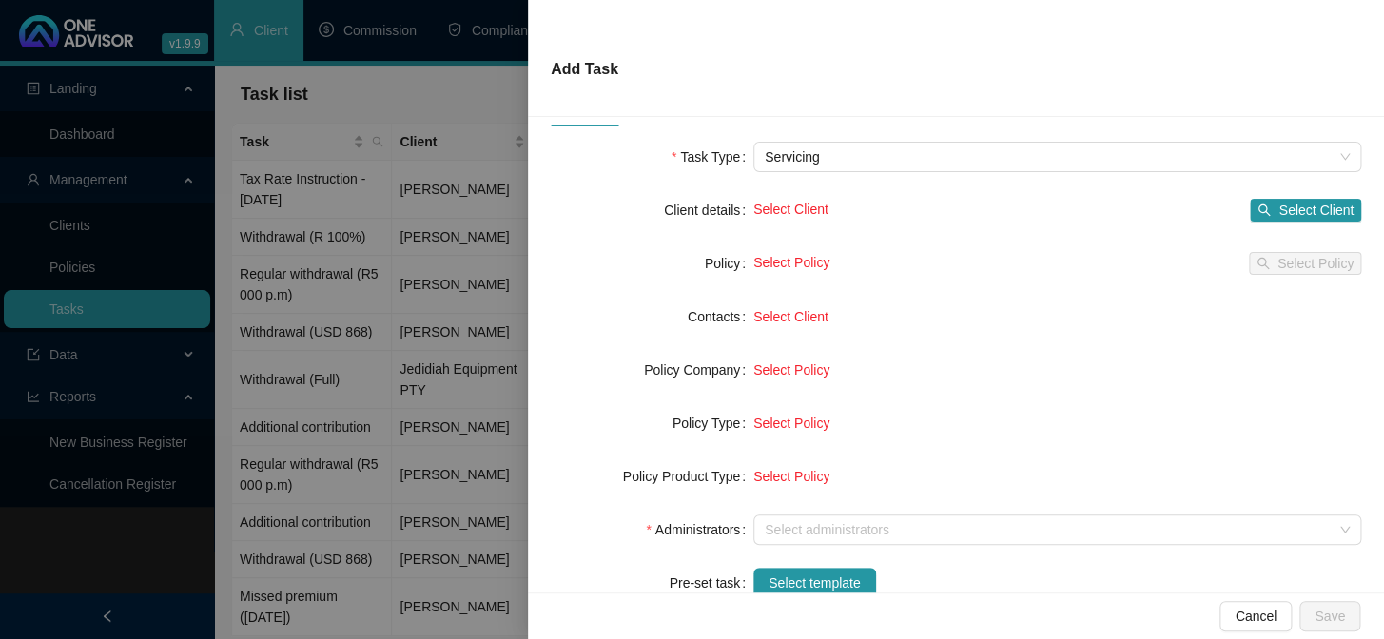
scroll to position [86, 0]
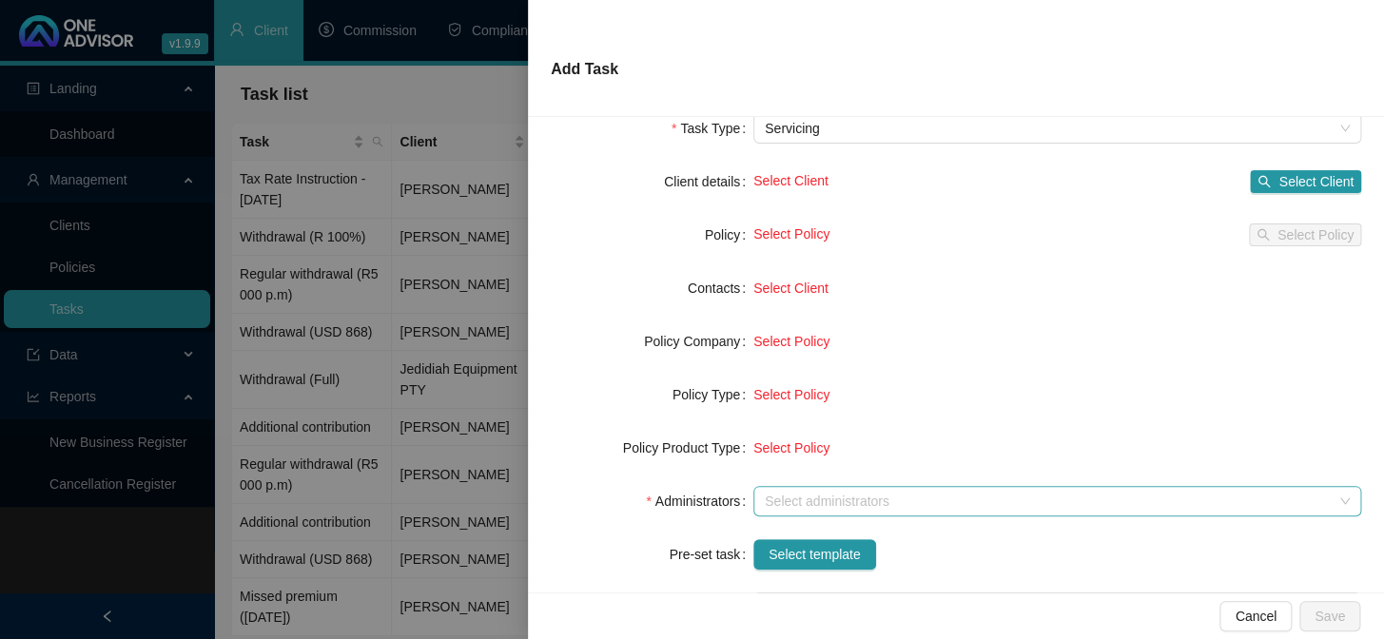
click at [798, 504] on div at bounding box center [1047, 502] width 580 height 14
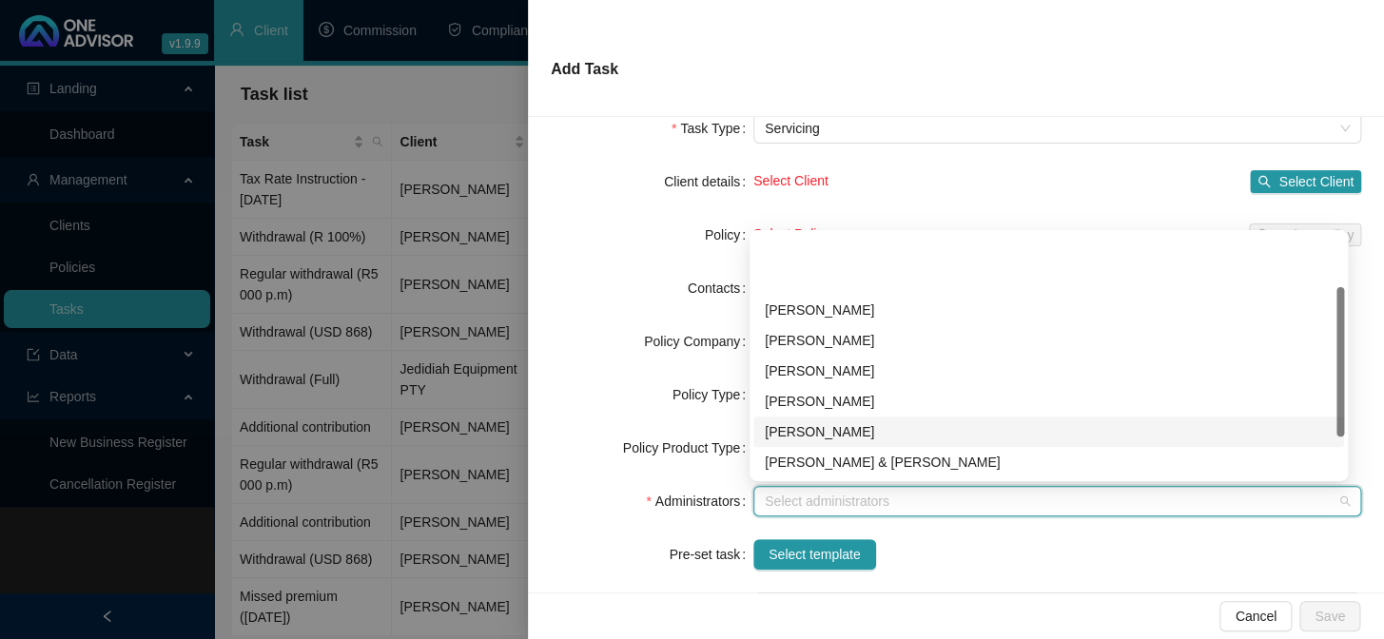
scroll to position [152, 0]
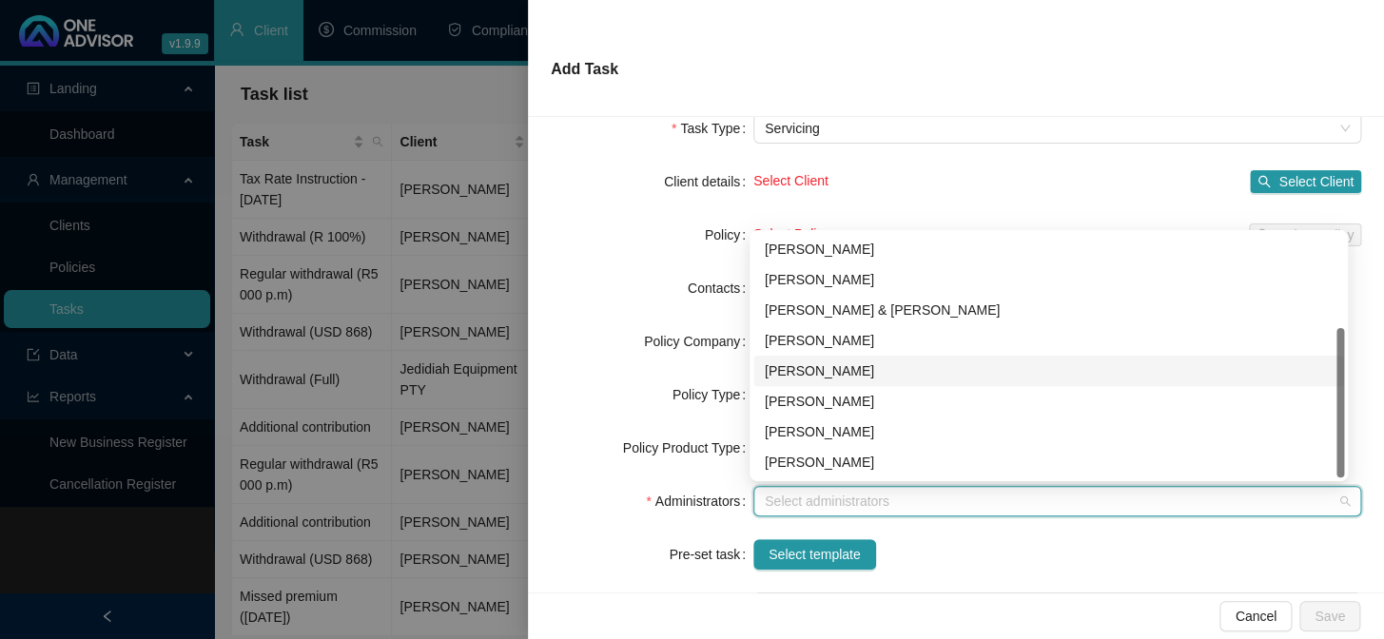
click at [793, 371] on div "[PERSON_NAME]" at bounding box center [1049, 370] width 568 height 21
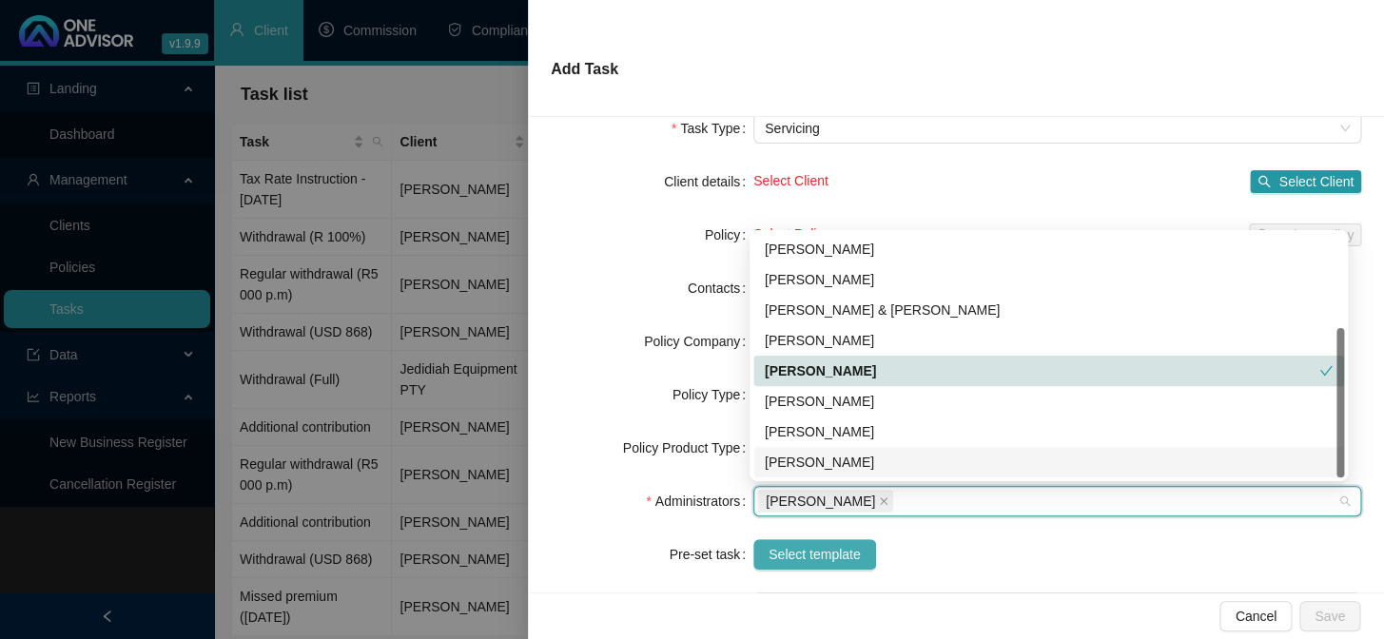
click at [824, 564] on button "Select template" at bounding box center [814, 554] width 123 height 30
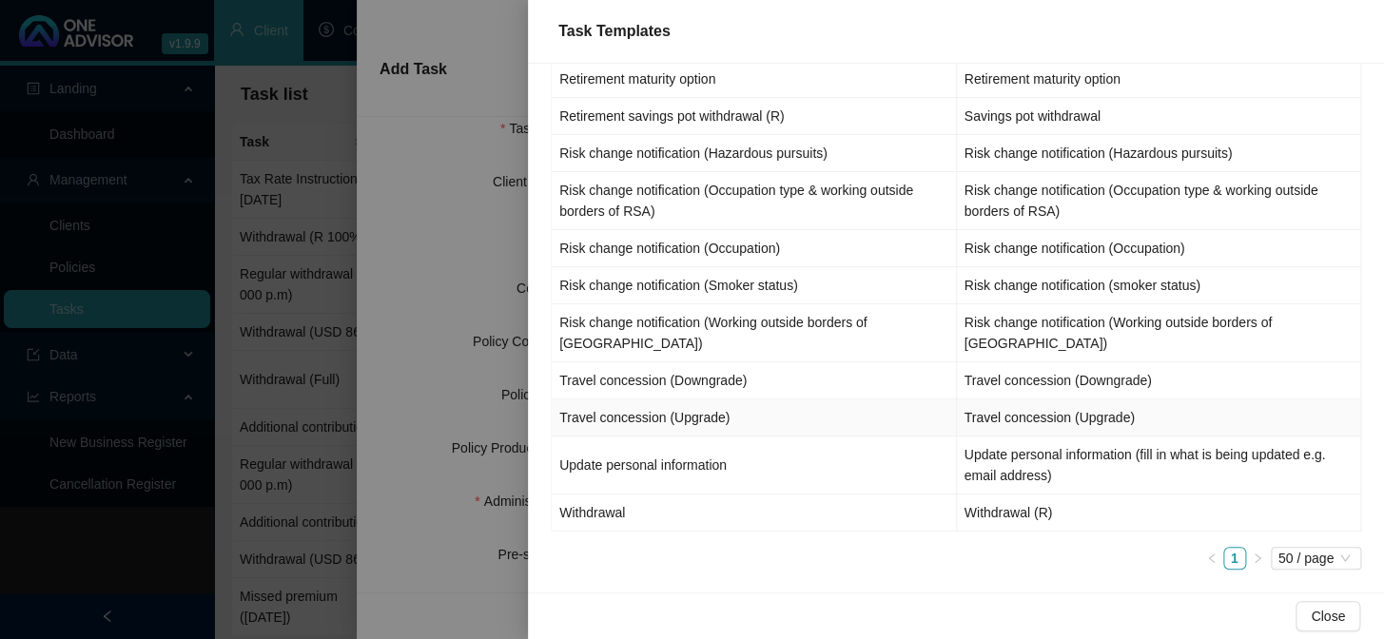
scroll to position [1393, 0]
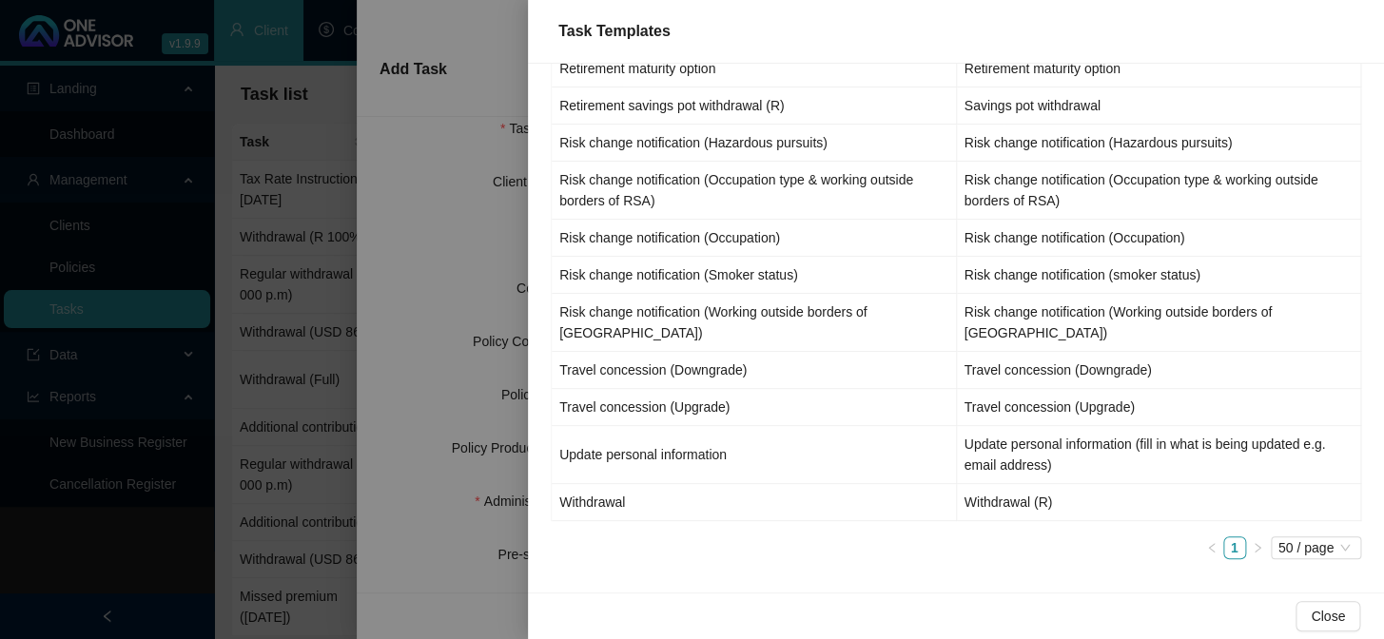
click at [445, 552] on div at bounding box center [692, 319] width 1384 height 639
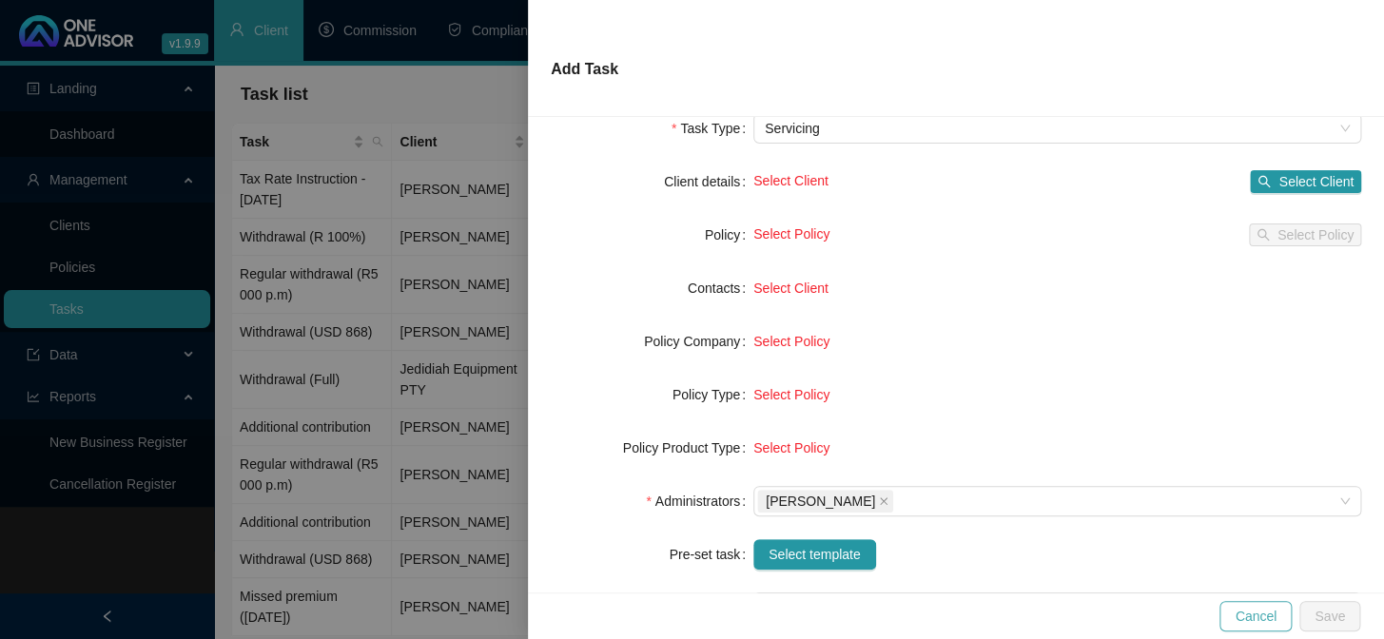
click at [1255, 627] on button "Cancel" at bounding box center [1255, 616] width 72 height 30
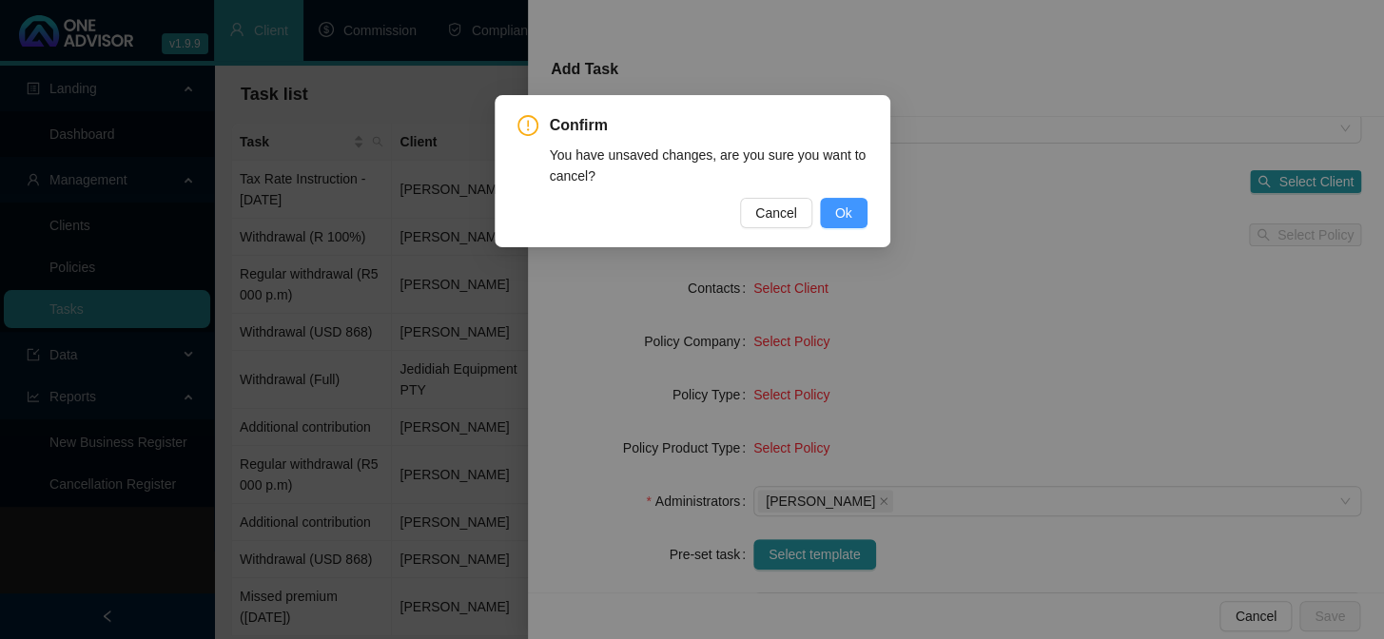
click at [844, 214] on span "Ok" at bounding box center [843, 213] width 17 height 21
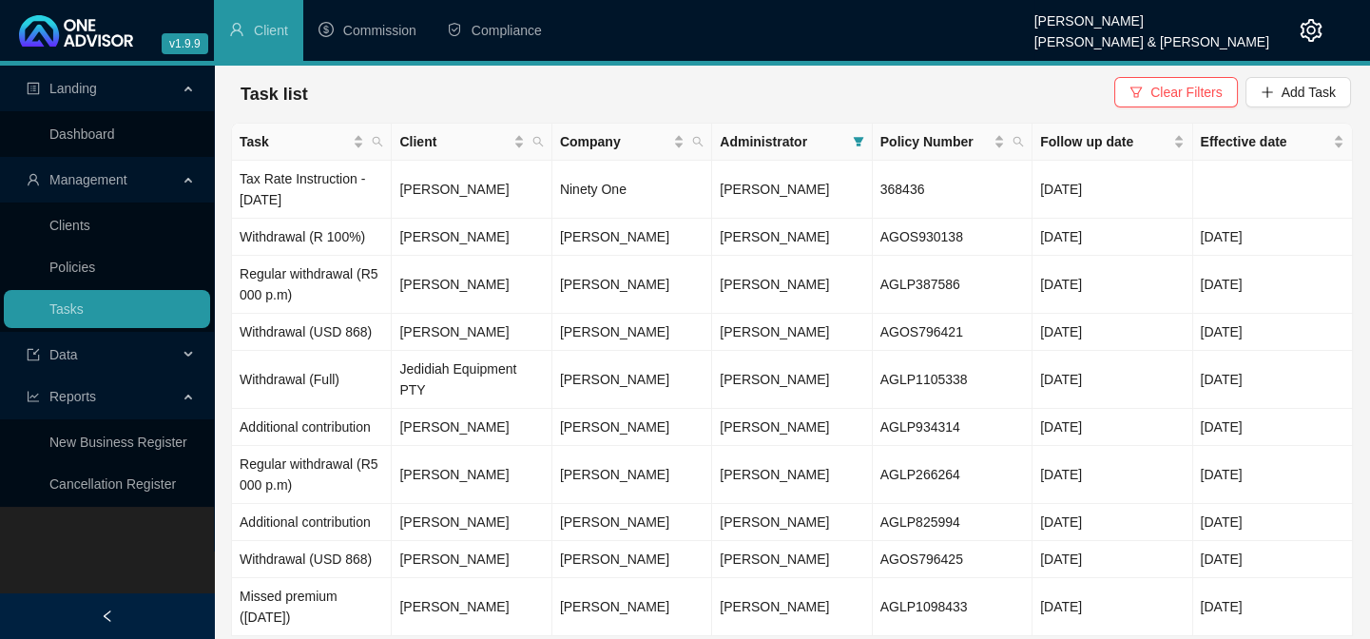
click at [70, 537] on div "Landing Dashboard Management Clients Policies Tasks Data Reports New Business R…" at bounding box center [107, 385] width 214 height 639
click at [88, 220] on link "Clients" at bounding box center [69, 225] width 41 height 15
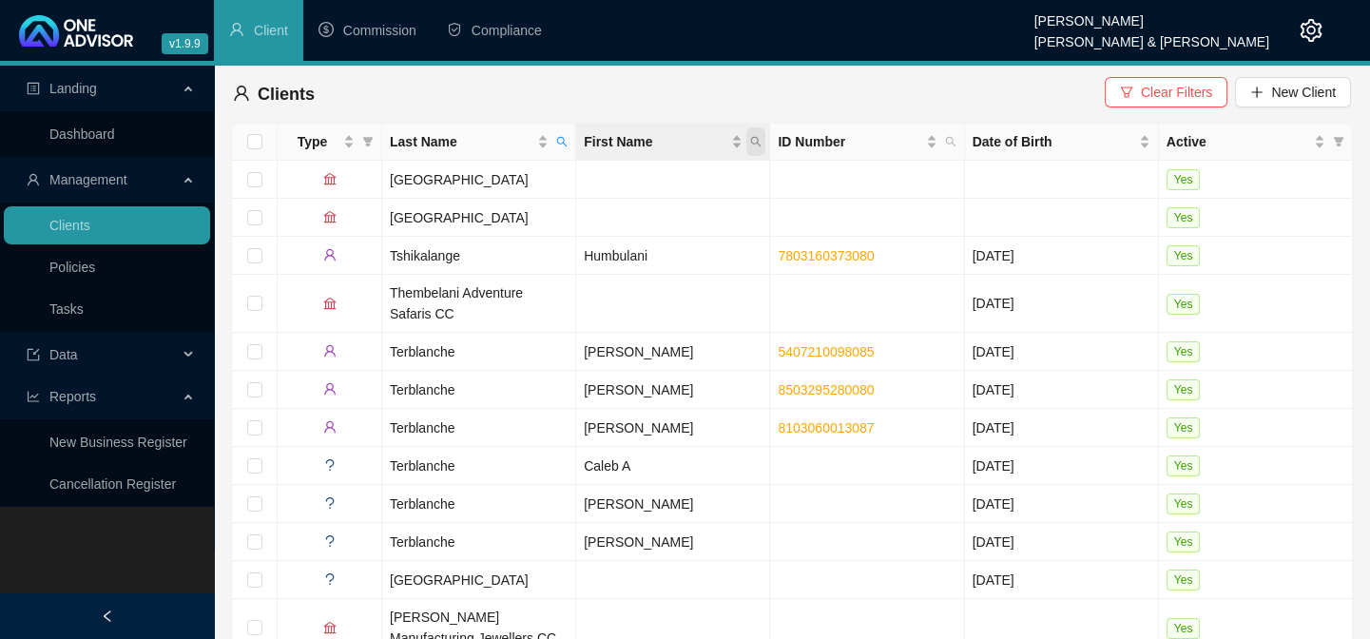
click at [752, 139] on icon "search" at bounding box center [755, 141] width 11 height 11
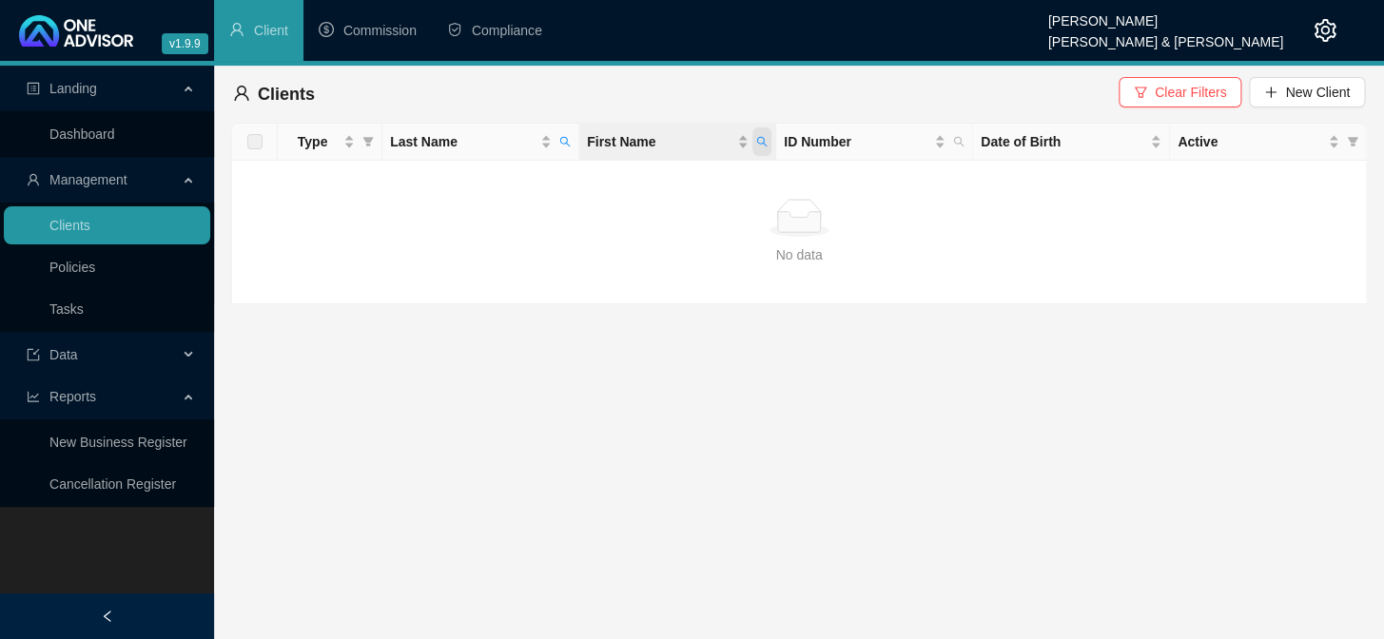
click at [758, 139] on icon "search" at bounding box center [761, 141] width 11 height 11
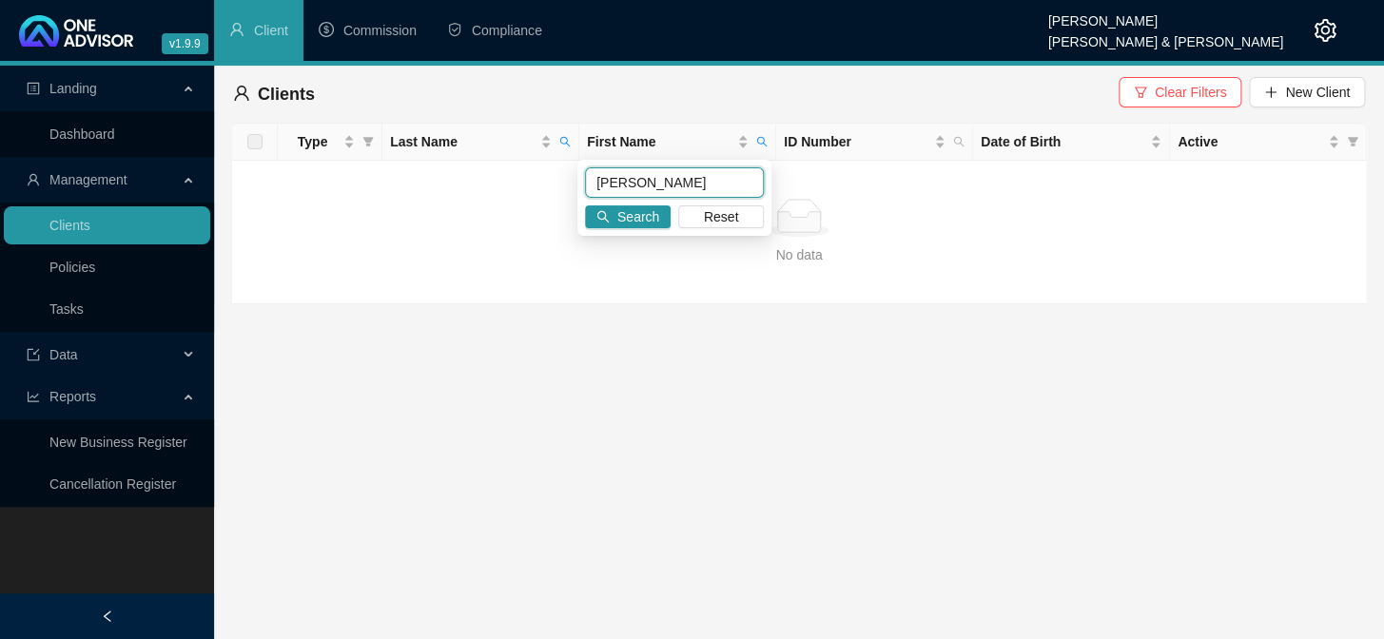
click at [674, 188] on input "[PERSON_NAME]" at bounding box center [674, 182] width 179 height 30
type input "m"
click at [561, 138] on icon "search" at bounding box center [565, 142] width 10 height 10
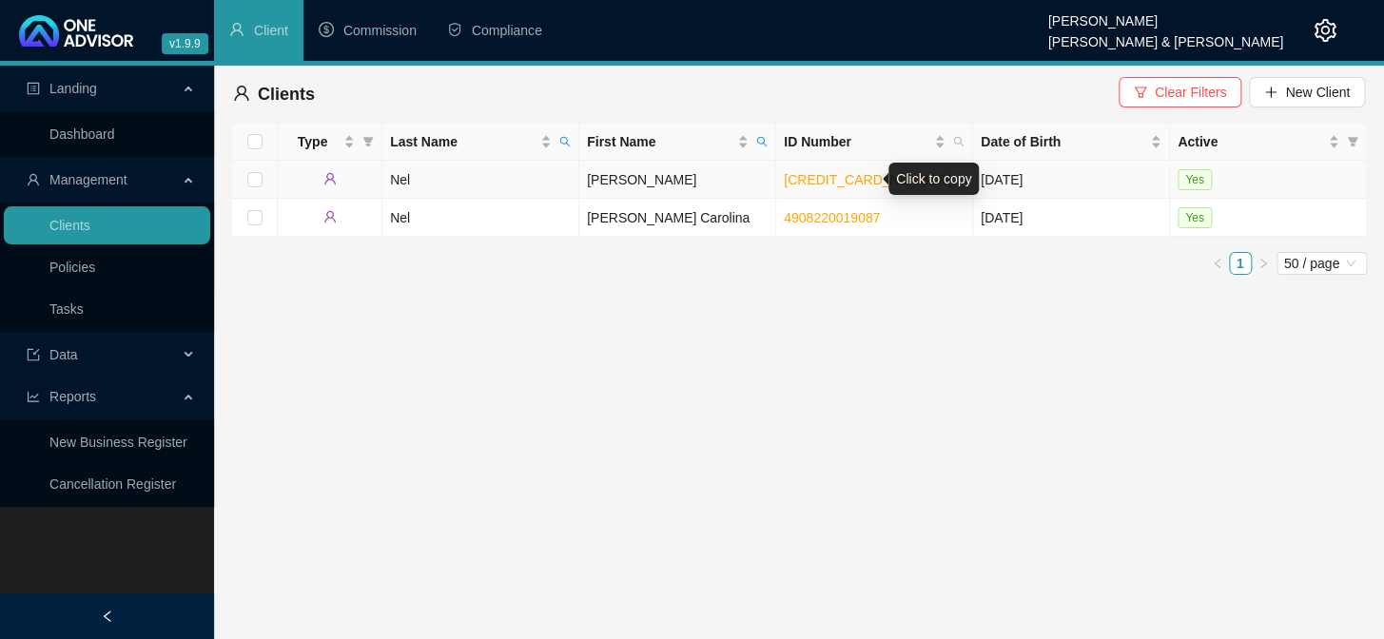
click at [870, 175] on link "[CREDIT_CARD_NUMBER]" at bounding box center [867, 179] width 167 height 15
click at [1331, 468] on main "Landing Dashboard Management Clients Policies Tasks Data Reports New Business R…" at bounding box center [692, 352] width 1384 height 573
click at [561, 139] on icon "search" at bounding box center [564, 141] width 11 height 11
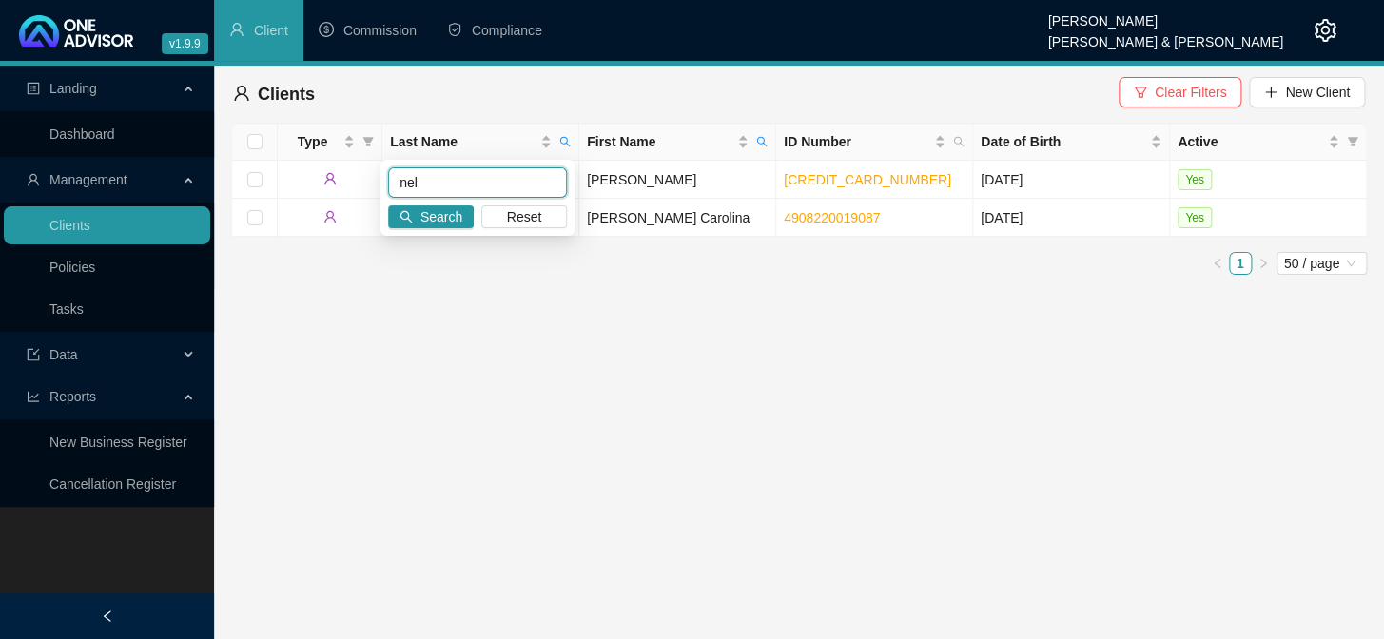
drag, startPoint x: 458, startPoint y: 183, endPoint x: 391, endPoint y: 187, distance: 67.7
click at [391, 187] on input "nel" at bounding box center [477, 182] width 179 height 30
type input "[PERSON_NAME]"
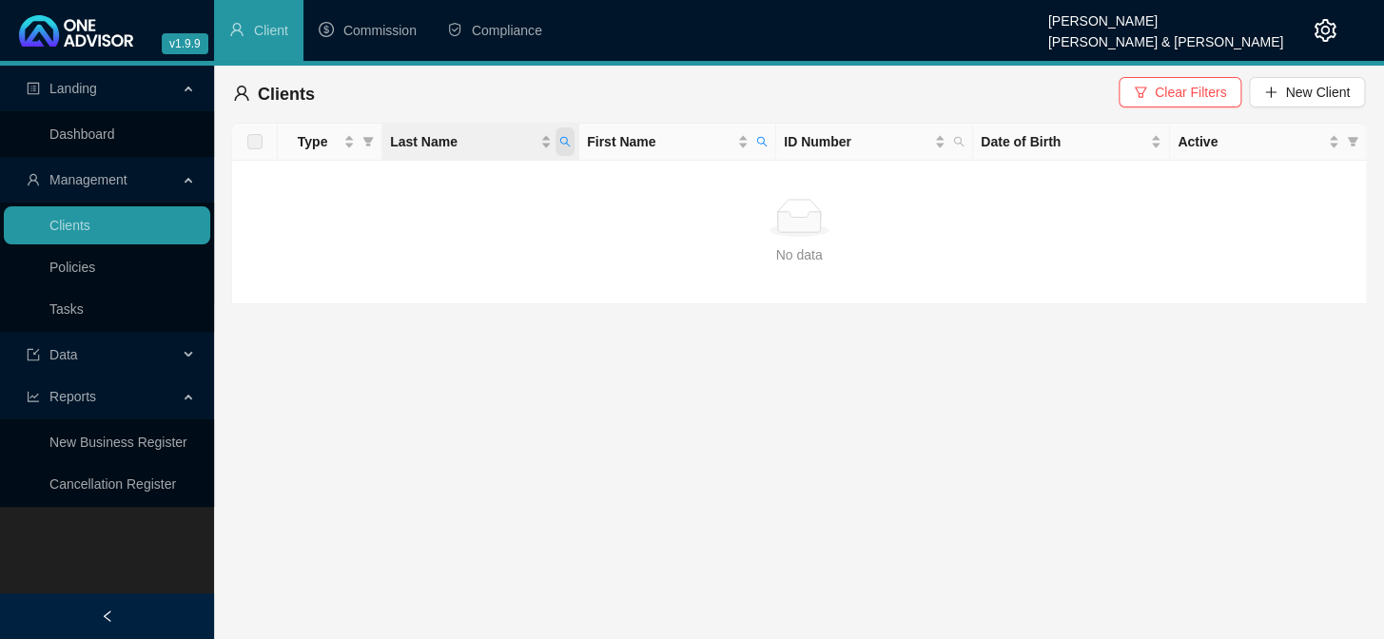
click at [557, 138] on span "Last Name" at bounding box center [564, 141] width 19 height 29
click at [571, 140] on span "Last Name" at bounding box center [564, 141] width 19 height 29
click at [758, 137] on icon "search" at bounding box center [762, 142] width 10 height 10
type input "[PERSON_NAME]"
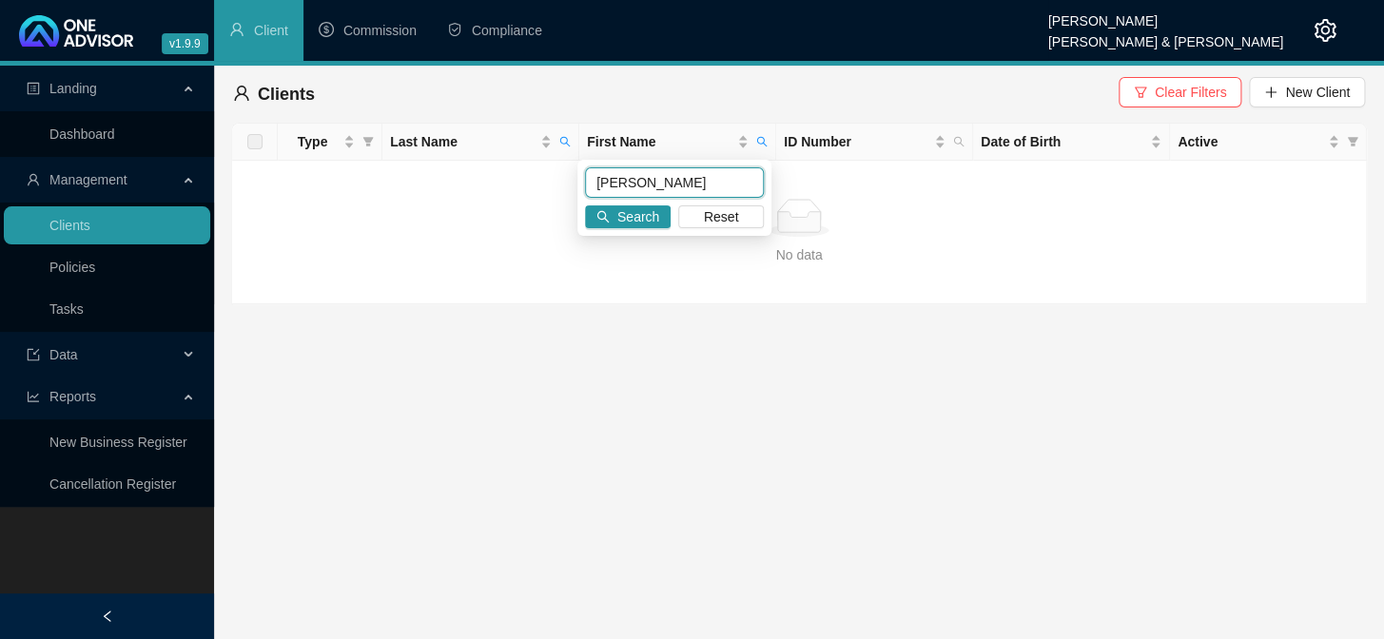
drag, startPoint x: 650, startPoint y: 176, endPoint x: 569, endPoint y: 180, distance: 81.9
click at [569, 180] on body "v1.9.9 [PERSON_NAME] van der Merwe [PERSON_NAME] & [PERSON_NAME] Client Commiss…" at bounding box center [692, 319] width 1384 height 639
click at [427, 274] on td "No data No data" at bounding box center [799, 233] width 1135 height 144
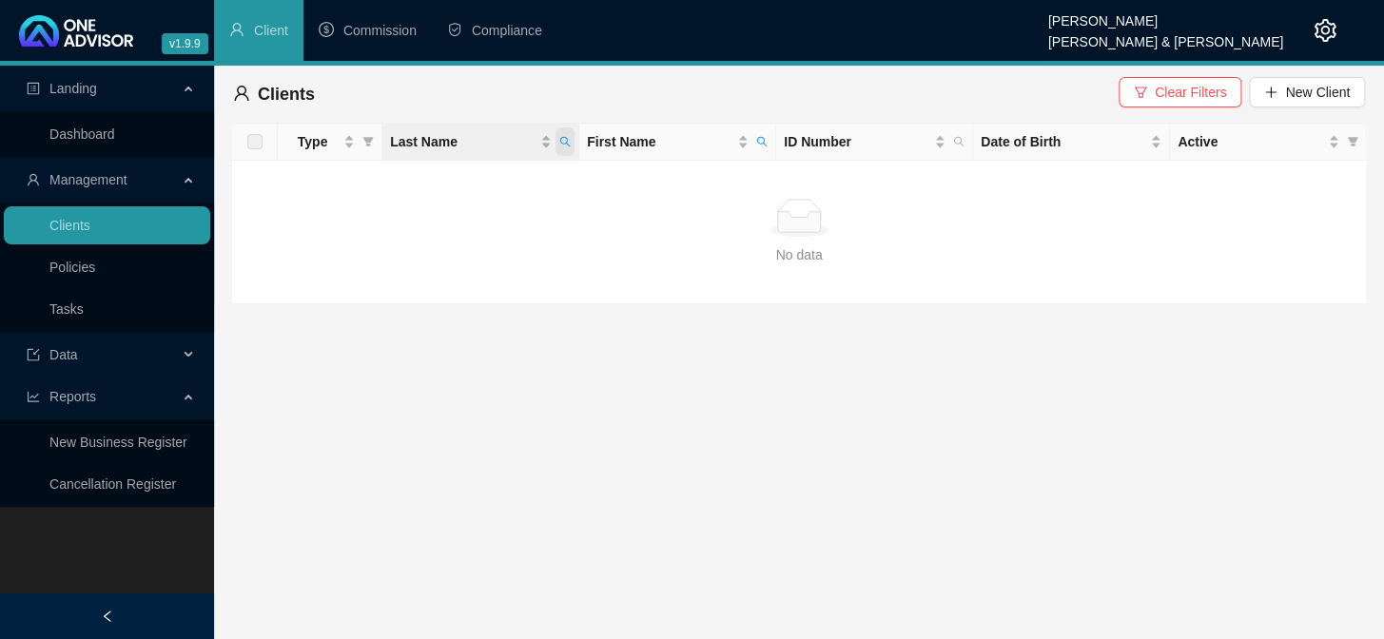
click at [564, 137] on icon "search" at bounding box center [565, 142] width 10 height 10
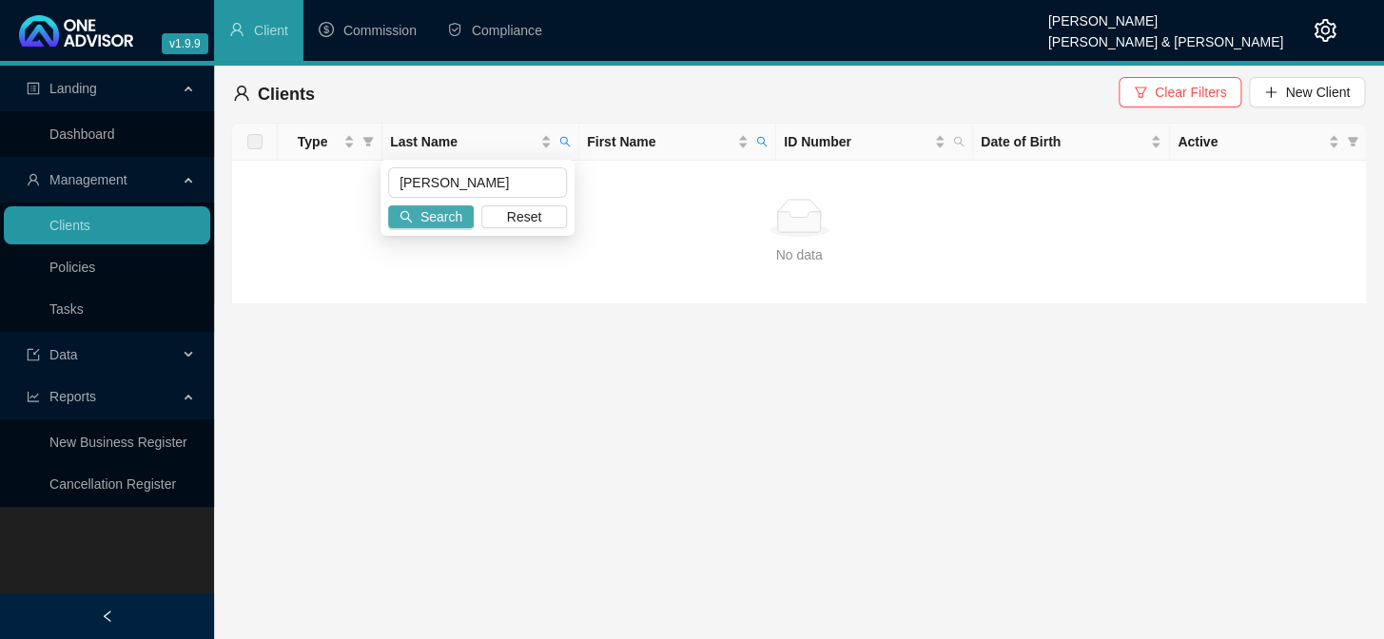
click at [450, 215] on span "Search" at bounding box center [441, 216] width 42 height 21
click at [1170, 93] on span "Clear Filters" at bounding box center [1190, 92] width 71 height 21
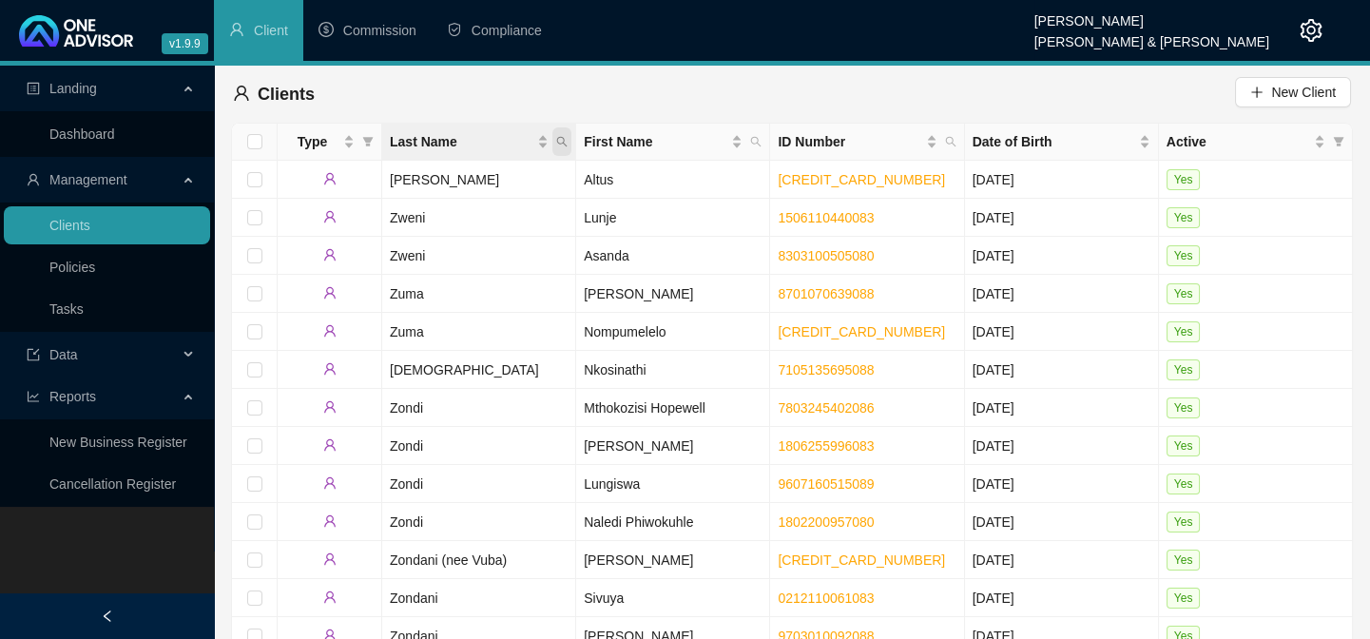
click at [553, 143] on span "Last Name" at bounding box center [562, 141] width 19 height 29
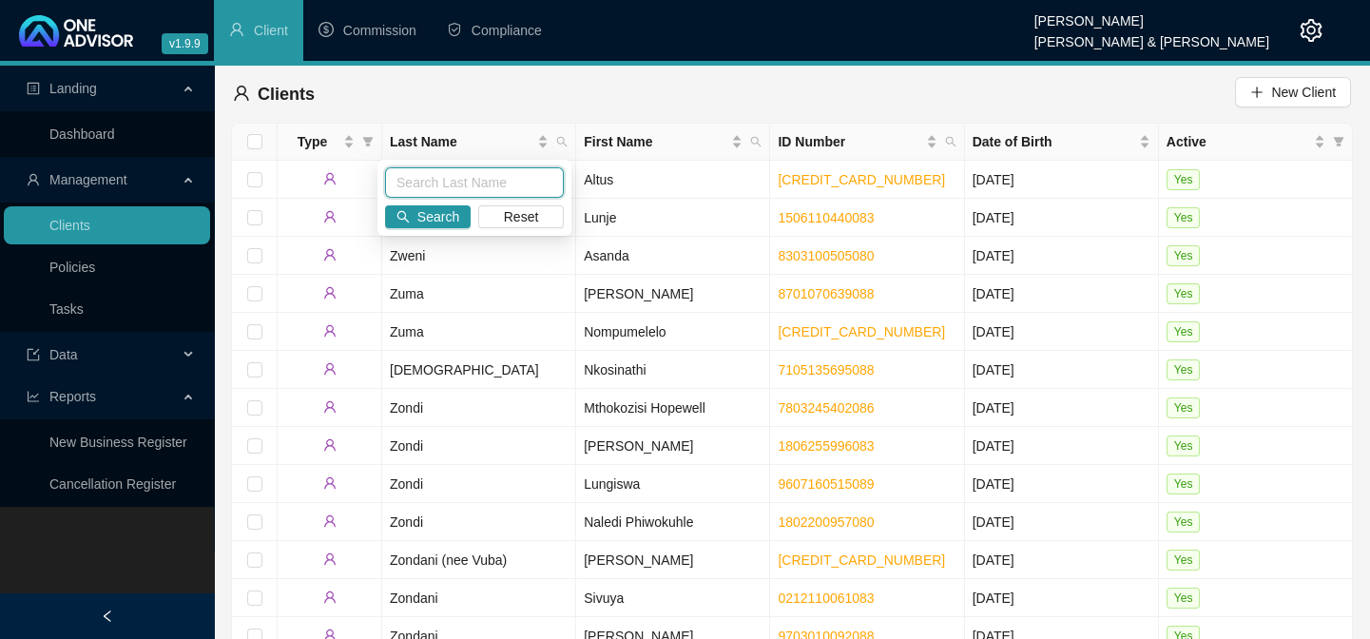
click at [526, 175] on input "text" at bounding box center [474, 182] width 179 height 30
type input "[PERSON_NAME]"
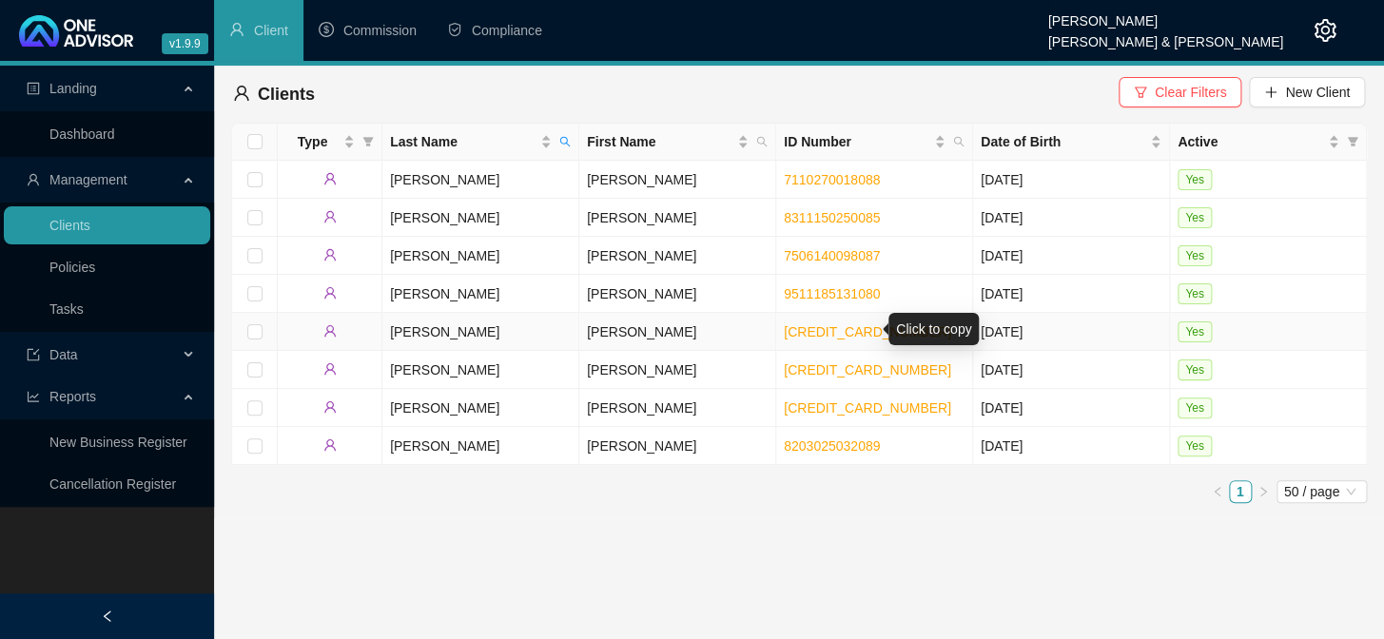
click at [814, 325] on link "[CREDIT_CARD_NUMBER]" at bounding box center [867, 331] width 167 height 15
